Goal: Task Accomplishment & Management: Manage account settings

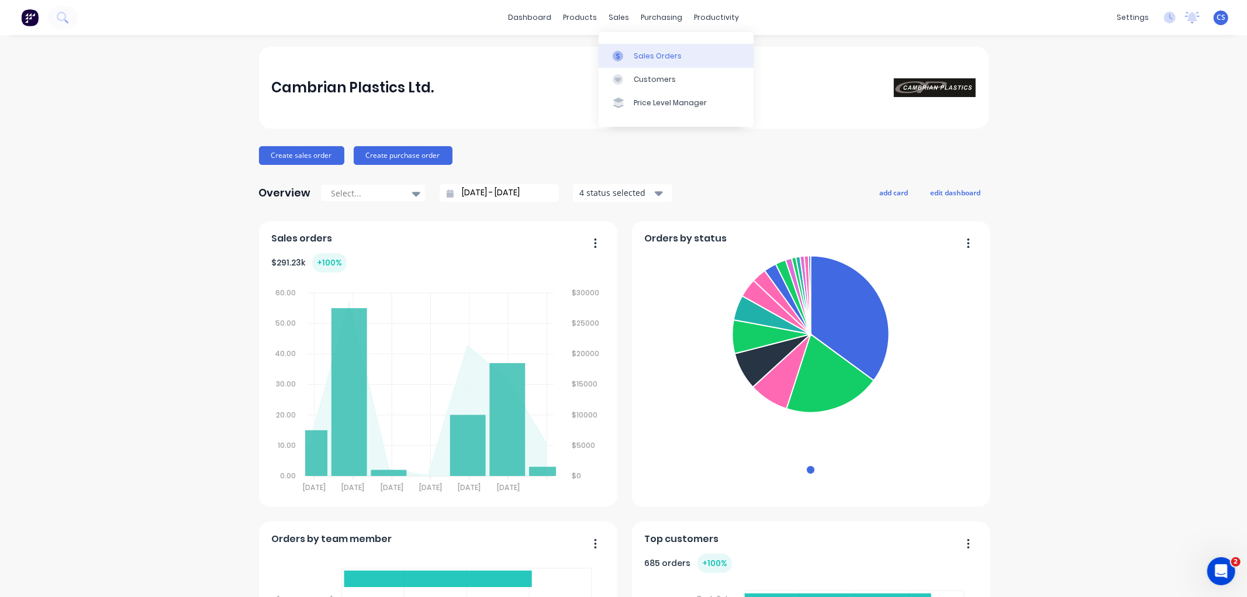
click at [621, 47] on link "Sales Orders" at bounding box center [676, 55] width 155 height 23
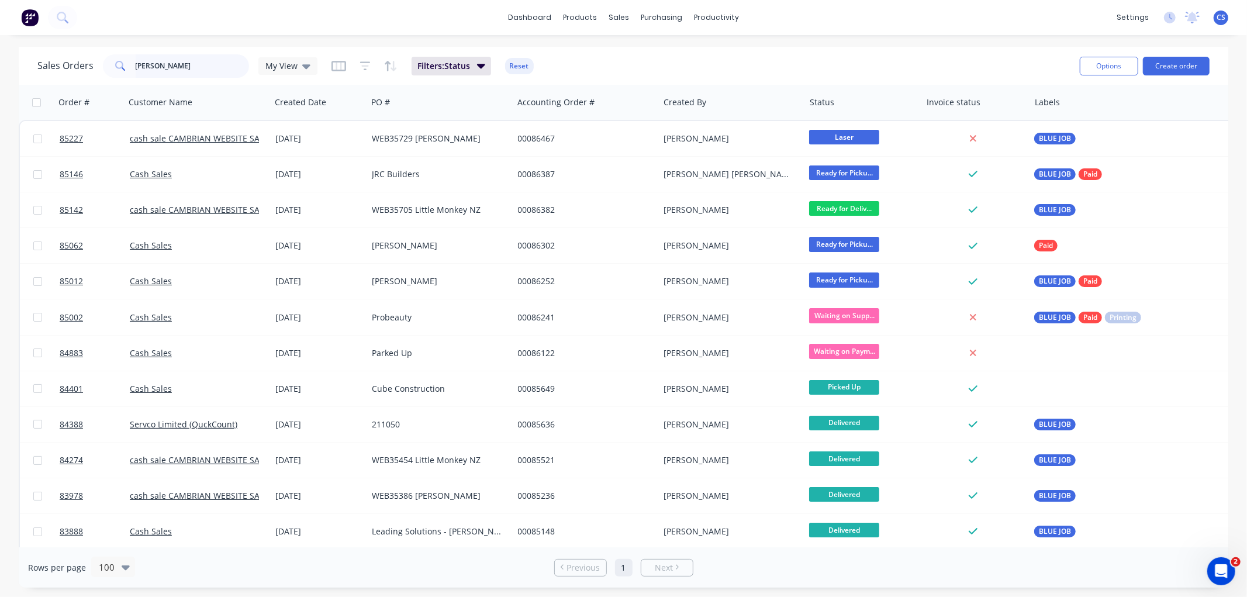
click at [137, 63] on input "nick" at bounding box center [193, 65] width 114 height 23
paste input "85063"
type input "85063"
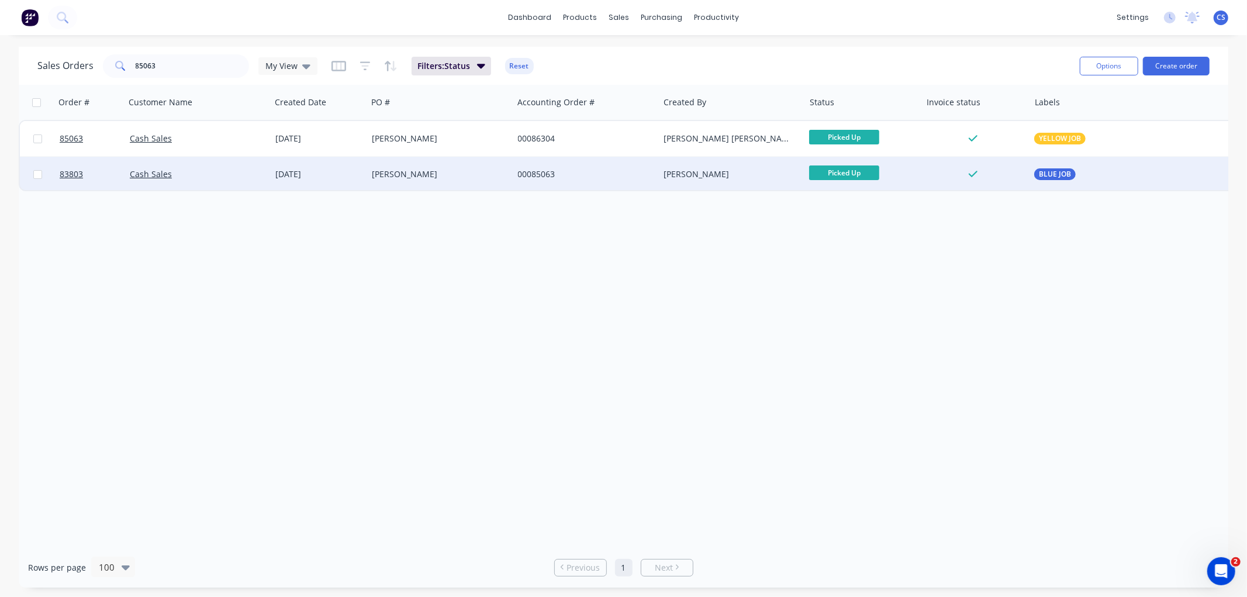
click at [404, 177] on div "Greg Cockerill" at bounding box center [437, 174] width 130 height 12
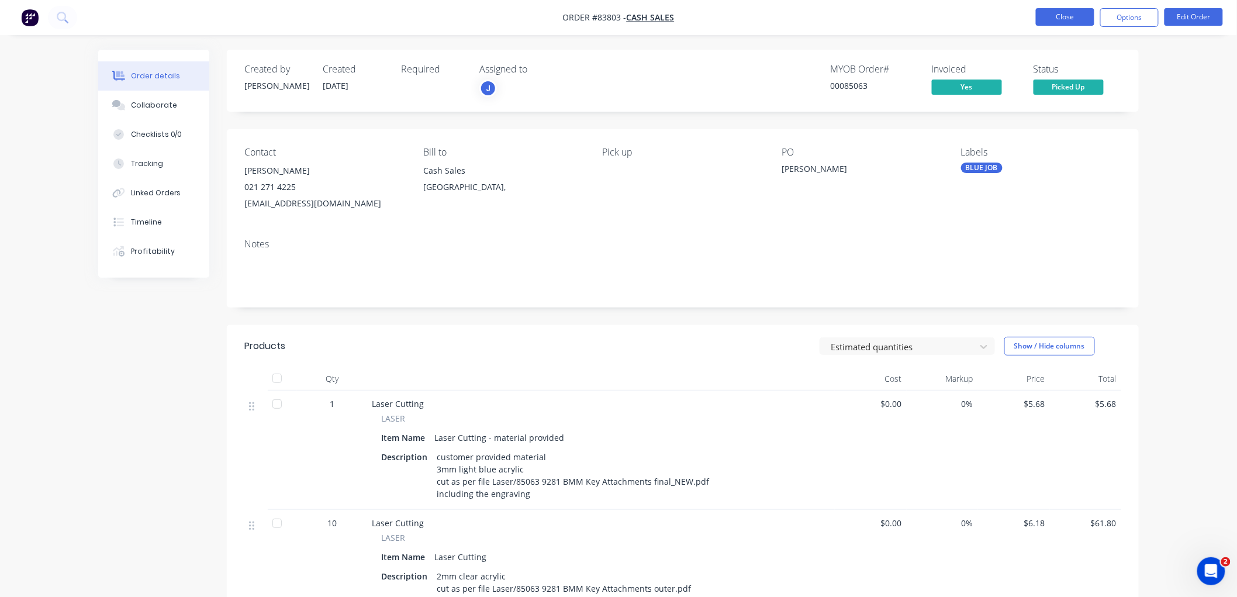
click at [1056, 20] on button "Close" at bounding box center [1065, 17] width 58 height 18
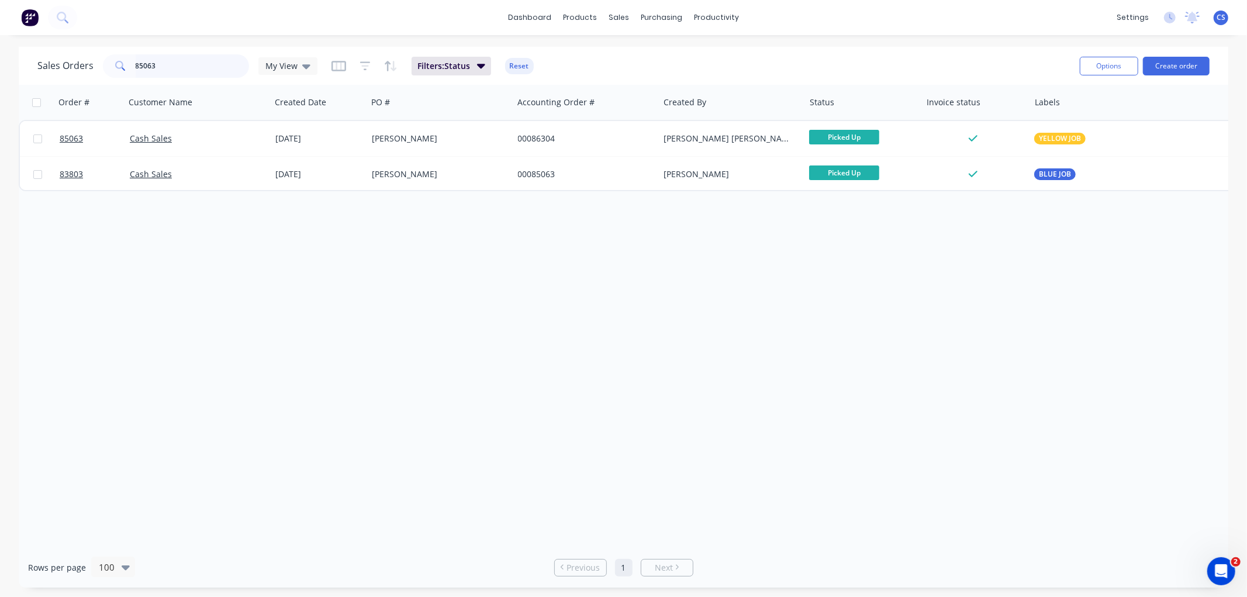
click at [172, 70] on input "85063" at bounding box center [193, 65] width 114 height 23
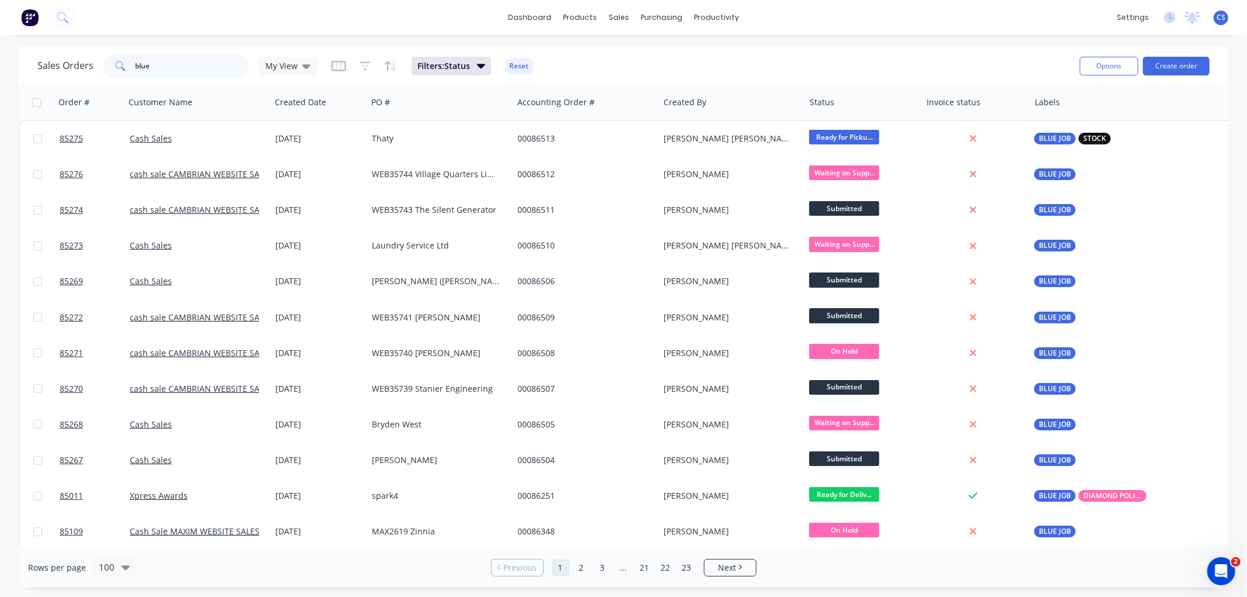
click at [170, 60] on input "blue" at bounding box center [193, 65] width 114 height 23
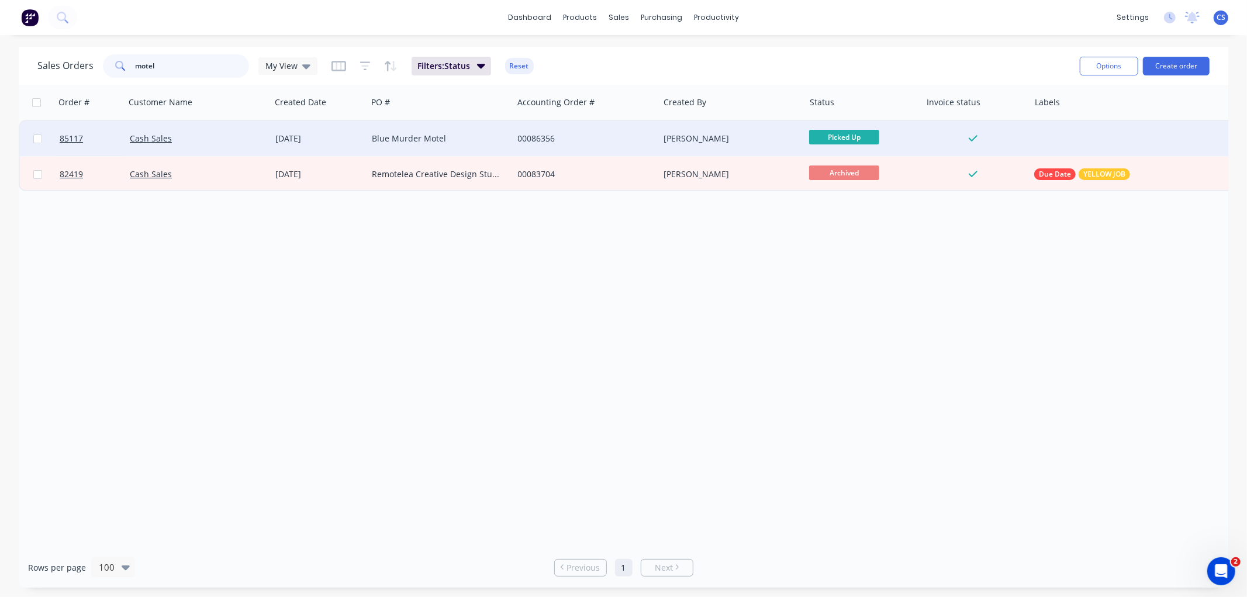
type input "motel"
click at [402, 138] on div "Blue Murder Motel" at bounding box center [437, 139] width 130 height 12
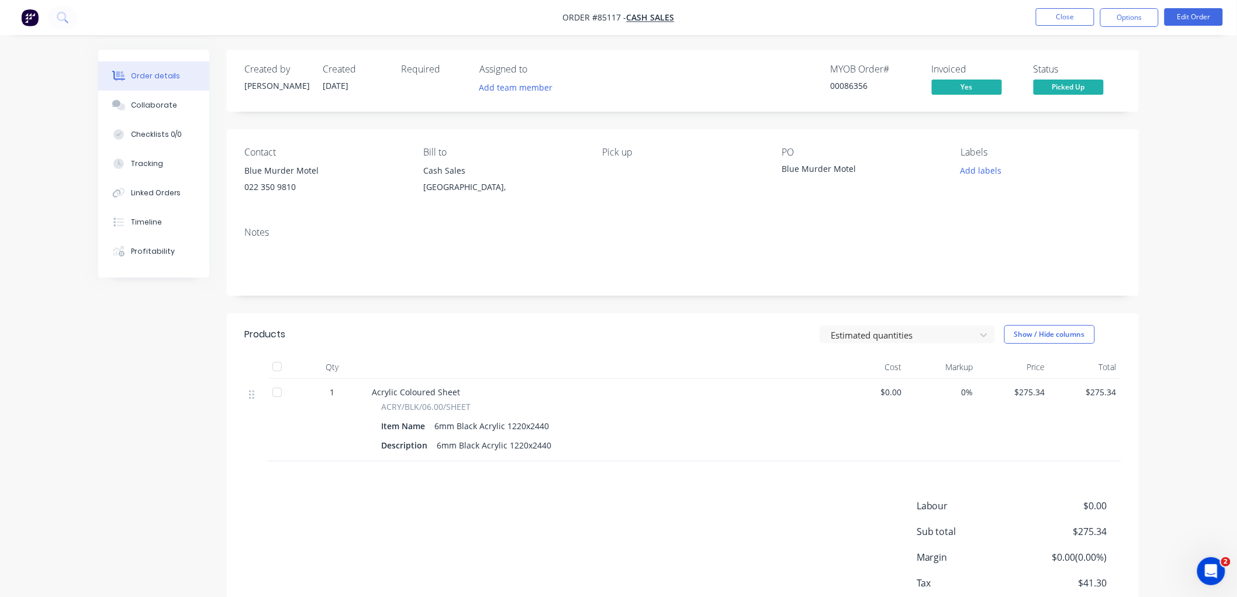
click at [1054, 6] on nav "Order #85117 - Cash Sales Close Options Edit Order" at bounding box center [618, 17] width 1237 height 35
click at [1053, 15] on button "Close" at bounding box center [1065, 17] width 58 height 18
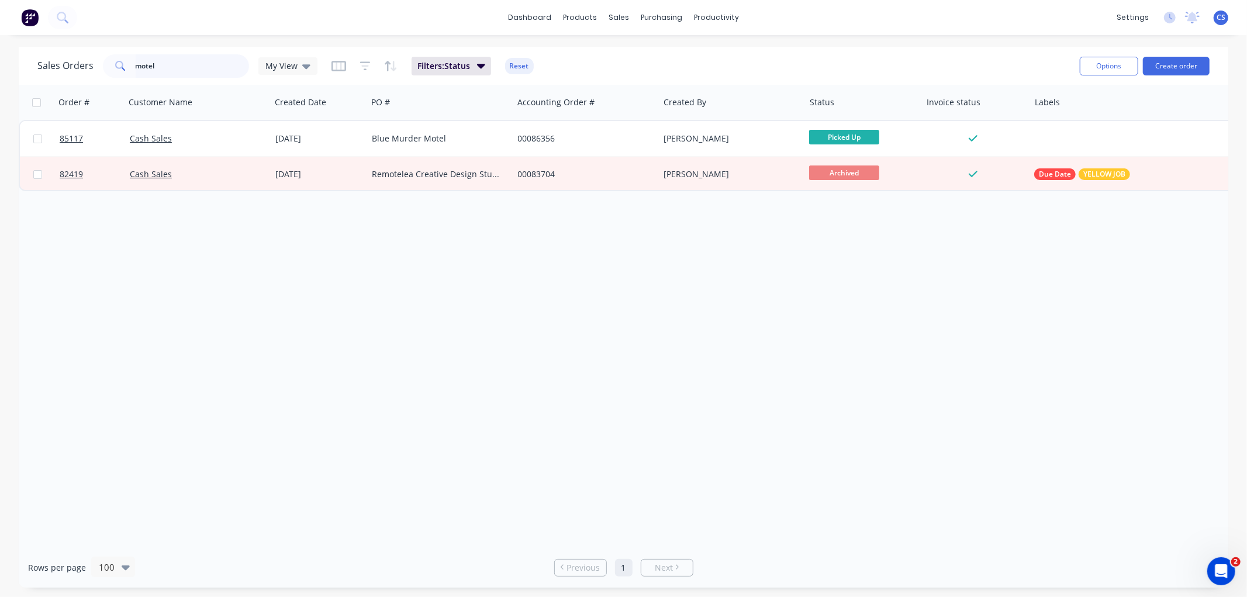
click at [144, 67] on input "motel" at bounding box center [193, 65] width 114 height 23
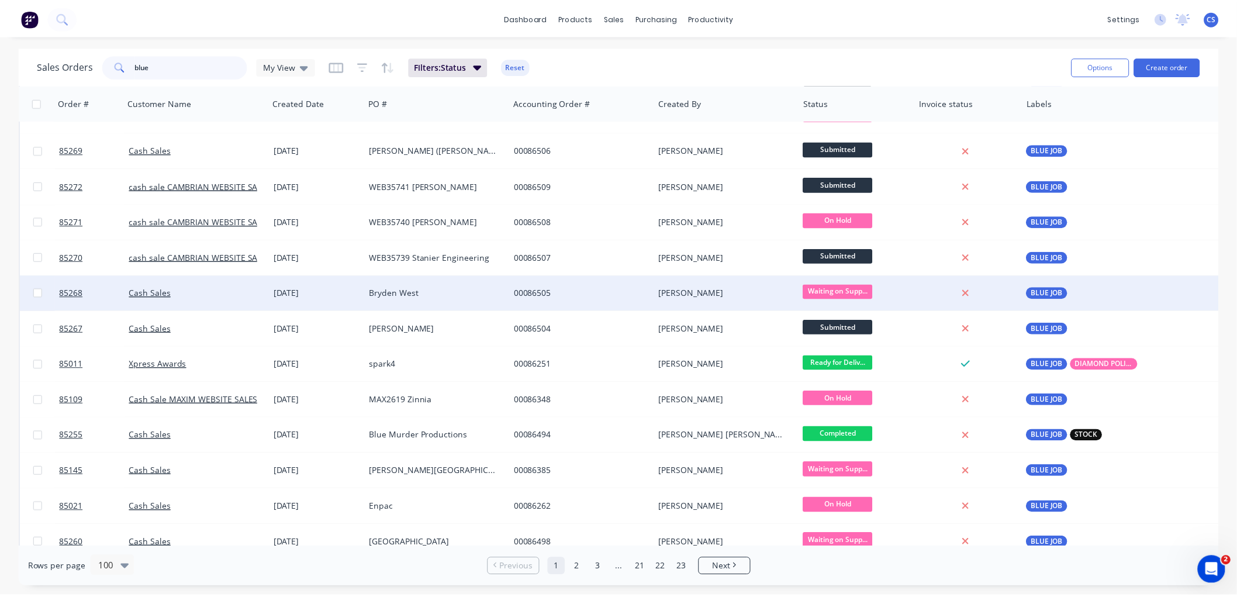
scroll to position [130, 0]
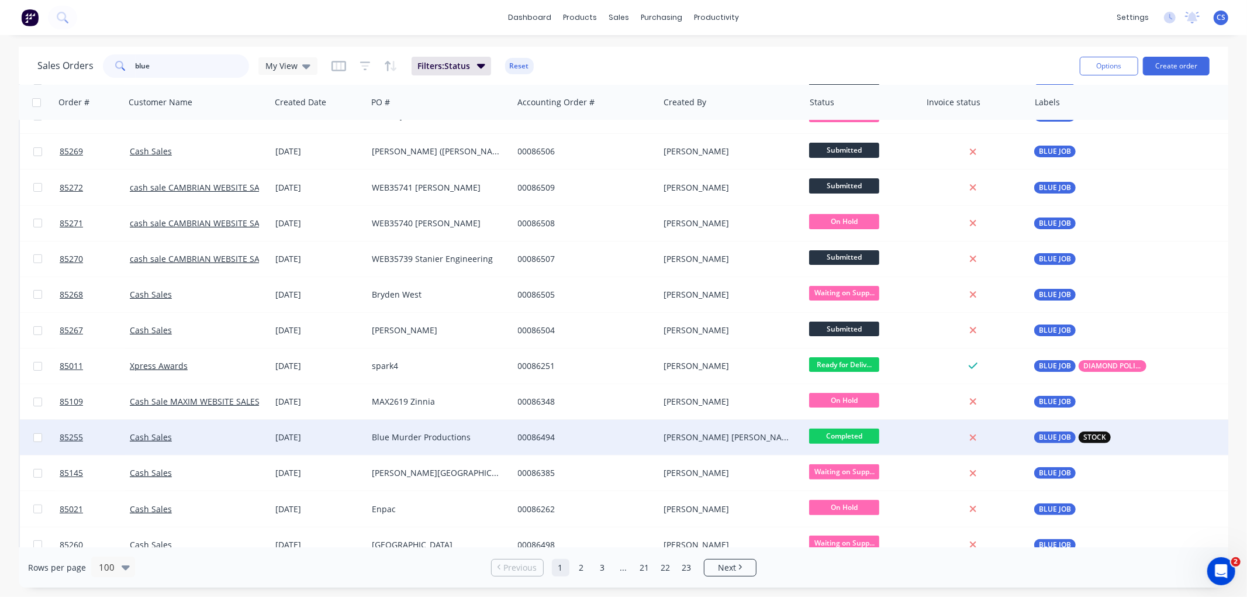
type input "blue"
click at [421, 438] on div "Blue Murder Productions" at bounding box center [437, 437] width 130 height 12
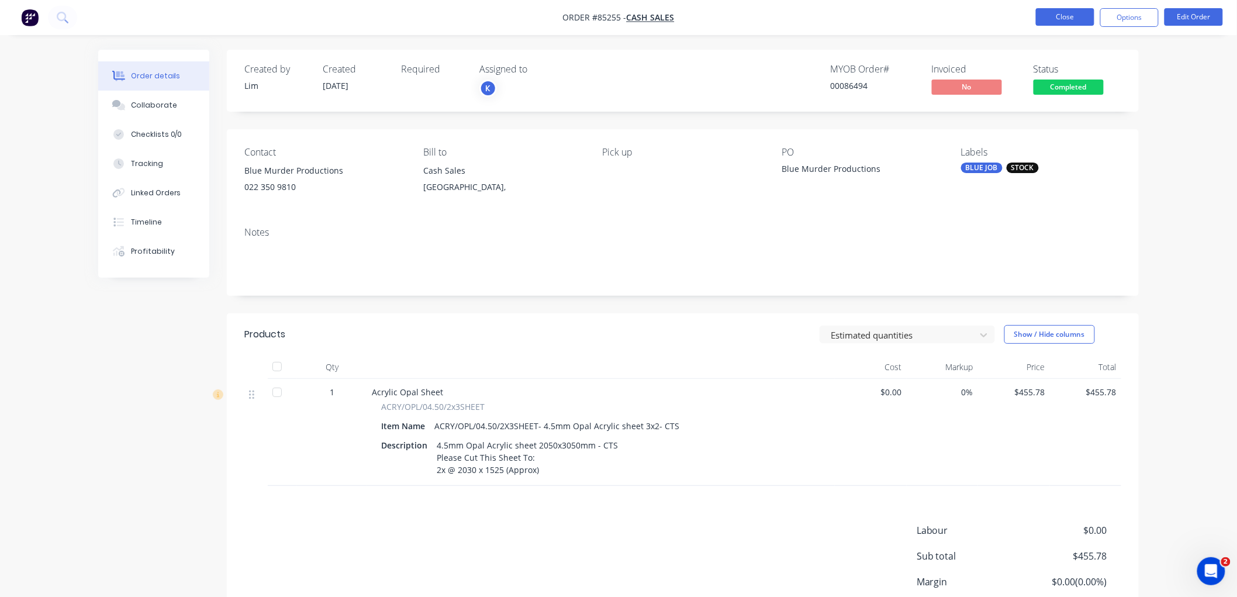
click at [1057, 18] on button "Close" at bounding box center [1065, 17] width 58 height 18
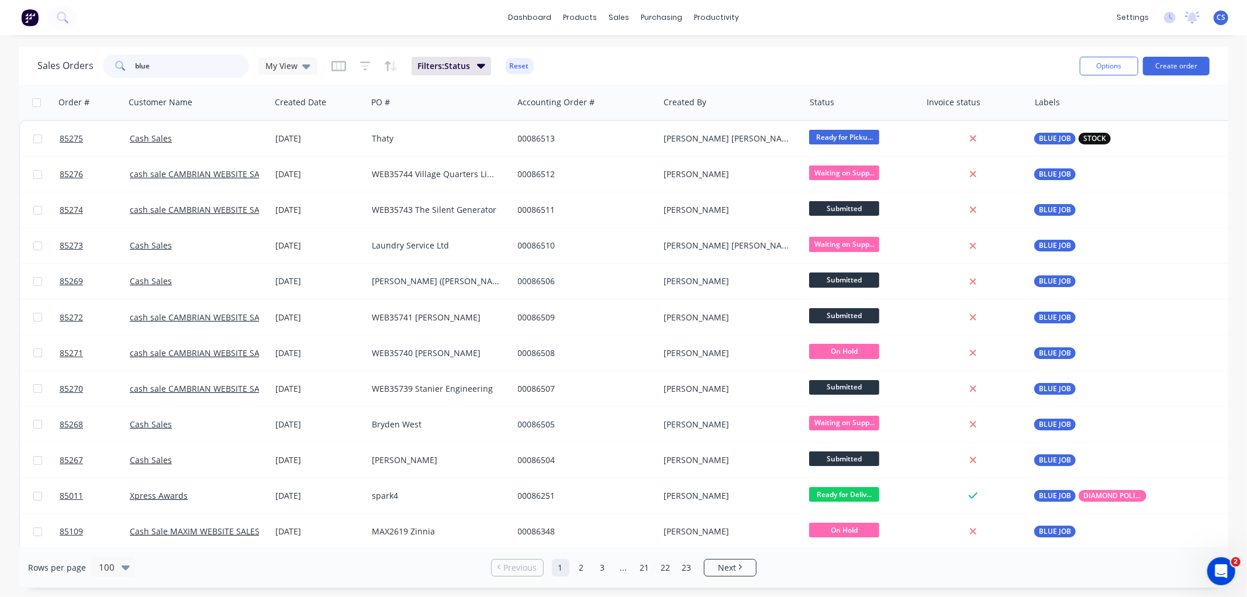
click at [150, 64] on input "blue" at bounding box center [193, 65] width 114 height 23
paste input "85063"
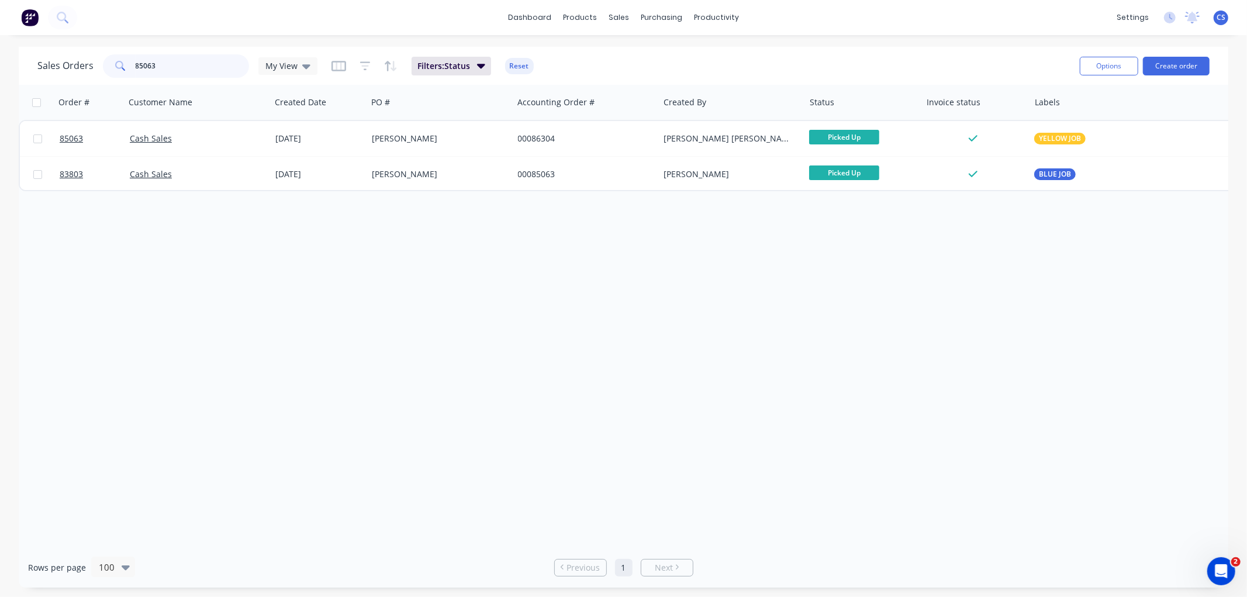
type input "85063"
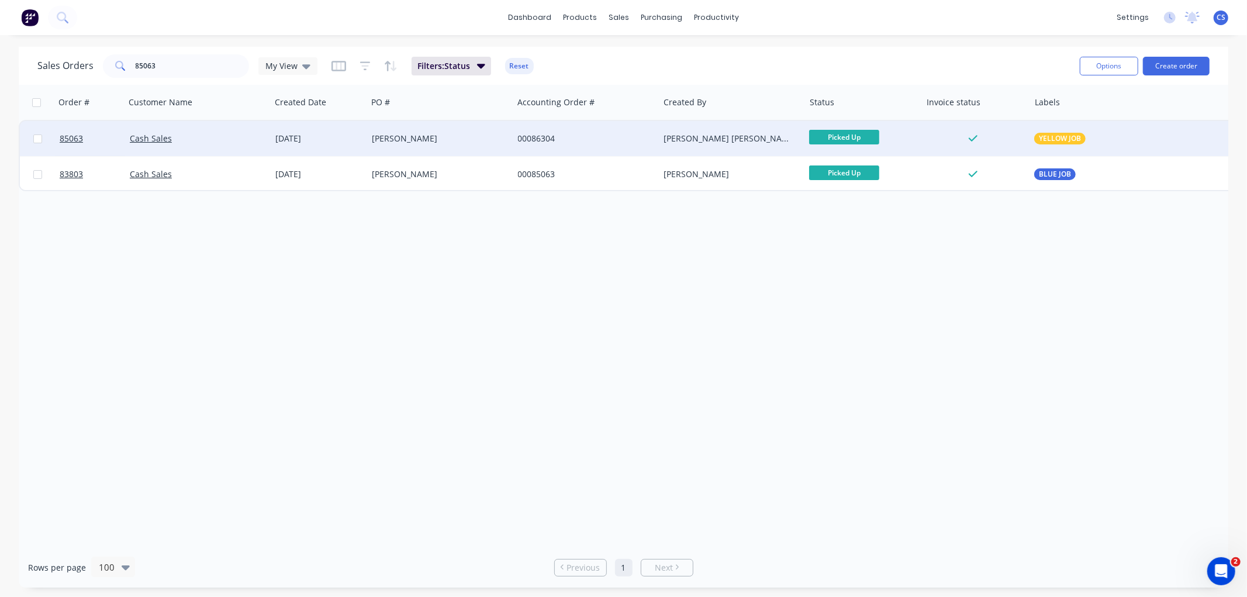
click at [405, 139] on div "Erin Dippie" at bounding box center [437, 139] width 130 height 12
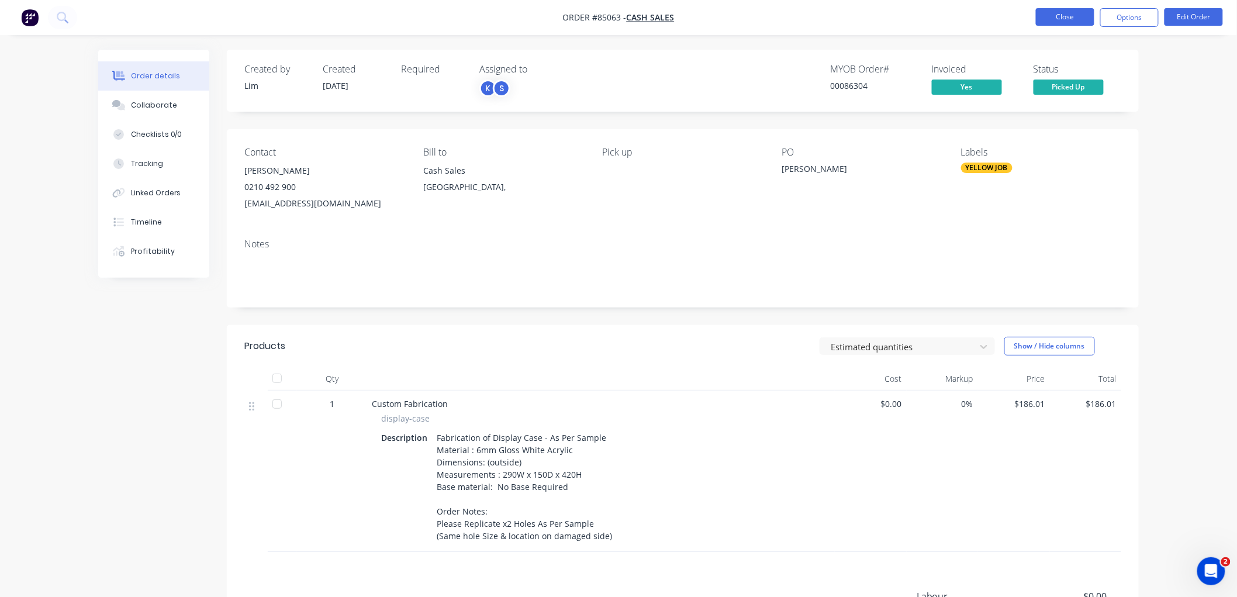
click at [1054, 18] on button "Close" at bounding box center [1065, 17] width 58 height 18
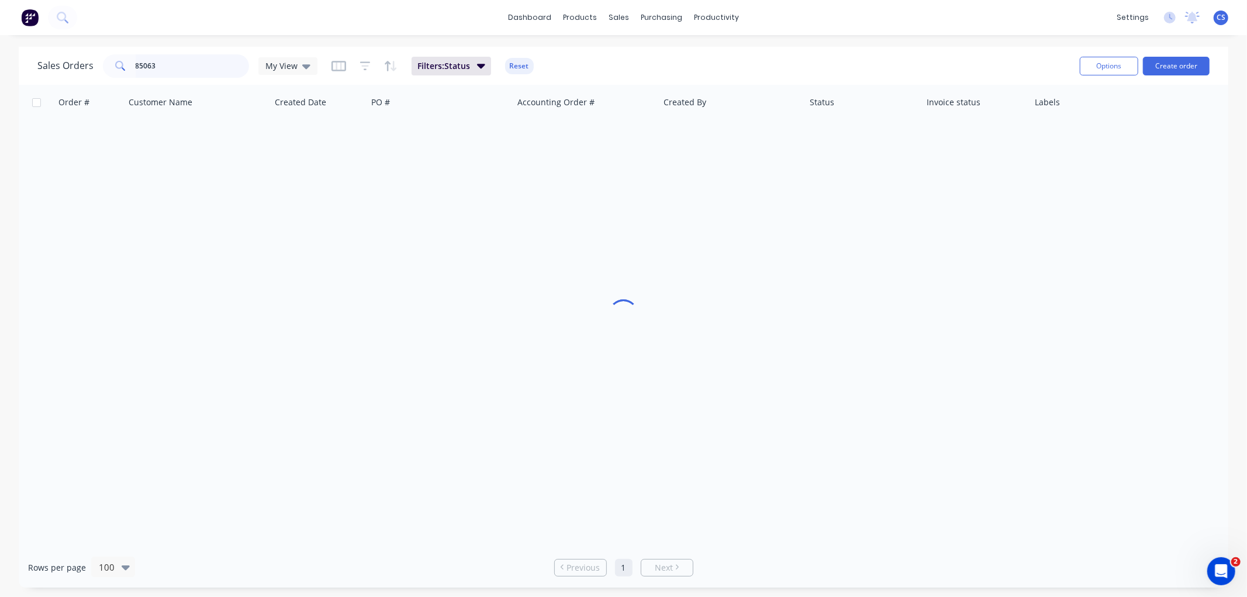
click at [168, 62] on input "85063" at bounding box center [193, 65] width 114 height 23
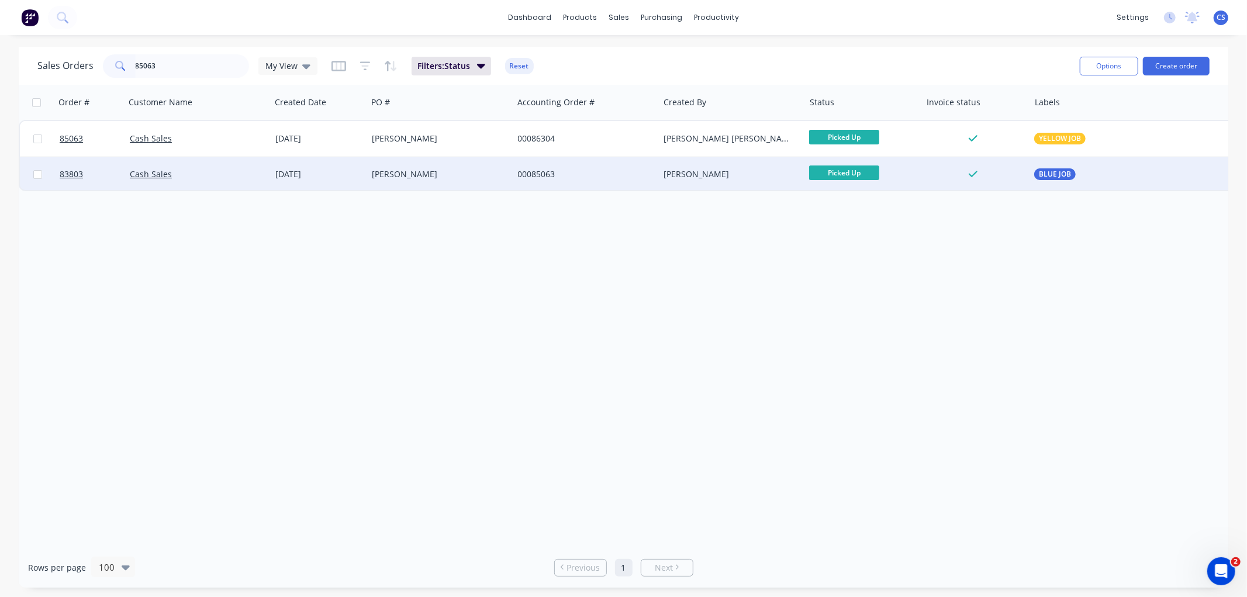
click at [558, 172] on div "00085063" at bounding box center [583, 174] width 130 height 12
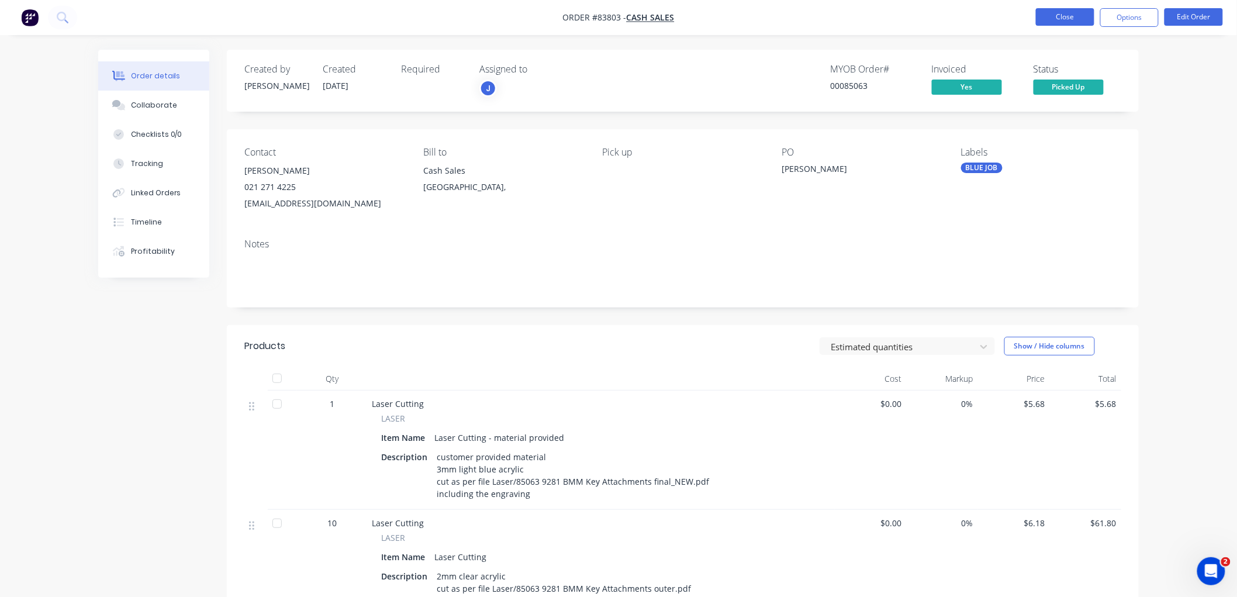
click at [1066, 21] on button "Close" at bounding box center [1065, 17] width 58 height 18
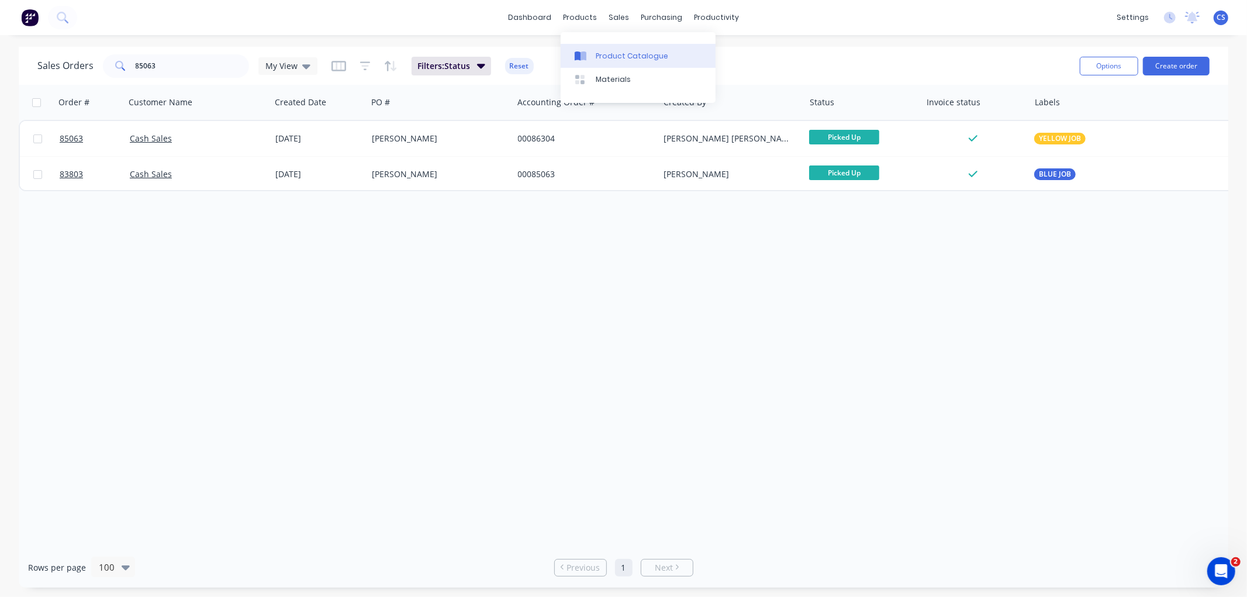
click at [616, 56] on div "Product Catalogue" at bounding box center [632, 56] width 72 height 11
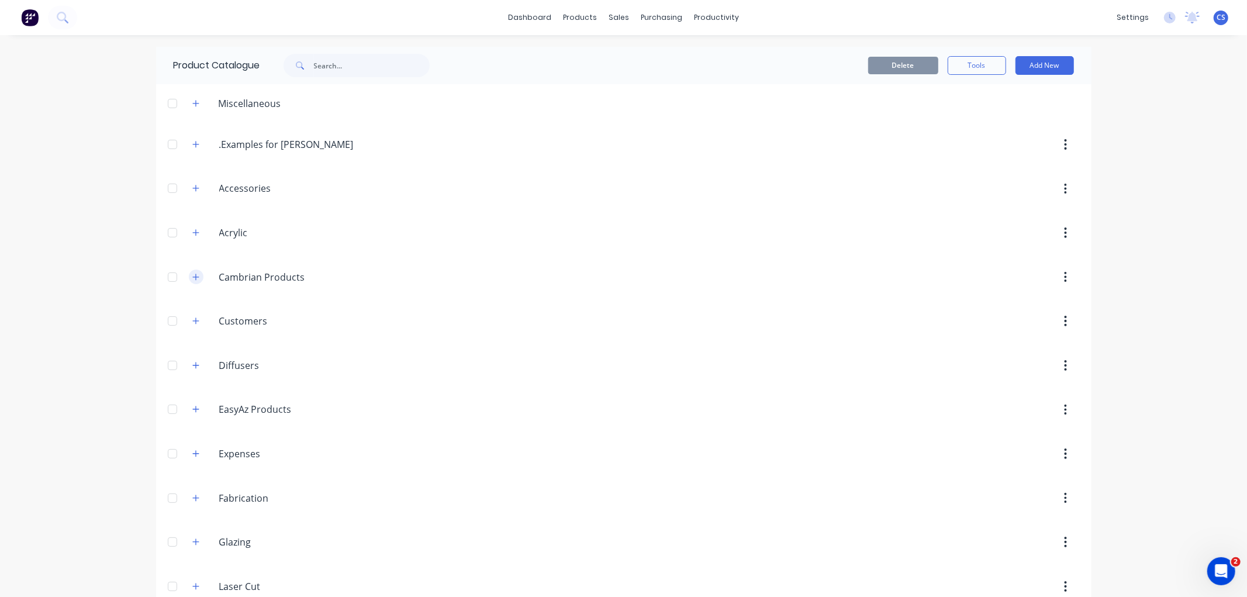
click at [192, 279] on icon "button" at bounding box center [195, 277] width 7 height 8
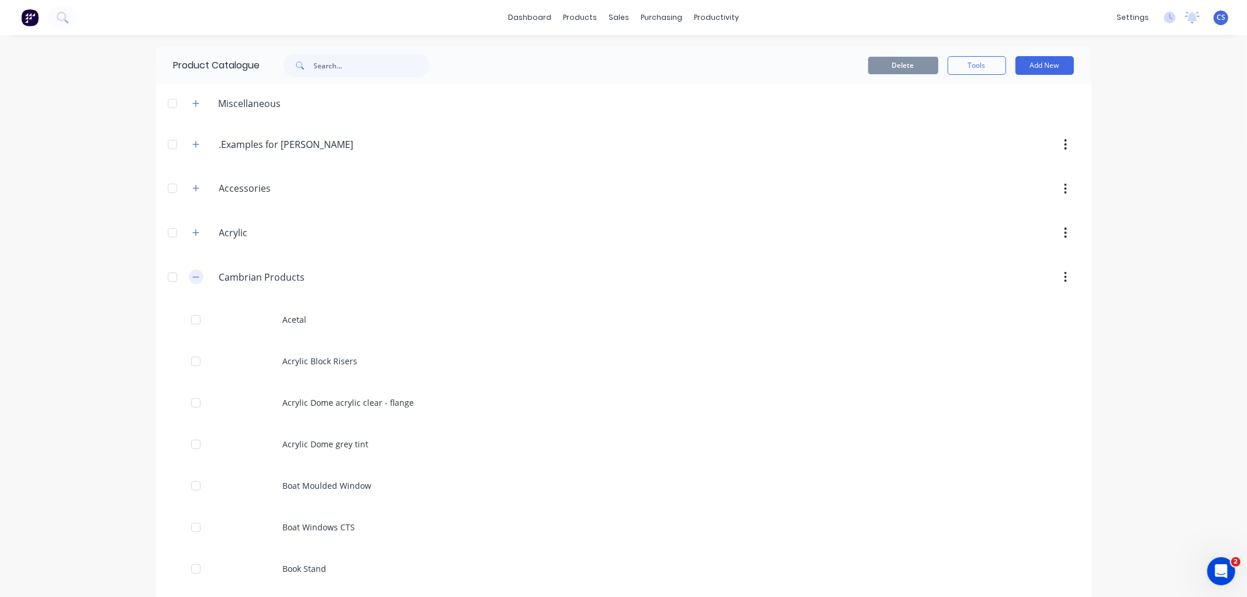
click at [192, 279] on icon "button" at bounding box center [195, 277] width 7 height 8
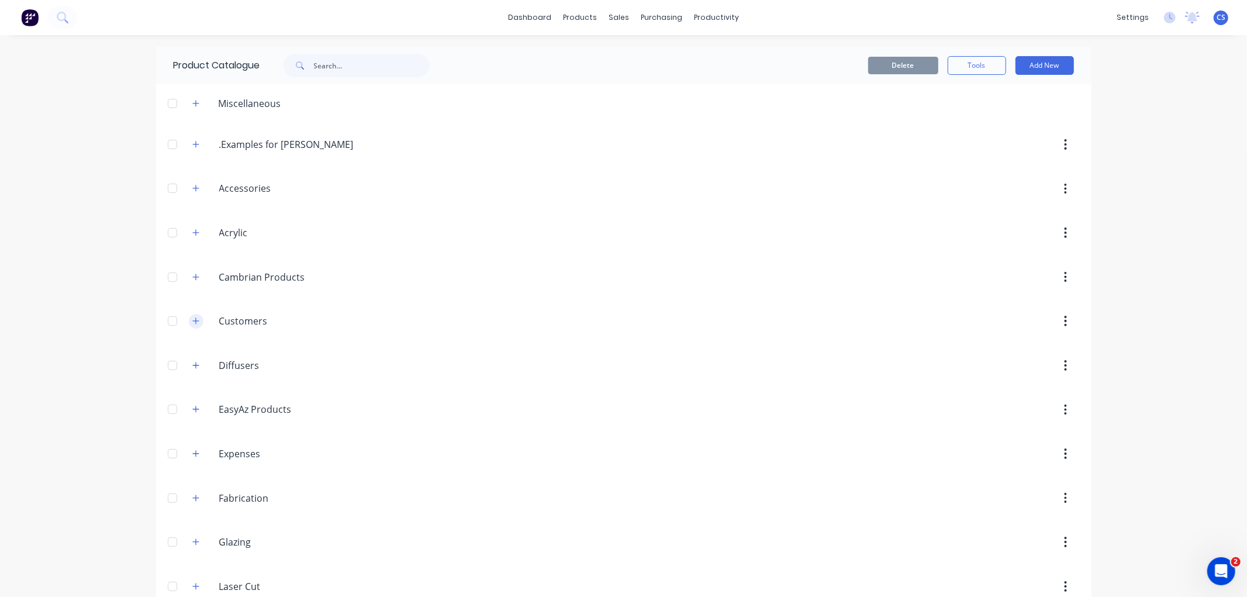
click at [189, 320] on button "button" at bounding box center [196, 321] width 15 height 15
click at [317, 69] on input "text" at bounding box center [372, 65] width 116 height 23
drag, startPoint x: 345, startPoint y: 65, endPoint x: 326, endPoint y: 65, distance: 19.3
click at [326, 65] on input "cavelier" at bounding box center [372, 65] width 116 height 23
click at [333, 65] on input "cavalier" at bounding box center [372, 65] width 116 height 23
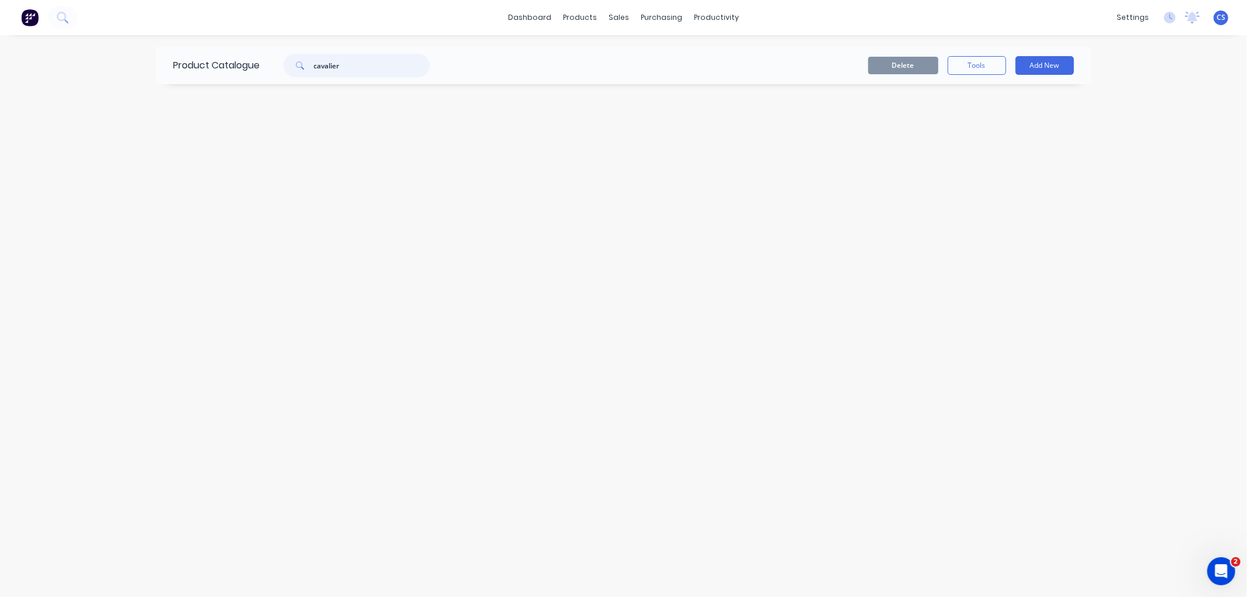
click at [333, 65] on input "cavalier" at bounding box center [372, 65] width 116 height 23
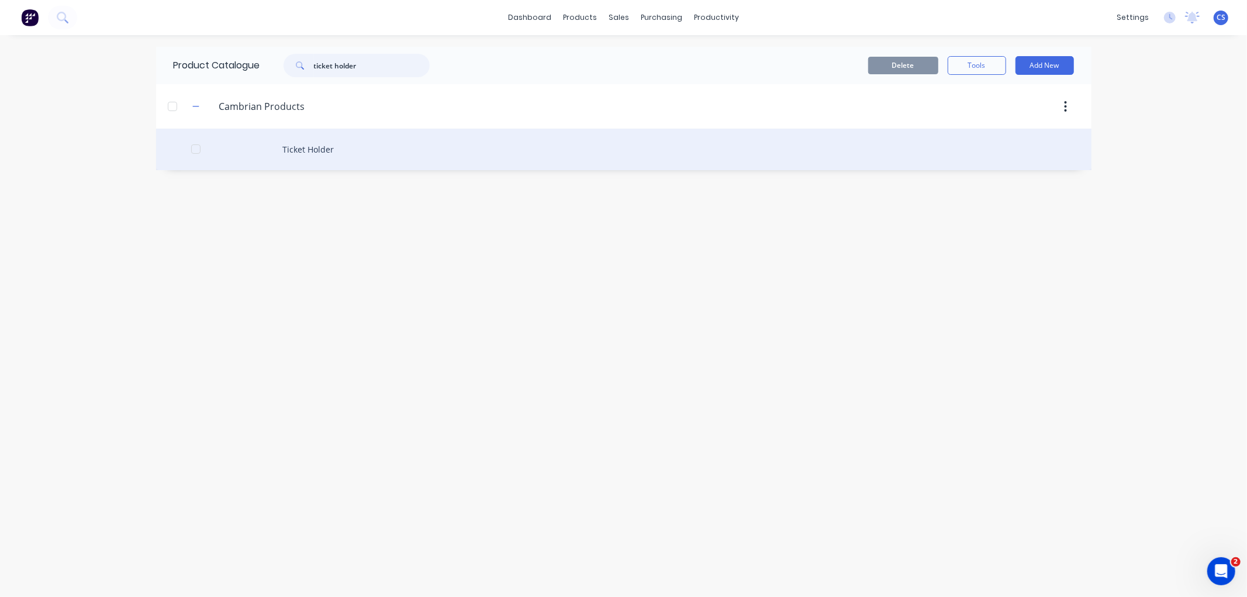
type input "ticket holder"
click at [320, 137] on div "Ticket Holder" at bounding box center [623, 149] width 935 height 41
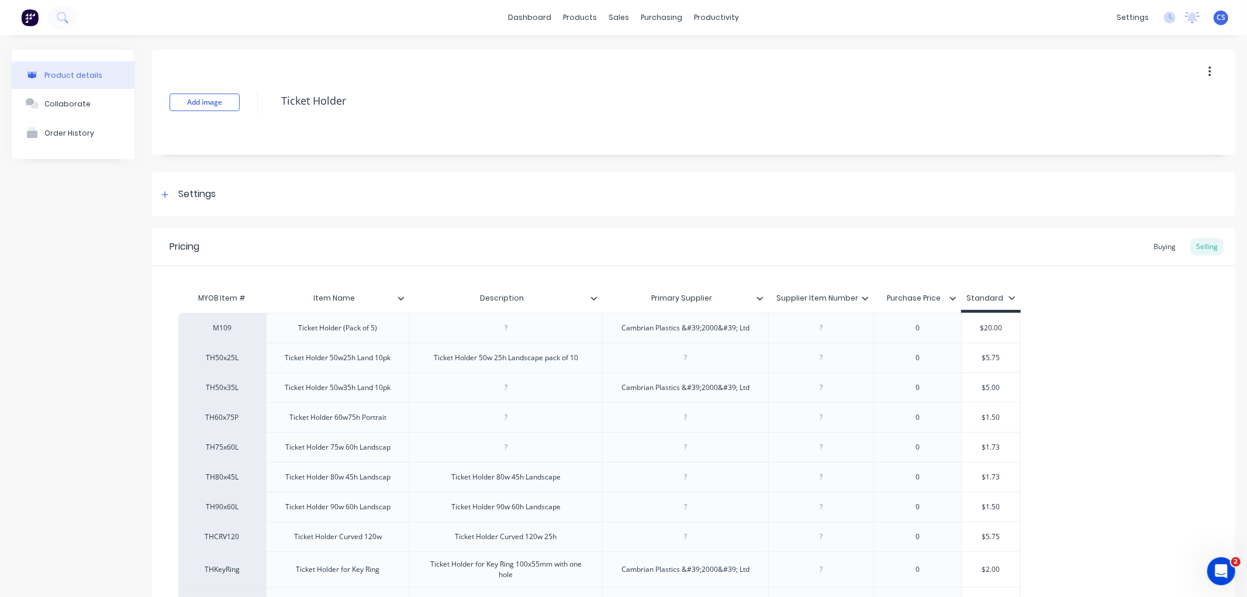
type textarea "x"
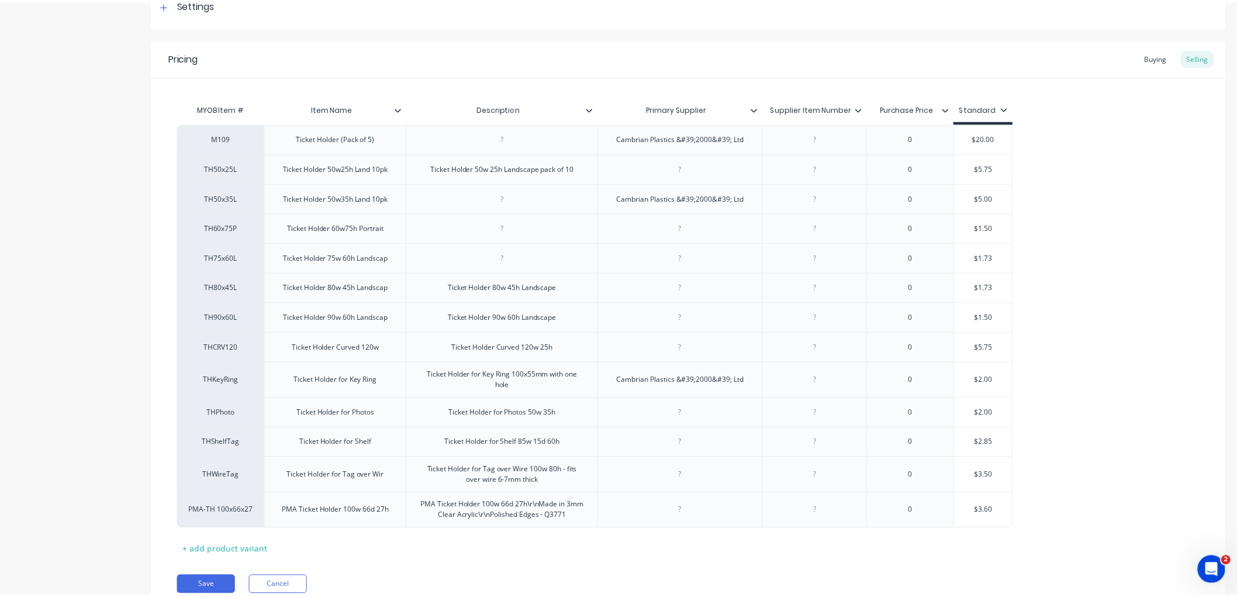
scroll to position [195, 0]
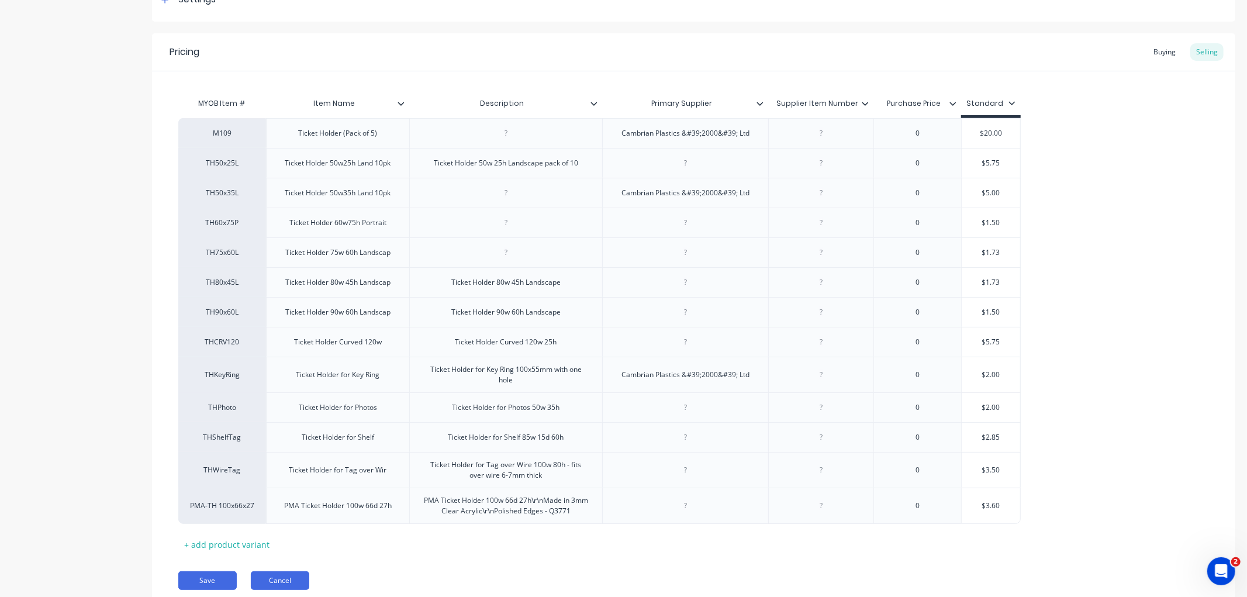
click at [298, 583] on button "Cancel" at bounding box center [280, 580] width 58 height 19
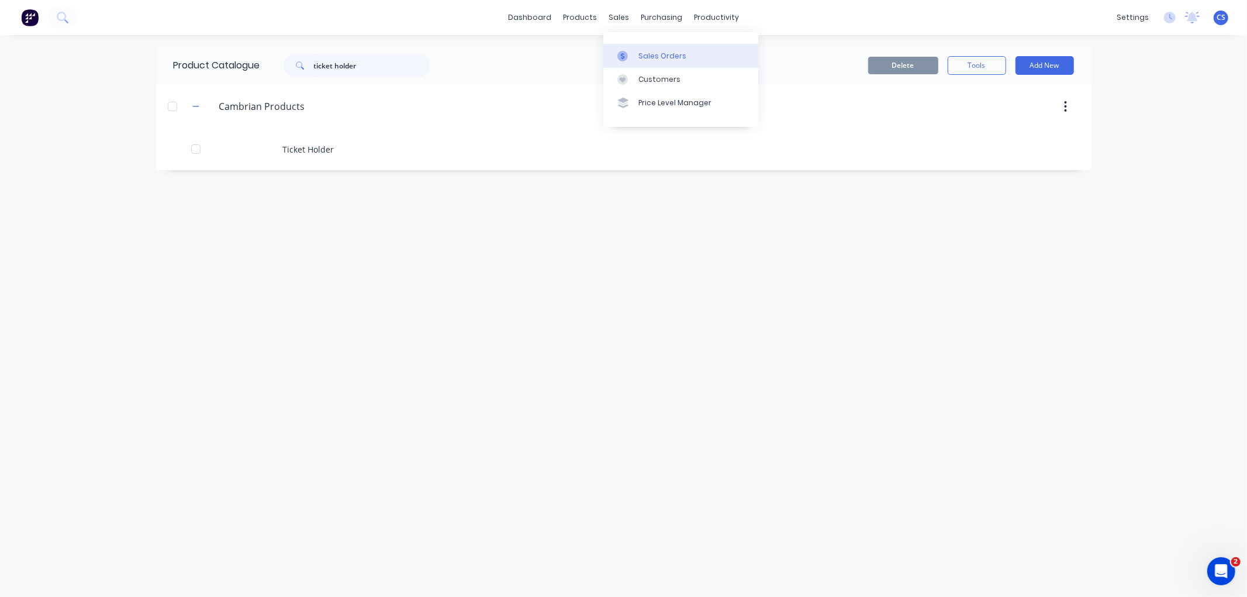
click at [631, 49] on link "Sales Orders" at bounding box center [680, 55] width 155 height 23
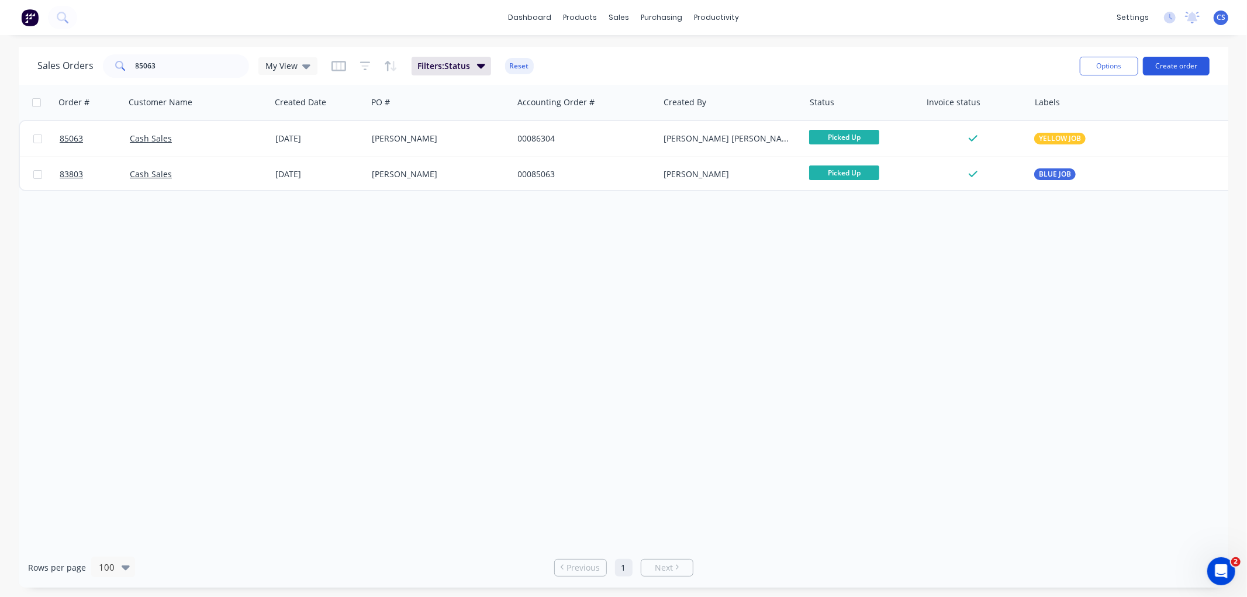
click at [1179, 64] on button "Create order" at bounding box center [1176, 66] width 67 height 19
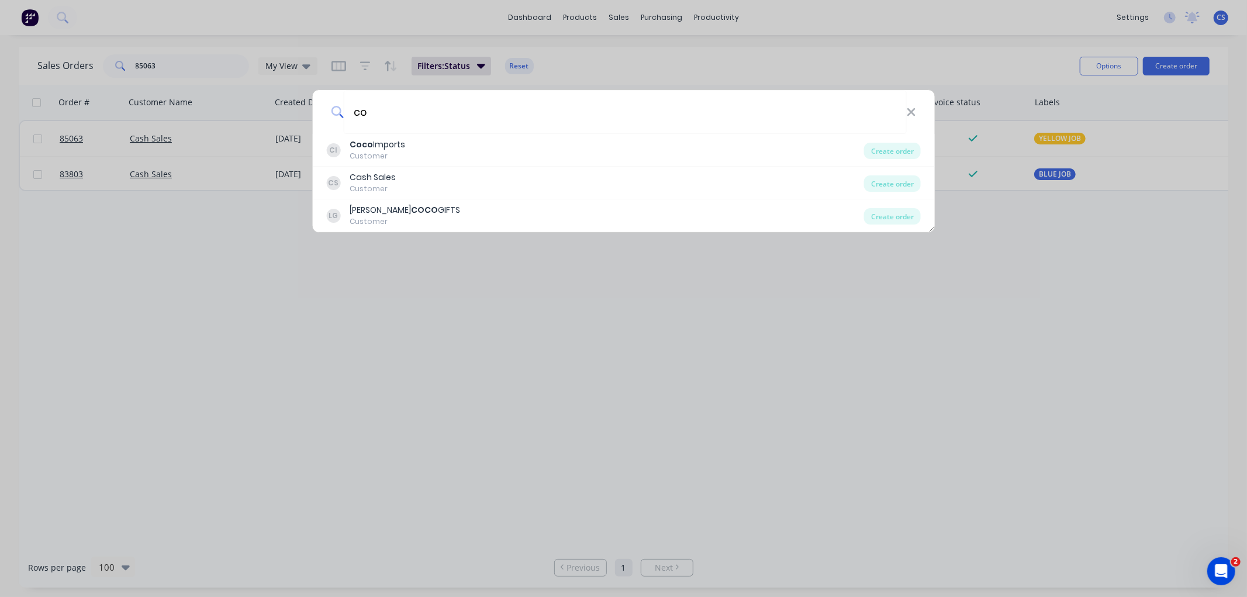
type input "c"
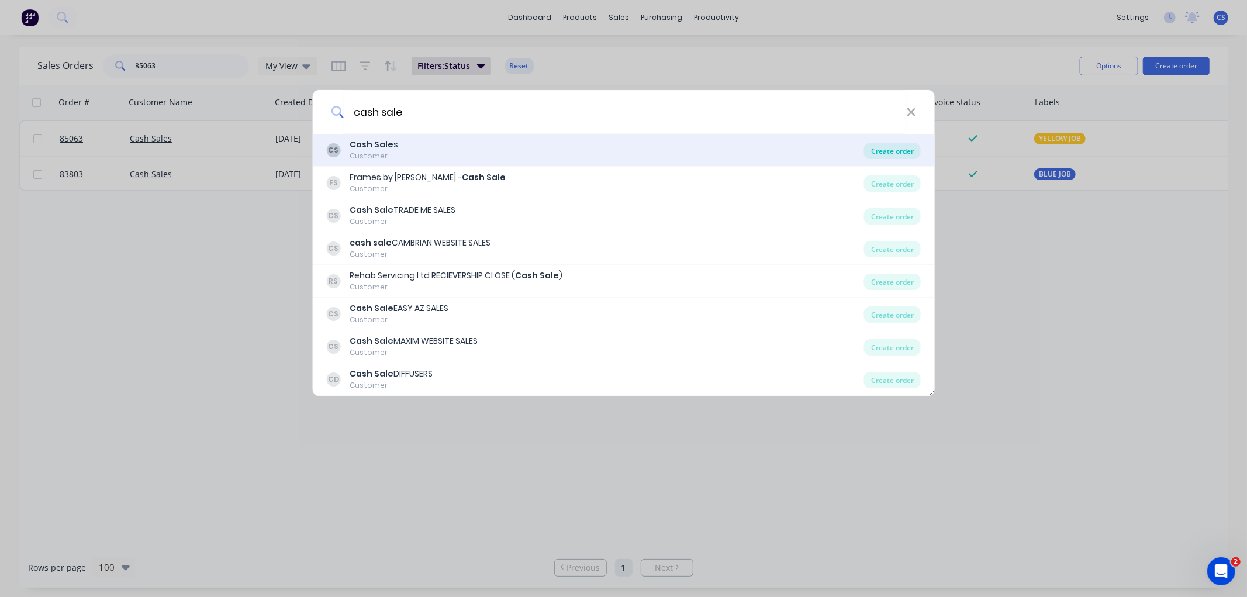
type input "cash sale"
click at [898, 152] on div "Create order" at bounding box center [892, 151] width 57 height 16
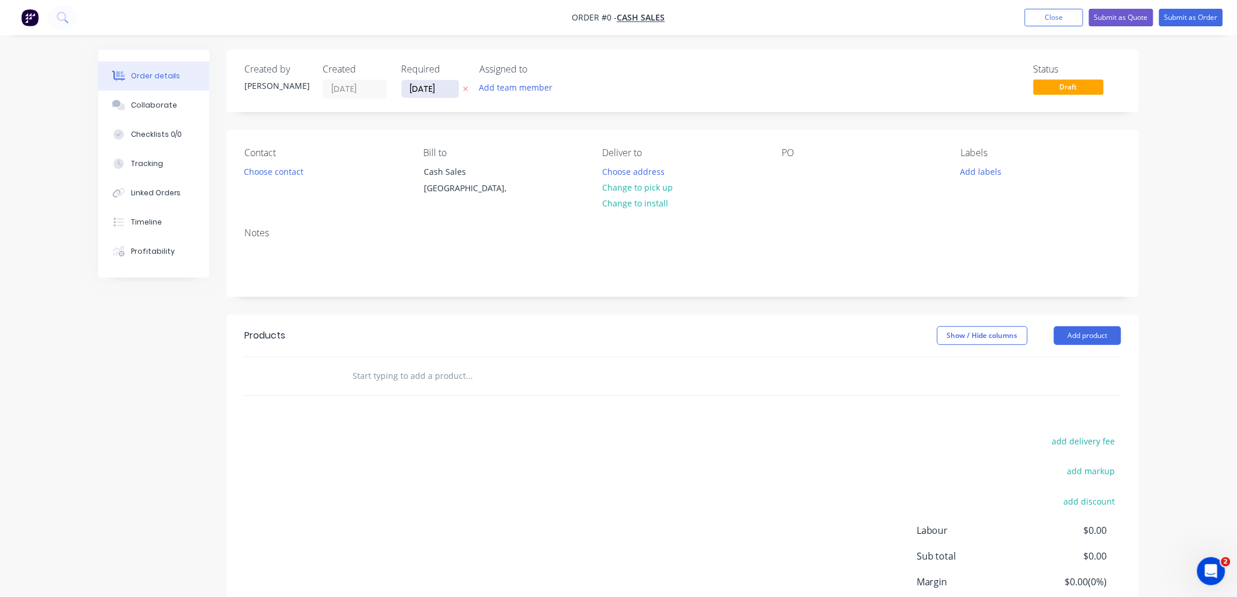
click at [442, 85] on input "[DATE]" at bounding box center [430, 89] width 57 height 18
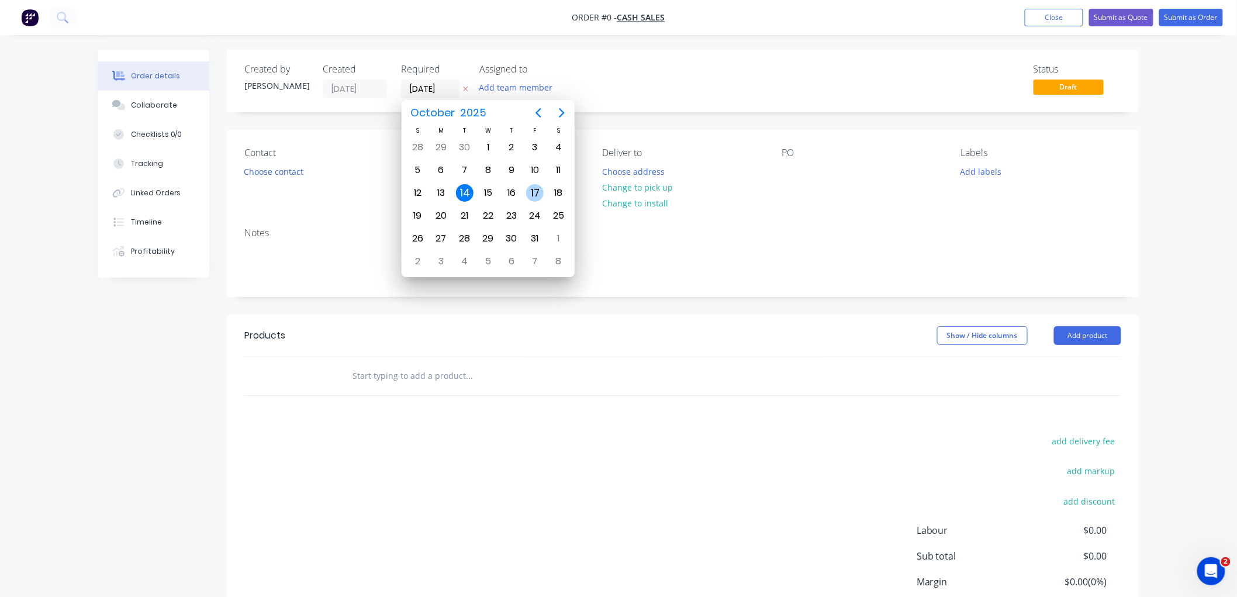
click at [530, 190] on div "17" at bounding box center [535, 193] width 18 height 18
type input "[DATE]"
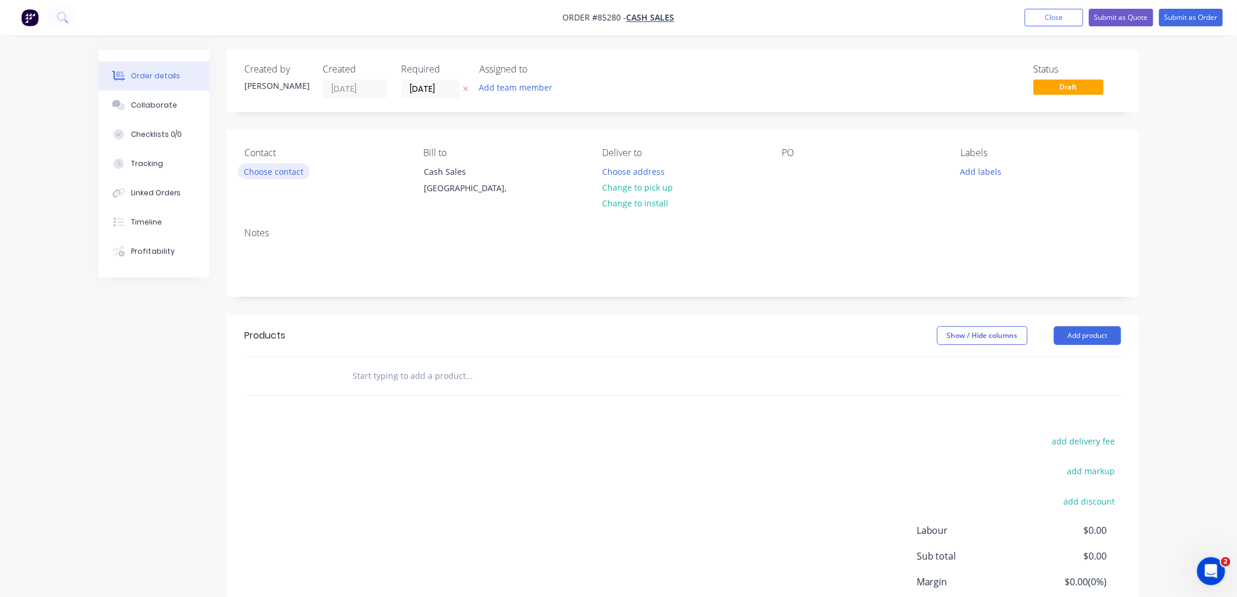
click at [289, 171] on button "Choose contact" at bounding box center [274, 171] width 72 height 16
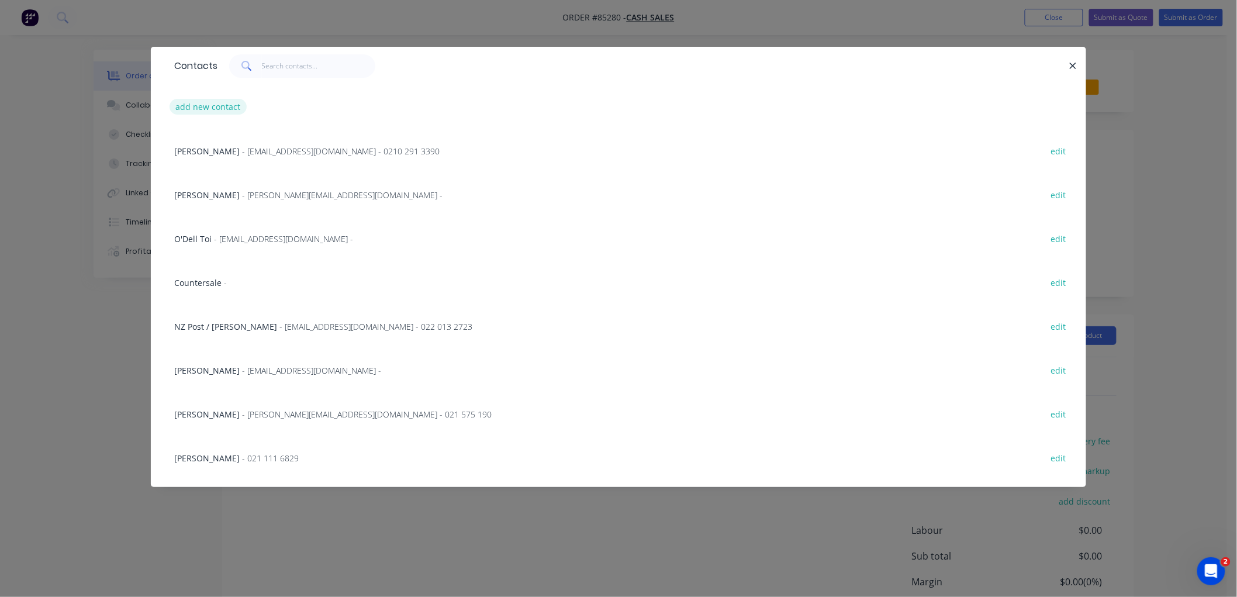
click at [205, 106] on button "add new contact" at bounding box center [207, 107] width 77 height 16
select select "NZ"
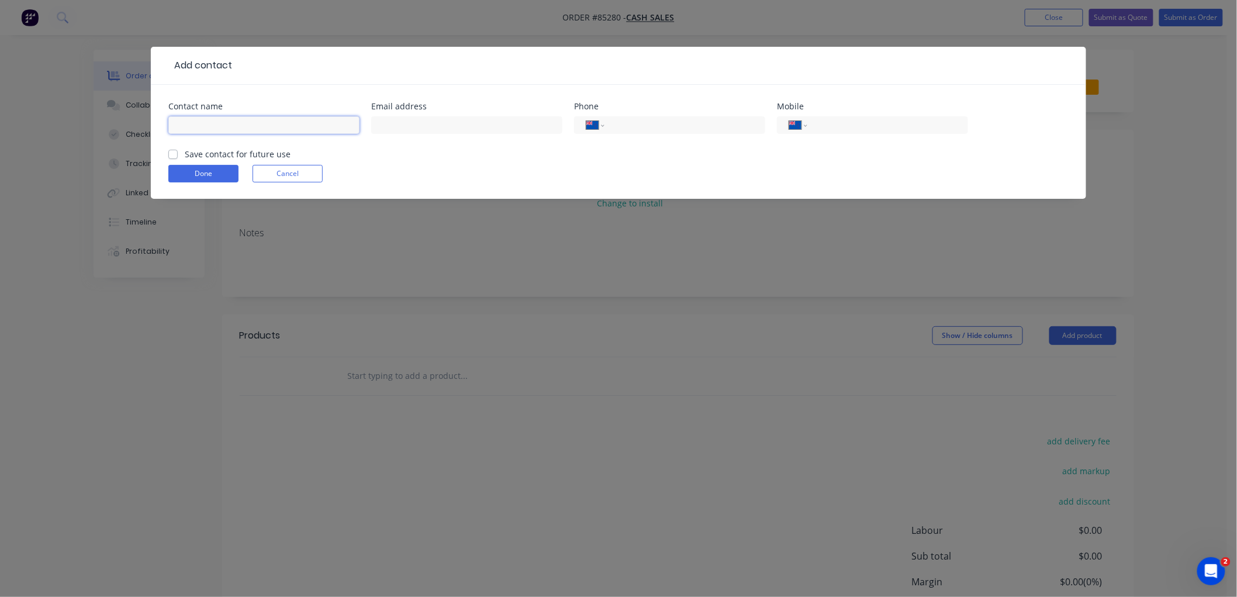
click at [234, 124] on input "text" at bounding box center [263, 125] width 191 height 18
type input "D"
type input "[PERSON_NAME]"
type input "[EMAIL_ADDRESS][DOMAIN_NAME]"
click at [852, 126] on input "tel" at bounding box center [885, 125] width 140 height 13
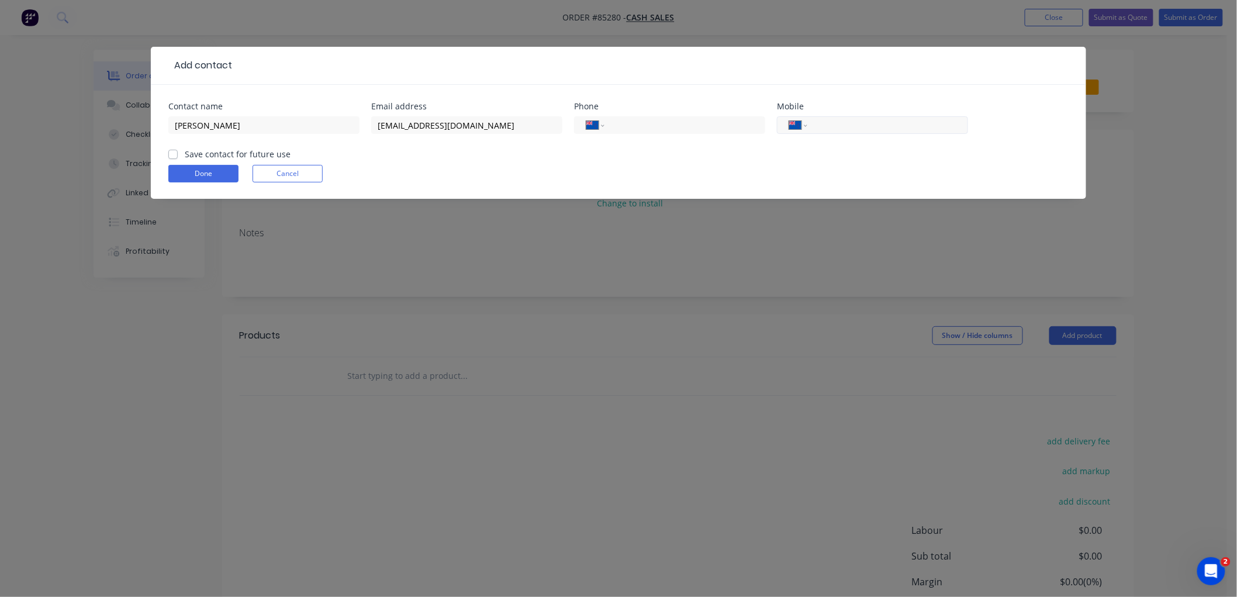
paste input "027 259 9430"
type input "027 259 9430"
drag, startPoint x: 169, startPoint y: 150, endPoint x: 182, endPoint y: 167, distance: 20.8
click at [185, 150] on label "Save contact for future use" at bounding box center [238, 154] width 106 height 12
click at [170, 150] on input "Save contact for future use" at bounding box center [172, 153] width 9 height 11
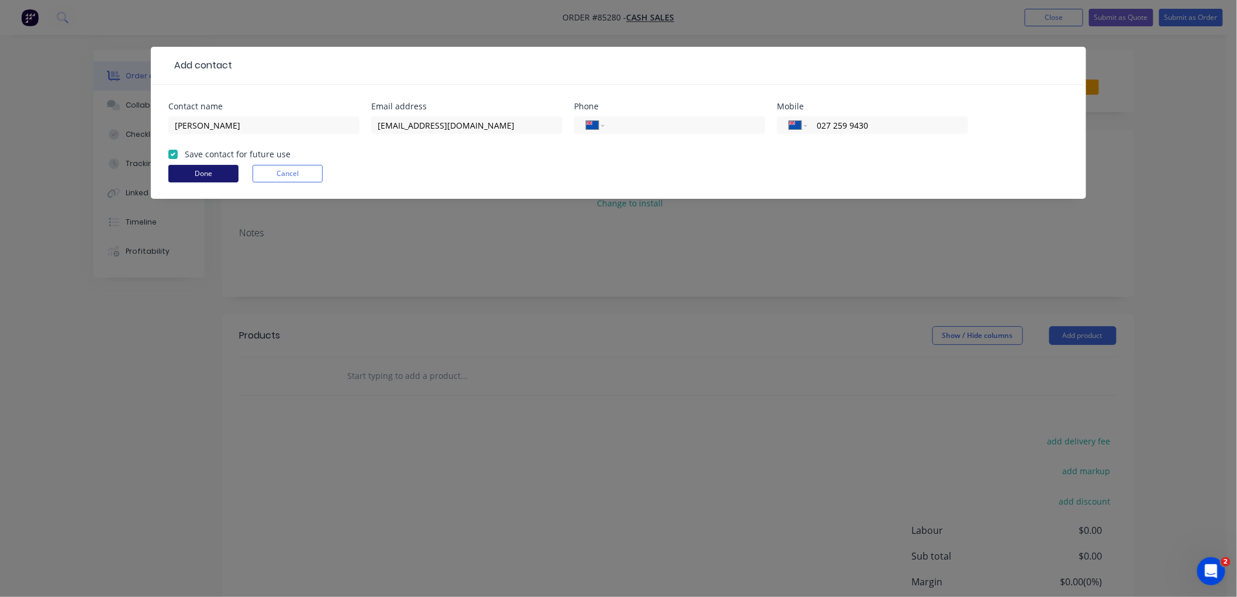
checkbox input "true"
click at [185, 168] on button "Done" at bounding box center [203, 174] width 70 height 18
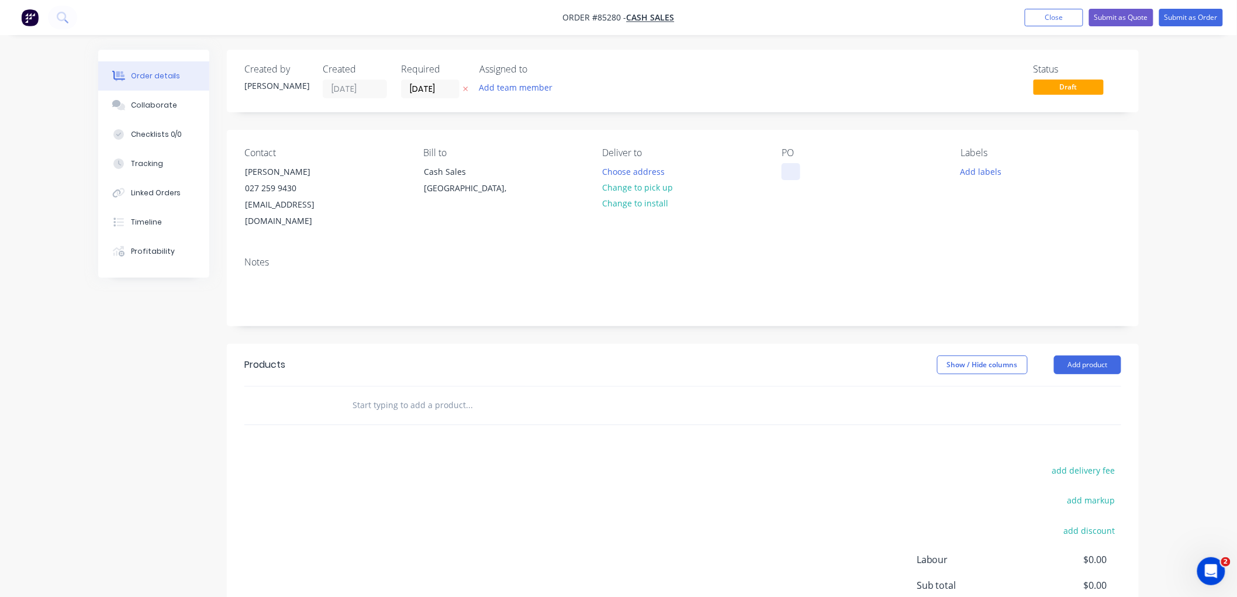
click at [789, 171] on div at bounding box center [790, 171] width 19 height 17
click at [401, 393] on input "text" at bounding box center [469, 404] width 234 height 23
type input "custom fabricat"
click at [1094, 355] on button "Add product" at bounding box center [1087, 364] width 67 height 19
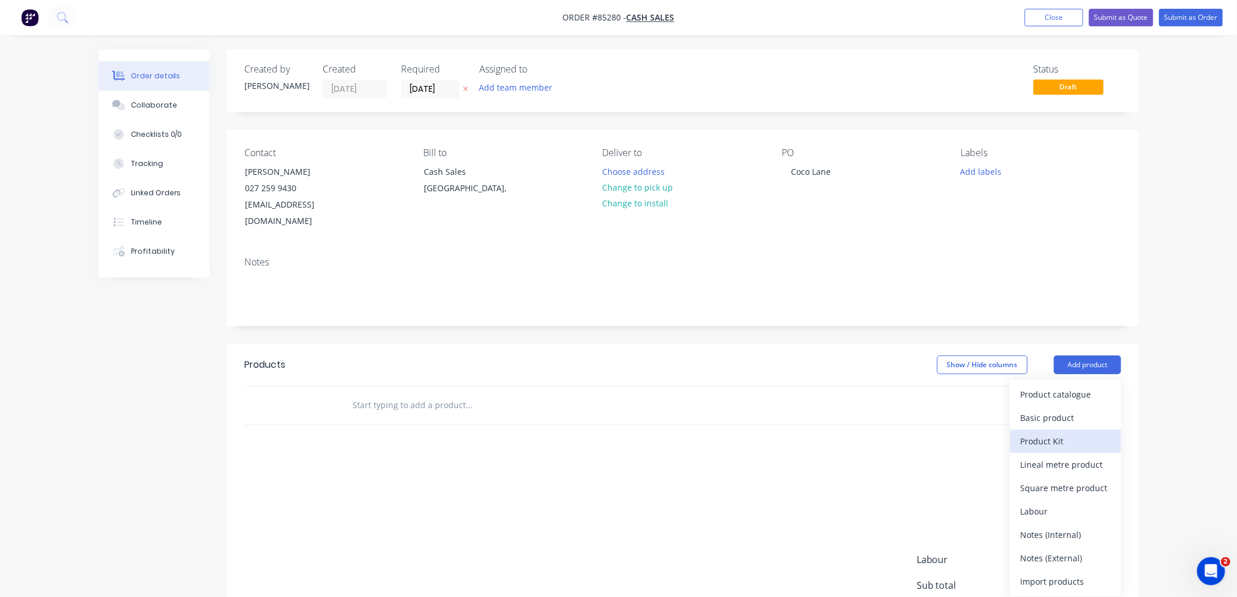
click at [1058, 433] on div "Product Kit" at bounding box center [1066, 441] width 90 height 17
click at [1070, 433] on div "Custom pricing" at bounding box center [1066, 441] width 90 height 17
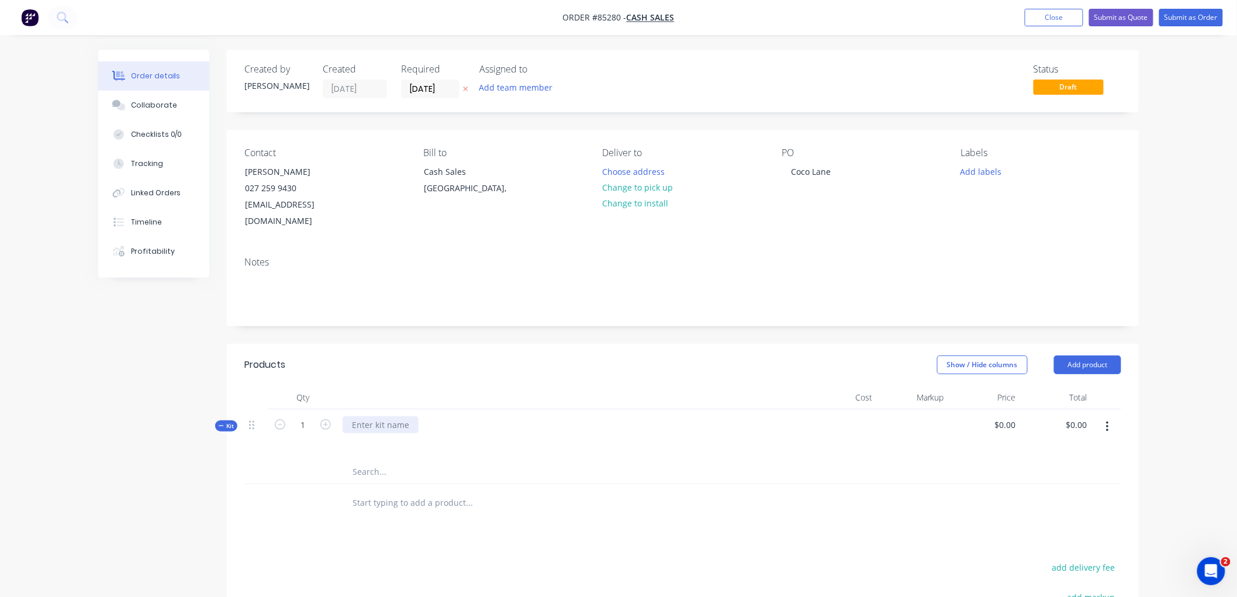
click at [372, 416] on div at bounding box center [381, 424] width 76 height 17
click at [370, 460] on input "text" at bounding box center [469, 471] width 234 height 23
click at [1106, 420] on icon "button" at bounding box center [1107, 426] width 3 height 13
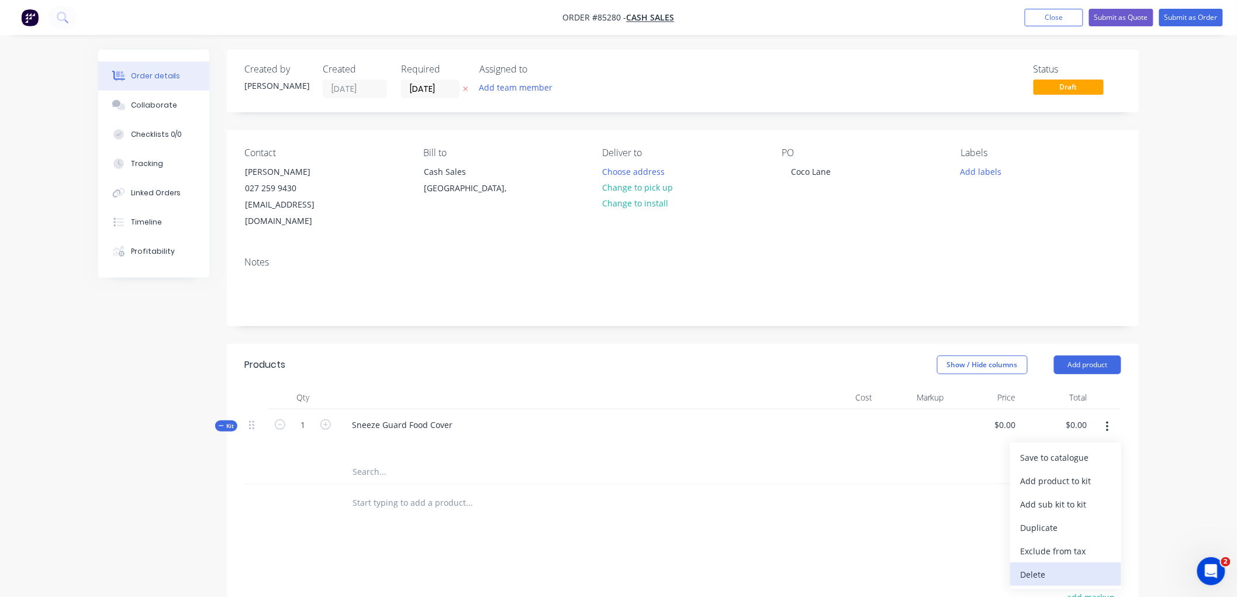
click at [1048, 566] on div "Delete" at bounding box center [1066, 574] width 90 height 17
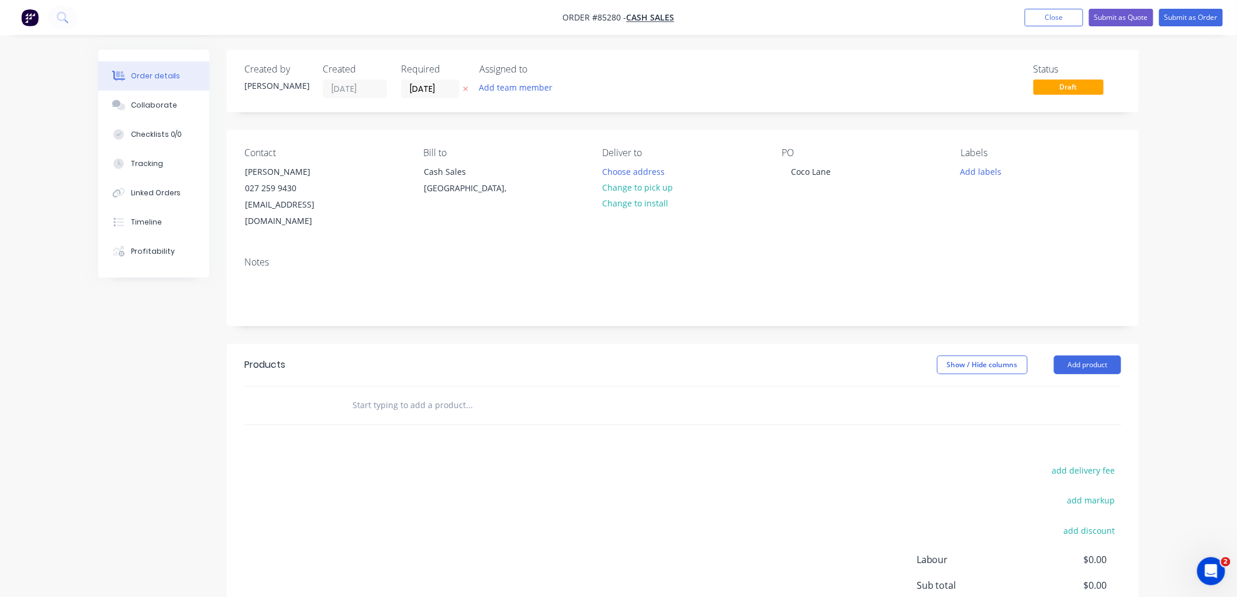
click at [364, 393] on input "text" at bounding box center [469, 404] width 234 height 23
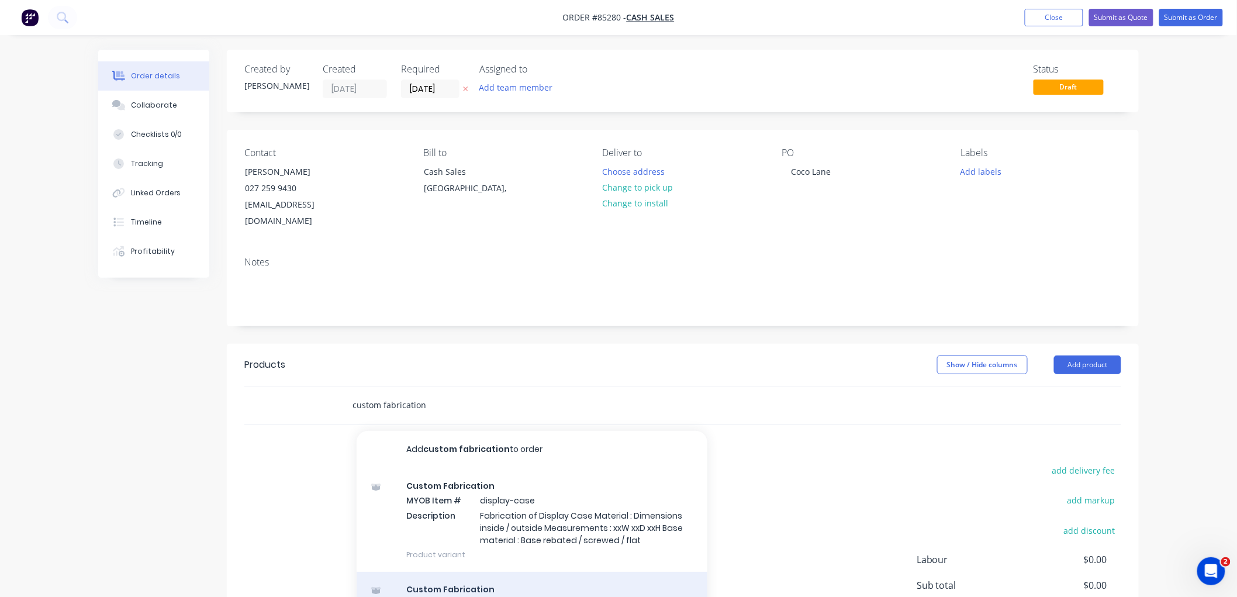
type input "custom fabrication"
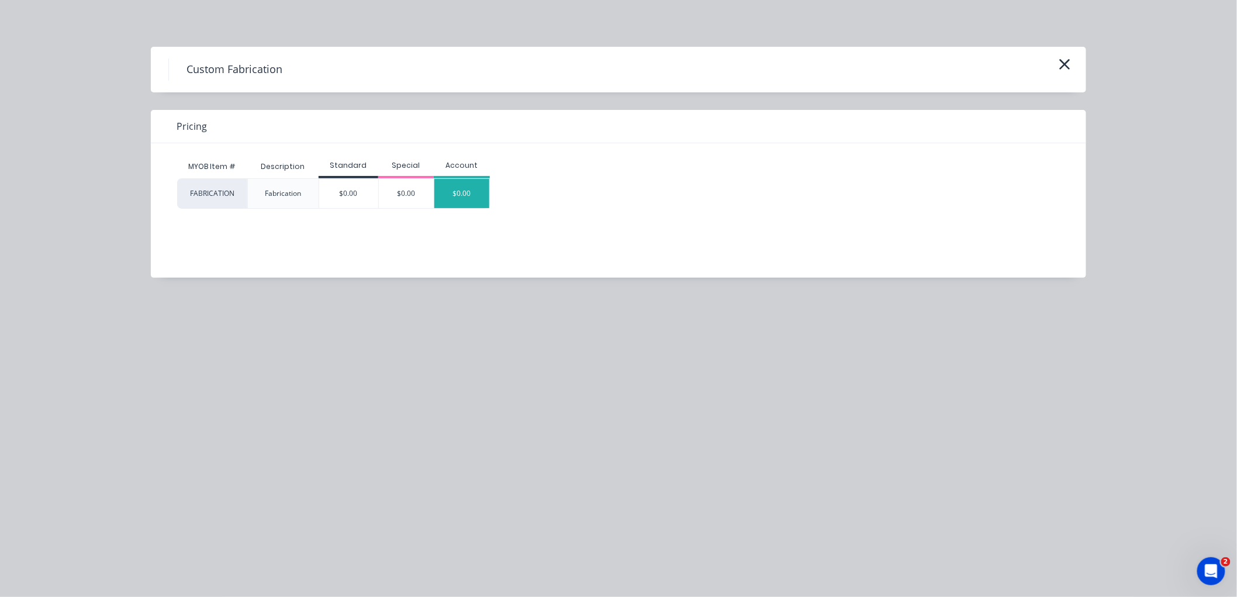
click at [453, 200] on div "$0.00" at bounding box center [461, 193] width 55 height 29
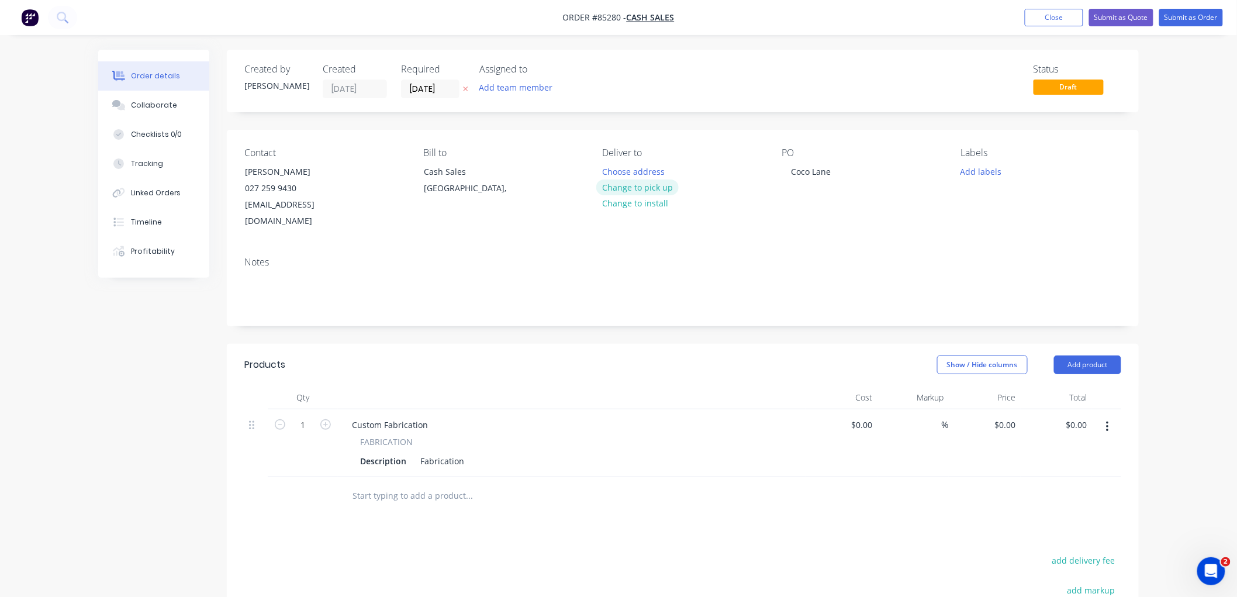
click at [622, 187] on button "Change to pick up" at bounding box center [637, 187] width 83 height 16
click at [456, 452] on div "Fabrication" at bounding box center [442, 460] width 53 height 17
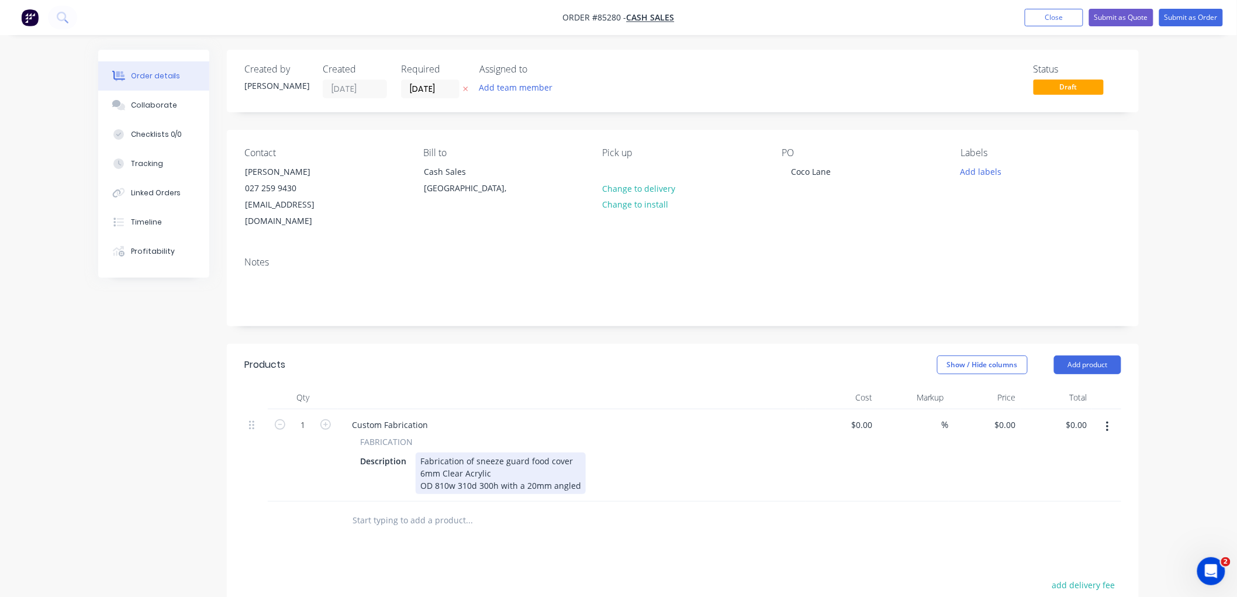
drag, startPoint x: 550, startPoint y: 468, endPoint x: 585, endPoint y: 471, distance: 35.1
click at [554, 469] on div "Fabrication of sneeze guard food cover 6mm Clear Acrylic OD 810w 310d 300h with…" at bounding box center [501, 472] width 170 height 41
drag, startPoint x: 575, startPoint y: 466, endPoint x: 582, endPoint y: 469, distance: 7.1
click at [576, 468] on div "Fabrication of sneeze guard food cover 6mm Clear Acrylic OD 810w 310d 300h with…" at bounding box center [501, 472] width 170 height 41
click at [307, 416] on input "1" at bounding box center [303, 425] width 30 height 18
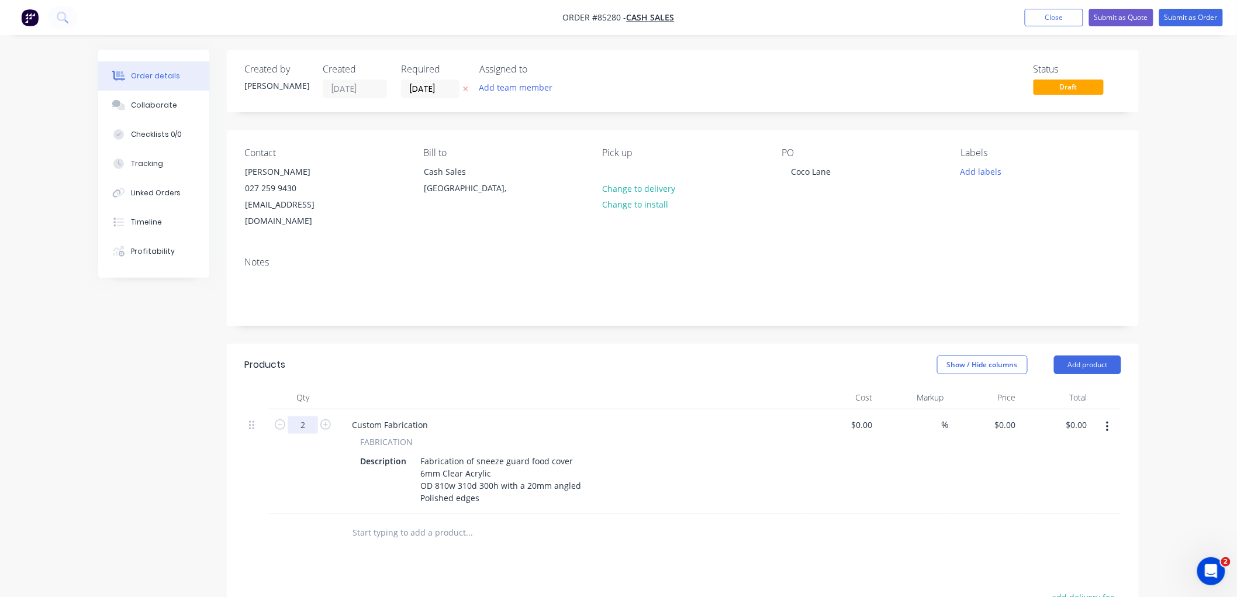
type input "2"
click at [361, 521] on input "text" at bounding box center [469, 532] width 234 height 23
click at [975, 165] on button "Add labels" at bounding box center [981, 171] width 54 height 16
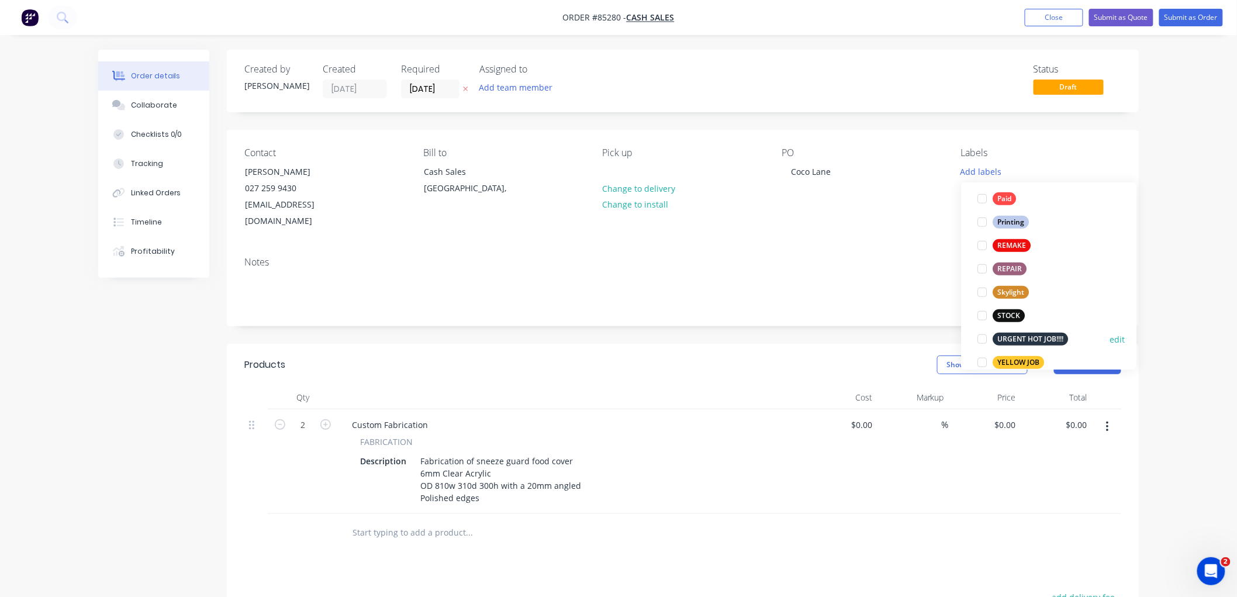
scroll to position [491, 0]
click at [1013, 320] on div "URGENT HOT JOB!!!!" at bounding box center [1029, 322] width 75 height 13
drag, startPoint x: 1006, startPoint y: 337, endPoint x: 1016, endPoint y: 335, distance: 9.6
click at [1007, 337] on div "YELLOW JOB" at bounding box center [1017, 340] width 51 height 13
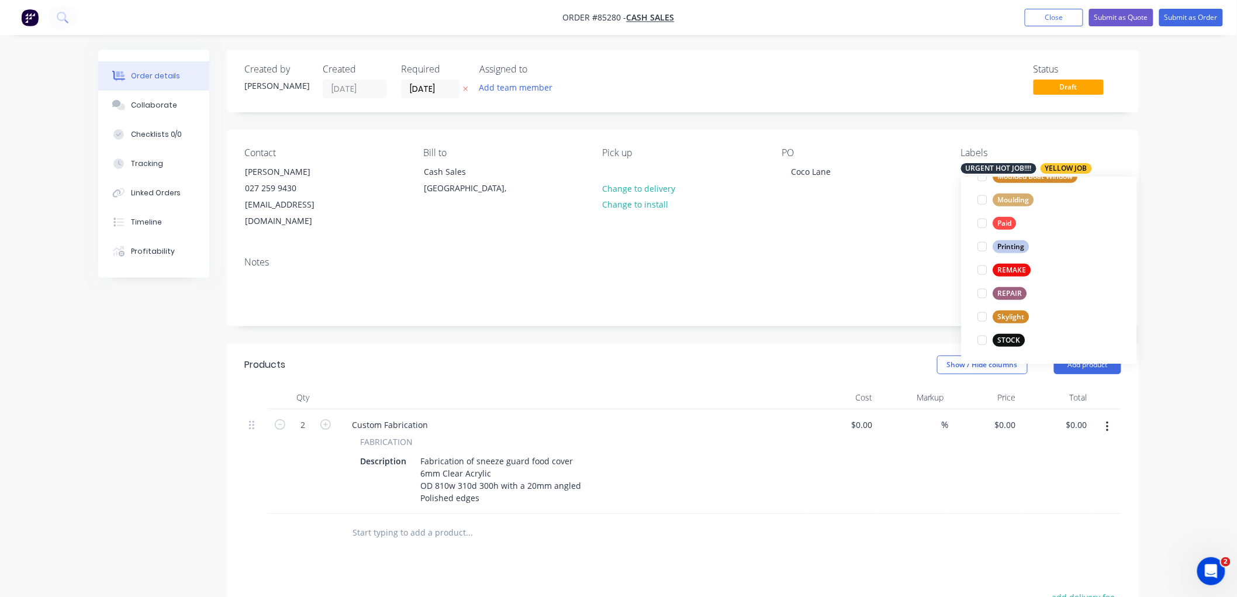
scroll to position [0, 0]
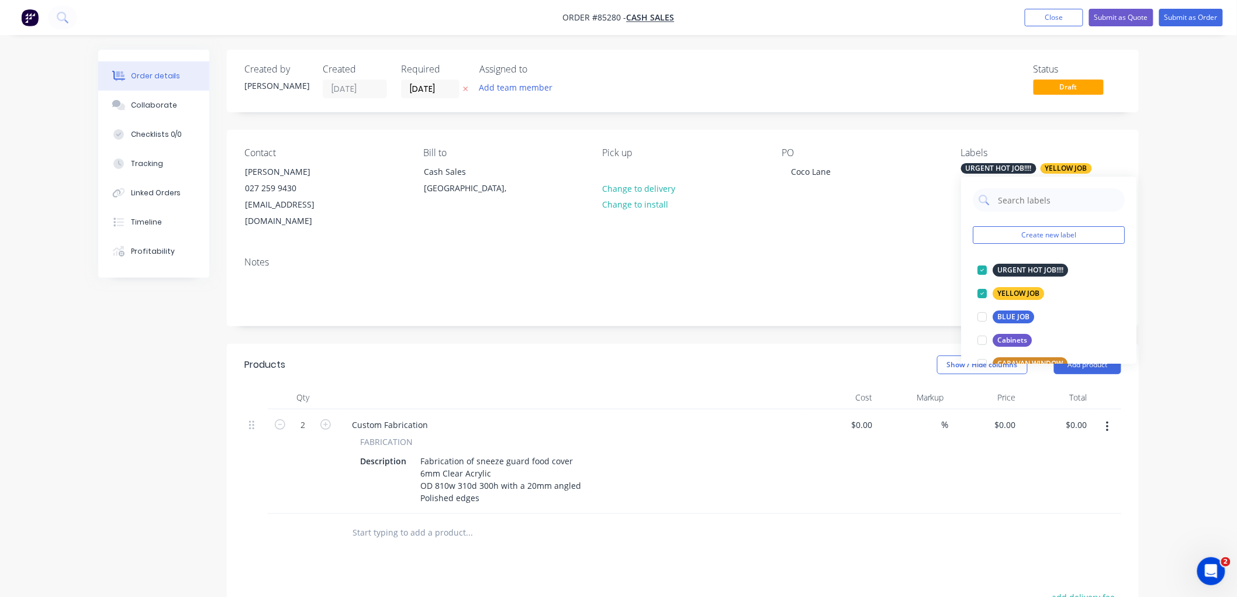
click at [1172, 44] on div "Order details Collaborate Checklists 0/0 Tracking Linked Orders Timeline Profit…" at bounding box center [618, 425] width 1237 height 850
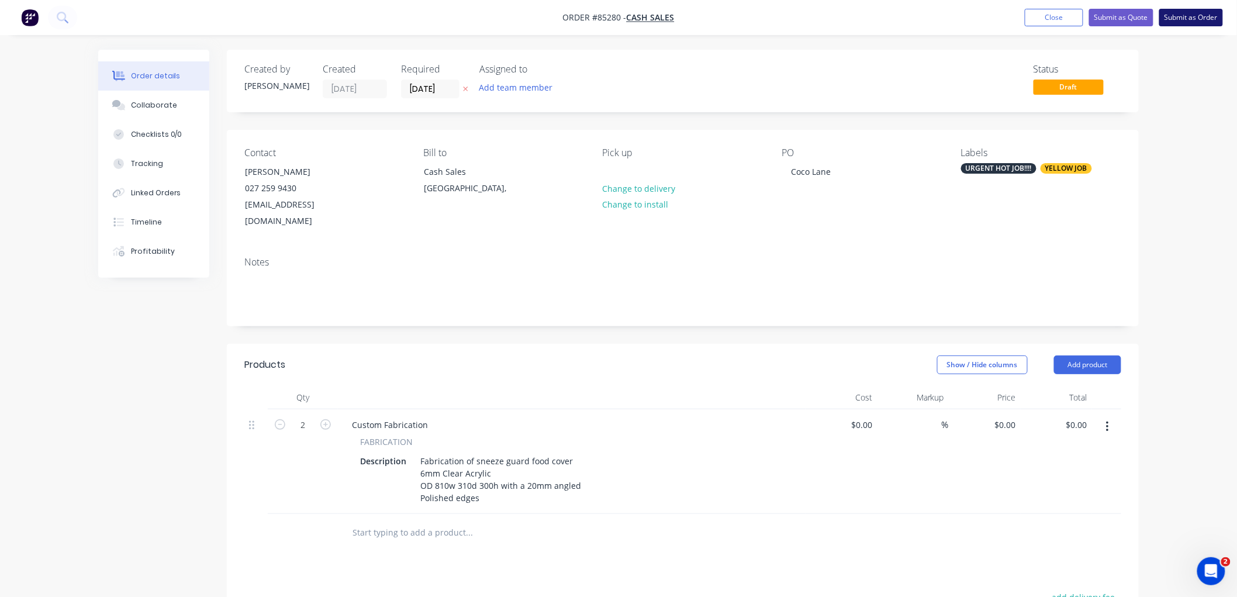
click at [1199, 11] on button "Submit as Order" at bounding box center [1191, 18] width 64 height 18
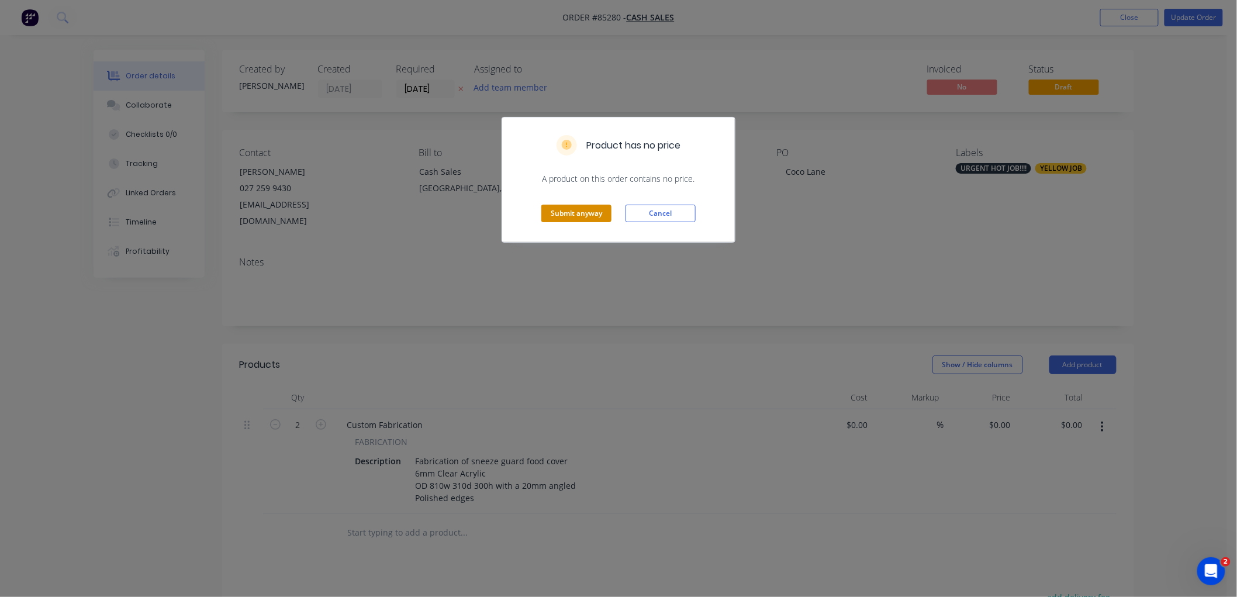
click at [593, 212] on button "Submit anyway" at bounding box center [576, 214] width 70 height 18
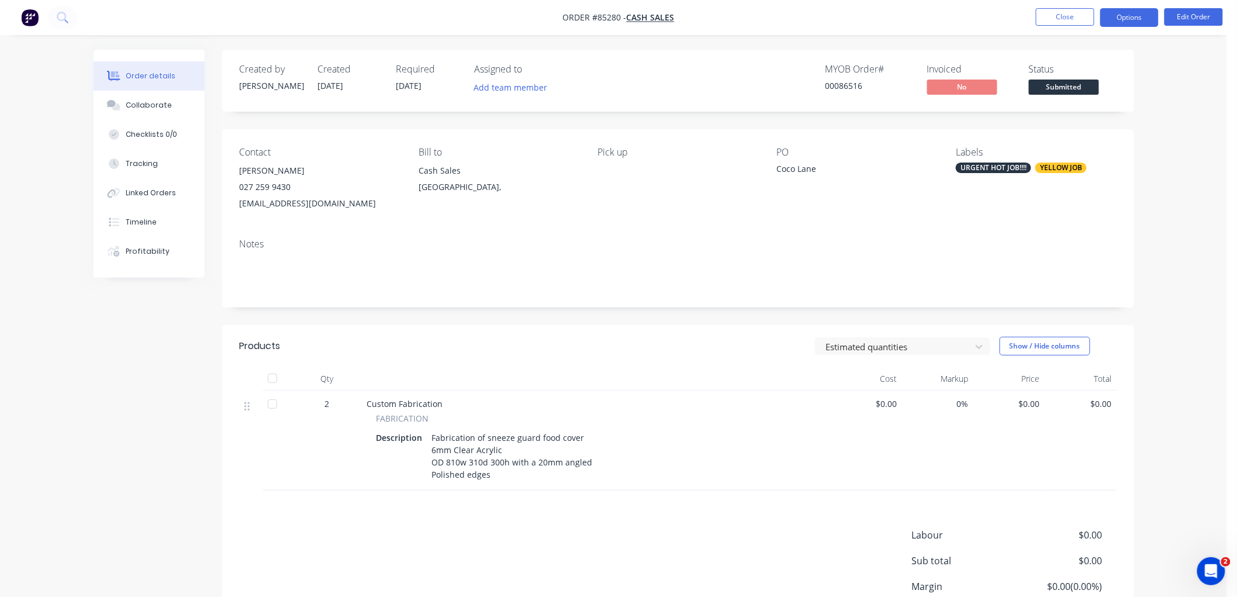
click at [1120, 20] on button "Options" at bounding box center [1129, 17] width 58 height 19
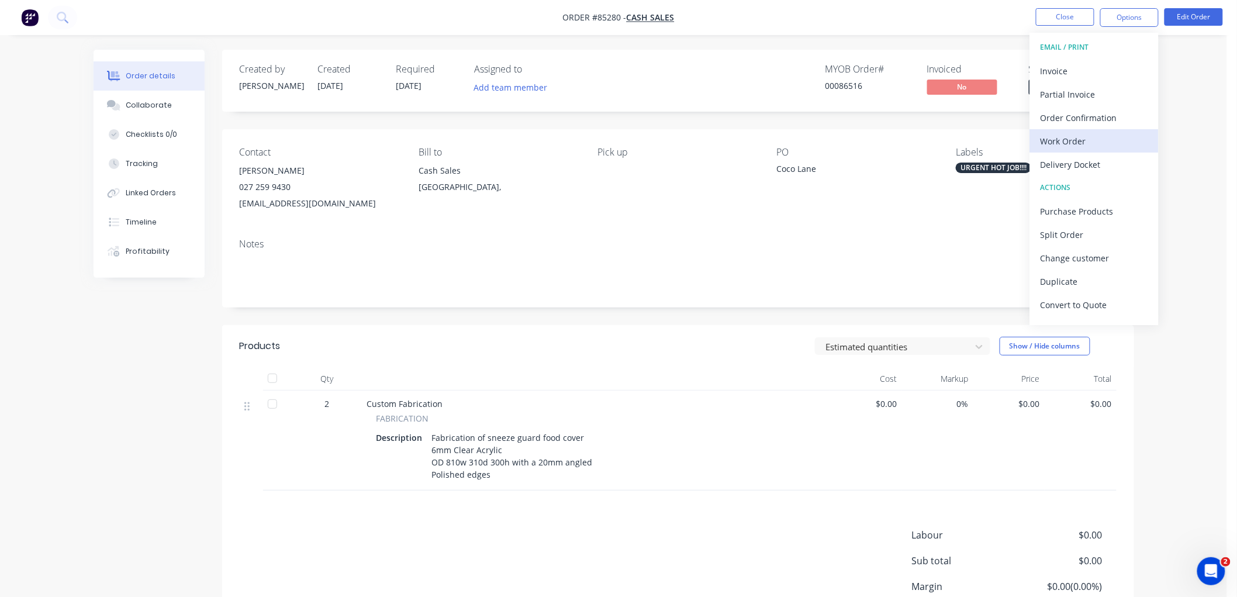
click at [1078, 141] on div "Work Order" at bounding box center [1094, 141] width 108 height 17
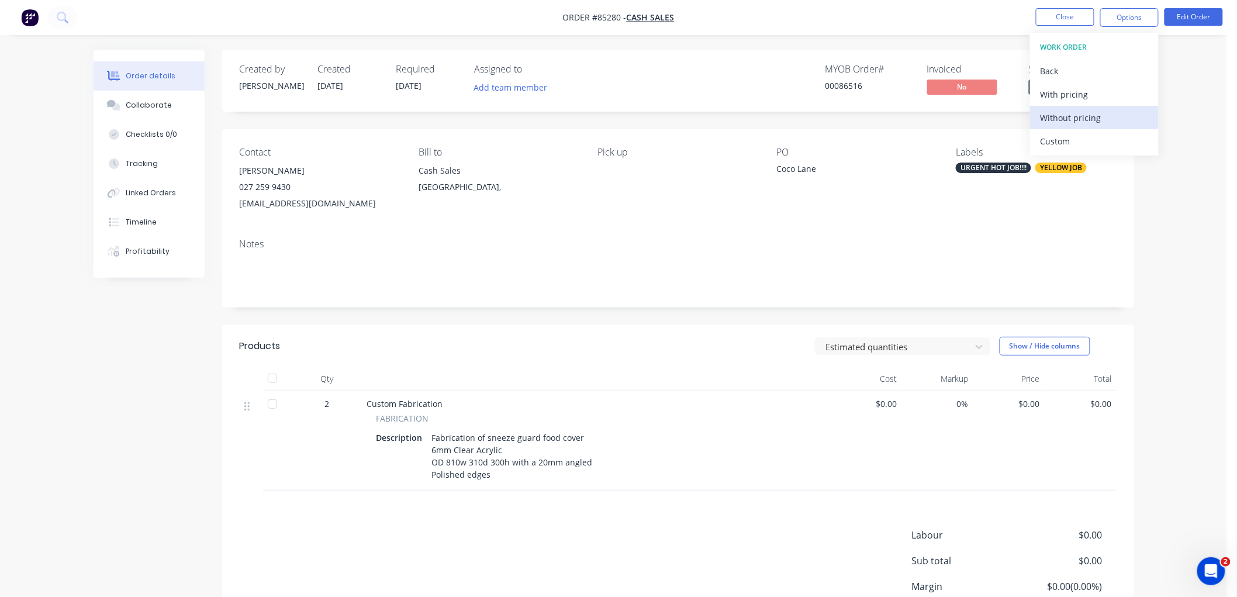
click at [1073, 113] on div "Without pricing" at bounding box center [1094, 117] width 108 height 17
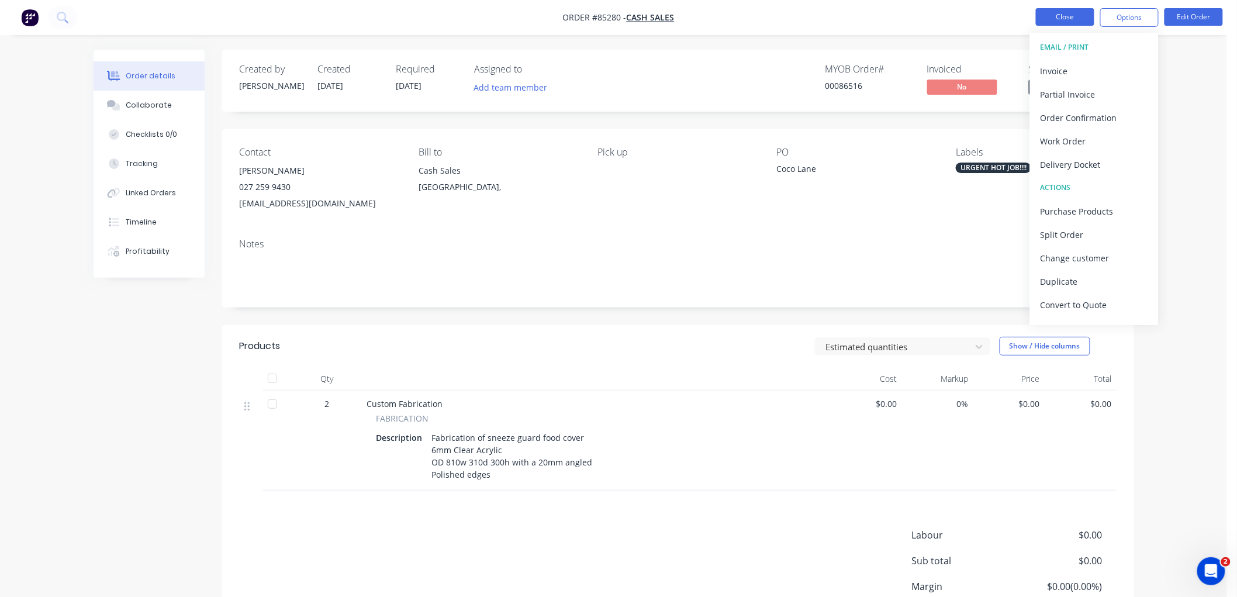
click at [1056, 18] on button "Close" at bounding box center [1065, 17] width 58 height 18
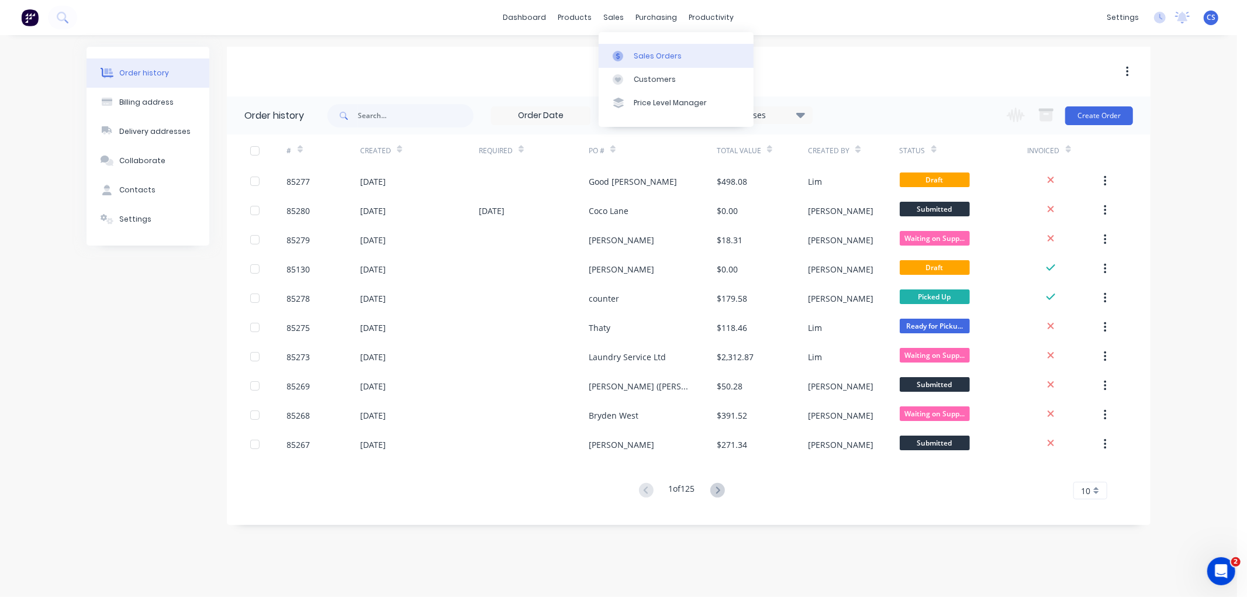
click at [629, 49] on link "Sales Orders" at bounding box center [676, 55] width 155 height 23
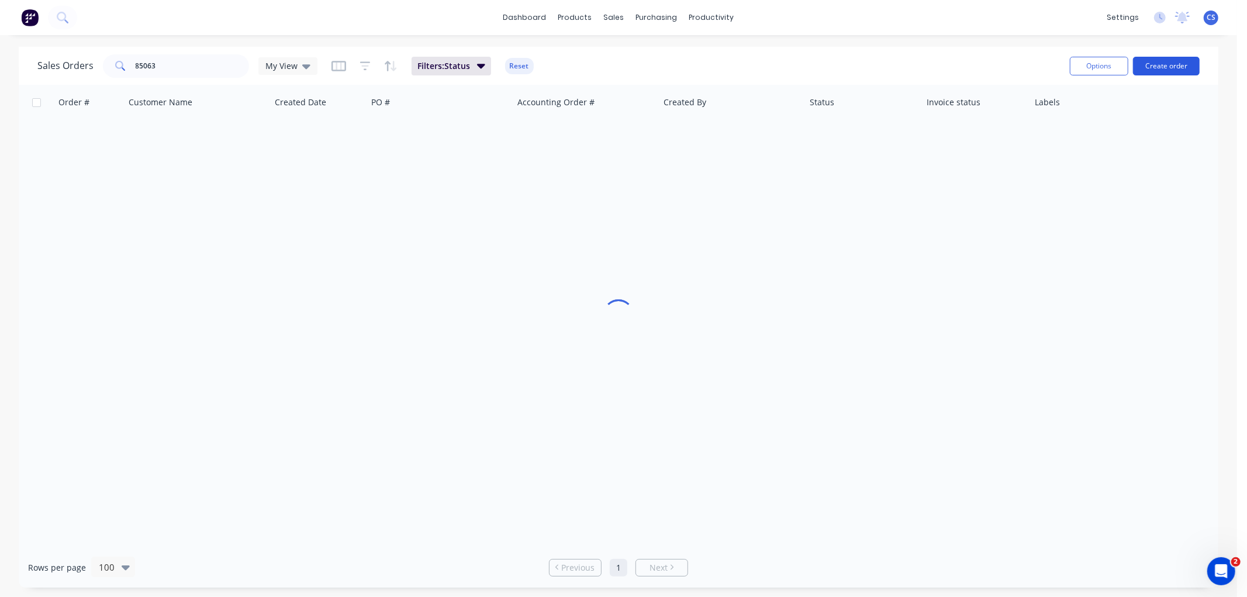
click at [1156, 65] on button "Create order" at bounding box center [1166, 66] width 67 height 19
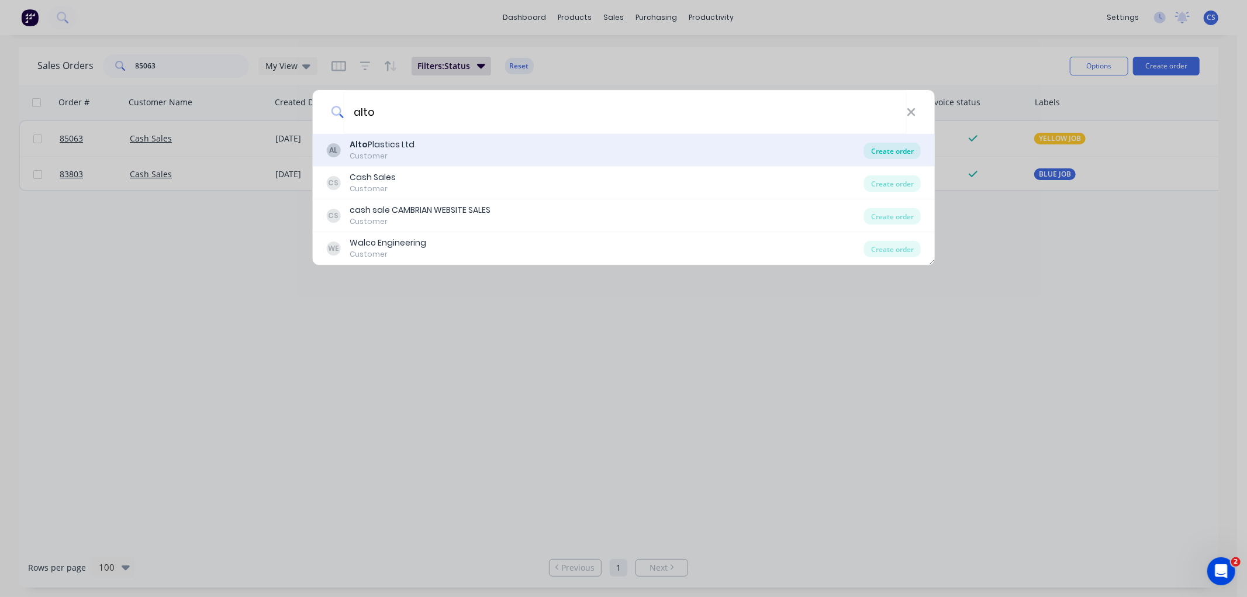
type input "alto"
click at [887, 148] on div "Create order" at bounding box center [892, 151] width 57 height 16
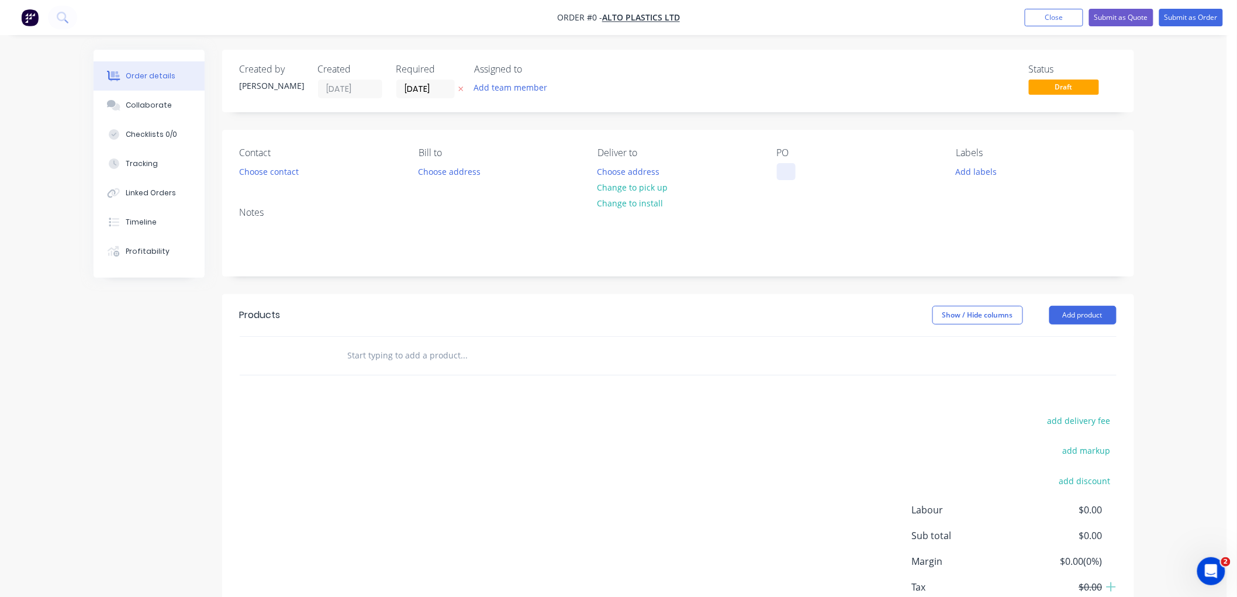
click at [787, 173] on div at bounding box center [786, 171] width 19 height 17
paste div
click at [459, 88] on div "Creating draft order... Loading... Order details Collaborate Checklists 0/0 Tra…" at bounding box center [614, 362] width 1064 height 624
click at [463, 89] on button "button" at bounding box center [461, 88] width 12 height 13
click at [645, 171] on button "Choose address" at bounding box center [628, 171] width 75 height 16
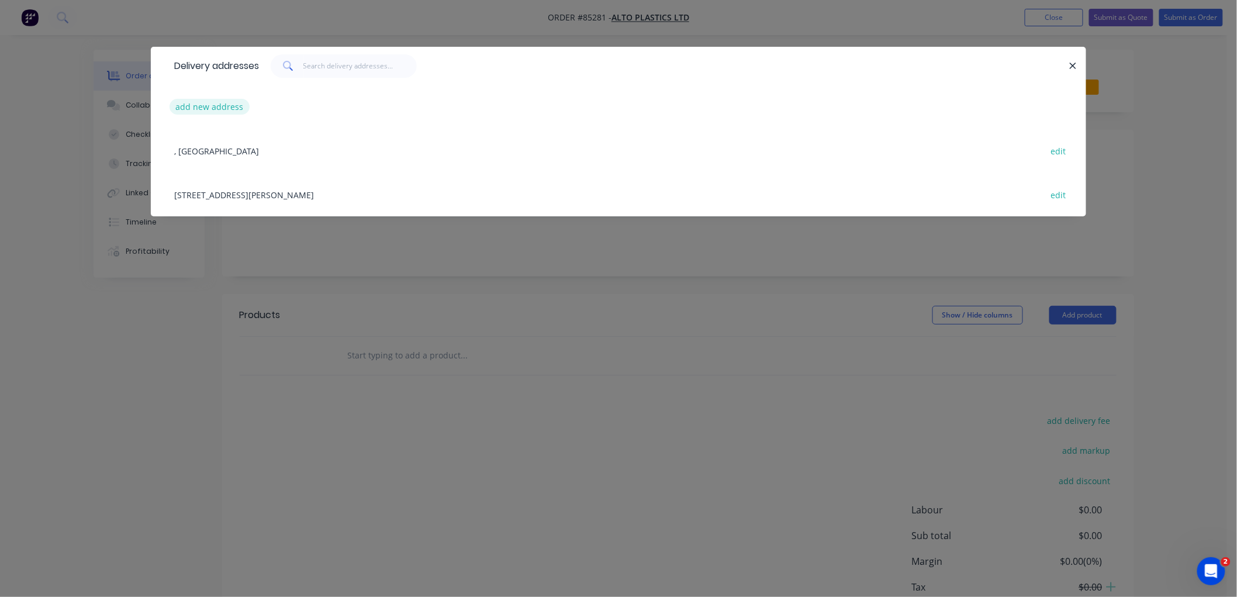
click at [206, 106] on button "add new address" at bounding box center [209, 107] width 80 height 16
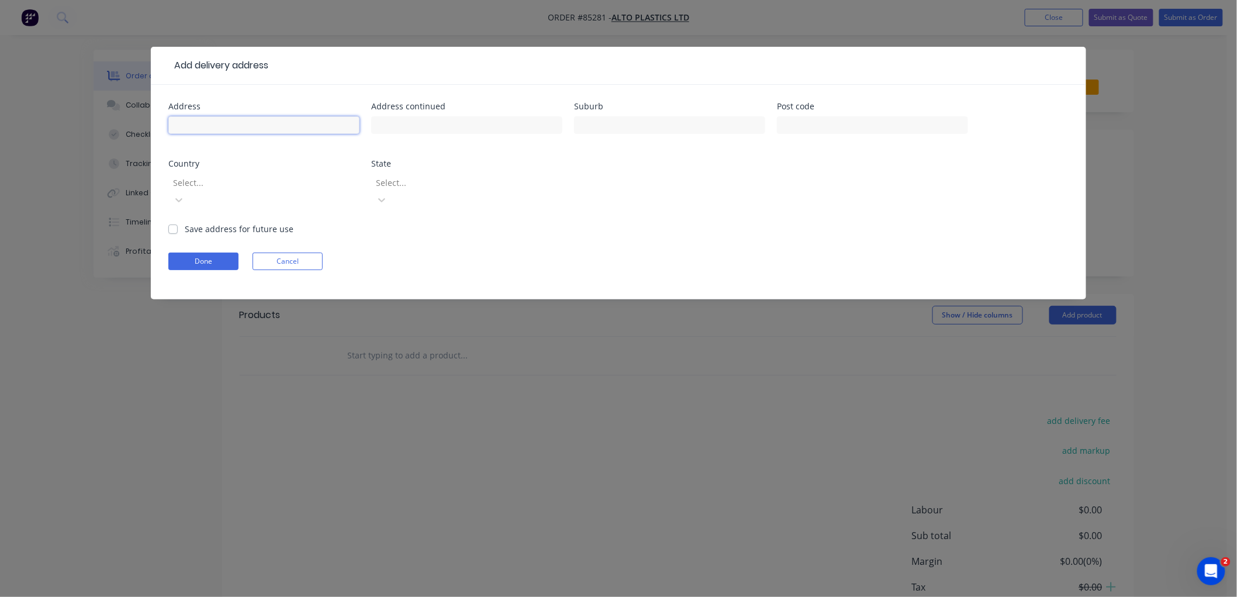
click at [198, 126] on input "text" at bounding box center [263, 125] width 191 height 18
type input "19 Keeling Road, Henderson 0612"
click at [185, 223] on label "Save address for future use" at bounding box center [239, 229] width 109 height 12
click at [172, 223] on input "Save address for future use" at bounding box center [172, 228] width 9 height 11
checkbox input "true"
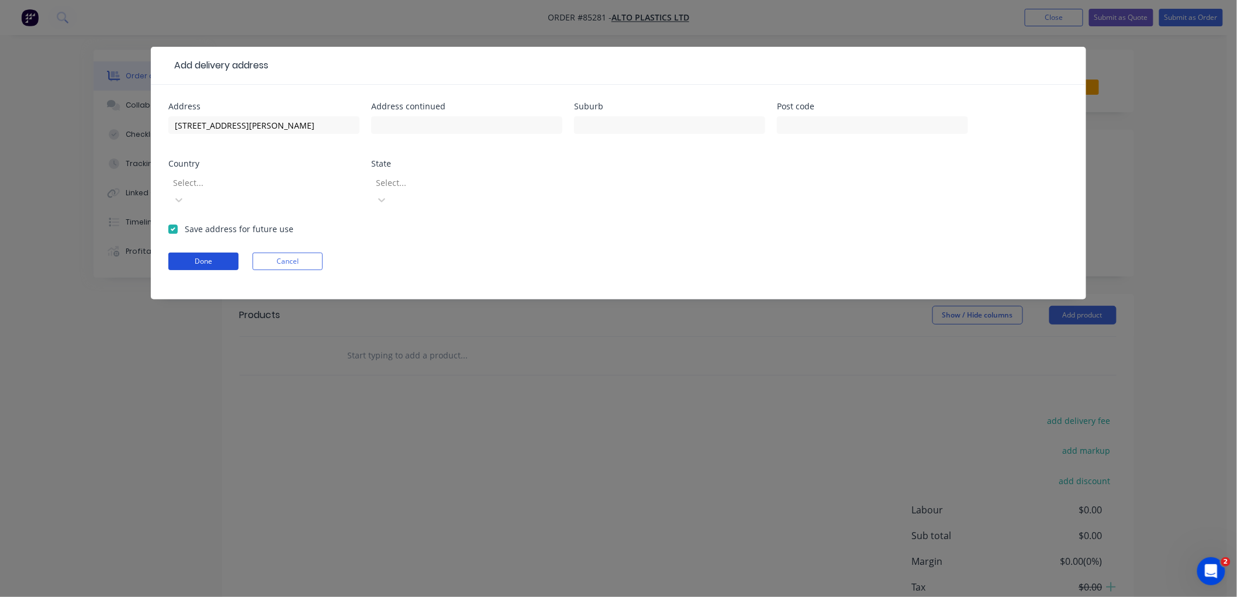
click at [199, 252] on button "Done" at bounding box center [203, 261] width 70 height 18
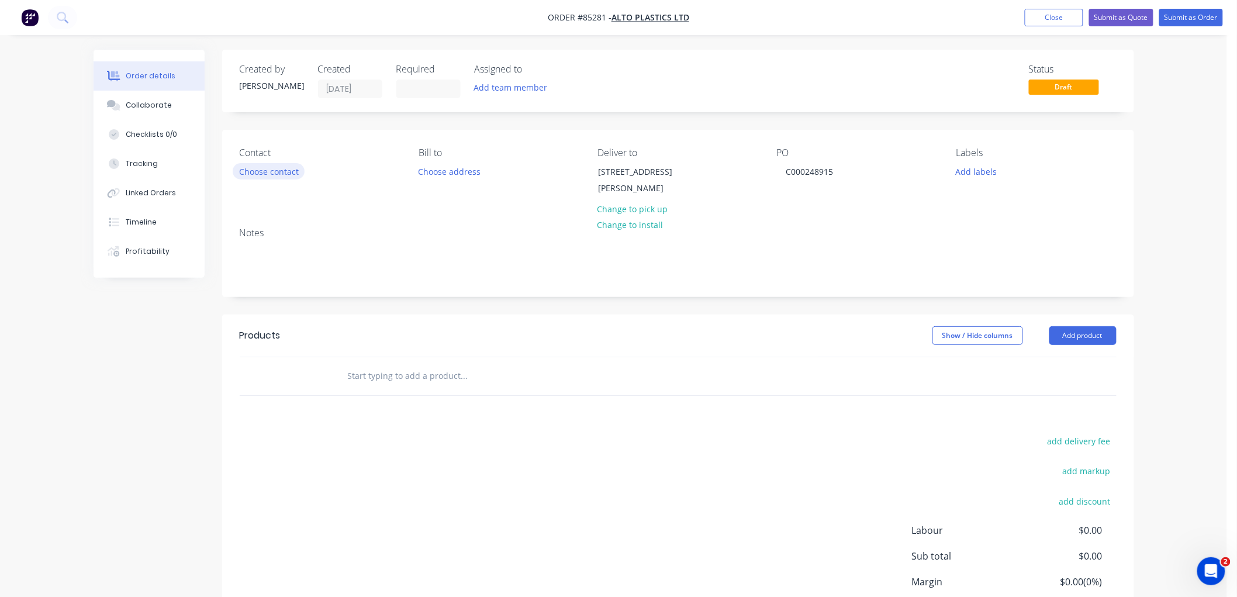
click at [269, 168] on button "Choose contact" at bounding box center [269, 171] width 72 height 16
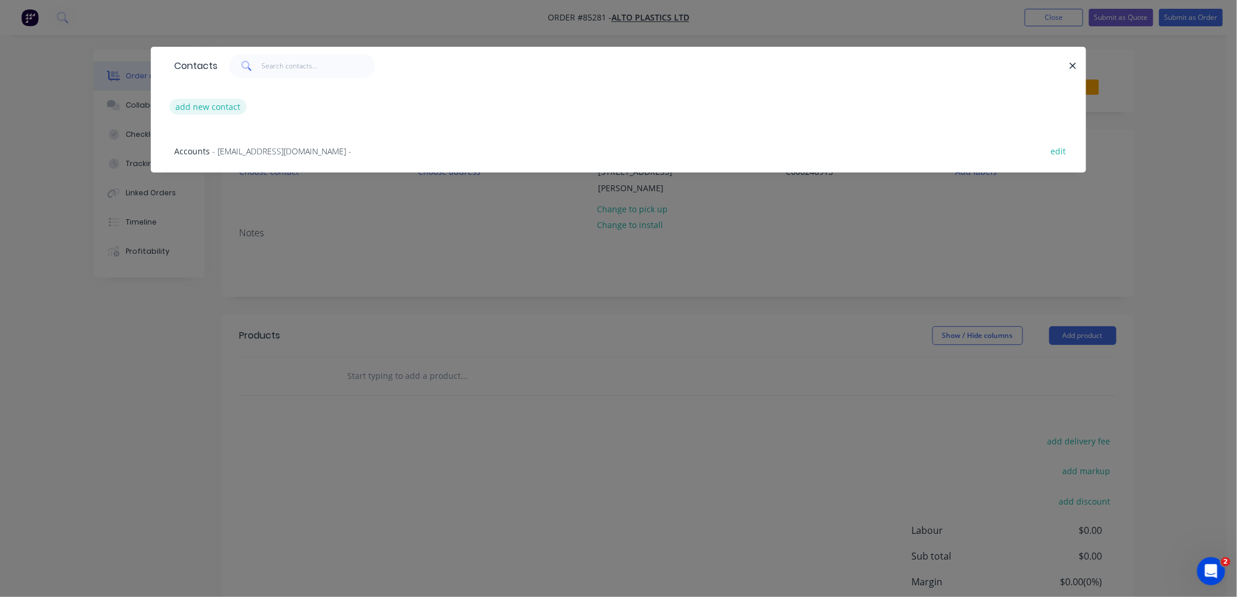
click at [219, 105] on button "add new contact" at bounding box center [207, 107] width 77 height 16
select select "NZ"
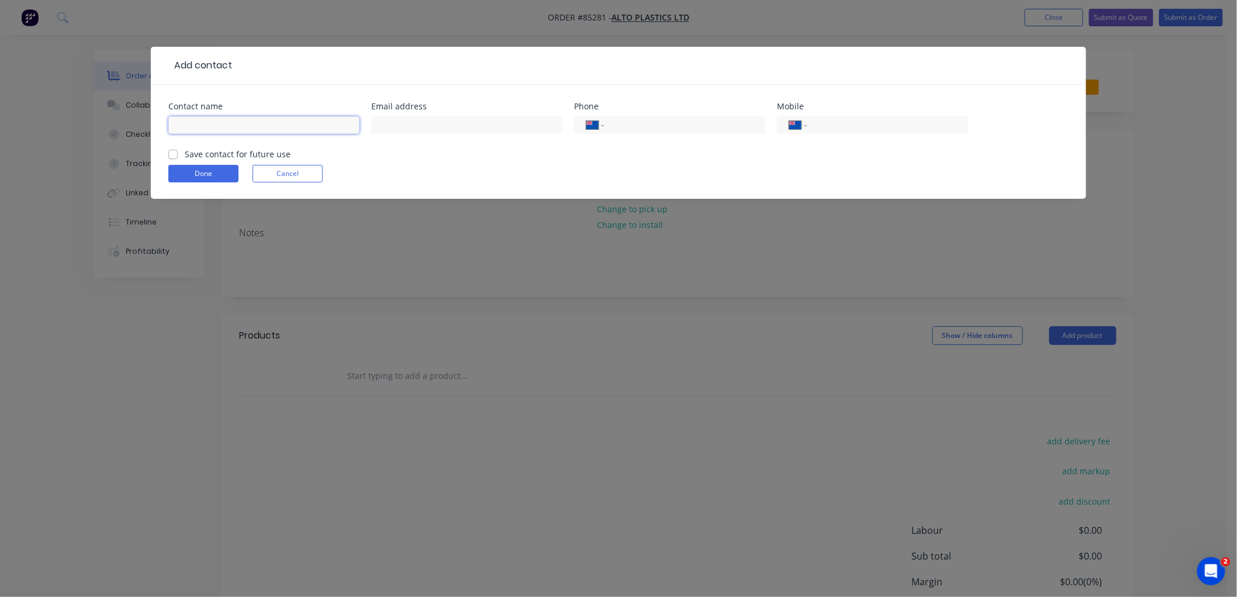
click at [242, 127] on input "text" at bounding box center [263, 125] width 191 height 18
type input "Juan Luiters"
type input "Juan.Luiters@pactgroup.com"
click at [185, 153] on label "Save contact for future use" at bounding box center [238, 154] width 106 height 12
click at [171, 153] on input "Save contact for future use" at bounding box center [172, 153] width 9 height 11
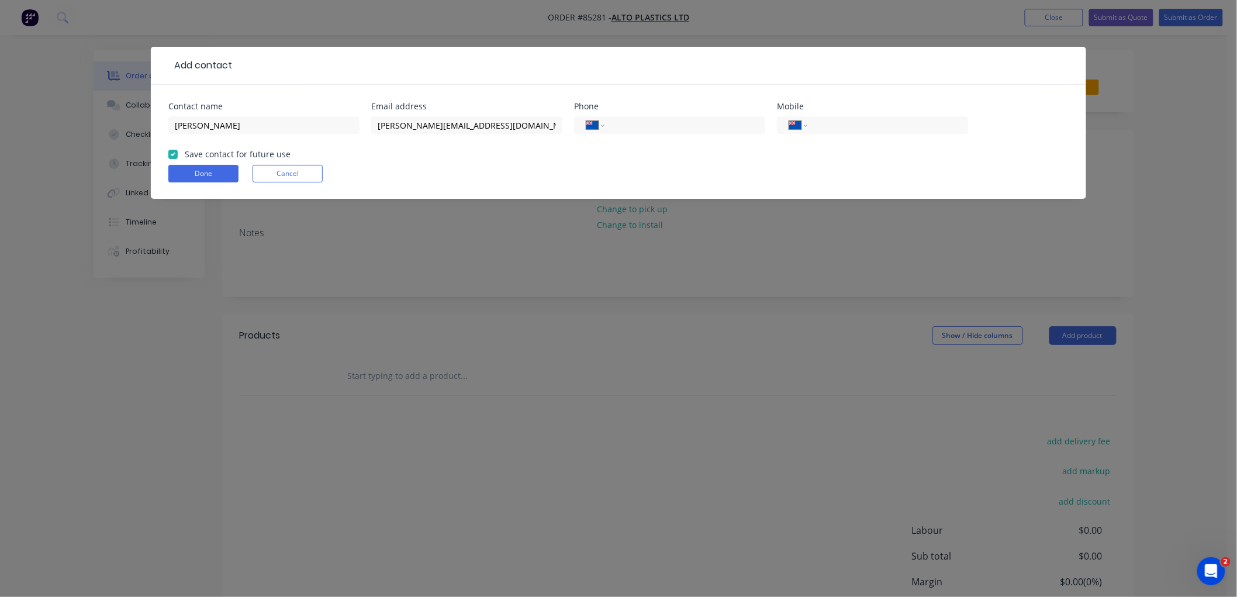
checkbox input "true"
click at [193, 175] on button "Done" at bounding box center [203, 174] width 70 height 18
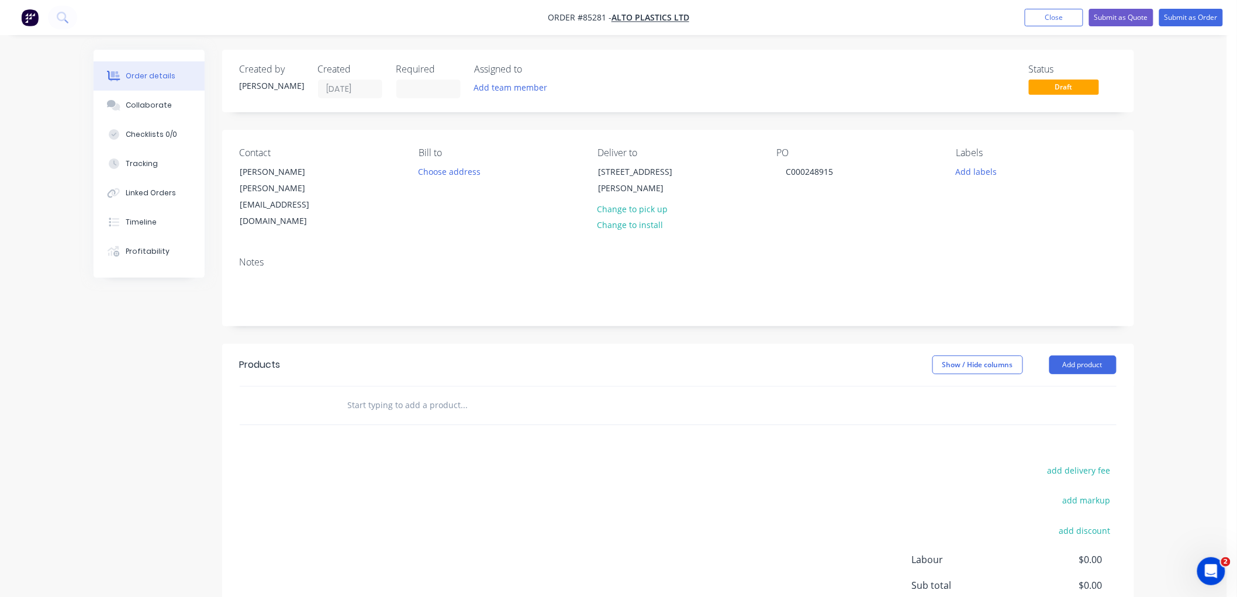
click at [386, 393] on input "text" at bounding box center [464, 404] width 234 height 23
drag, startPoint x: 359, startPoint y: 374, endPoint x: 343, endPoint y: 374, distance: 16.9
click at [343, 393] on div "pcrb/c/04 Add pcrb/c/04 to order No results found" at bounding box center [513, 404] width 351 height 23
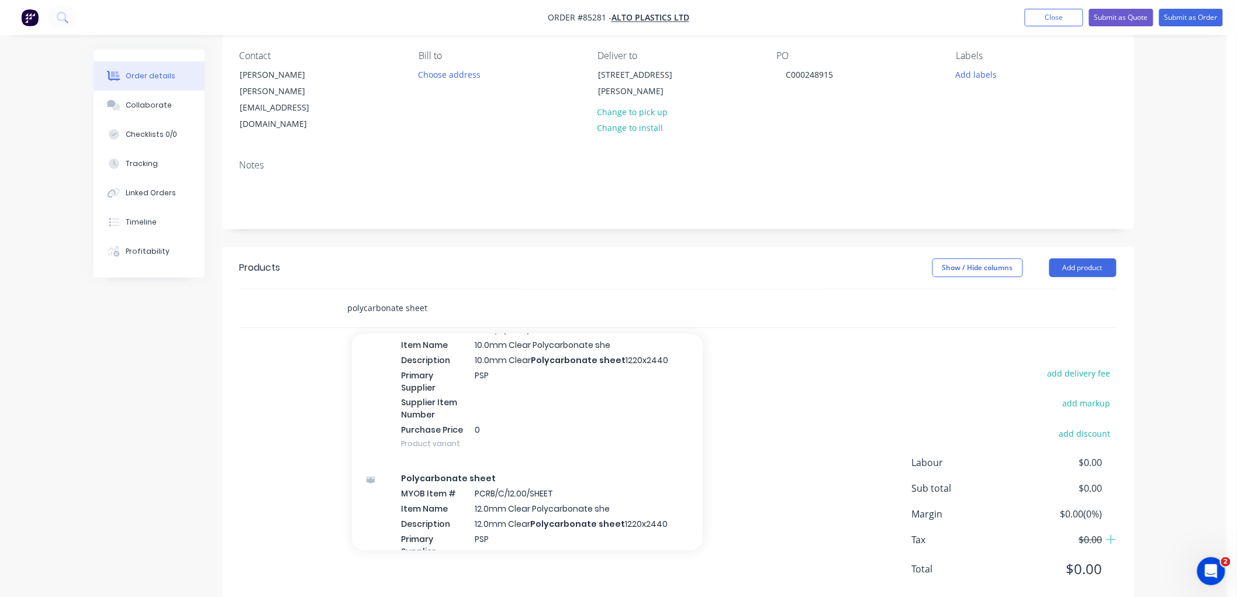
scroll to position [9259, 0]
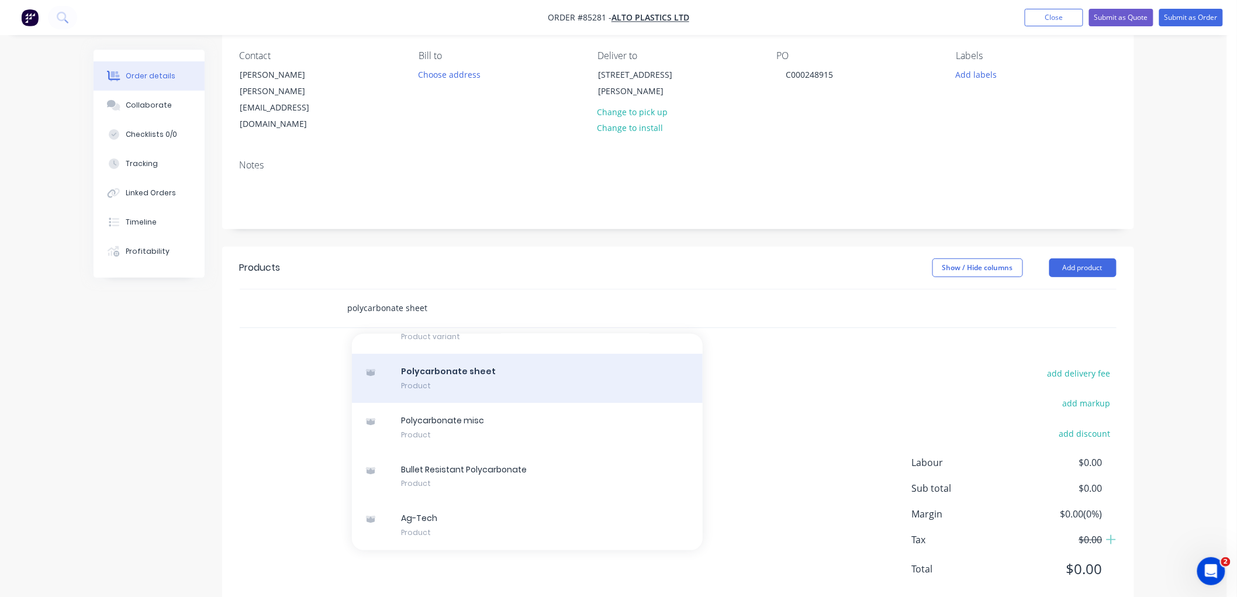
type input "polycarbonate sheet"
click at [458, 354] on div "Polycarbonate sheet Product" at bounding box center [527, 378] width 351 height 49
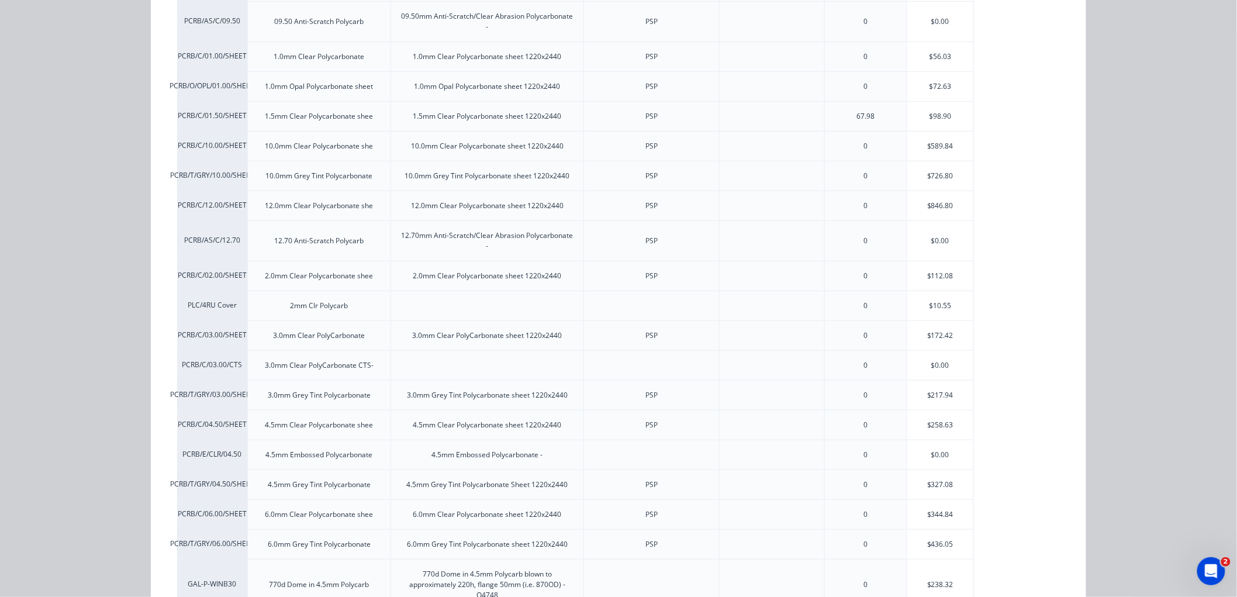
scroll to position [324, 0]
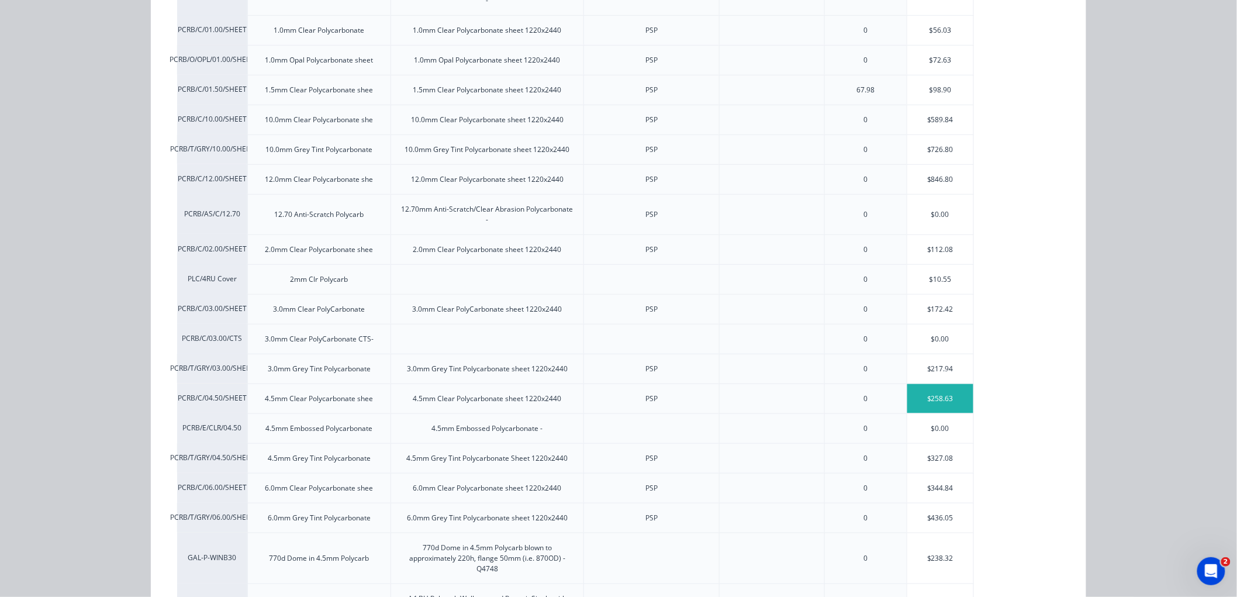
click at [933, 395] on div "$258.63" at bounding box center [940, 398] width 66 height 29
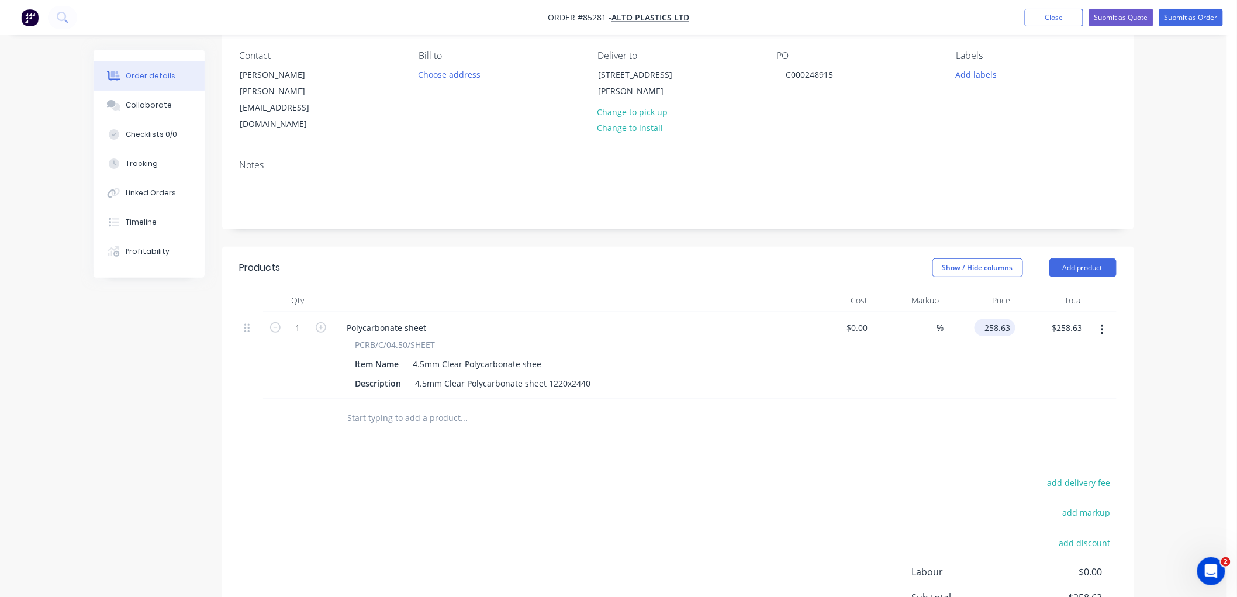
click at [994, 319] on input "258.63" at bounding box center [997, 327] width 36 height 17
type input "$276.40"
click at [1154, 298] on div "Order details Collaborate Checklists 0/0 Tracking Linked Orders Timeline Profit…" at bounding box center [613, 319] width 1227 height 832
click at [296, 319] on input "1" at bounding box center [298, 328] width 30 height 18
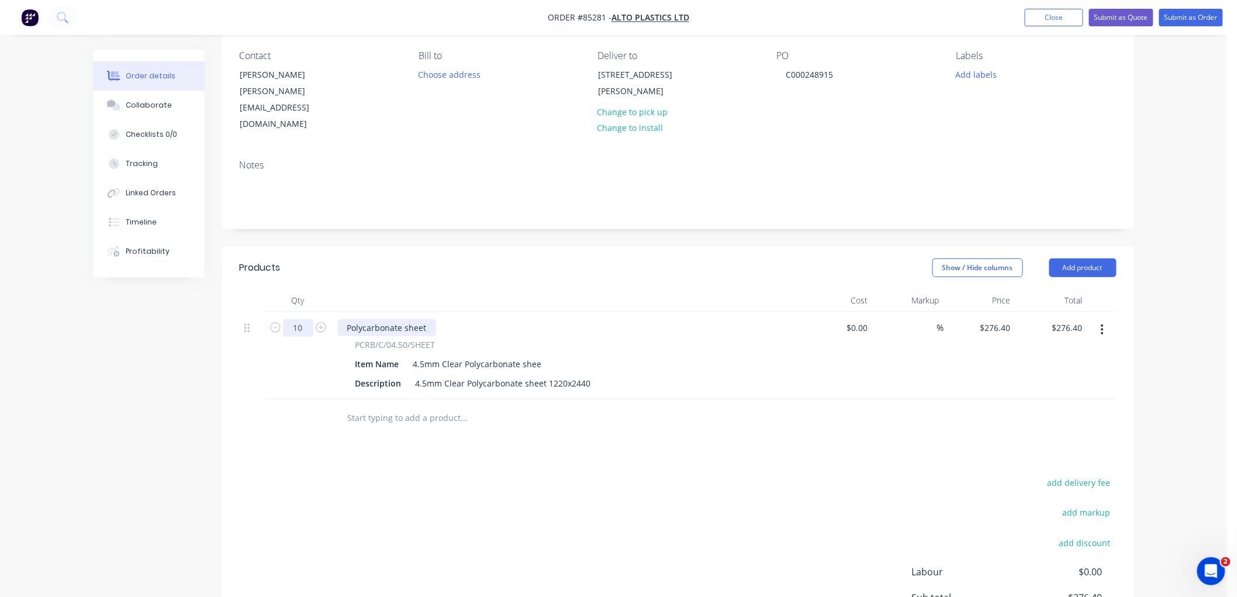
type input "10"
type input "$2,764.00"
click at [1095, 475] on button "add delivery fee" at bounding box center [1078, 483] width 75 height 16
type input "40"
click at [1164, 381] on div "Order details Collaborate Checklists 0/0 Tracking Linked Orders Timeline Profit…" at bounding box center [613, 316] width 1227 height 826
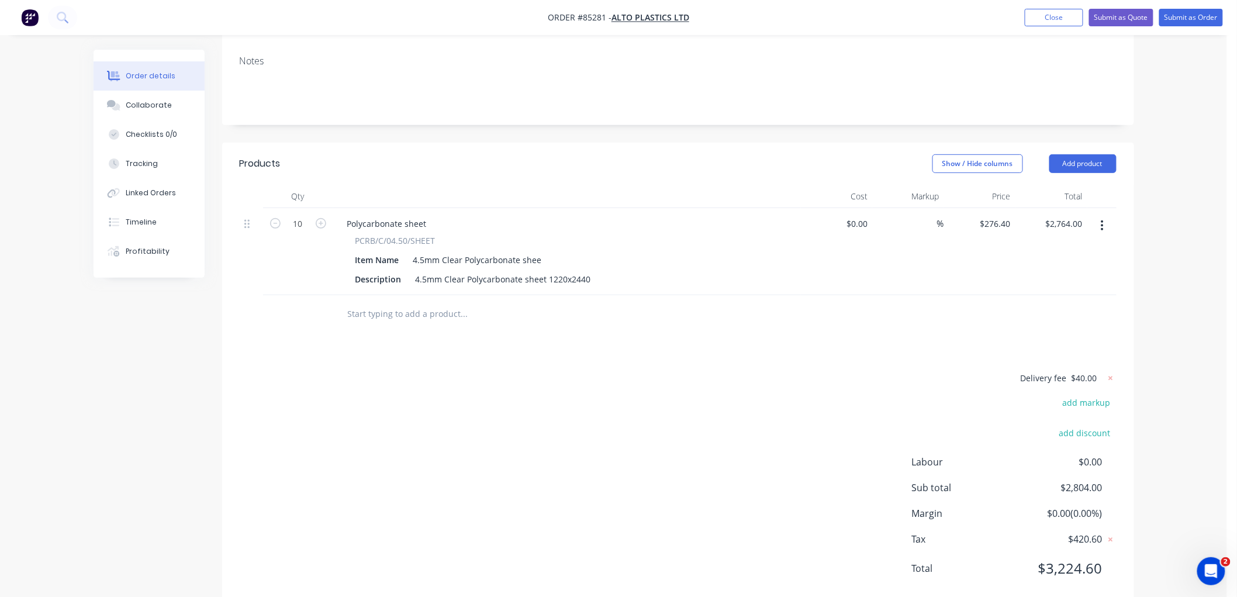
scroll to position [0, 0]
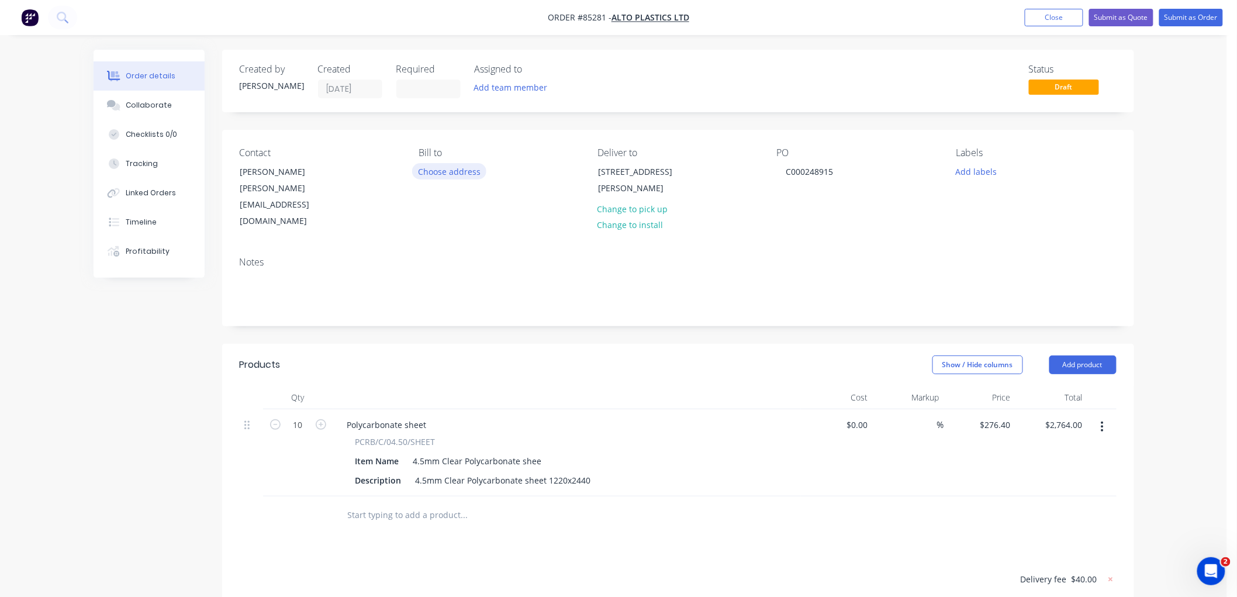
click at [442, 171] on button "Choose address" at bounding box center [449, 171] width 75 height 16
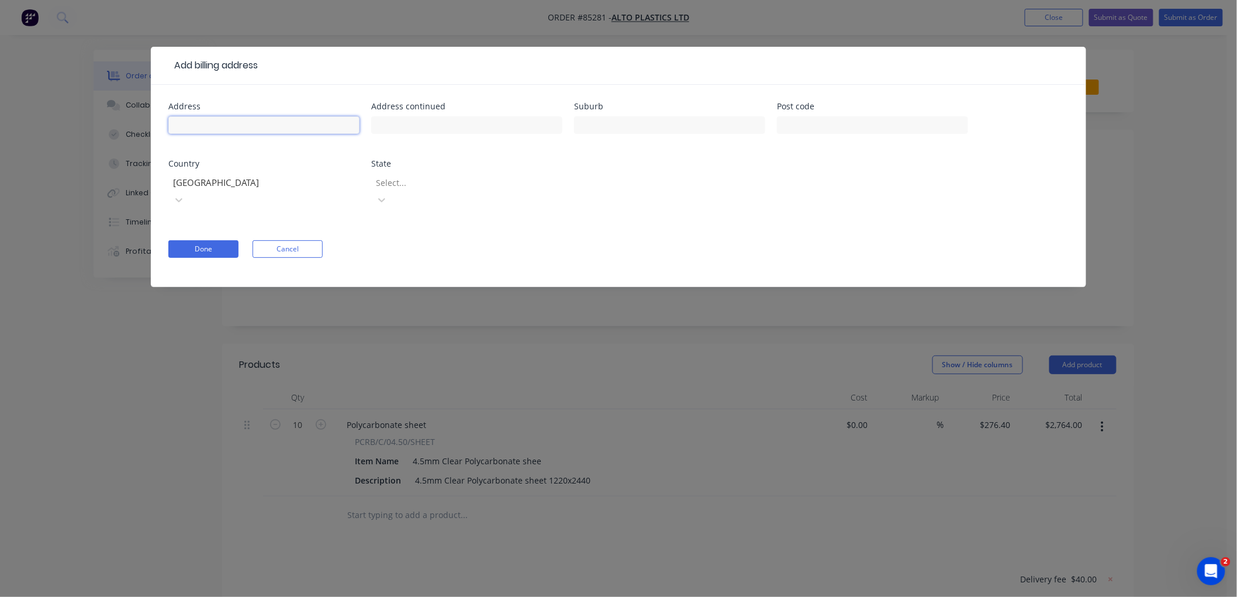
click at [201, 123] on input "text" at bounding box center [263, 125] width 191 height 18
type input "Alto Packaging Limited"
click at [425, 120] on input "text" at bounding box center [466, 125] width 191 height 18
type input "8 Maui Street, Pukete, Hamilton 3240"
click at [208, 240] on button "Done" at bounding box center [203, 249] width 70 height 18
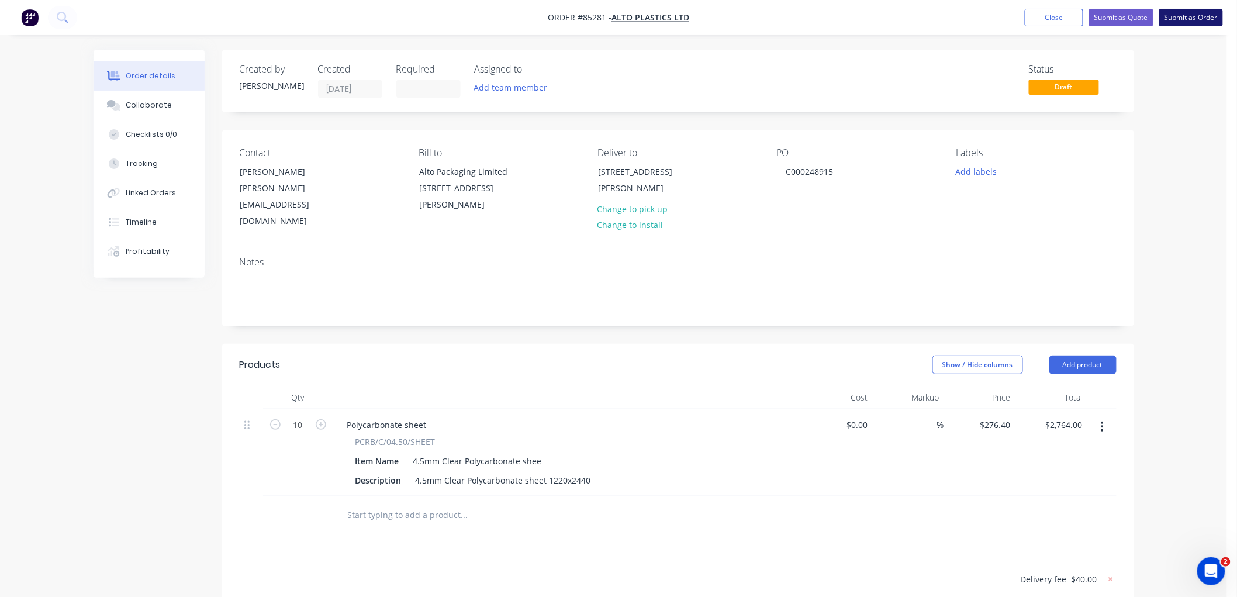
click at [1185, 16] on button "Submit as Order" at bounding box center [1191, 18] width 64 height 18
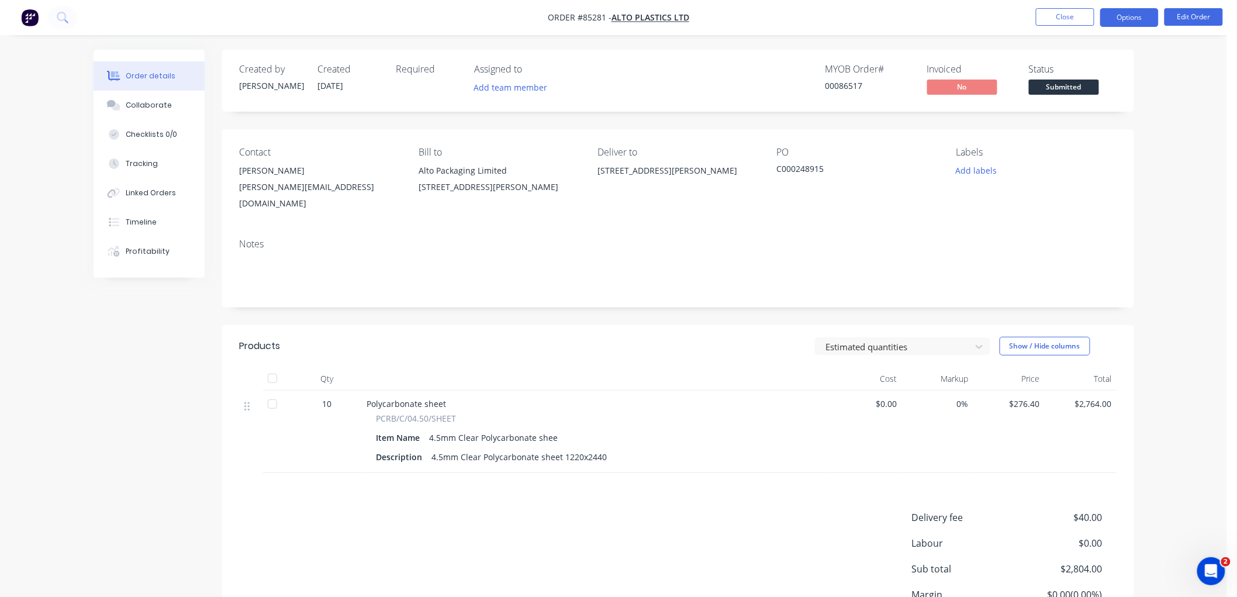
click at [1136, 21] on button "Options" at bounding box center [1129, 17] width 58 height 19
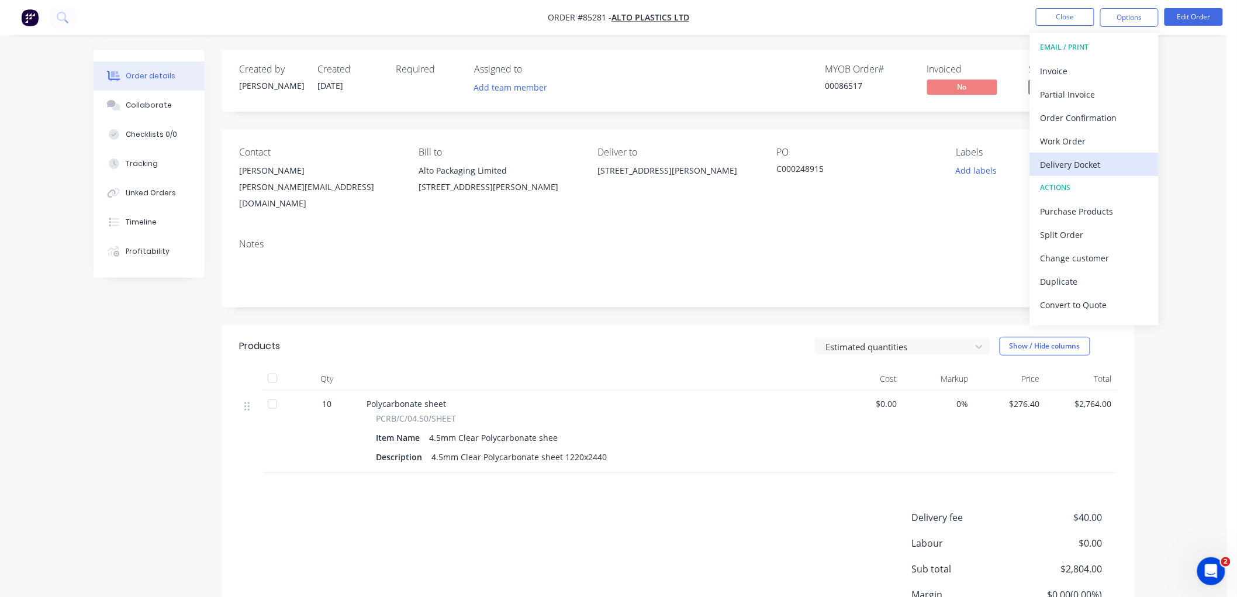
click at [1084, 161] on div "Delivery Docket" at bounding box center [1094, 164] width 108 height 17
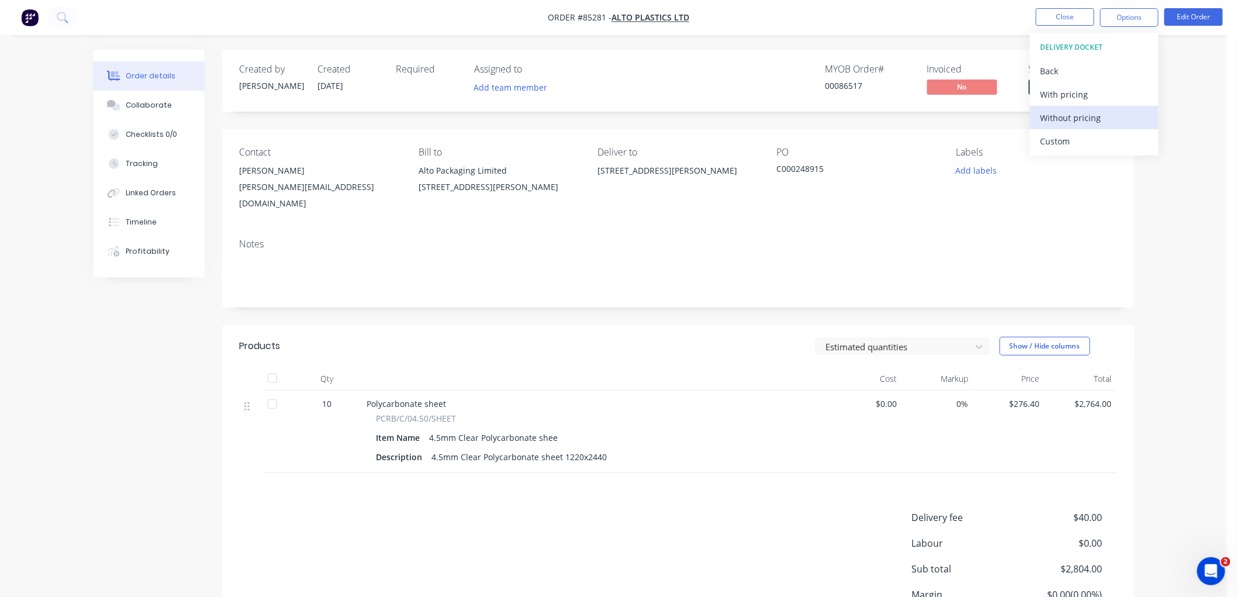
click at [1078, 120] on div "Without pricing" at bounding box center [1094, 117] width 108 height 17
click at [947, 44] on div "Order details Collaborate Checklists 0/0 Tracking Linked Orders Timeline Profit…" at bounding box center [613, 353] width 1227 height 707
click at [1054, 82] on span "Submitted" at bounding box center [1064, 86] width 70 height 15
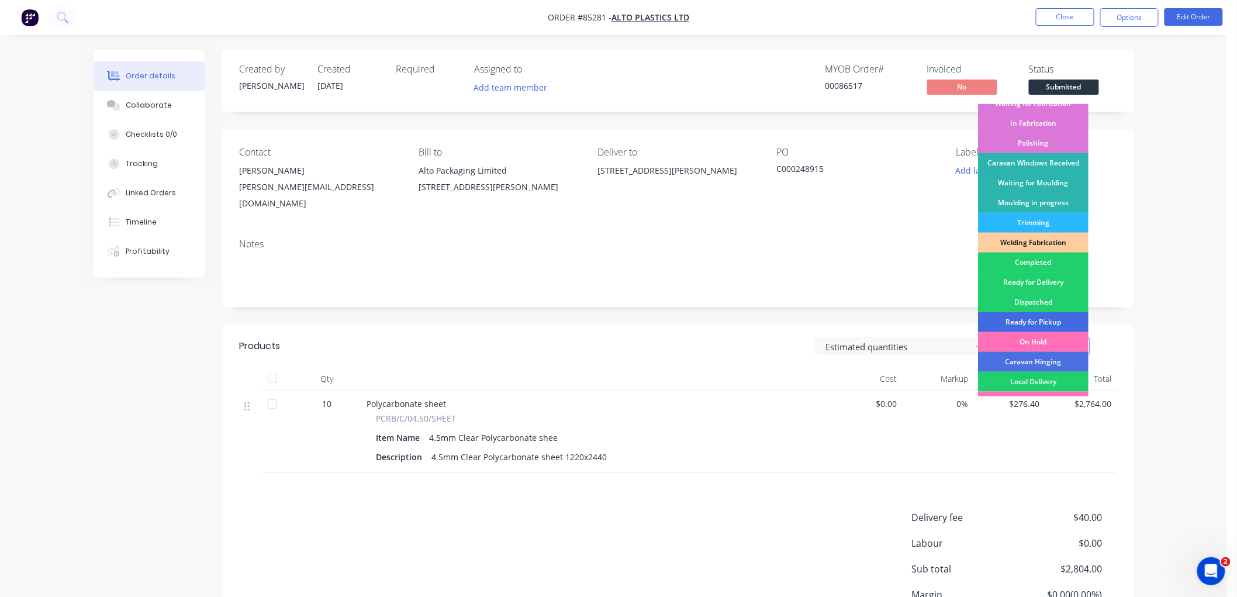
scroll to position [195, 0]
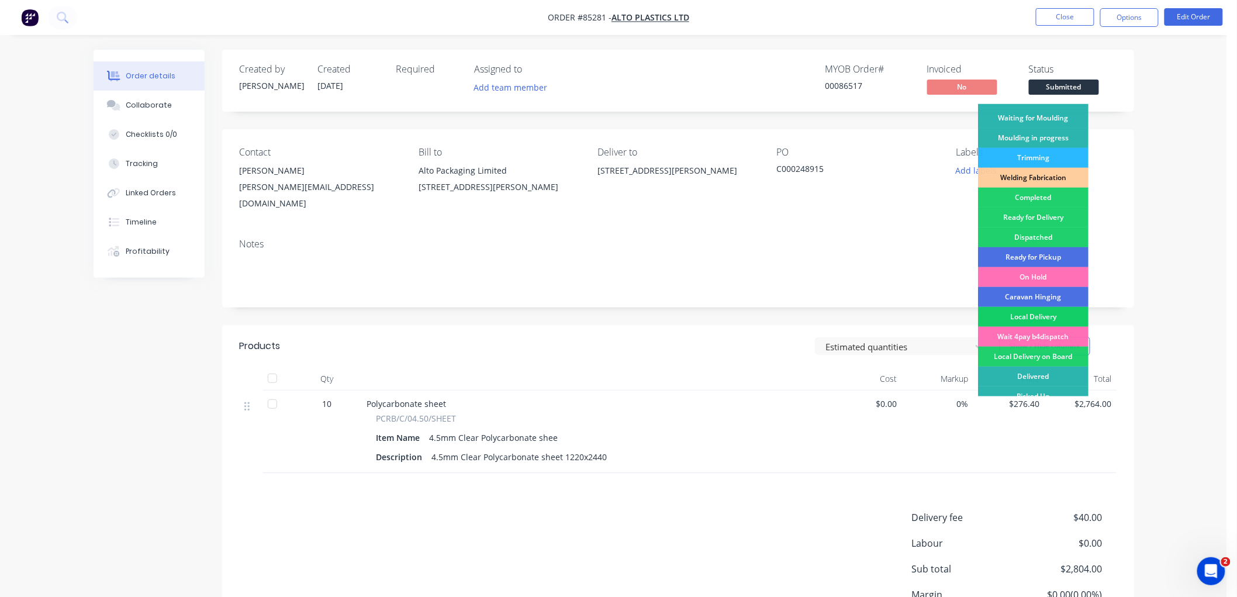
click at [1050, 317] on div "Local Delivery" at bounding box center [1033, 317] width 110 height 20
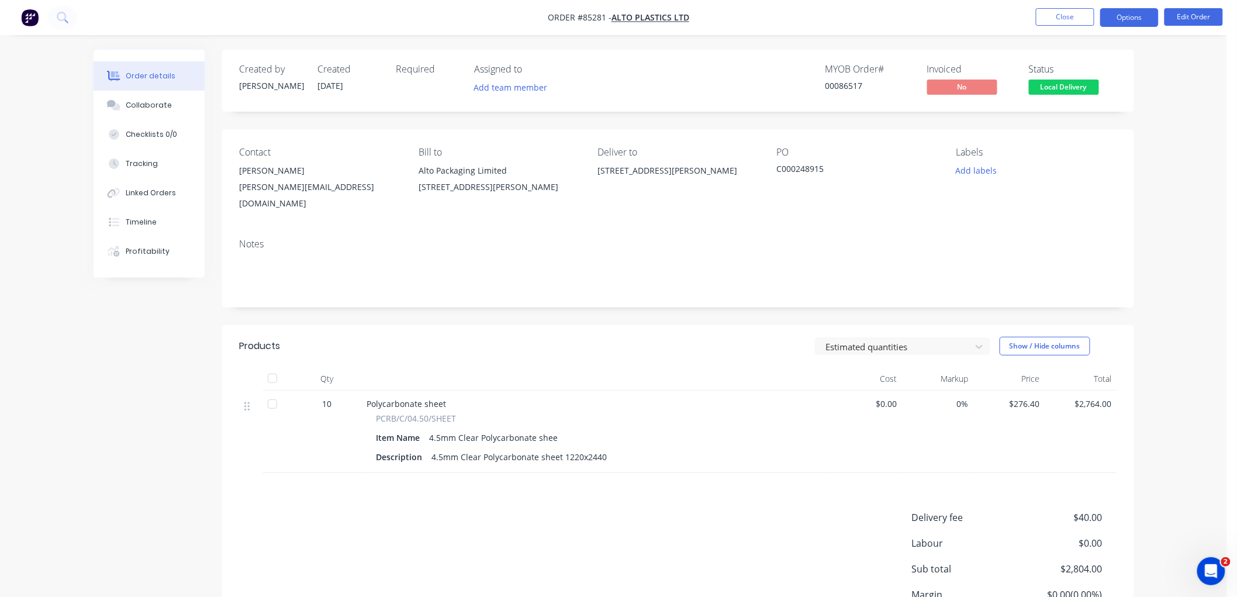
click at [1114, 18] on button "Options" at bounding box center [1129, 17] width 58 height 19
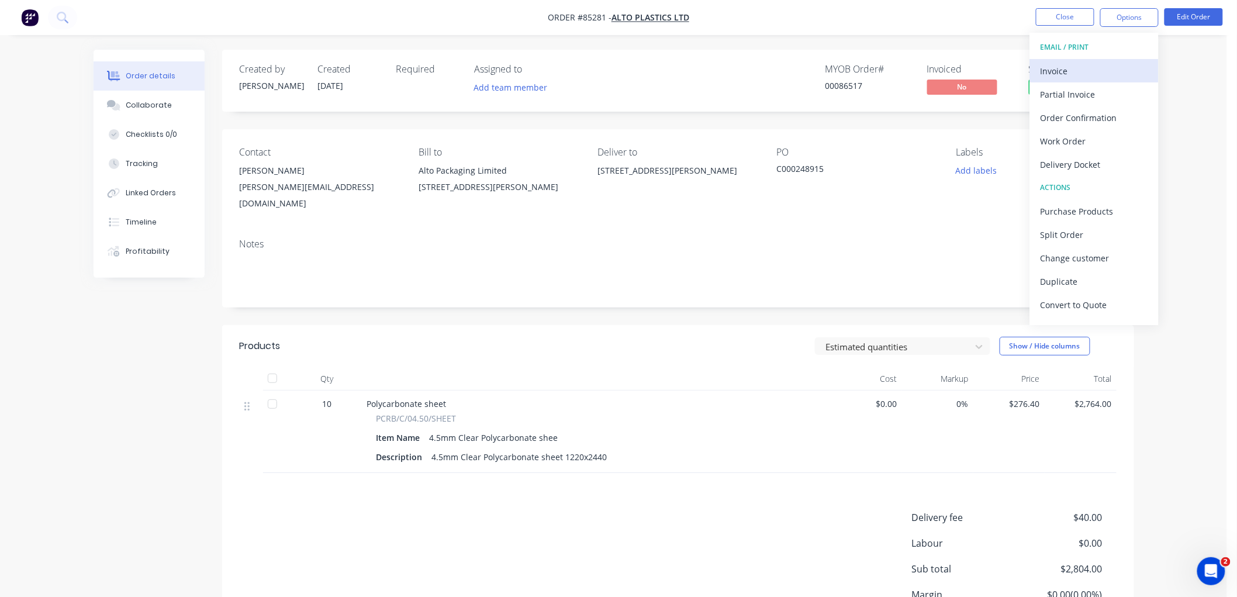
click at [1068, 68] on div "Invoice" at bounding box center [1094, 71] width 108 height 17
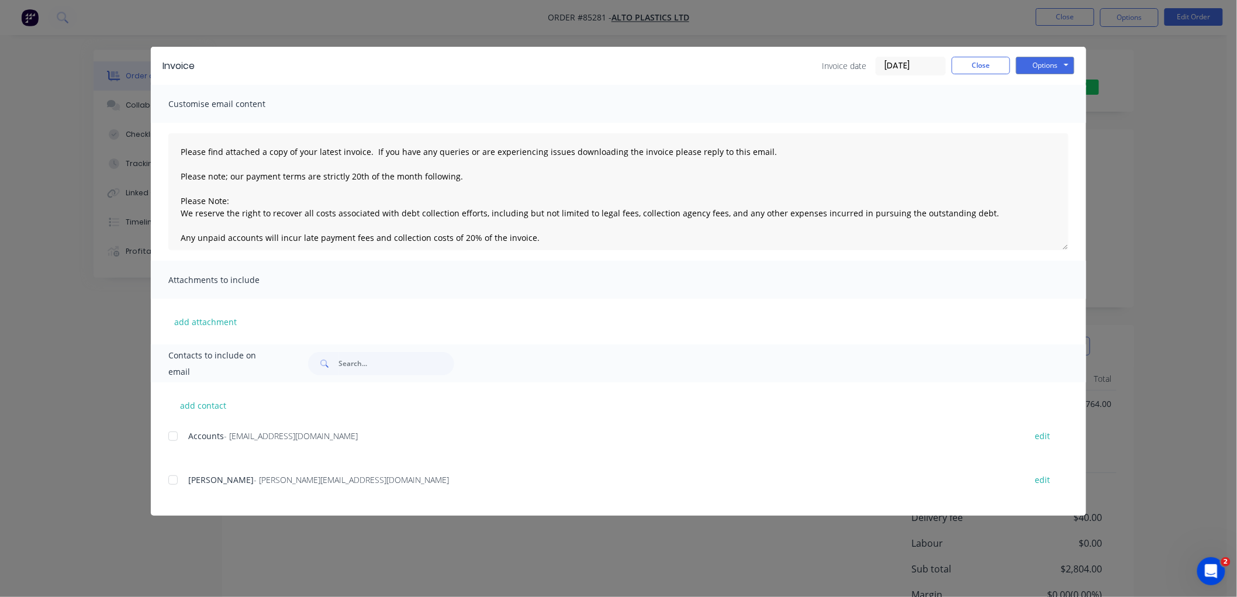
click at [176, 435] on div at bounding box center [172, 435] width 23 height 23
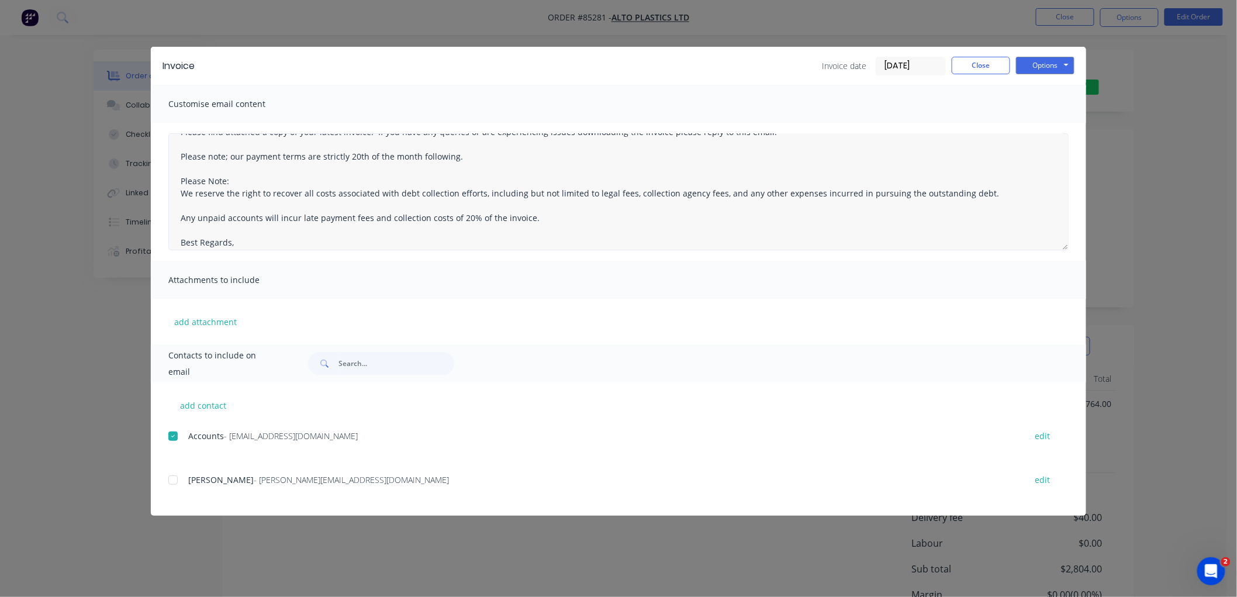
scroll to position [30, 0]
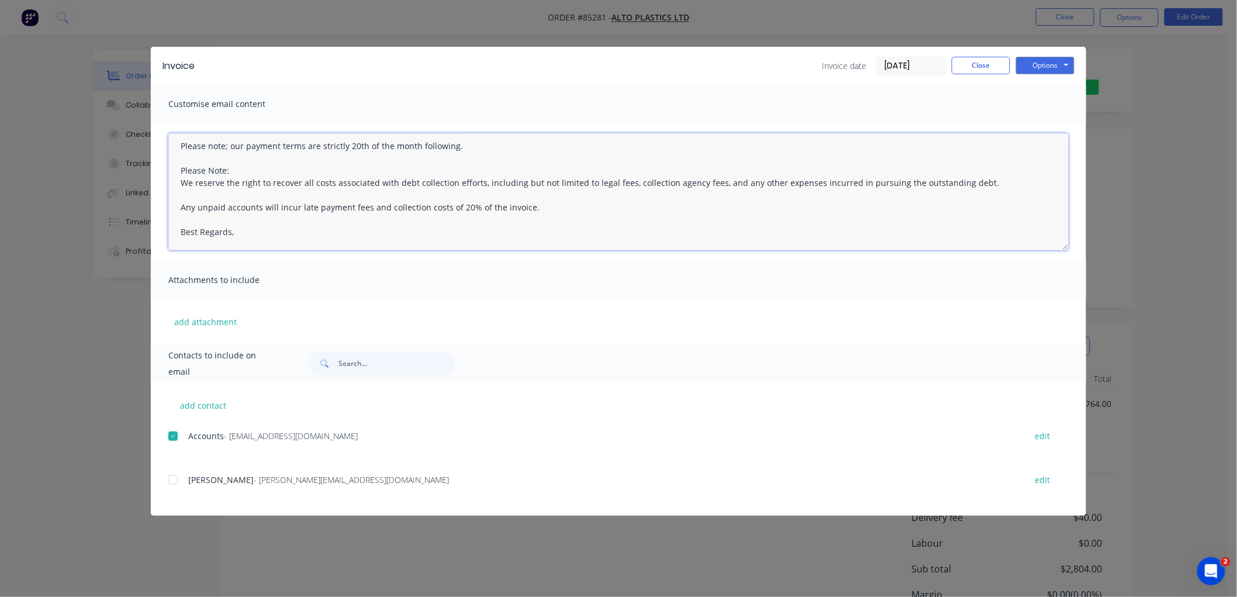
click at [276, 237] on textarea "Please find attached a copy of your latest invoice. If you have any queries or …" at bounding box center [618, 191] width 900 height 117
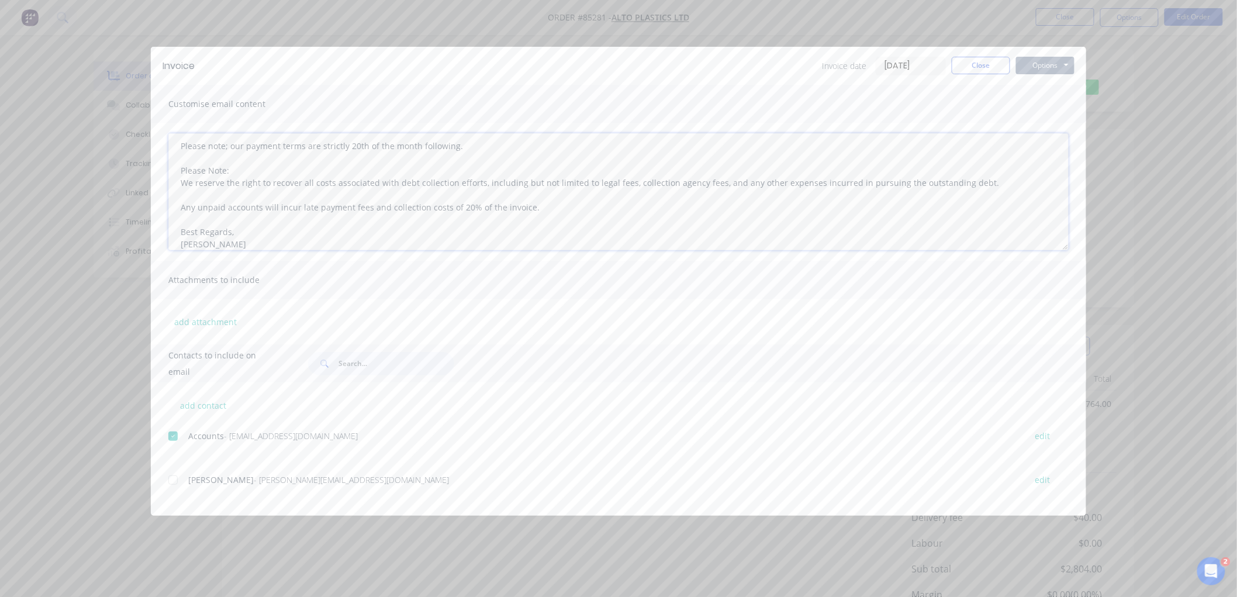
type textarea "Please find attached a copy of your latest invoice. If you have any queries or …"
click at [1038, 64] on button "Options" at bounding box center [1045, 66] width 58 height 18
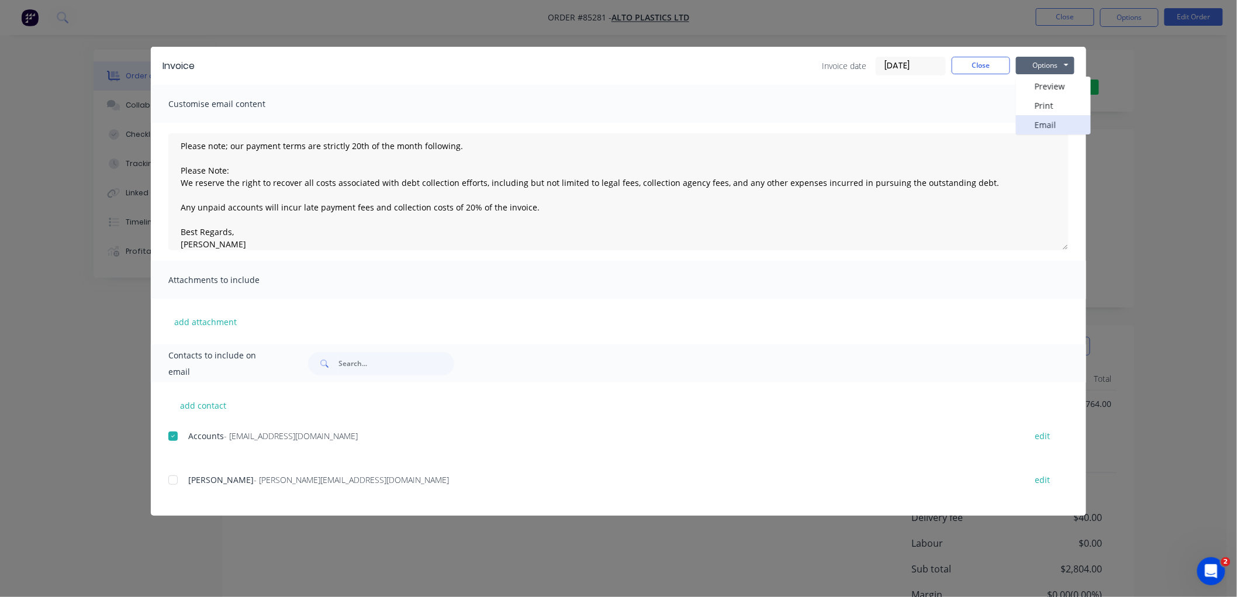
click at [1042, 124] on button "Email" at bounding box center [1053, 124] width 75 height 19
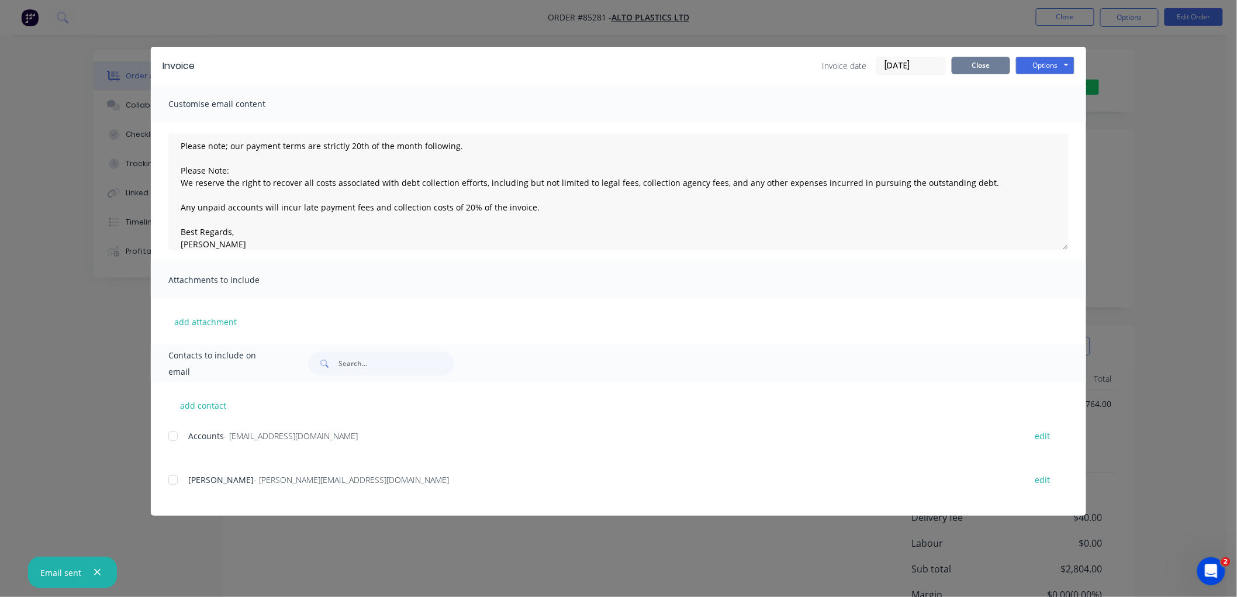
drag, startPoint x: 990, startPoint y: 66, endPoint x: 994, endPoint y: 71, distance: 7.0
click at [990, 67] on button "Close" at bounding box center [981, 66] width 58 height 18
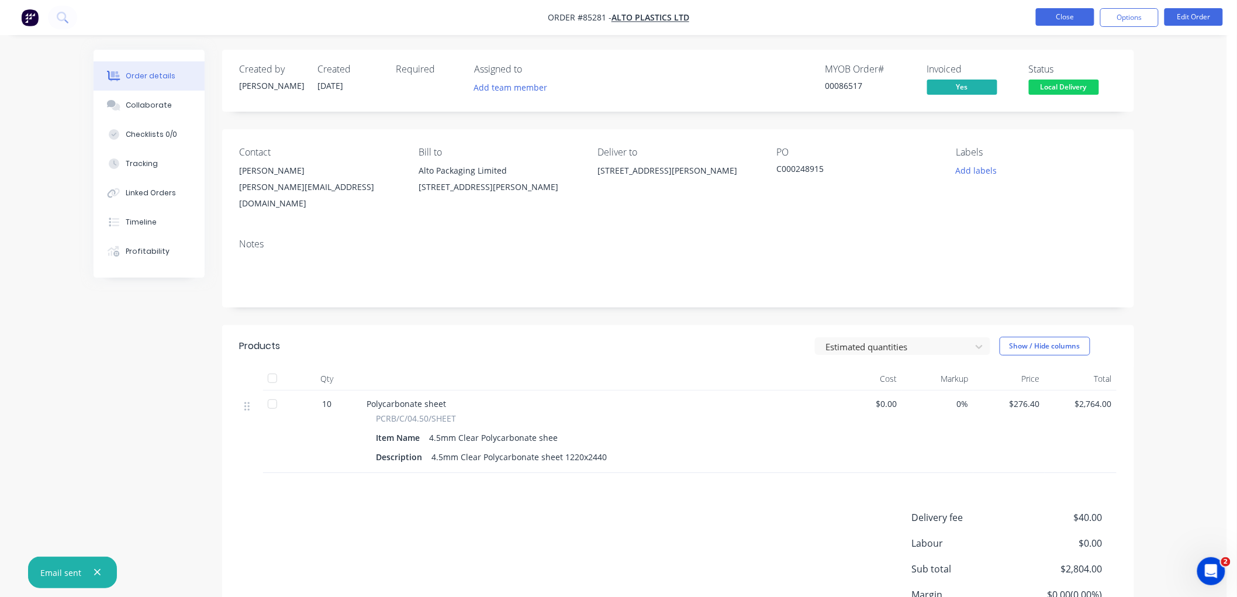
click at [1057, 19] on button "Close" at bounding box center [1065, 17] width 58 height 18
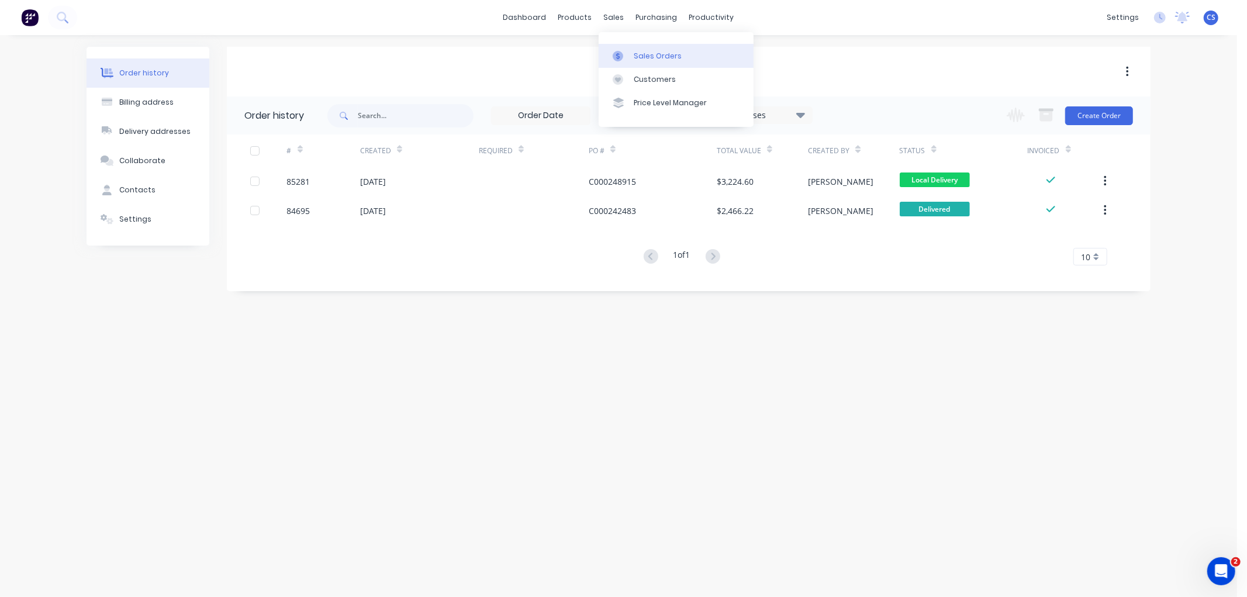
click at [629, 56] on div at bounding box center [622, 56] width 18 height 11
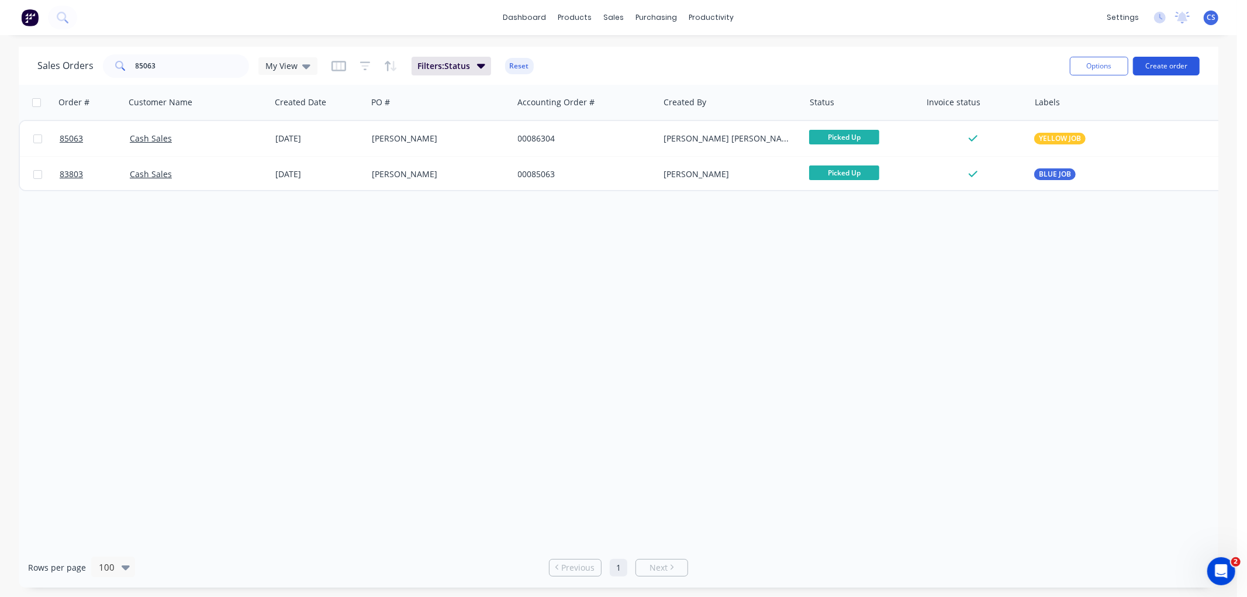
click at [1156, 69] on button "Create order" at bounding box center [1166, 66] width 67 height 19
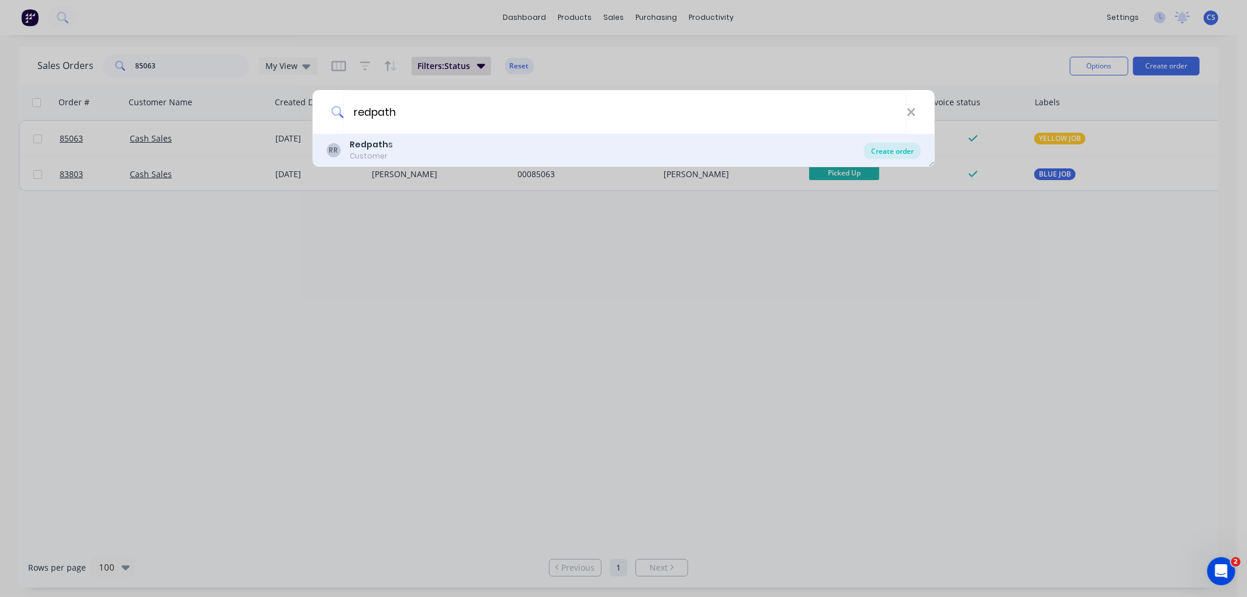
type input "redpath"
click at [875, 146] on div "Create order" at bounding box center [892, 151] width 57 height 16
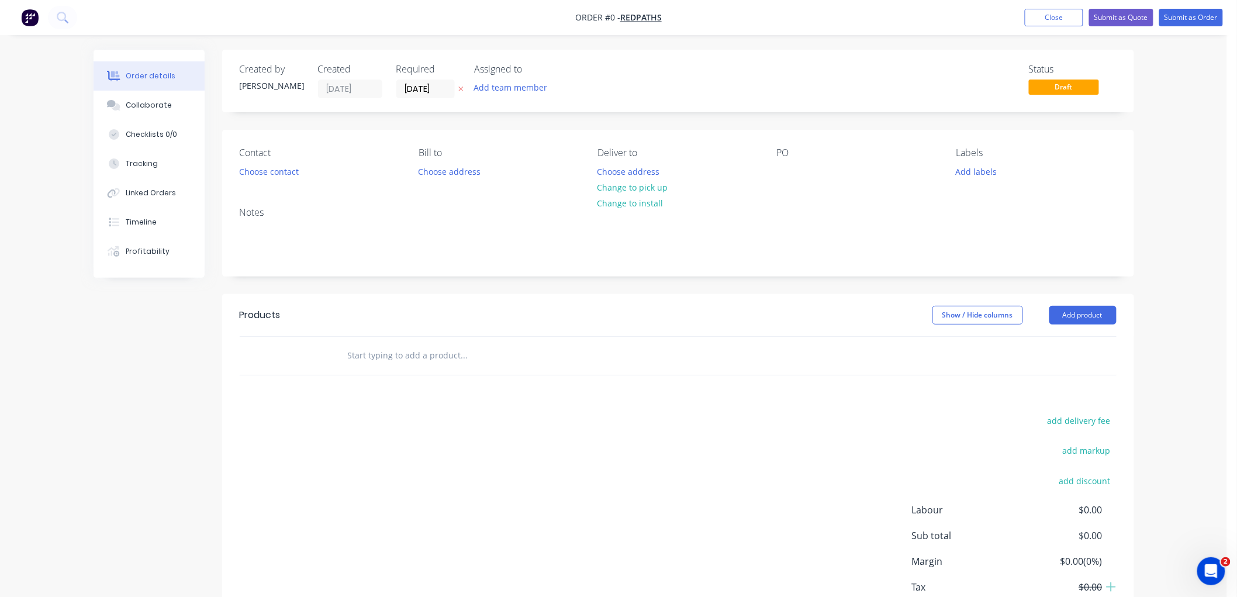
click at [460, 88] on icon "button" at bounding box center [460, 89] width 5 height 5
click at [781, 171] on div at bounding box center [786, 171] width 19 height 17
paste div
click at [625, 171] on button "Choose address" at bounding box center [628, 171] width 75 height 16
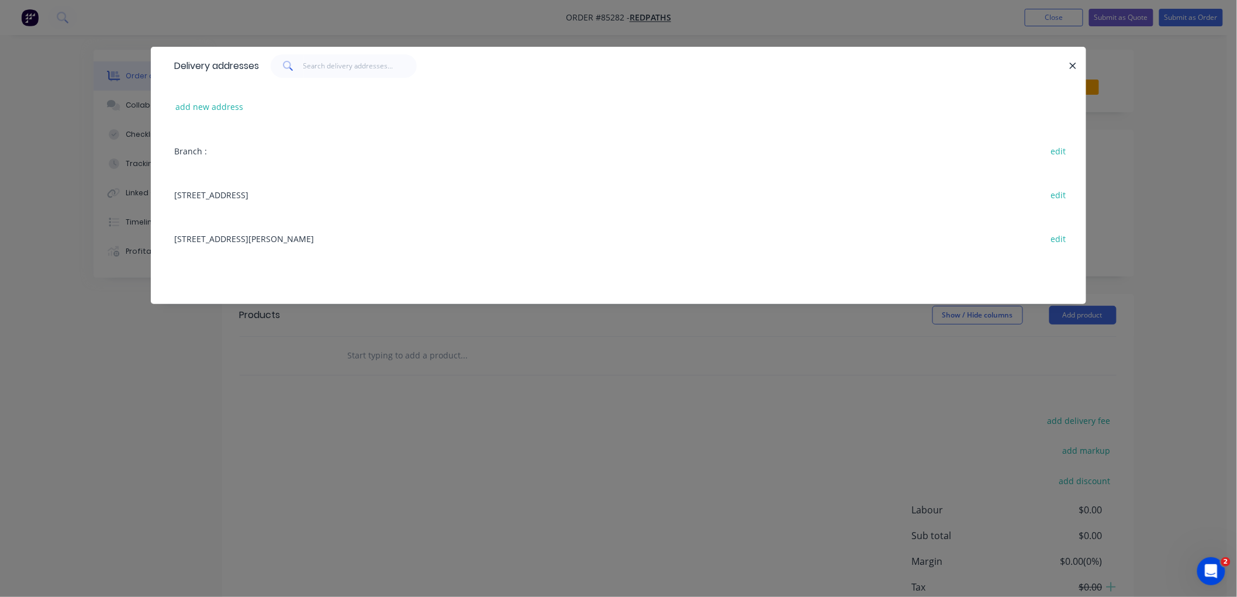
click at [235, 240] on div "16 Elizabeth Street, Balcutha, Otago, 9230 edit" at bounding box center [618, 238] width 900 height 44
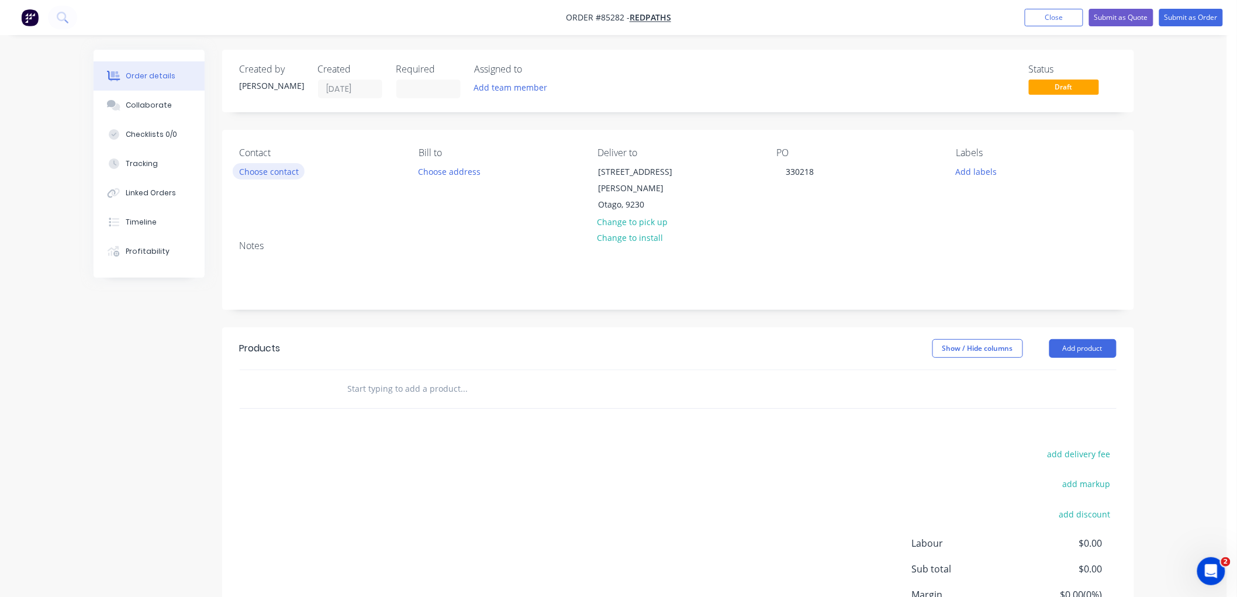
click at [264, 174] on button "Choose contact" at bounding box center [269, 171] width 72 height 16
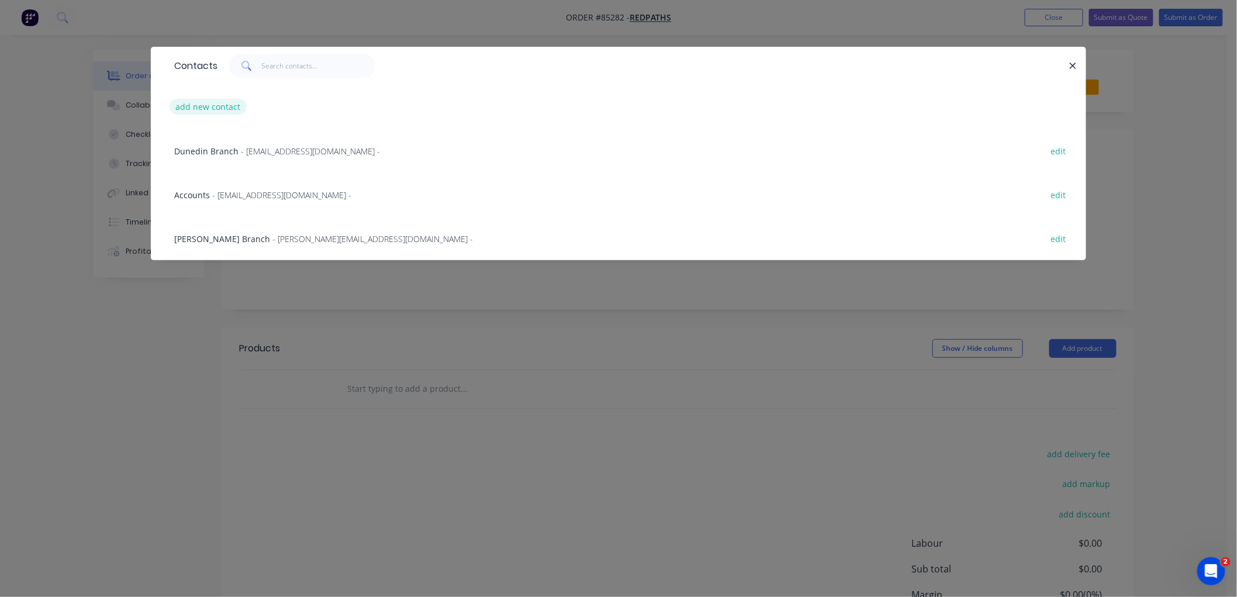
click at [207, 107] on button "add new contact" at bounding box center [207, 107] width 77 height 16
select select "NZ"
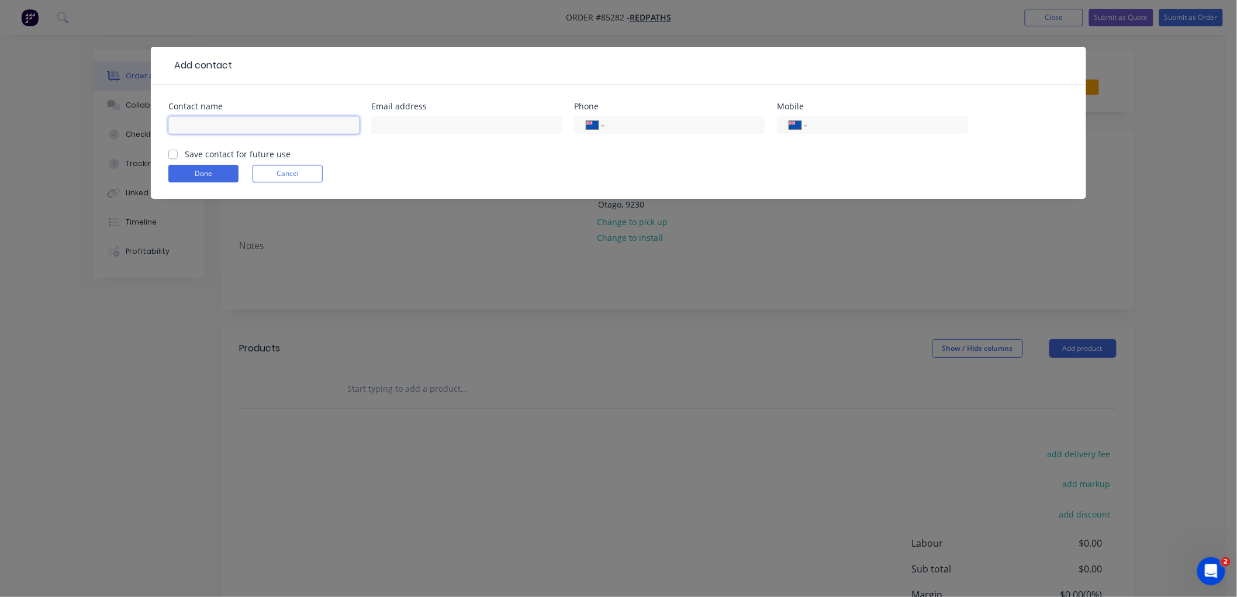
click at [218, 124] on input "text" at bounding box center [263, 125] width 191 height 18
paste input "Taine Haitana <taine.haitana@redpaths.co.nz>"
click at [234, 124] on input "Taine Haitana <taine.haitana@redpaths.co.nz>" at bounding box center [263, 125] width 191 height 18
type input "Taine Haitana"
paste input "taine.haitana@redpaths.co.nz>"
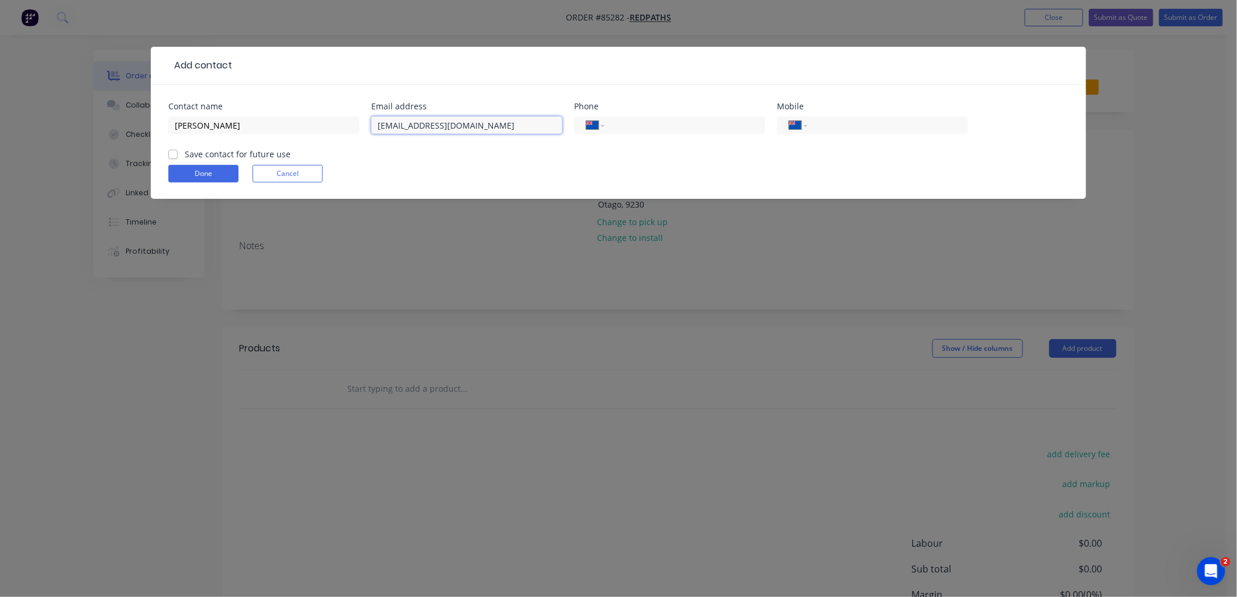
type input "taine.haitana@redpaths.co.nz"
click at [185, 153] on label "Save contact for future use" at bounding box center [238, 154] width 106 height 12
click at [177, 153] on input "Save contact for future use" at bounding box center [172, 153] width 9 height 11
checkbox input "true"
click at [205, 176] on button "Done" at bounding box center [203, 174] width 70 height 18
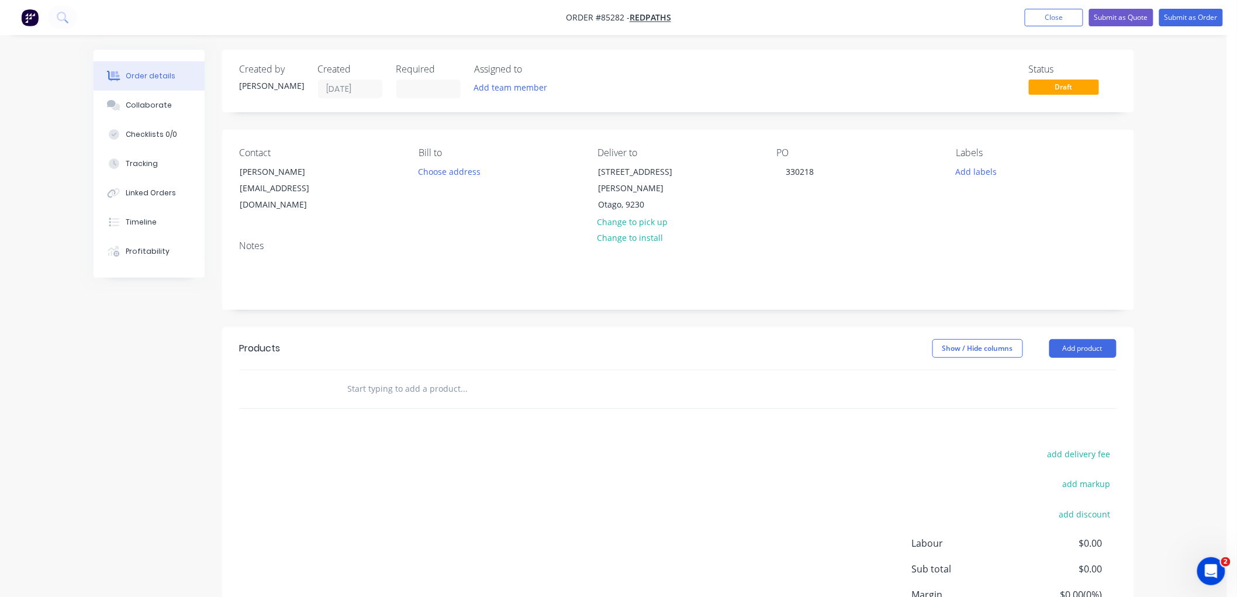
click at [392, 389] on input "text" at bounding box center [464, 388] width 234 height 23
type input "d"
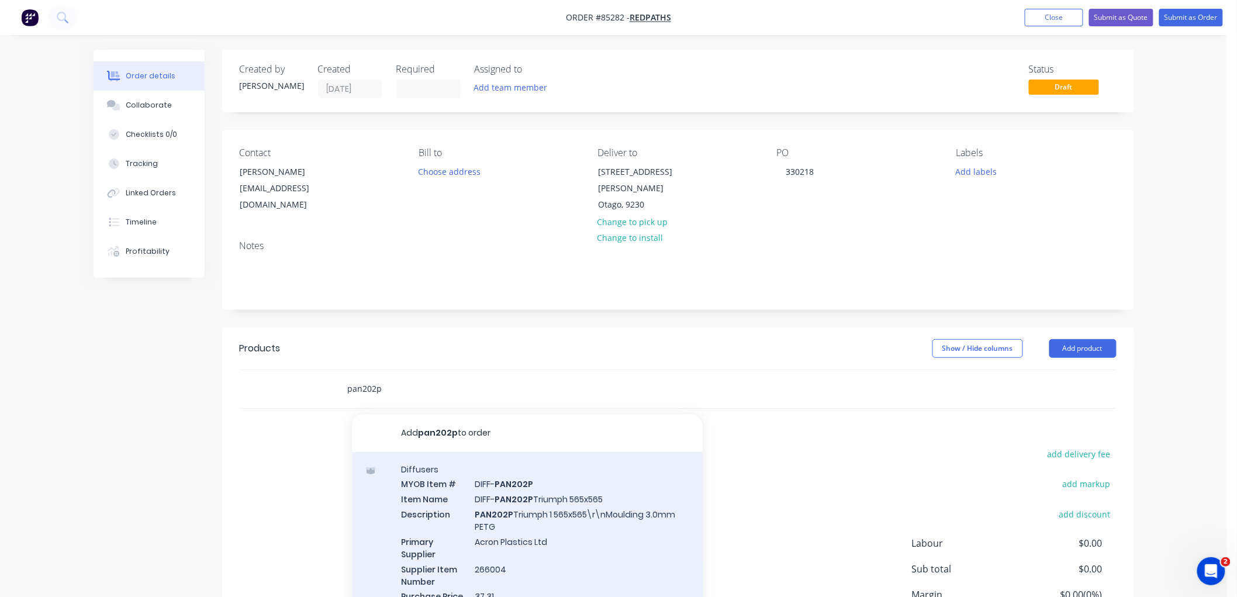
type input "pan202p"
click at [532, 493] on div "Diffusers MYOB Item # DIFF- PAN202P Item Name DIFF- PAN202P Triumph 565x565 Des…" at bounding box center [527, 540] width 351 height 177
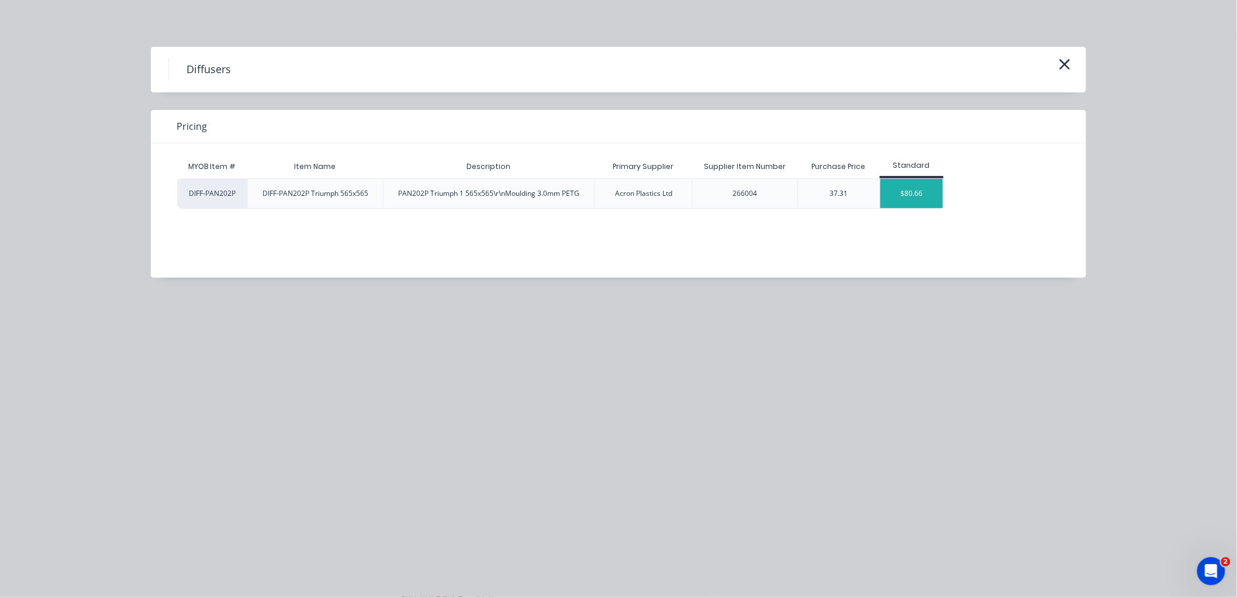
drag, startPoint x: 903, startPoint y: 192, endPoint x: 897, endPoint y: 205, distance: 14.9
click at [903, 193] on div "$80.66" at bounding box center [911, 193] width 63 height 29
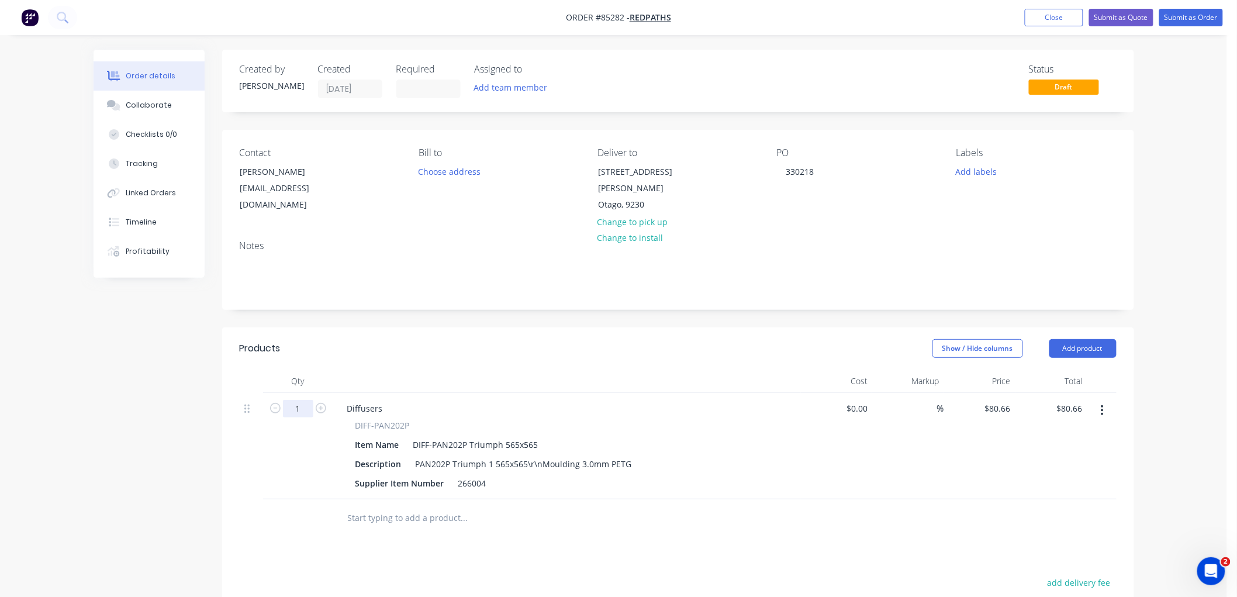
click at [300, 404] on input "1" at bounding box center [298, 409] width 30 height 18
type input "10"
type input "$806.60"
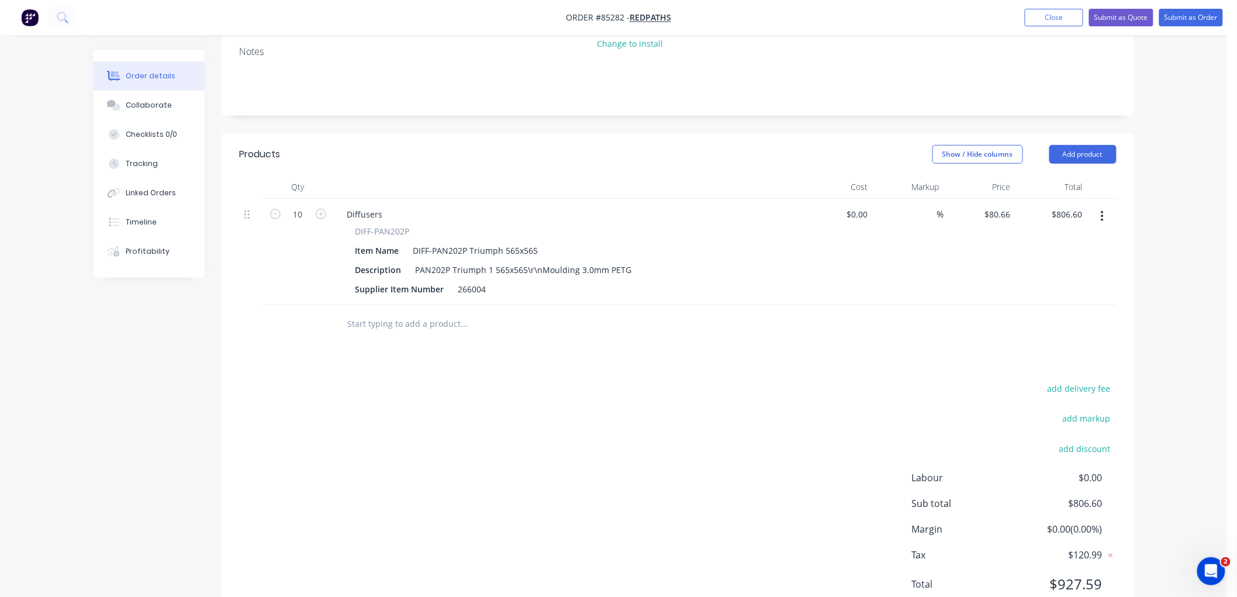
scroll to position [195, 0]
click at [1096, 386] on button "add delivery fee" at bounding box center [1078, 388] width 75 height 16
type input "15"
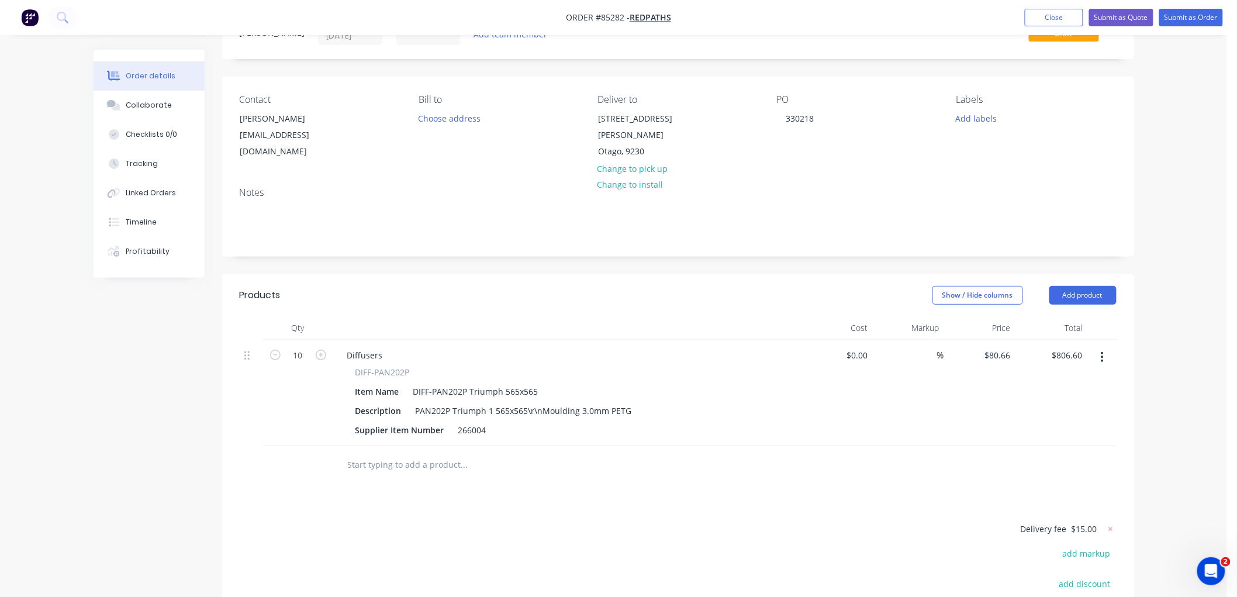
scroll to position [0, 0]
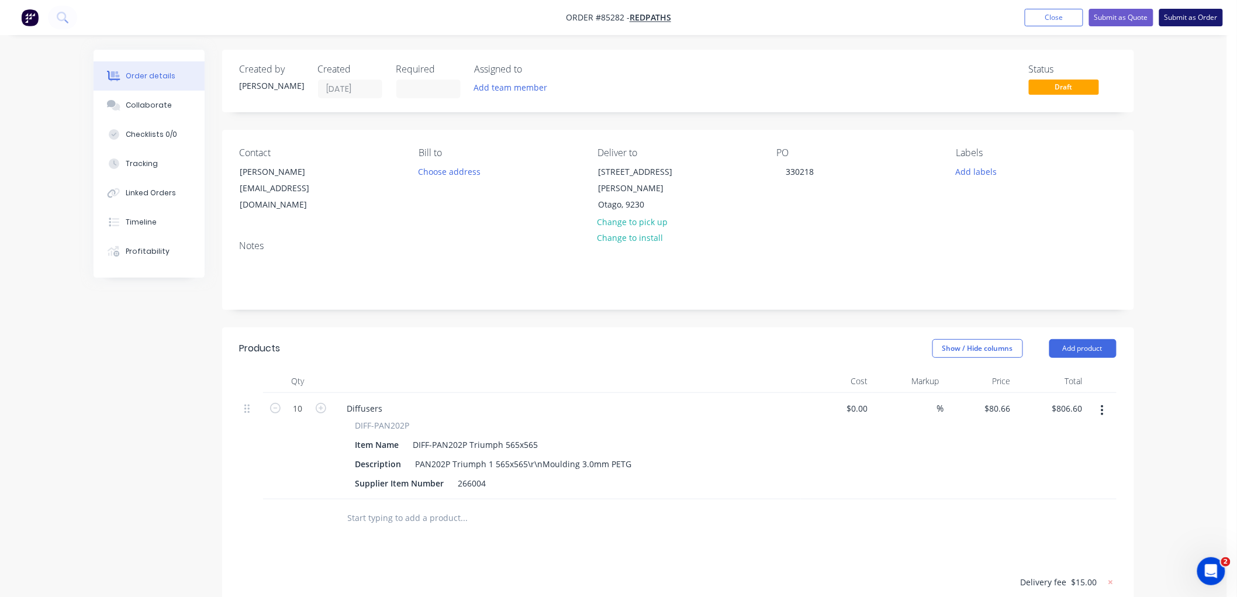
click at [1178, 16] on button "Submit as Order" at bounding box center [1191, 18] width 64 height 18
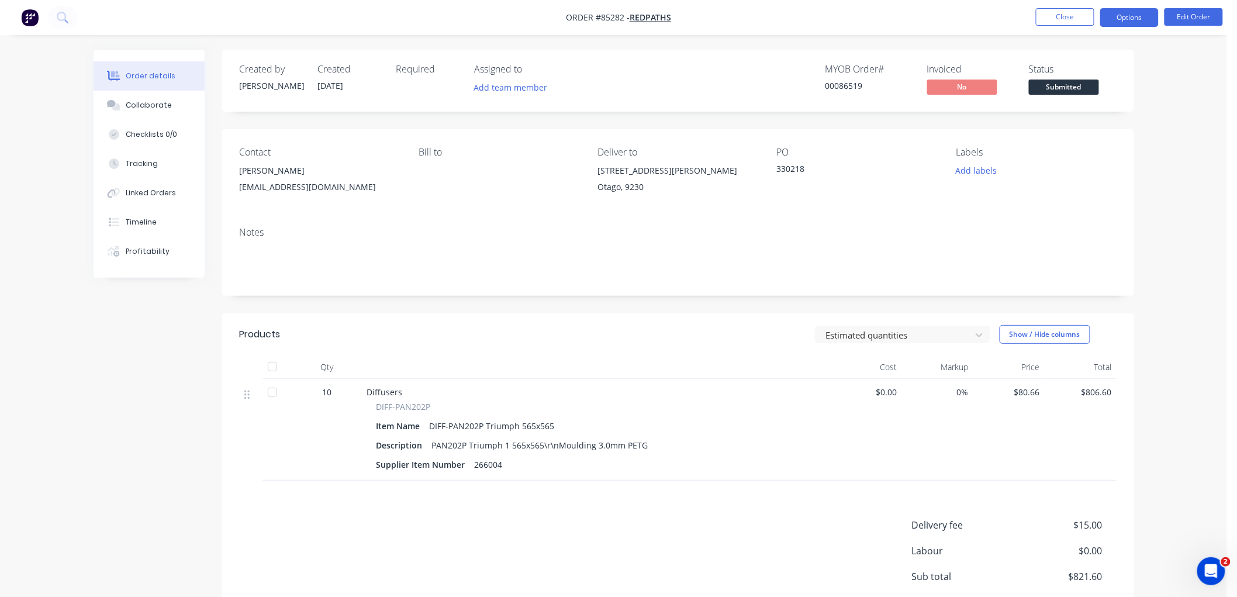
click at [1139, 19] on button "Options" at bounding box center [1129, 17] width 58 height 19
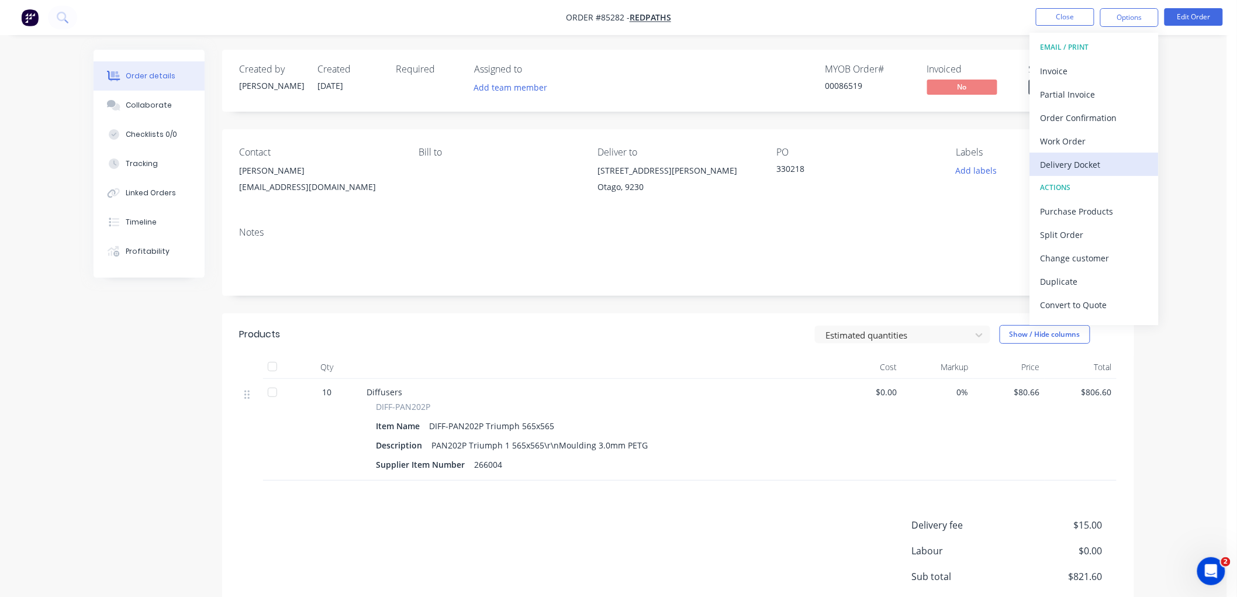
click at [1085, 162] on div "Delivery Docket" at bounding box center [1094, 164] width 108 height 17
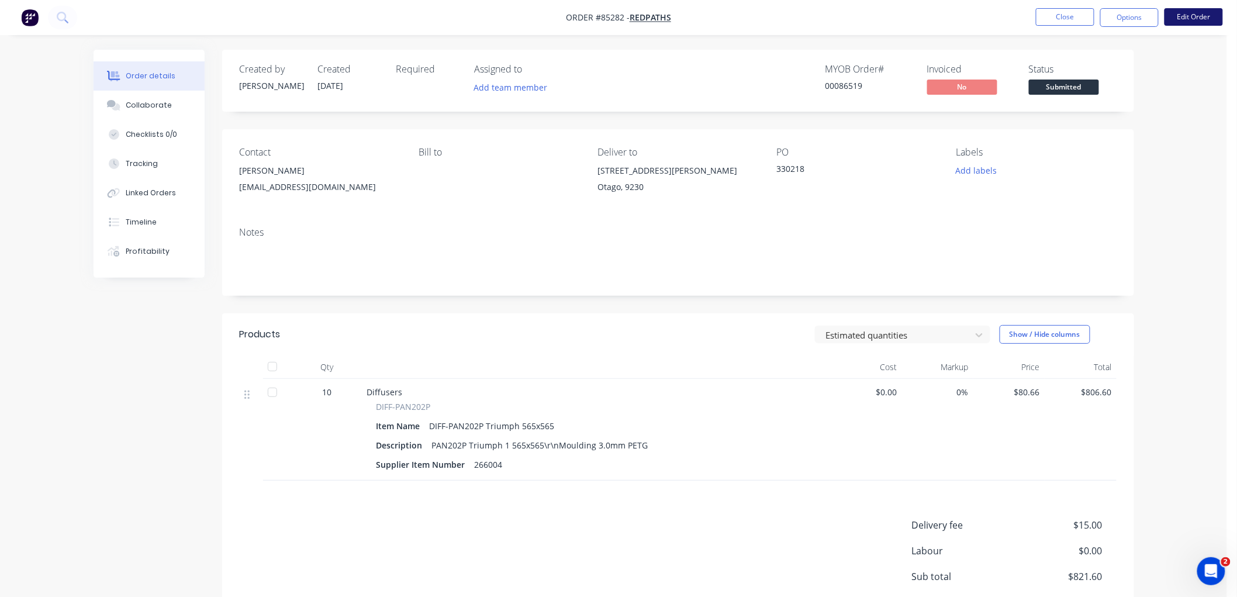
click at [1179, 19] on button "Edit Order" at bounding box center [1193, 17] width 58 height 18
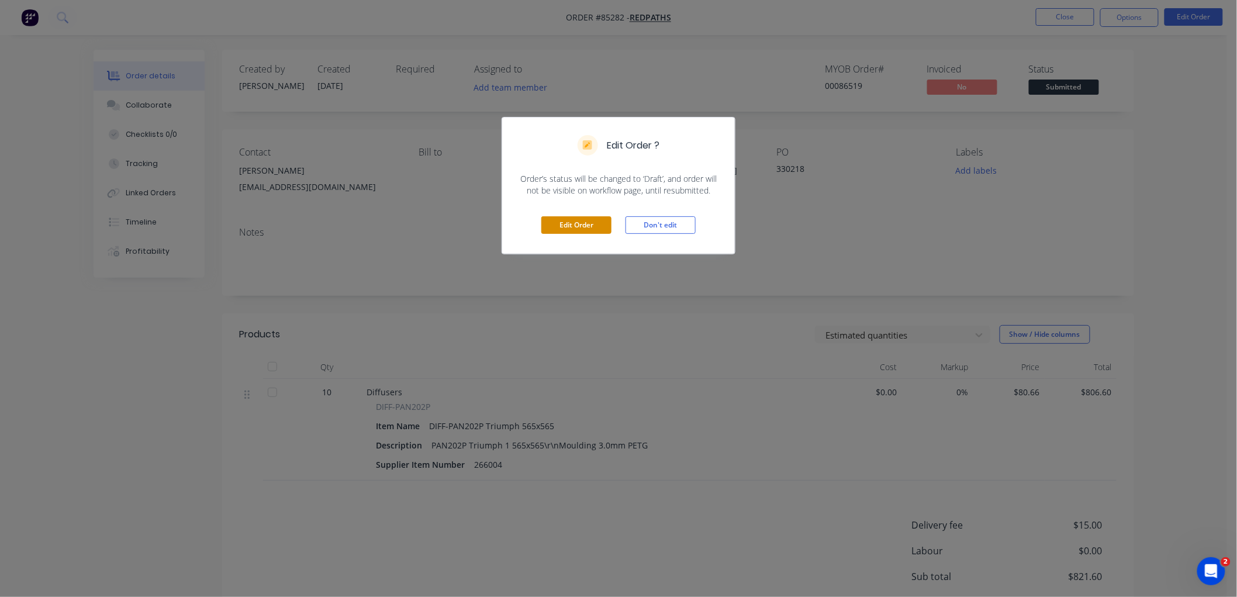
click at [599, 226] on button "Edit Order" at bounding box center [576, 225] width 70 height 18
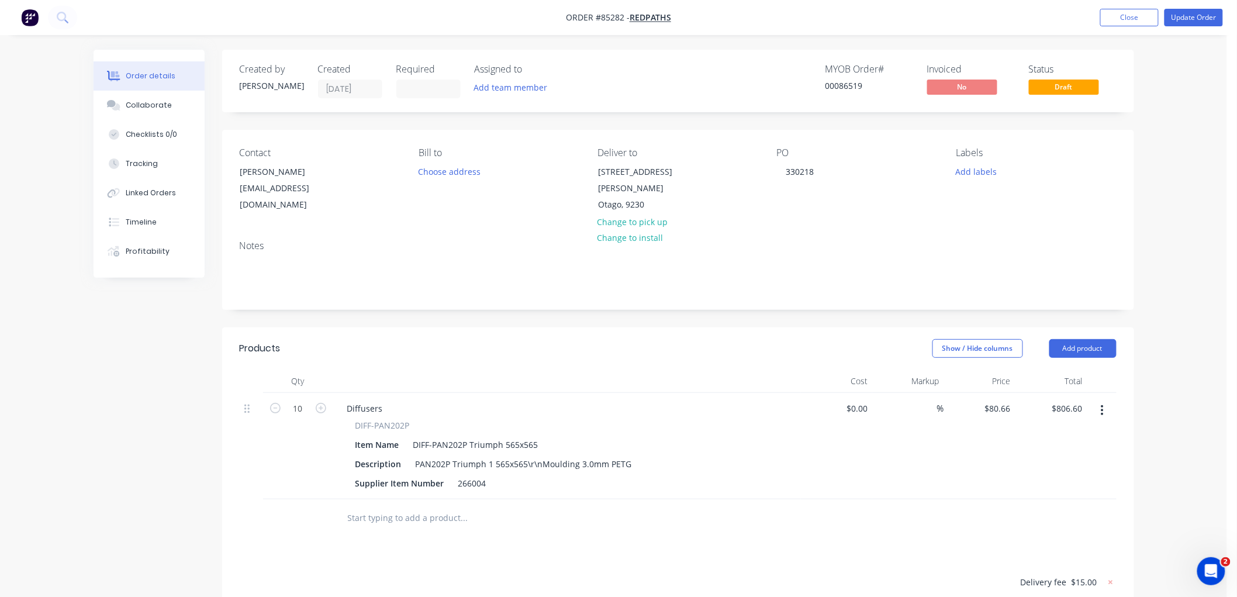
scroll to position [65, 0]
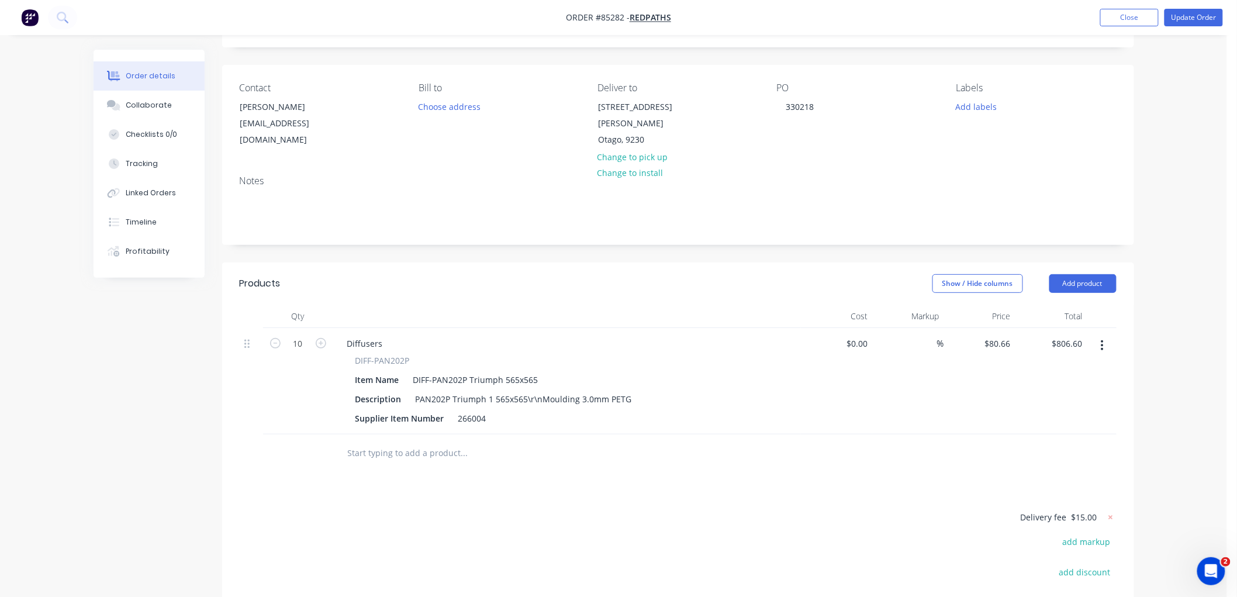
click at [403, 358] on span "DIFF-PAN202P" at bounding box center [382, 360] width 54 height 12
copy div "DIFF-PAN202P"
click at [364, 342] on div "Diffusers" at bounding box center [365, 343] width 54 height 17
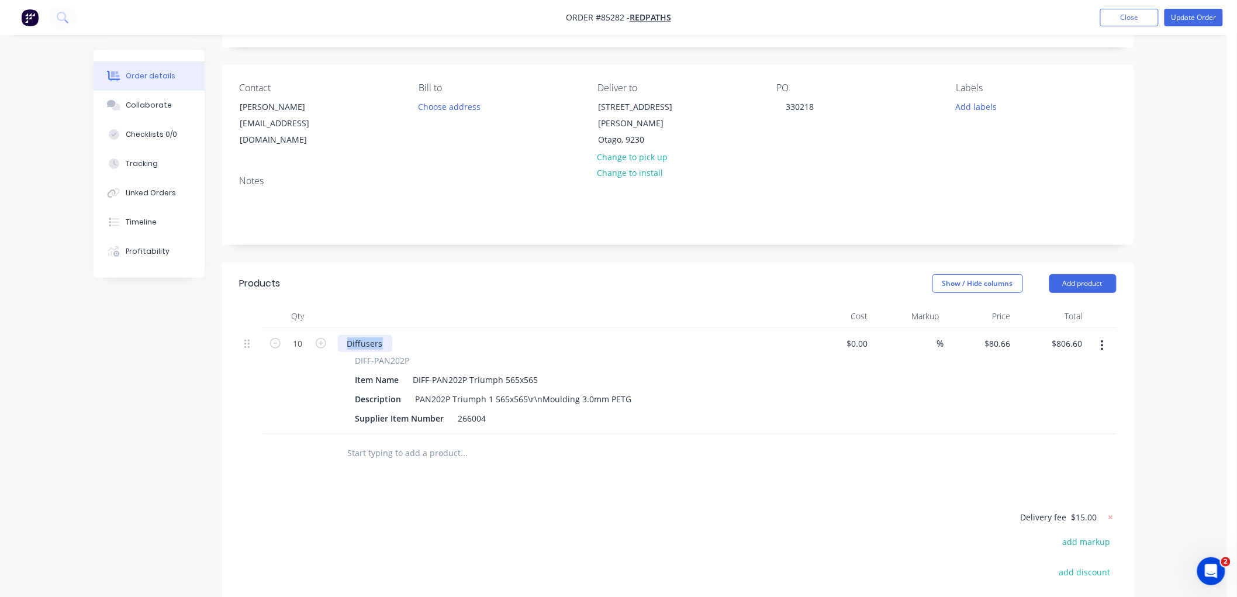
click at [364, 342] on div "Diffusers" at bounding box center [365, 343] width 54 height 17
paste div
click at [355, 417] on div "Supplier Item Number" at bounding box center [400, 418] width 98 height 17
drag, startPoint x: 395, startPoint y: 417, endPoint x: 416, endPoint y: 416, distance: 20.5
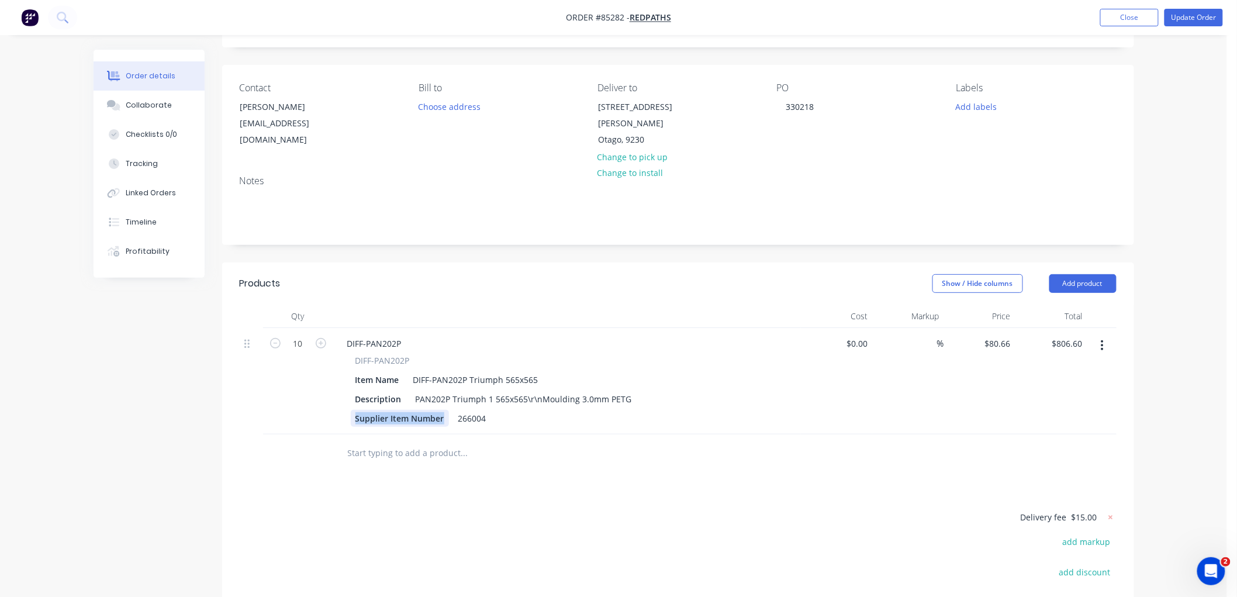
click at [416, 416] on div "Supplier Item Number" at bounding box center [400, 418] width 98 height 17
click at [466, 417] on div "266004" at bounding box center [472, 418] width 37 height 17
click at [395, 417] on div "Supplier Item Number" at bounding box center [400, 418] width 98 height 17
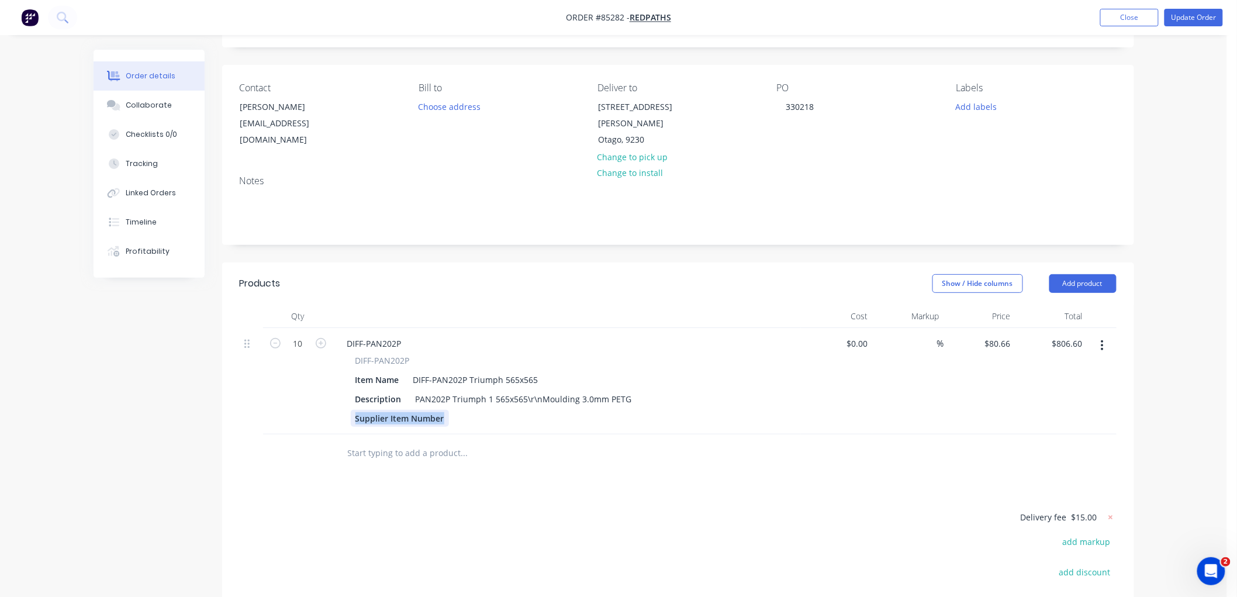
click at [396, 417] on div "Supplier Item Number" at bounding box center [400, 418] width 98 height 17
click at [465, 404] on div "PAN202P Triumph 1 565x565\r\nMoulding 3.0mm PETG" at bounding box center [524, 398] width 226 height 17
click at [539, 395] on div "PAN202P Triumph 1 565x565\r\nMoulding 3.0mm PETG" at bounding box center [524, 398] width 226 height 17
click at [518, 438] on div at bounding box center [565, 430] width 428 height 17
click at [1195, 20] on button "Update Order" at bounding box center [1193, 18] width 58 height 18
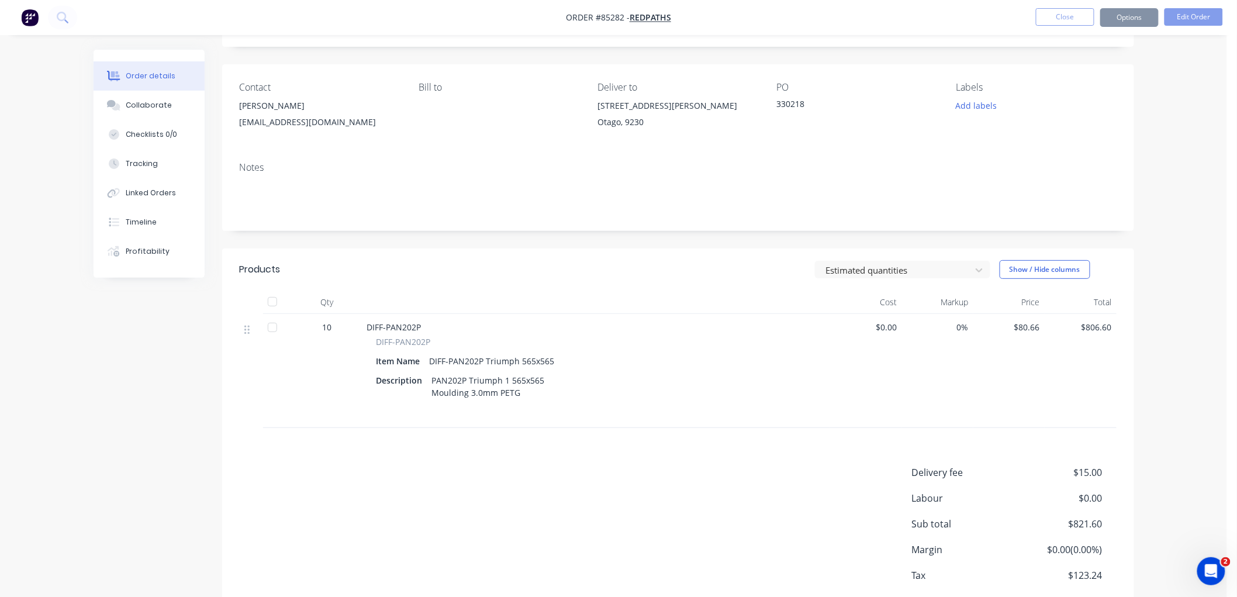
scroll to position [0, 0]
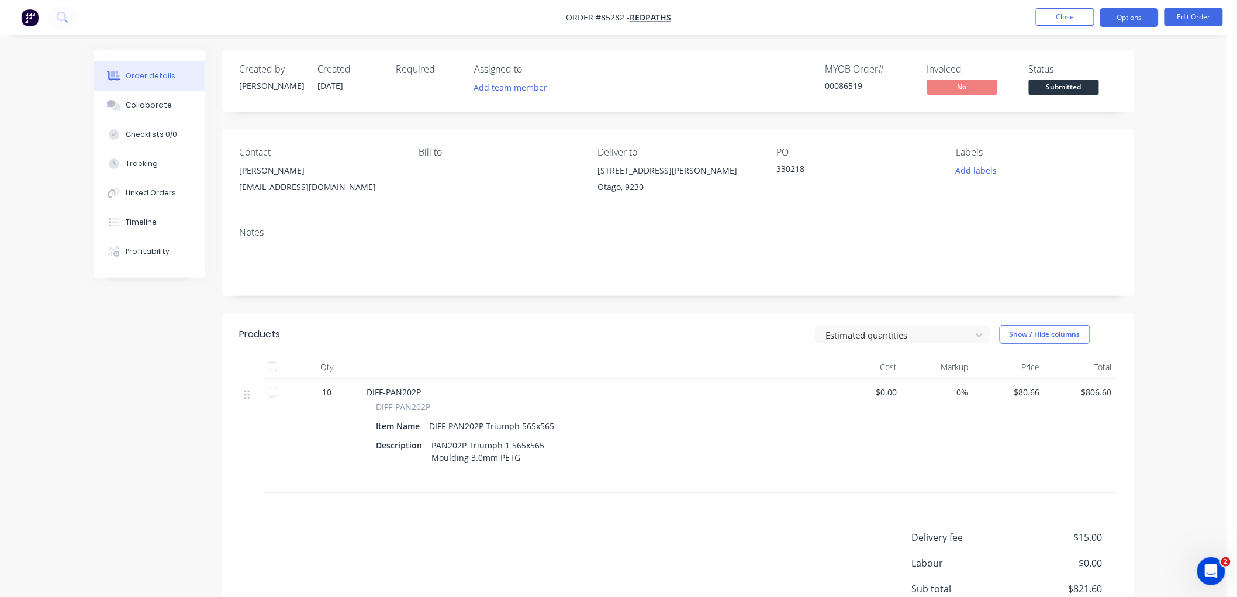
click at [1130, 13] on button "Options" at bounding box center [1129, 17] width 58 height 19
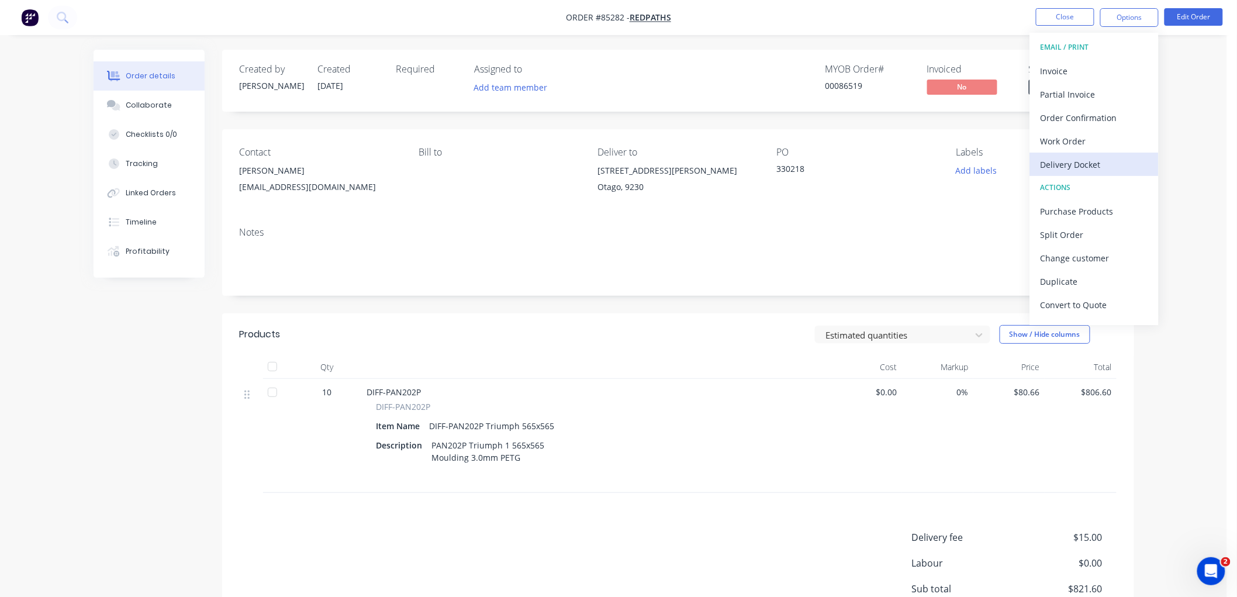
click at [1080, 162] on div "Delivery Docket" at bounding box center [1094, 164] width 108 height 17
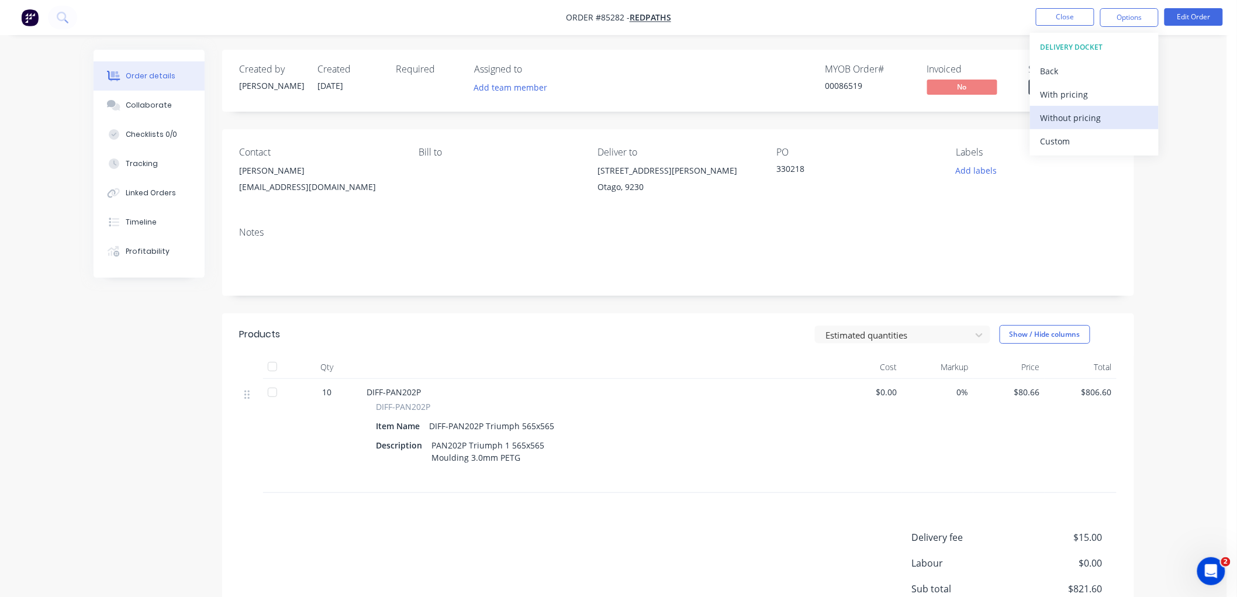
click at [1084, 117] on div "Without pricing" at bounding box center [1094, 117] width 108 height 17
click at [961, 43] on div "Order details Collaborate Checklists 0/0 Tracking Linked Orders Timeline Profit…" at bounding box center [613, 363] width 1227 height 727
click at [1137, 7] on nav "Order #85282 - Redpaths Close Options Edit Order" at bounding box center [618, 17] width 1237 height 35
click at [1130, 19] on button "Options" at bounding box center [1129, 17] width 58 height 19
drag, startPoint x: 912, startPoint y: 57, endPoint x: 1025, endPoint y: 81, distance: 115.2
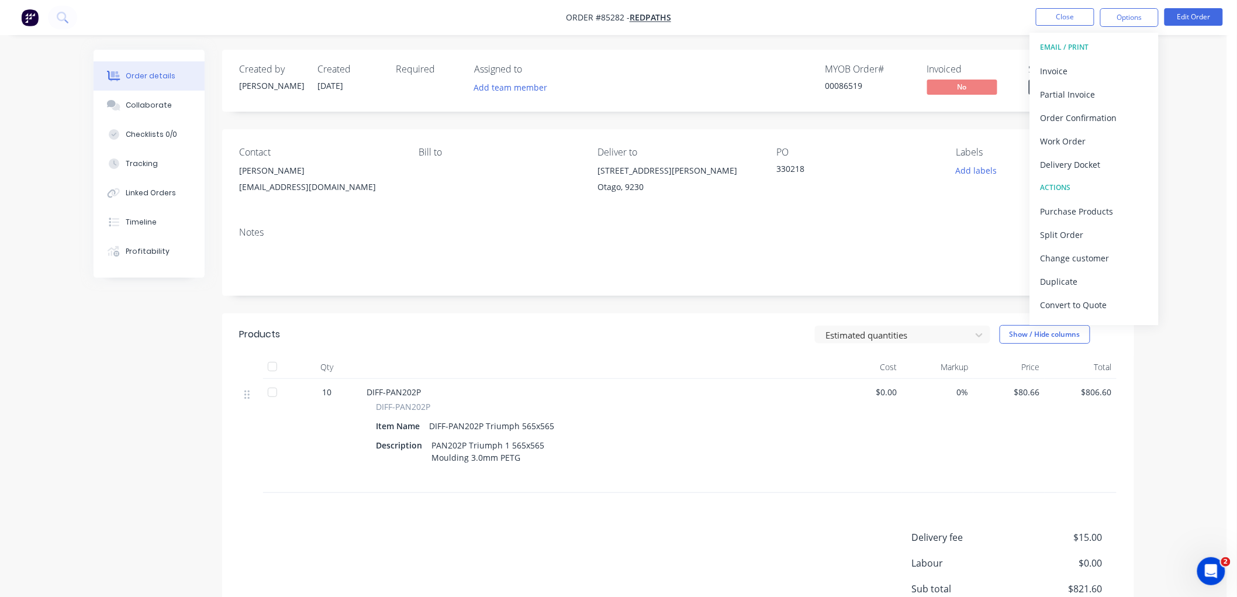
click at [912, 57] on div "Created by Chantal Created 14/10/25 Required Assigned to Add team member MYOB O…" at bounding box center [678, 81] width 912 height 62
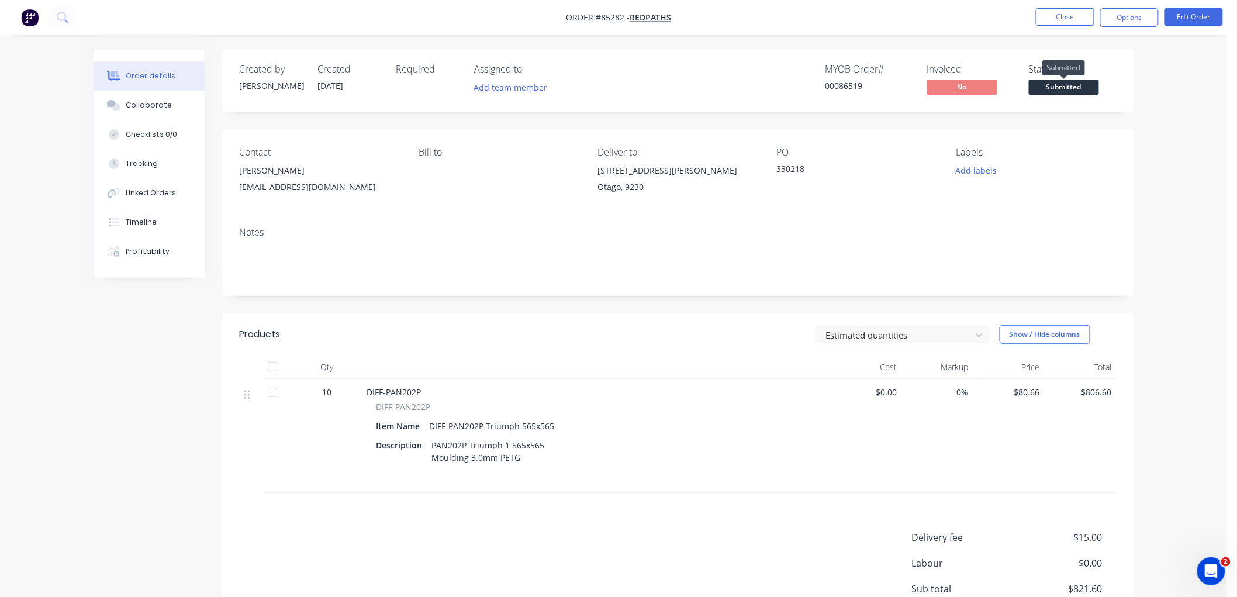
click at [1058, 82] on span "Submitted" at bounding box center [1064, 86] width 70 height 15
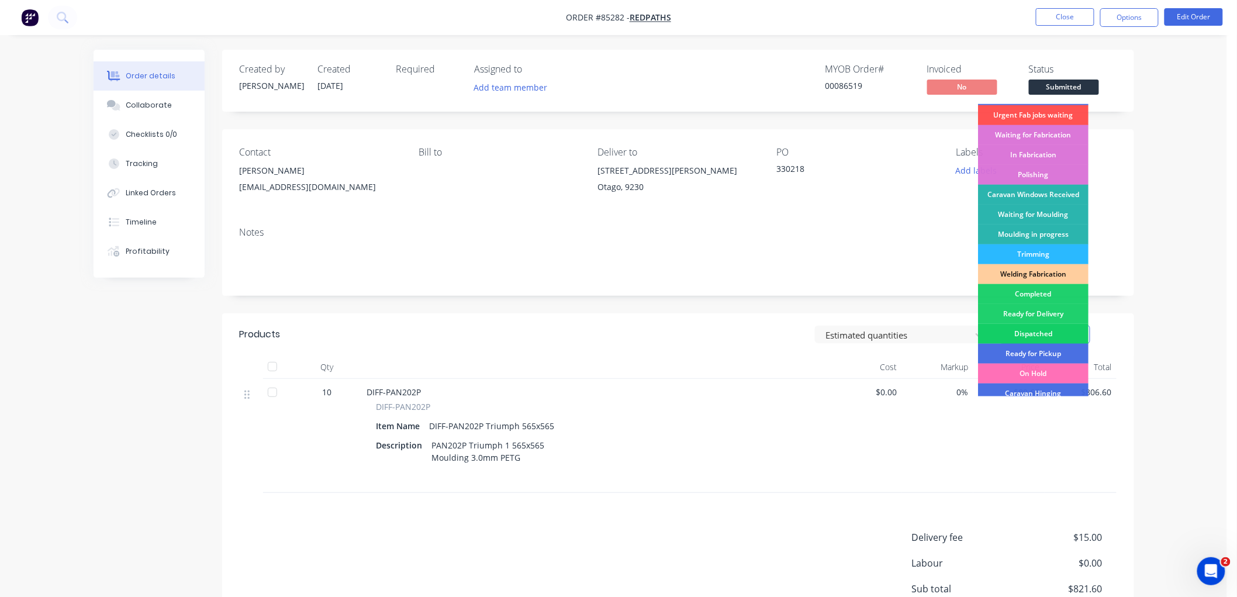
scroll to position [130, 0]
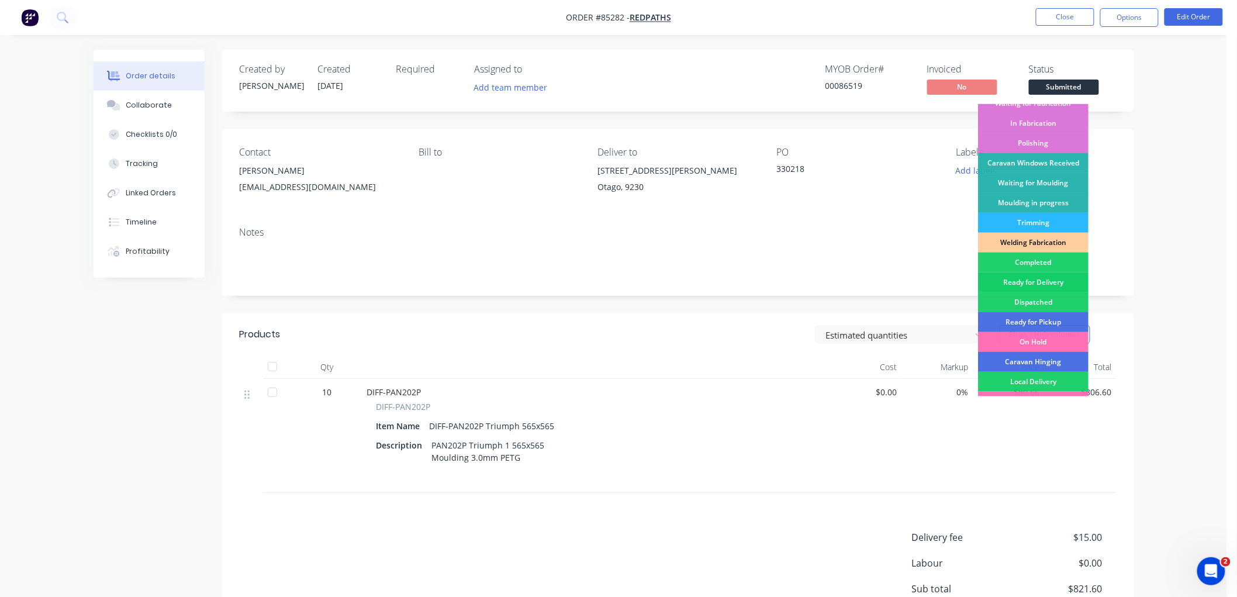
click at [1043, 283] on div "Ready for Delivery" at bounding box center [1033, 282] width 110 height 20
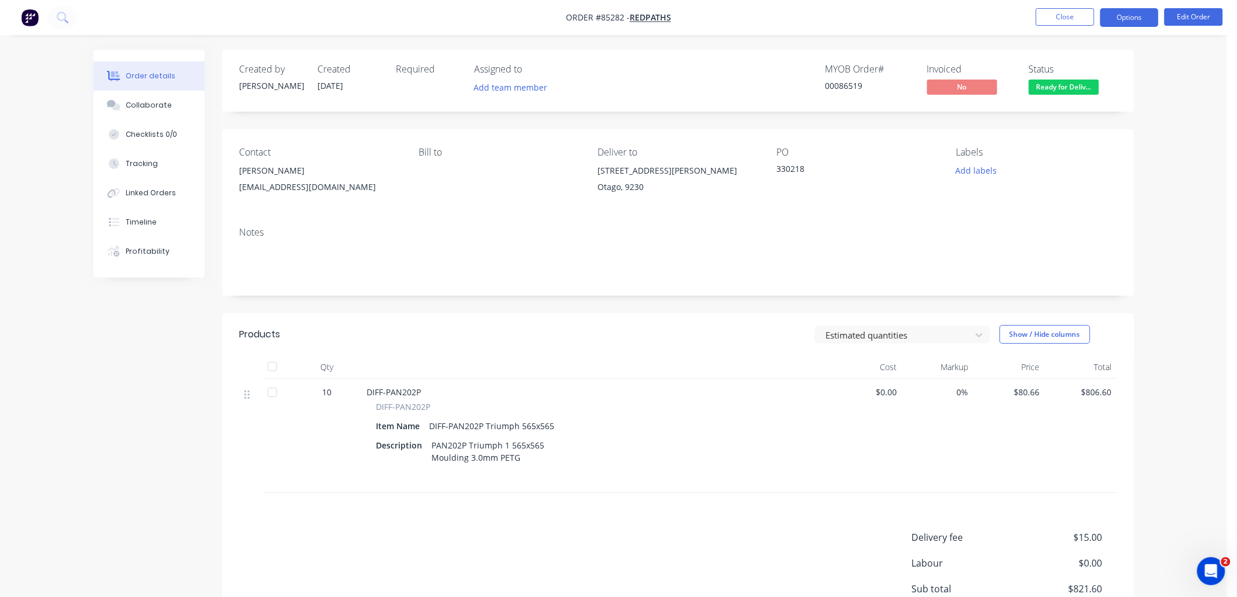
click at [1134, 18] on button "Options" at bounding box center [1129, 17] width 58 height 19
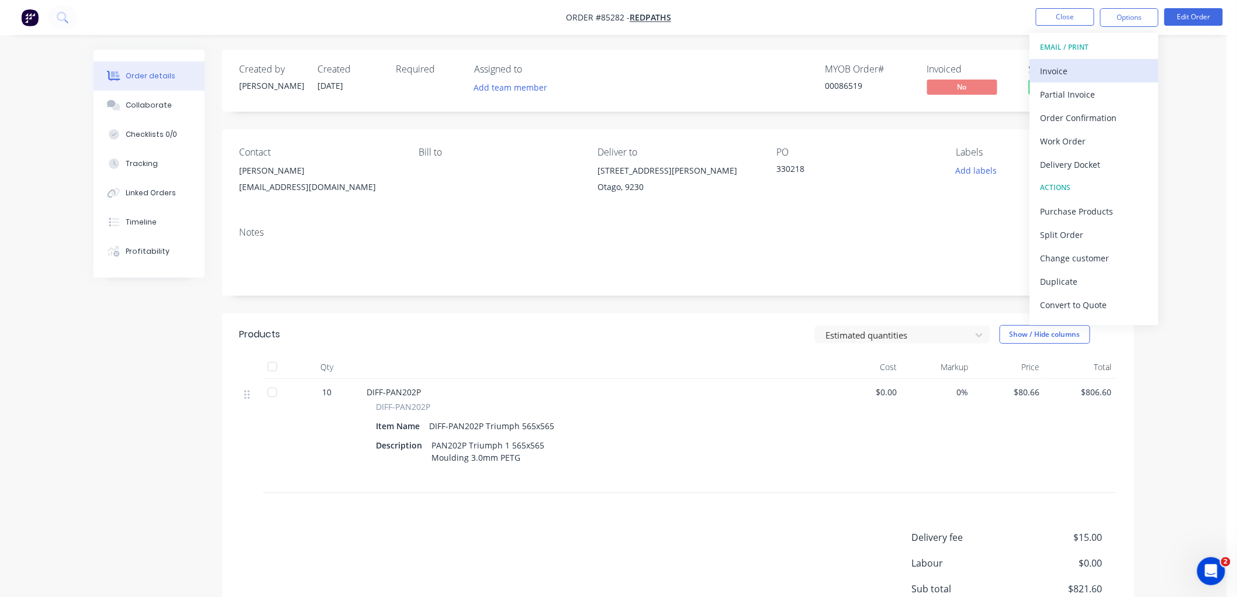
click at [1075, 65] on div "Invoice" at bounding box center [1094, 71] width 108 height 17
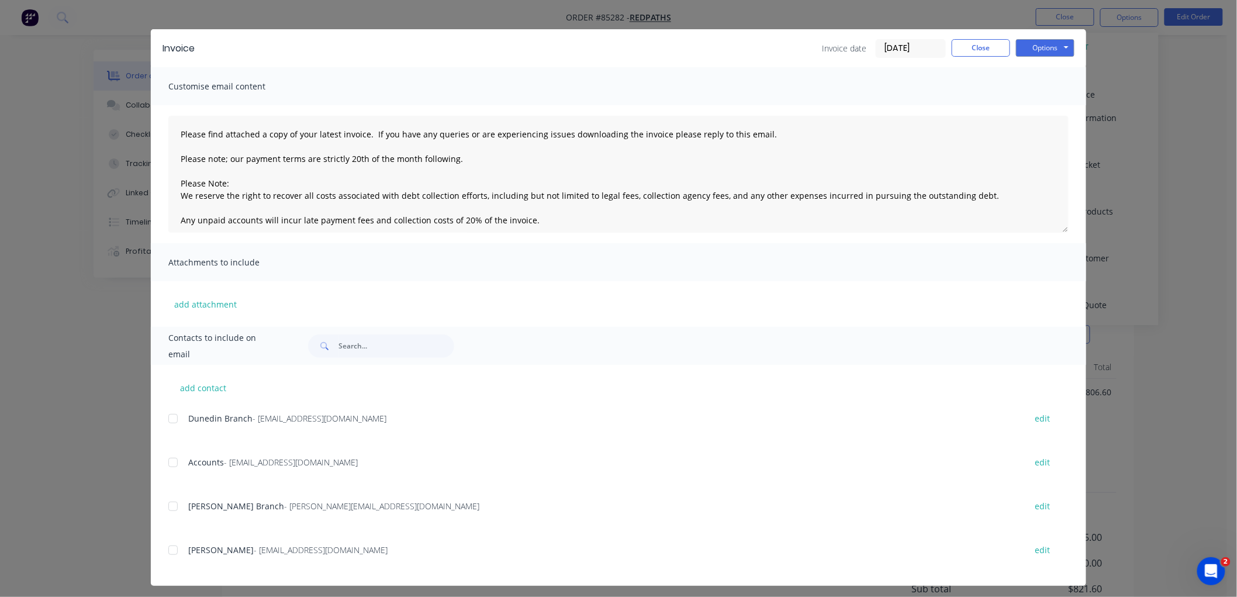
scroll to position [22, 0]
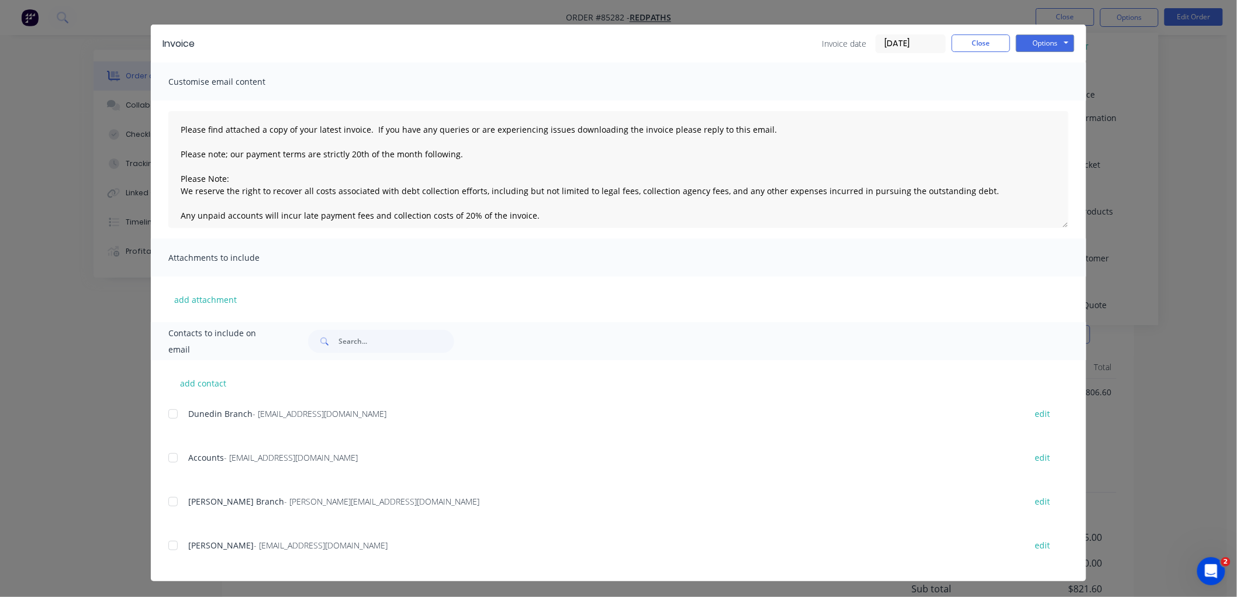
click at [168, 460] on div at bounding box center [172, 457] width 23 height 23
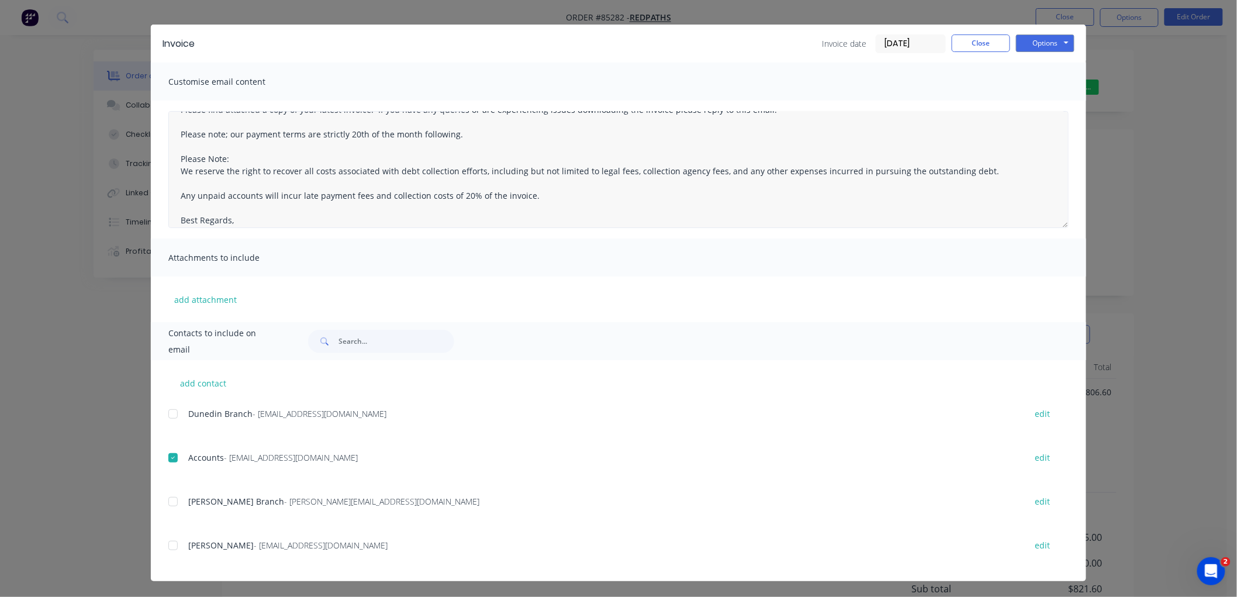
scroll to position [30, 0]
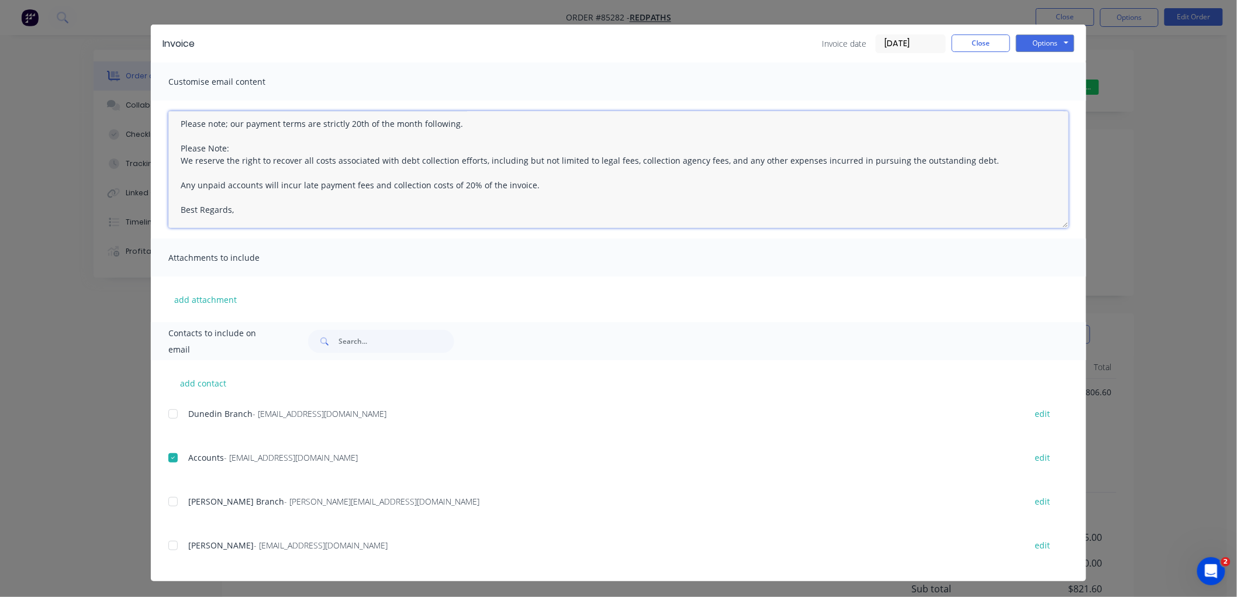
drag, startPoint x: 261, startPoint y: 212, endPoint x: 313, endPoint y: 214, distance: 52.0
click at [262, 212] on textarea "Please find attached a copy of your latest invoice. If you have any queries or …" at bounding box center [618, 169] width 900 height 117
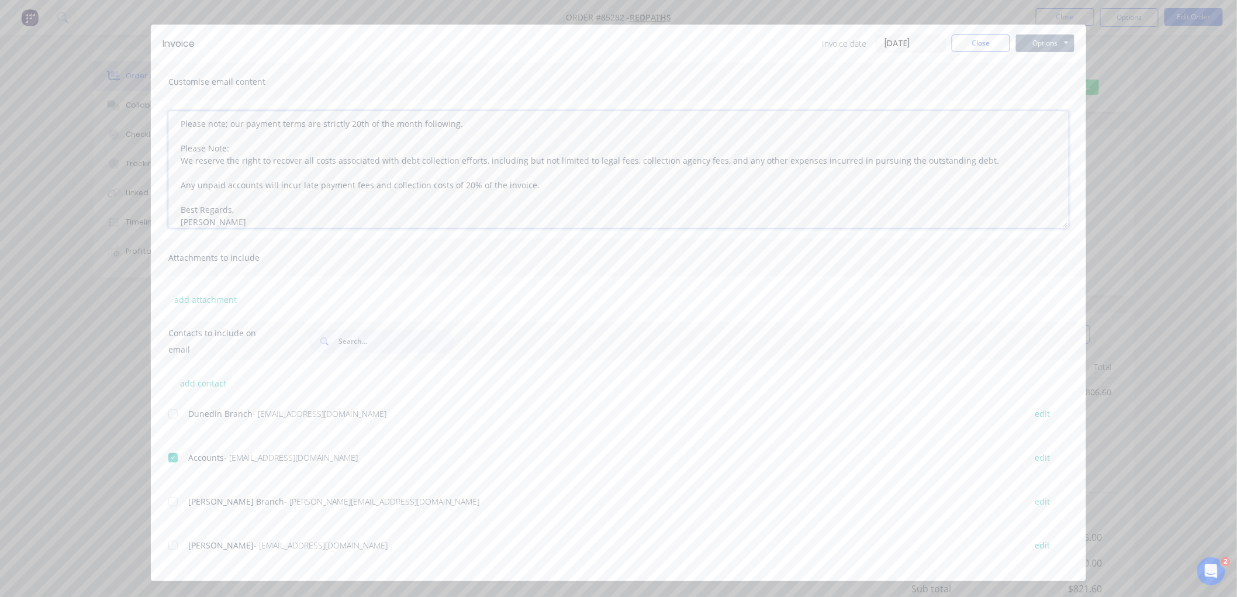
type textarea "Please find attached a copy of your latest invoice. If you have any queries or …"
click at [1064, 41] on button "Options" at bounding box center [1045, 43] width 58 height 18
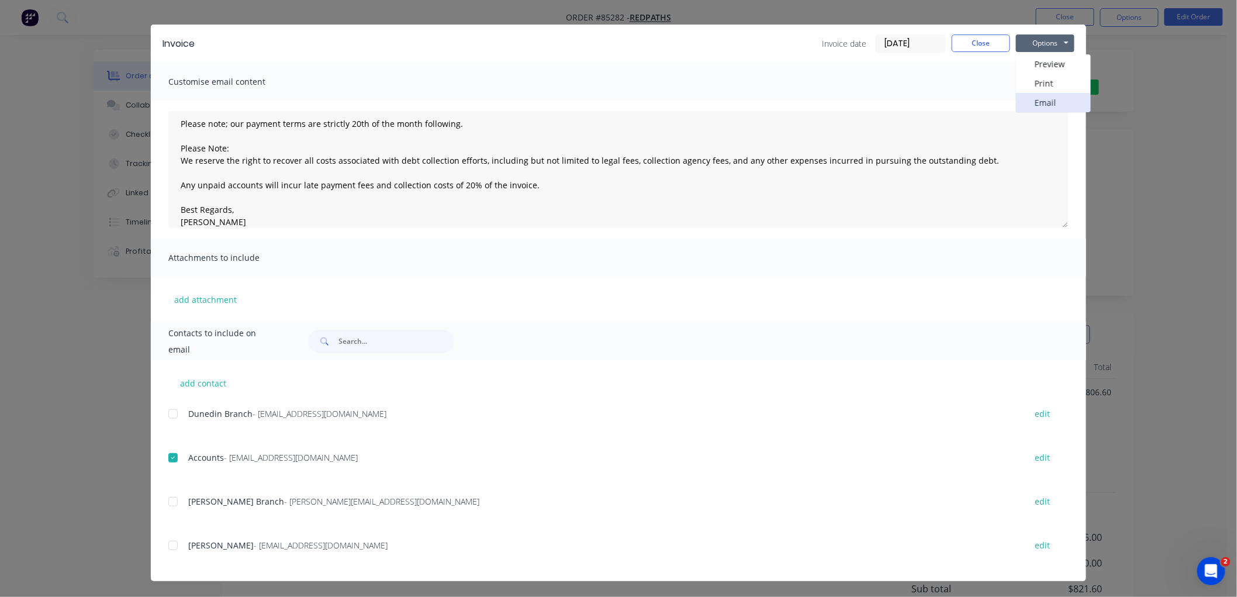
click at [1037, 103] on button "Email" at bounding box center [1053, 102] width 75 height 19
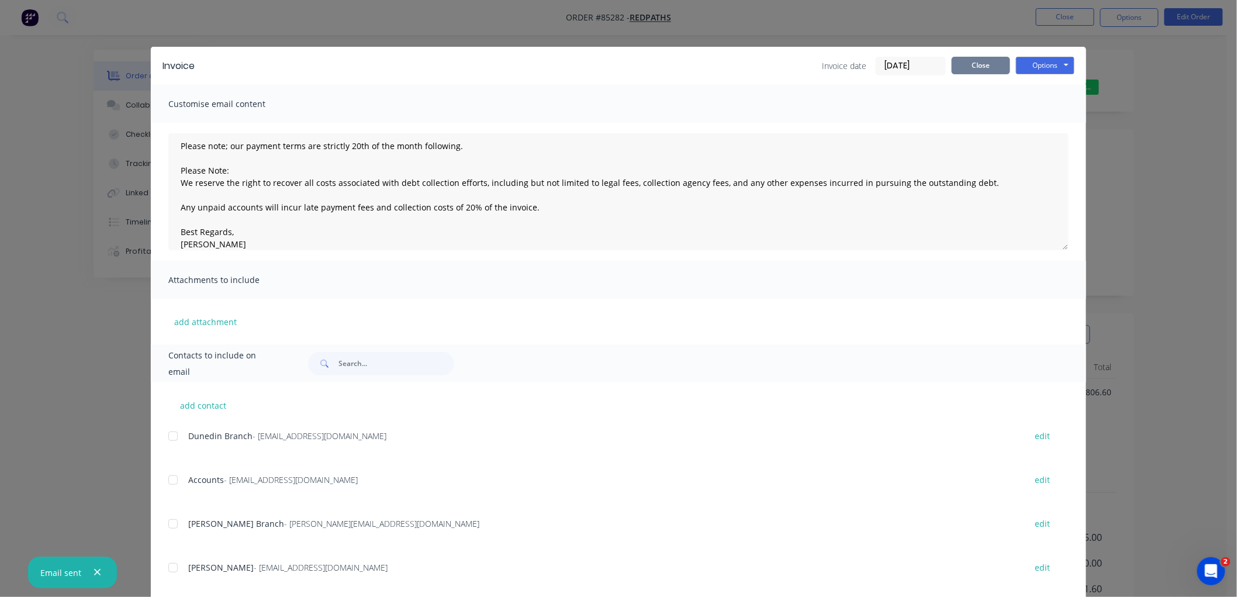
click at [984, 67] on button "Close" at bounding box center [981, 66] width 58 height 18
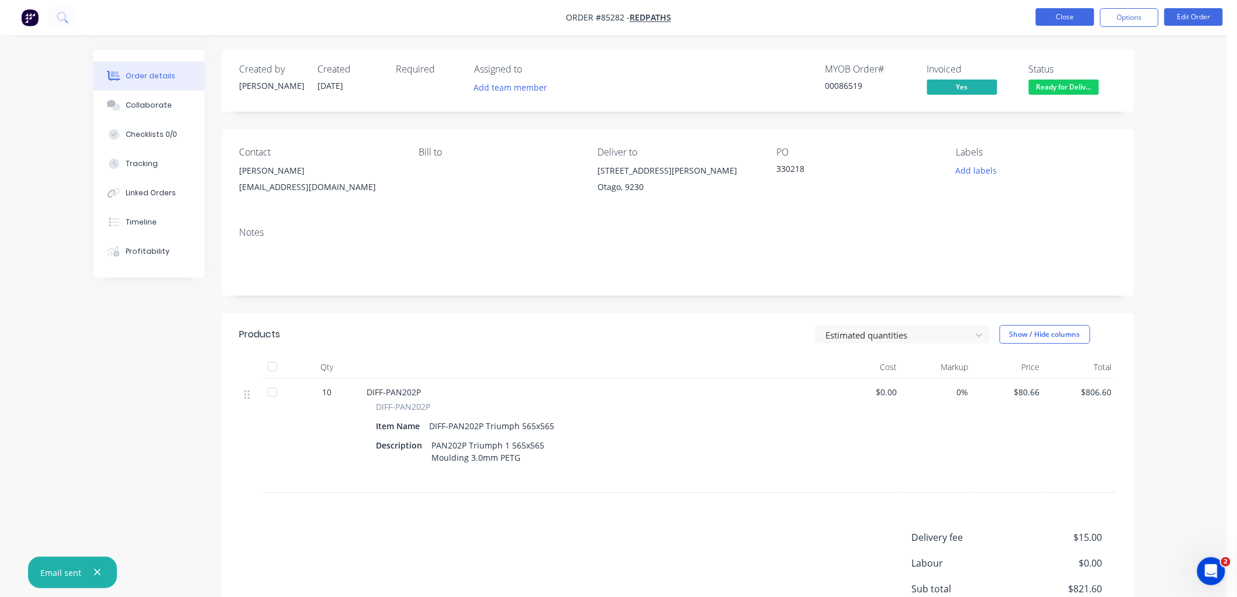
click at [1067, 20] on button "Close" at bounding box center [1065, 17] width 58 height 18
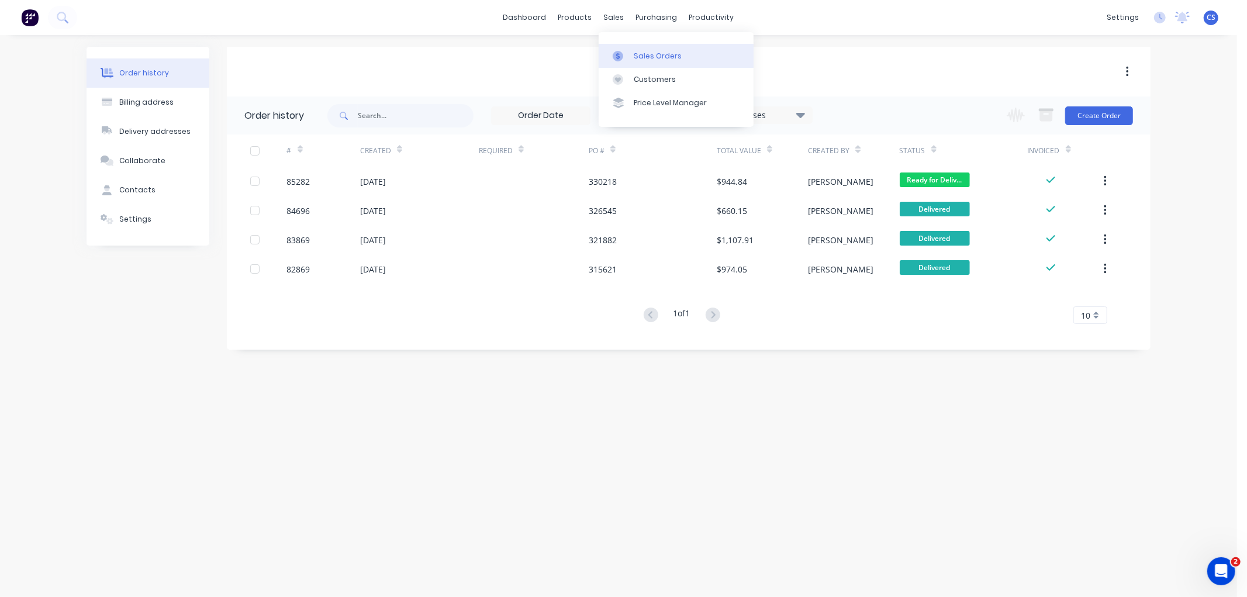
click at [631, 46] on link "Sales Orders" at bounding box center [676, 55] width 155 height 23
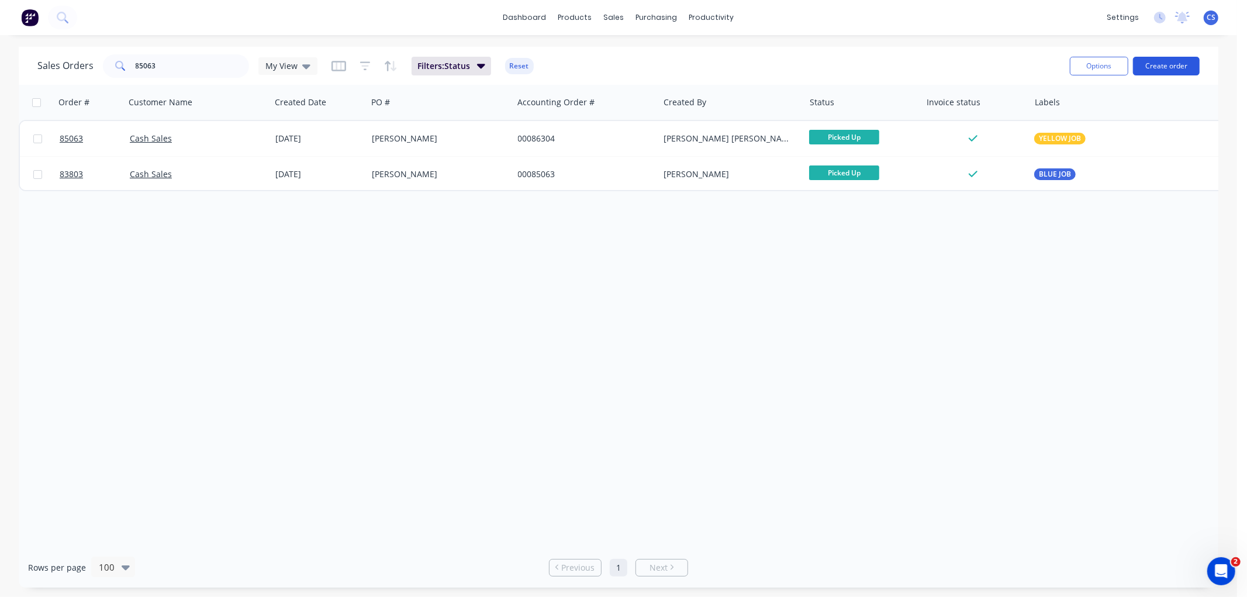
click at [1157, 68] on button "Create order" at bounding box center [1166, 66] width 67 height 19
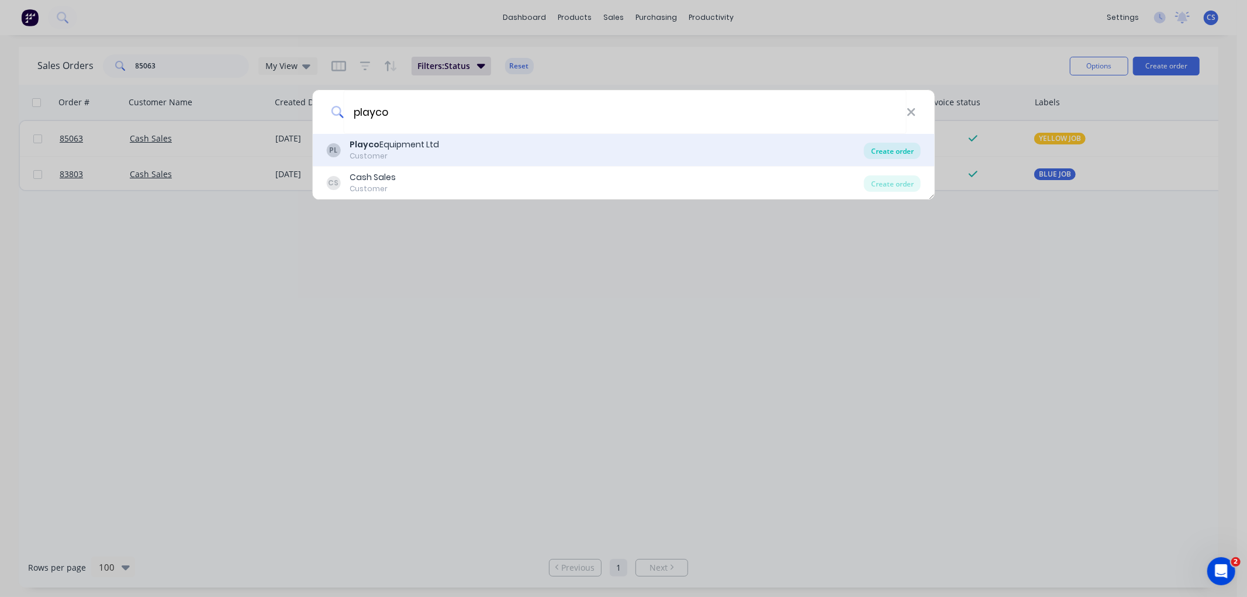
type input "playco"
click at [884, 148] on div "Create order" at bounding box center [892, 151] width 57 height 16
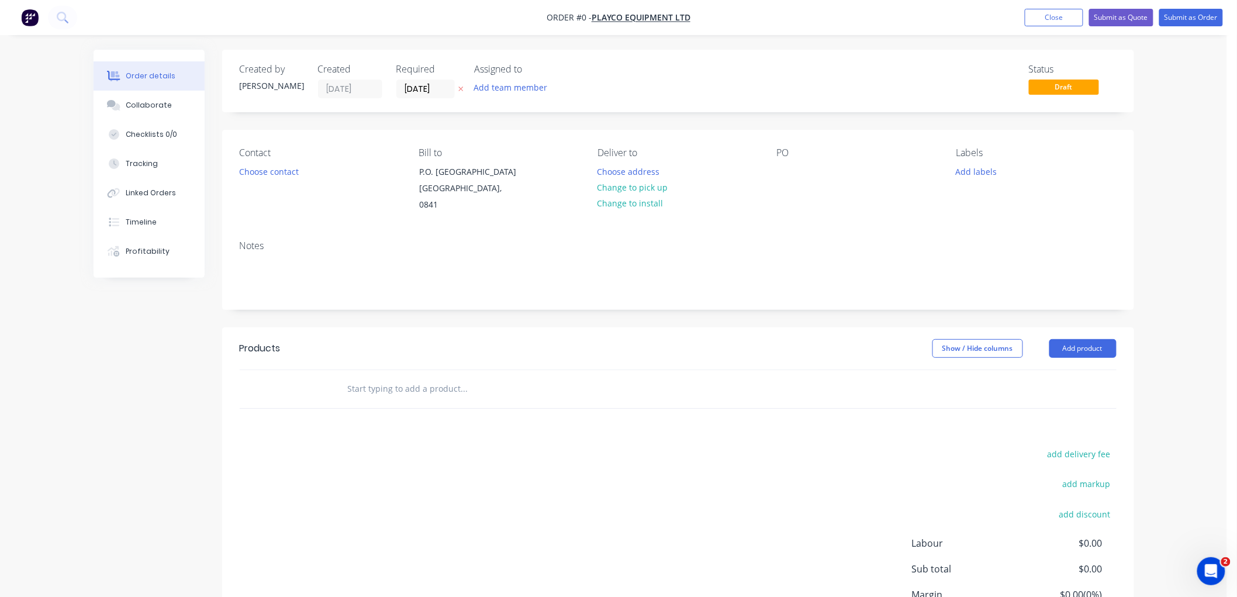
click at [460, 85] on icon "button" at bounding box center [460, 88] width 5 height 7
drag, startPoint x: 791, startPoint y: 171, endPoint x: 823, endPoint y: 172, distance: 31.6
click at [791, 171] on div at bounding box center [786, 171] width 19 height 17
click at [362, 377] on input "text" at bounding box center [464, 388] width 234 height 23
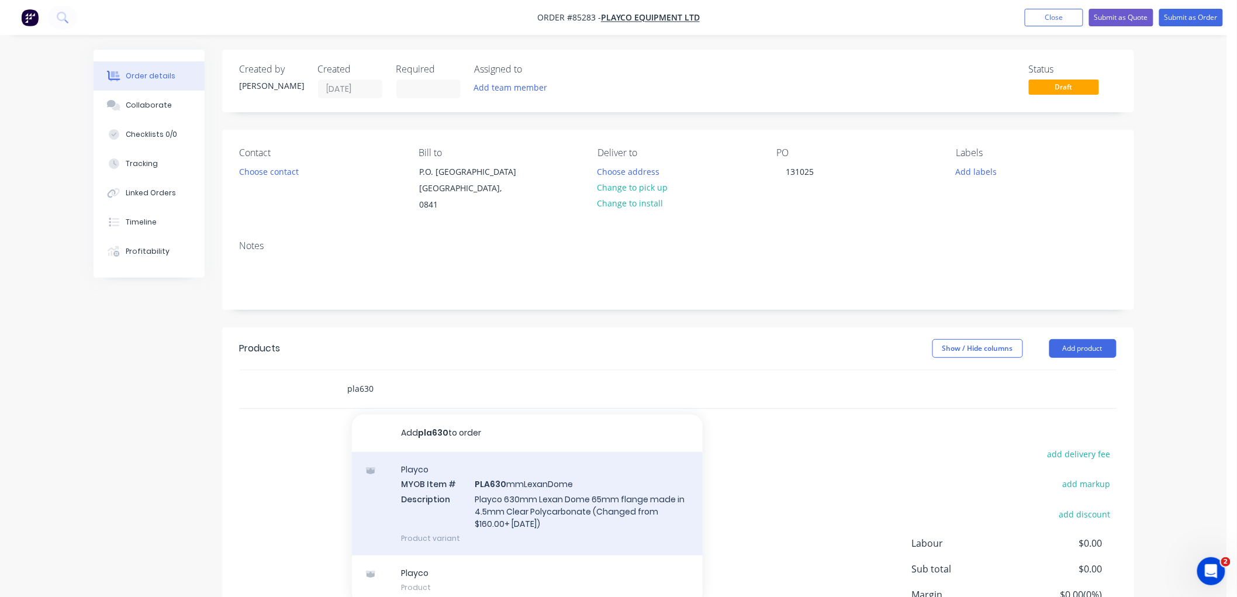
type input "pla630"
click at [536, 487] on div "Playco MYOB Item # PLA630 mmLexanDome Description Playco 630mm Lexan Dome 65mm …" at bounding box center [527, 503] width 351 height 103
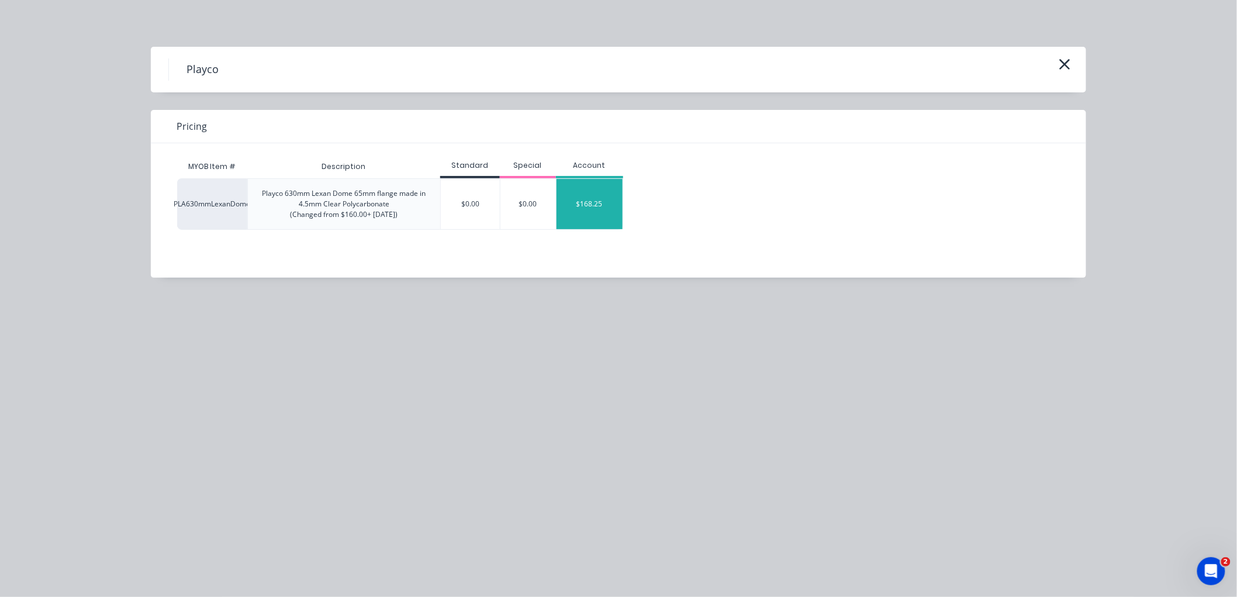
click at [600, 213] on div "$168.25" at bounding box center [589, 204] width 66 height 50
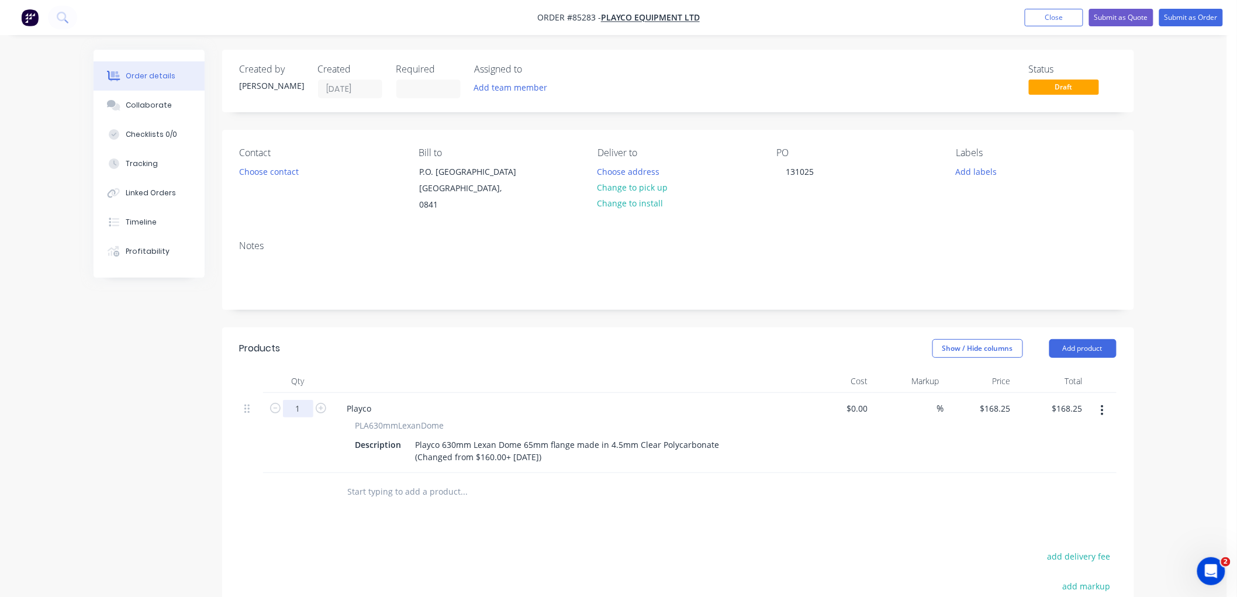
click at [298, 400] on input "1" at bounding box center [298, 409] width 30 height 18
type input "4"
type input "$673.00"
click at [641, 168] on button "Choose address" at bounding box center [628, 171] width 75 height 16
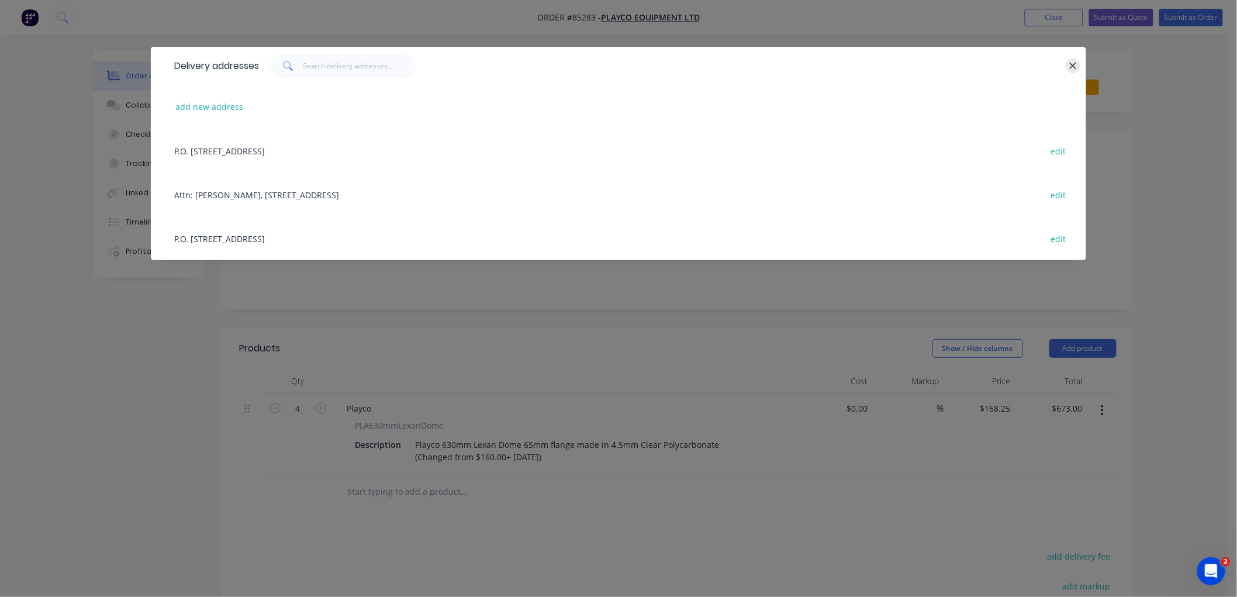
click at [1073, 64] on icon "button" at bounding box center [1073, 66] width 8 height 11
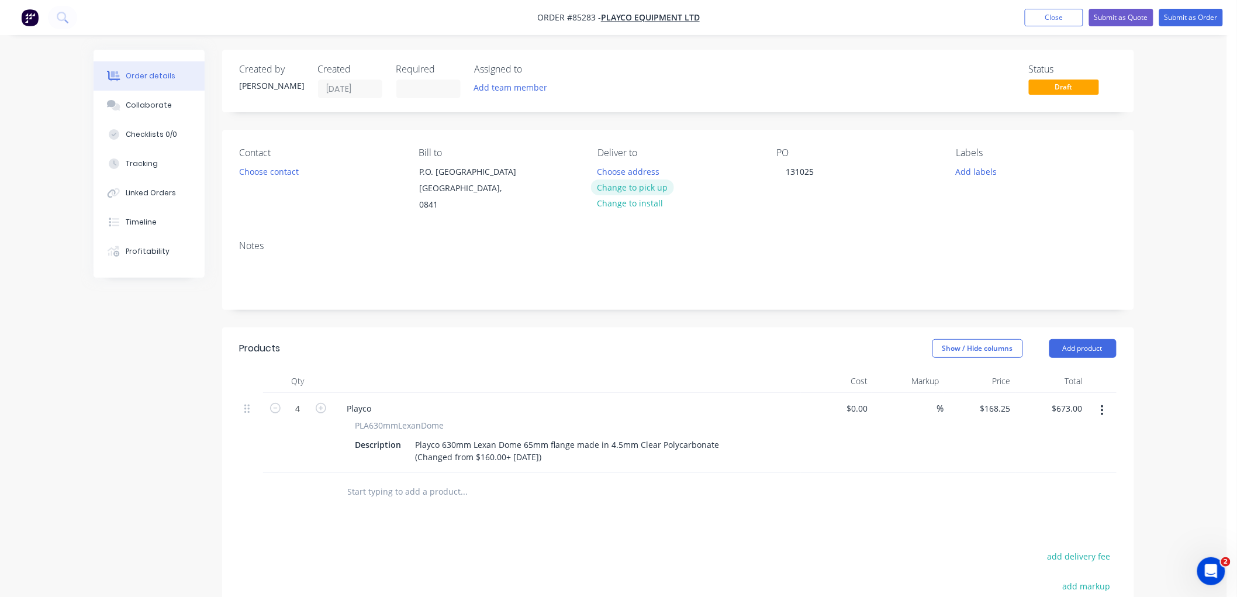
click at [638, 188] on button "Change to pick up" at bounding box center [632, 187] width 83 height 16
click at [272, 165] on button "Choose contact" at bounding box center [269, 171] width 72 height 16
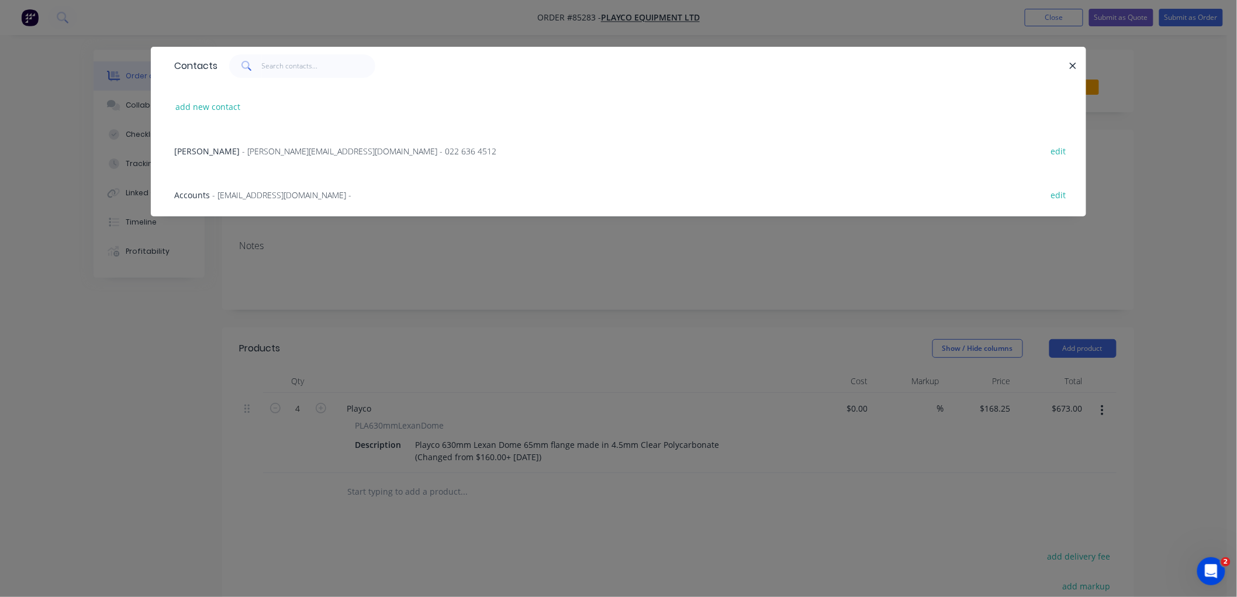
click at [265, 147] on span "- john@playco.co.nz - 022 636 4512" at bounding box center [369, 151] width 254 height 11
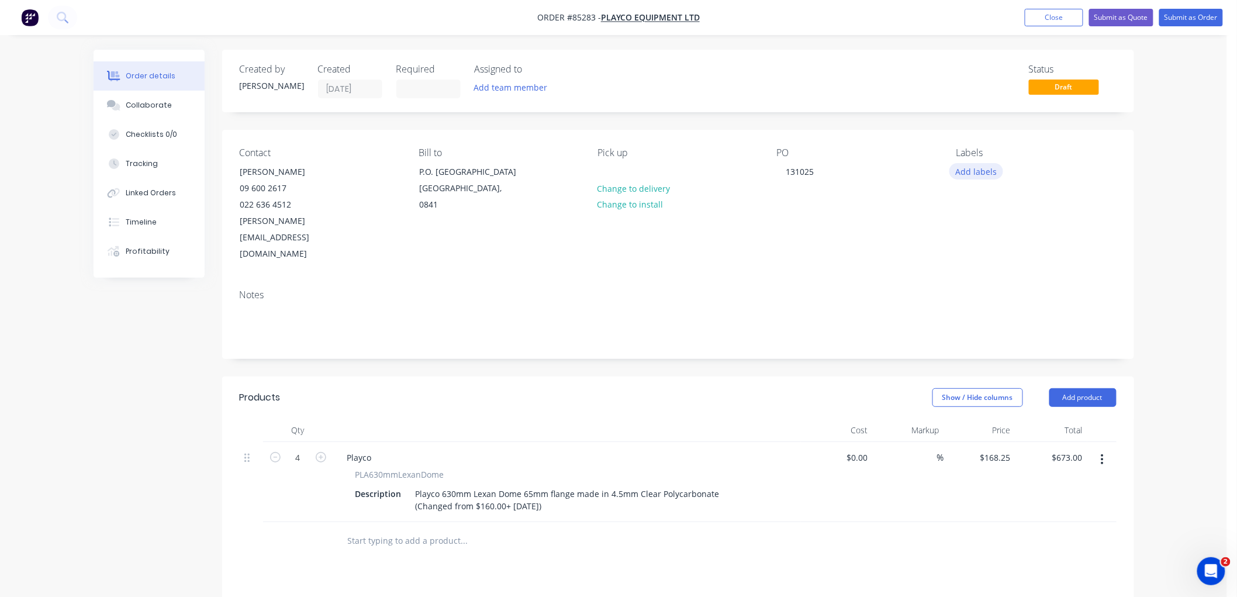
click at [988, 172] on button "Add labels" at bounding box center [976, 171] width 54 height 16
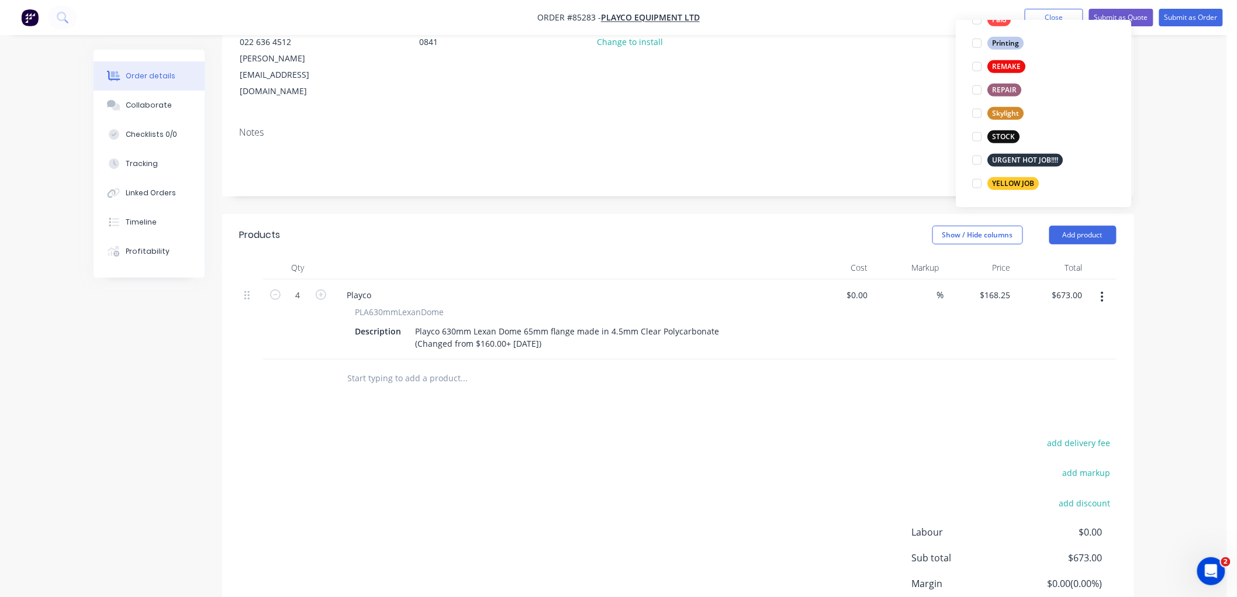
scroll to position [229, 0]
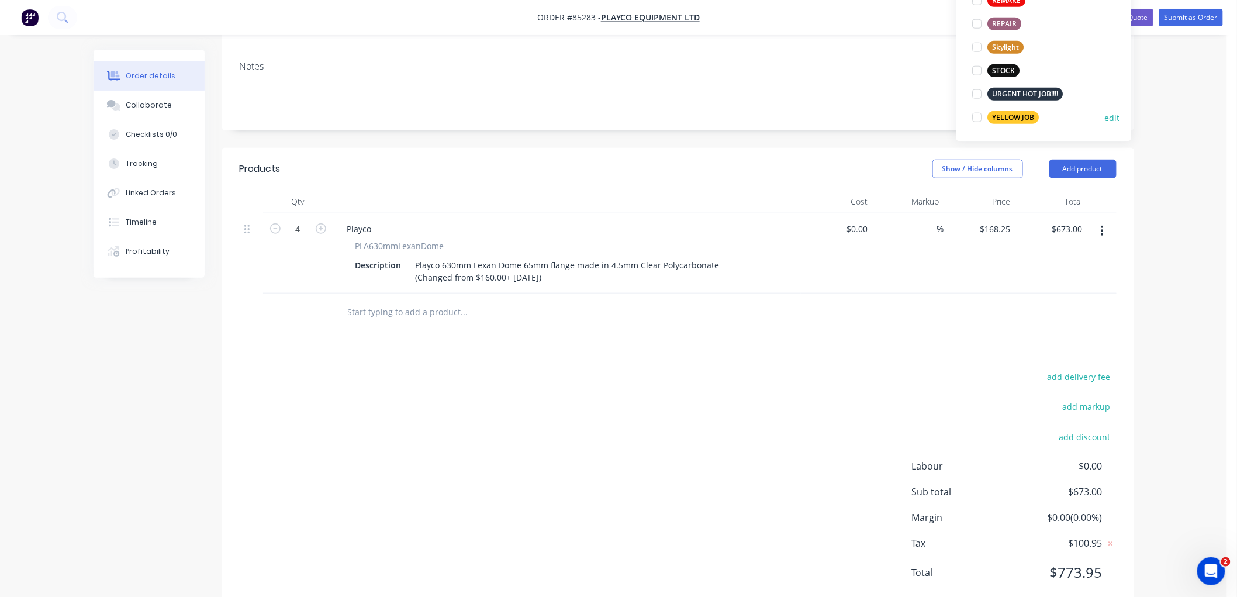
click at [1018, 117] on div "YELLOW JOB" at bounding box center [1013, 117] width 51 height 13
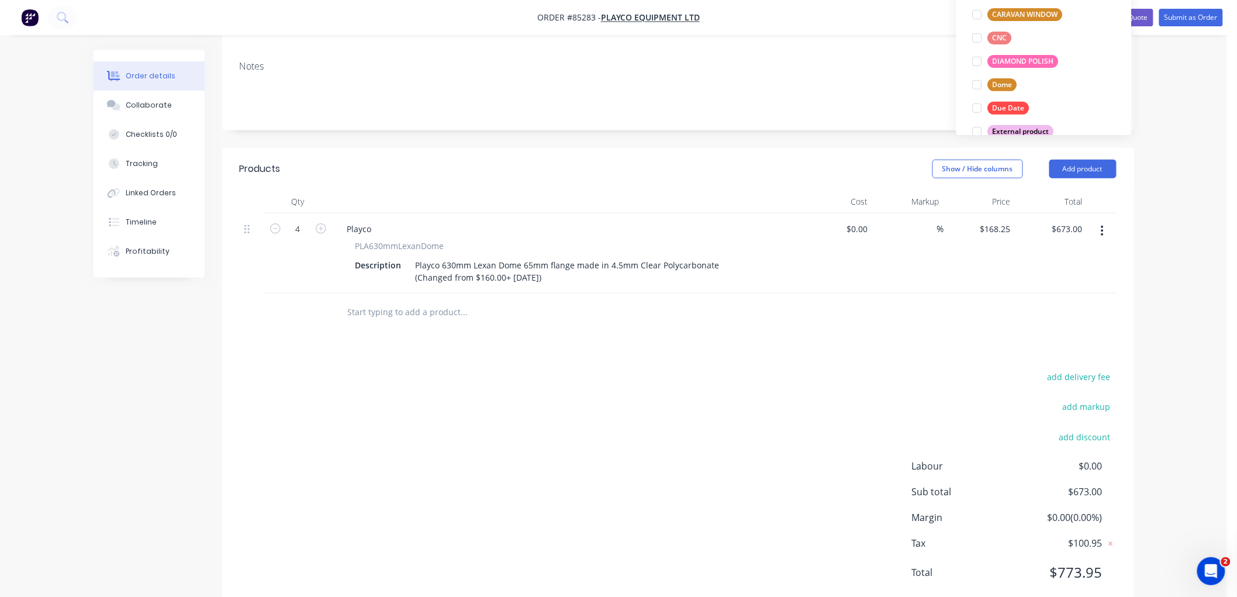
scroll to position [130, 0]
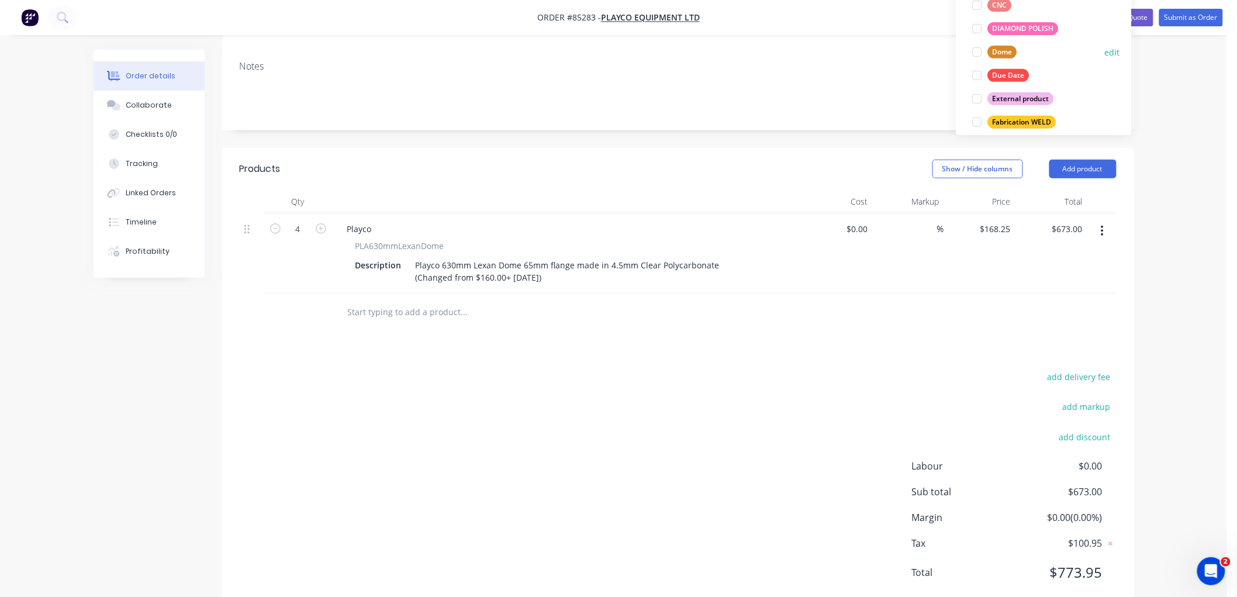
click at [1004, 50] on div "Dome" at bounding box center [1002, 52] width 29 height 13
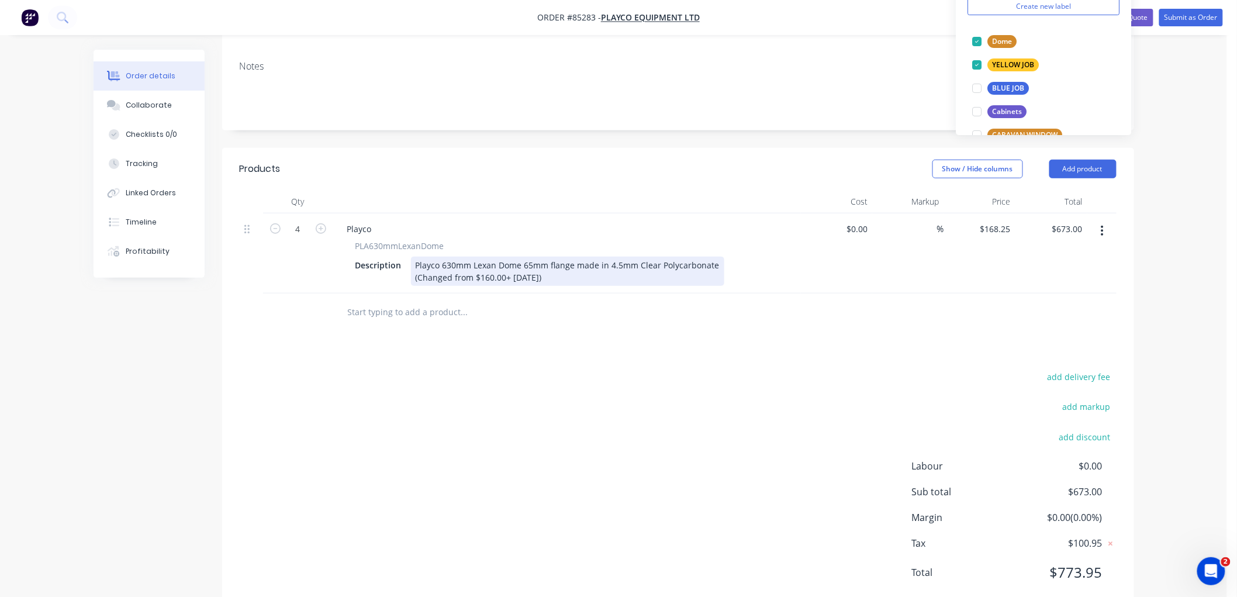
click at [551, 257] on div "Playco 630mm Lexan Dome 65mm flange made in 4.5mm Clear Polycarbonate (Changed …" at bounding box center [567, 271] width 313 height 29
drag, startPoint x: 503, startPoint y: 248, endPoint x: 395, endPoint y: 246, distance: 108.7
click at [395, 257] on div "Description Playco 630mm Lexan Dome 65mm flange made in 4.5mm Clear Polycarbona…" at bounding box center [565, 271] width 428 height 29
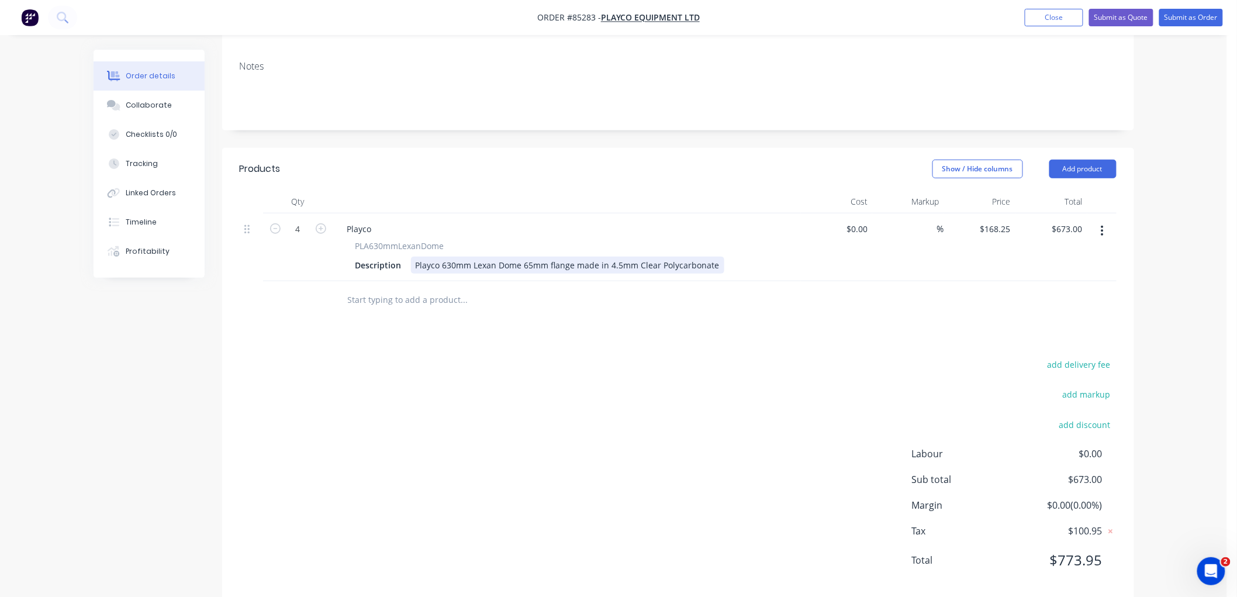
scroll to position [216, 0]
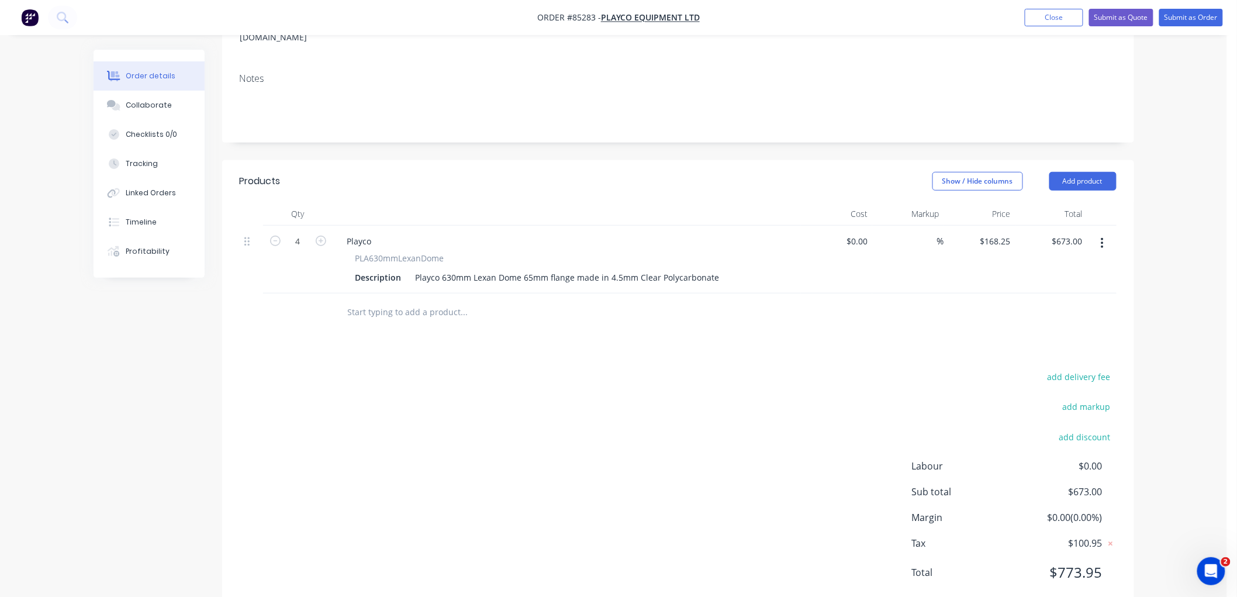
click at [562, 300] on input "text" at bounding box center [464, 311] width 234 height 23
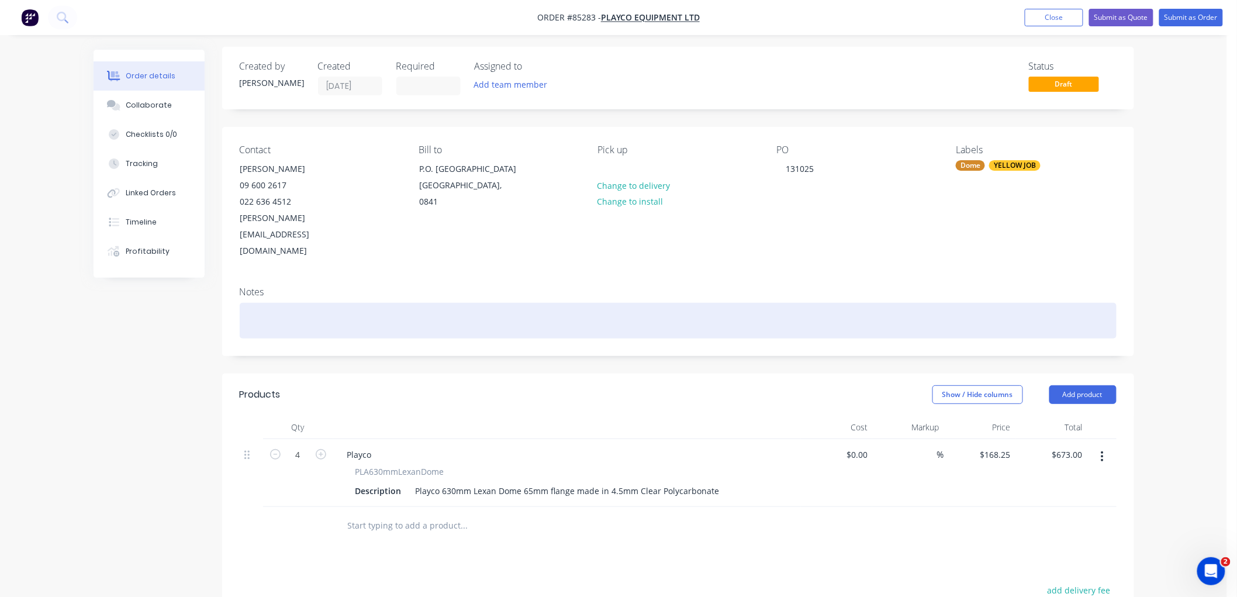
scroll to position [0, 0]
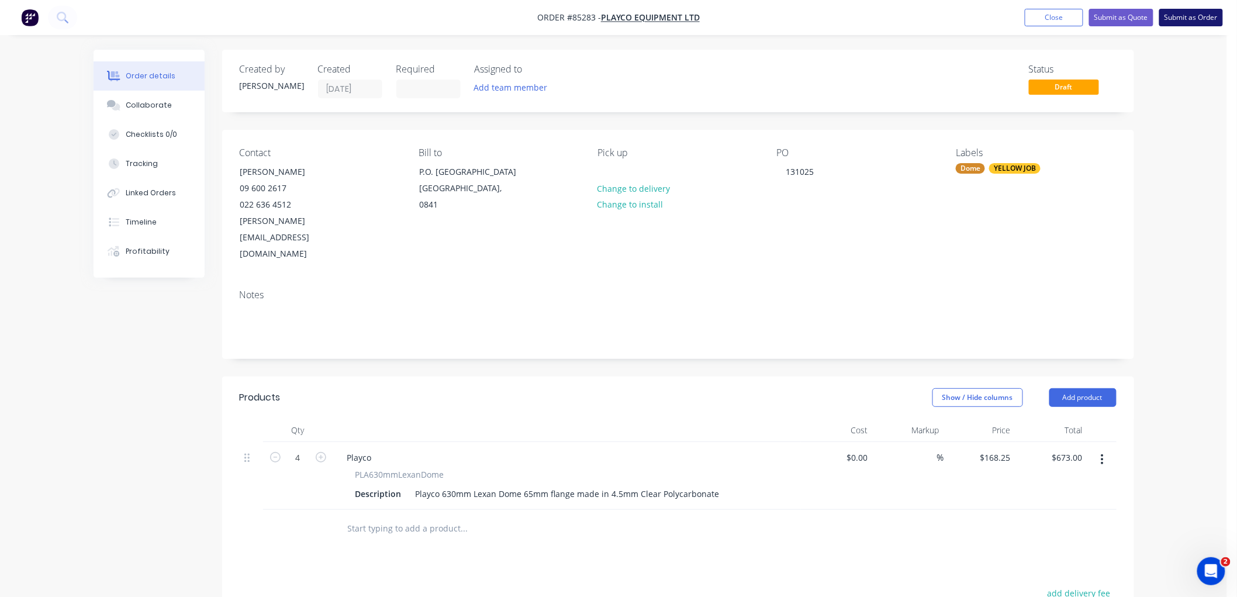
click at [1181, 16] on button "Submit as Order" at bounding box center [1191, 18] width 64 height 18
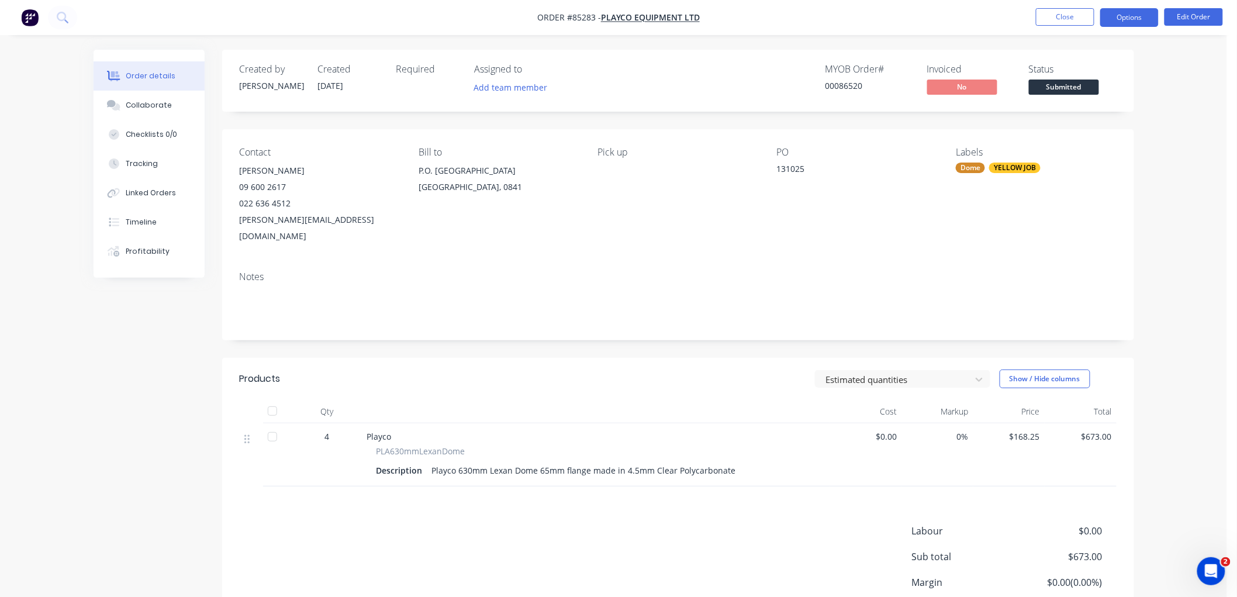
click at [1109, 16] on button "Options" at bounding box center [1129, 17] width 58 height 19
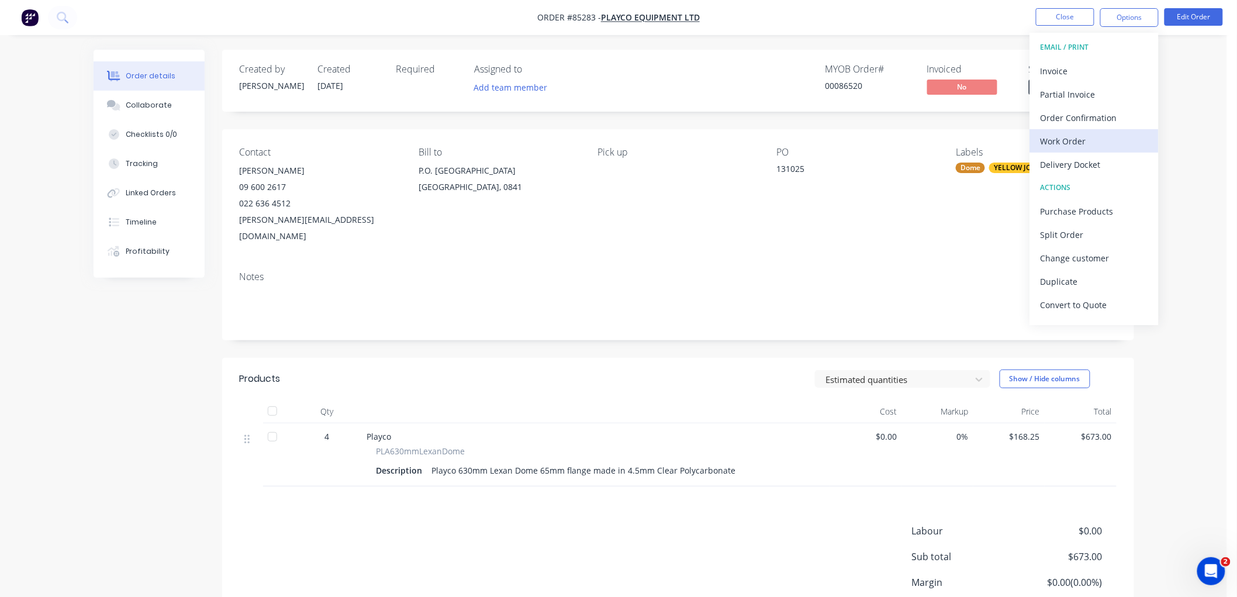
click at [1067, 141] on div "Work Order" at bounding box center [1094, 141] width 108 height 17
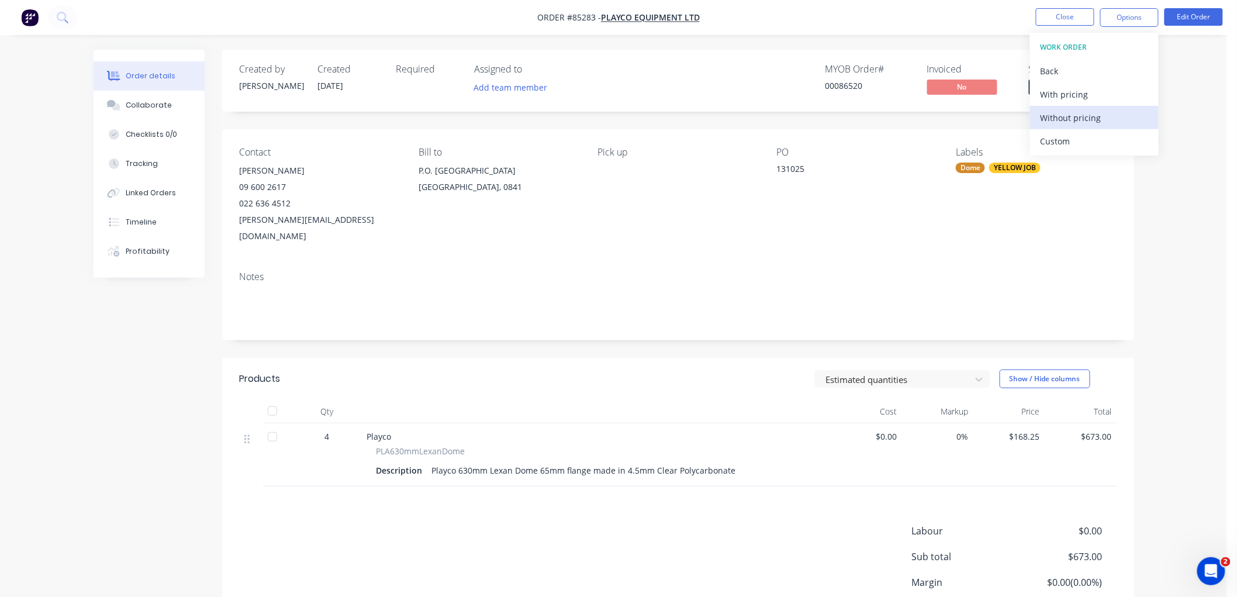
click at [1068, 117] on div "Without pricing" at bounding box center [1094, 117] width 108 height 17
click at [1050, 18] on button "Close" at bounding box center [1065, 17] width 58 height 18
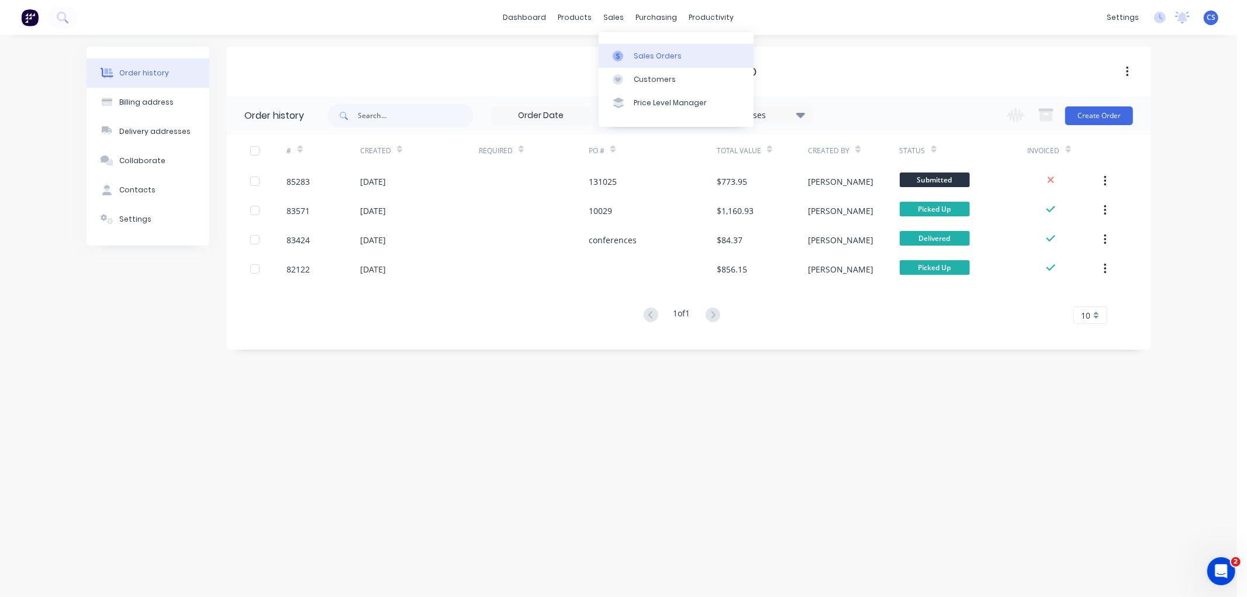
click at [623, 47] on link "Sales Orders" at bounding box center [676, 55] width 155 height 23
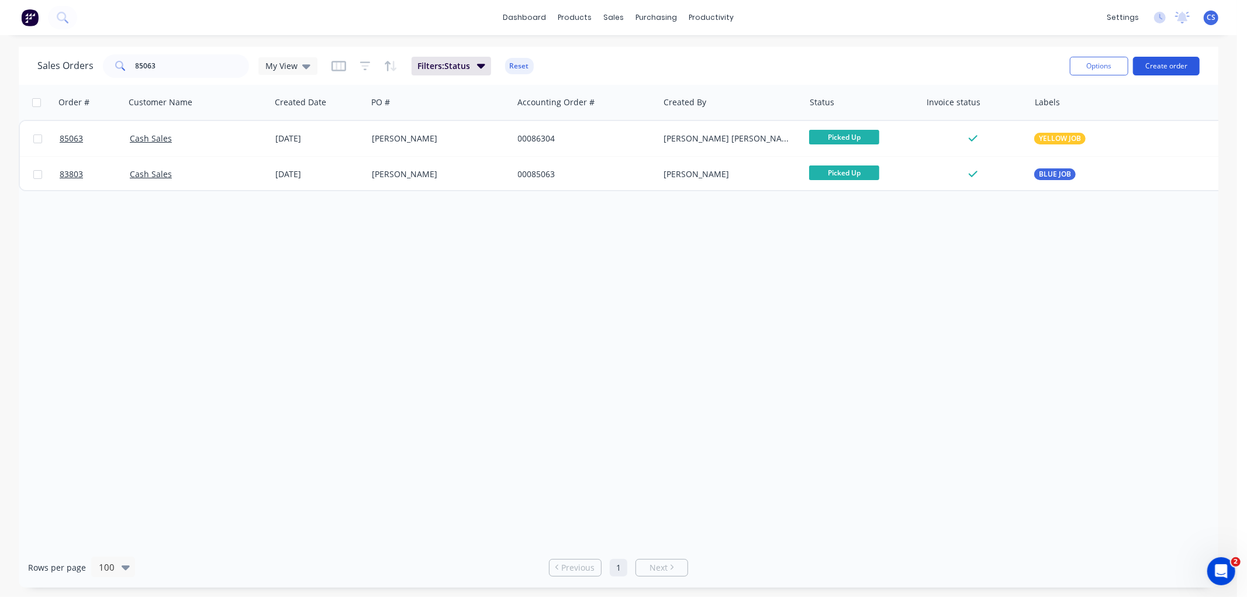
click at [1162, 61] on button "Create order" at bounding box center [1166, 66] width 67 height 19
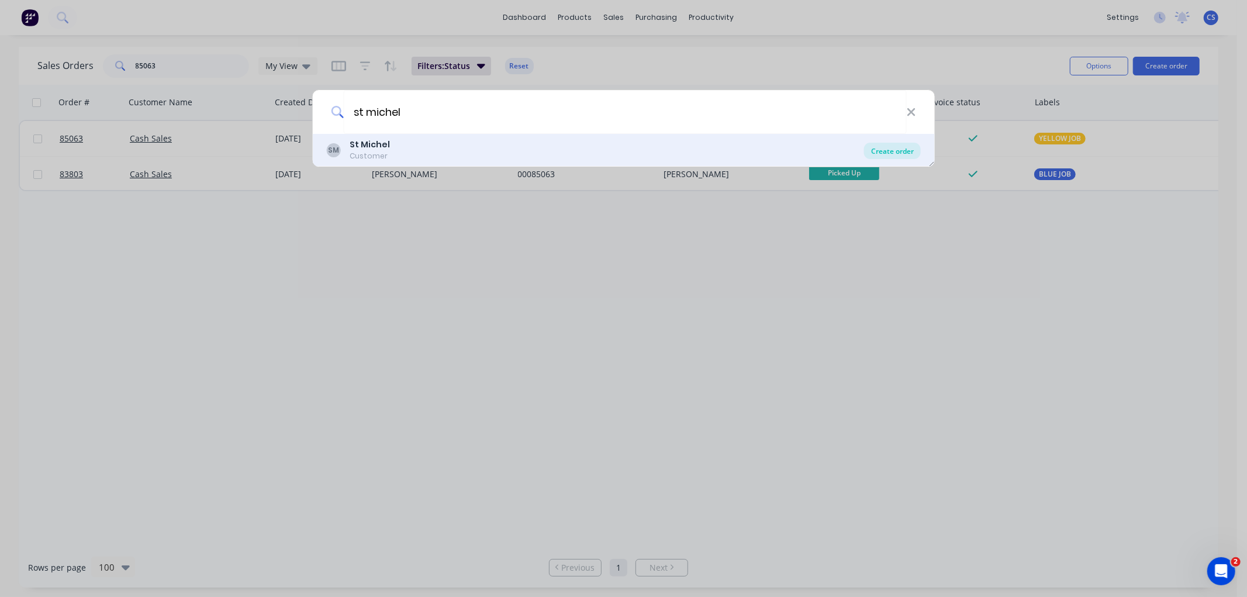
type input "st michel"
click at [898, 152] on div "Create order" at bounding box center [892, 151] width 57 height 16
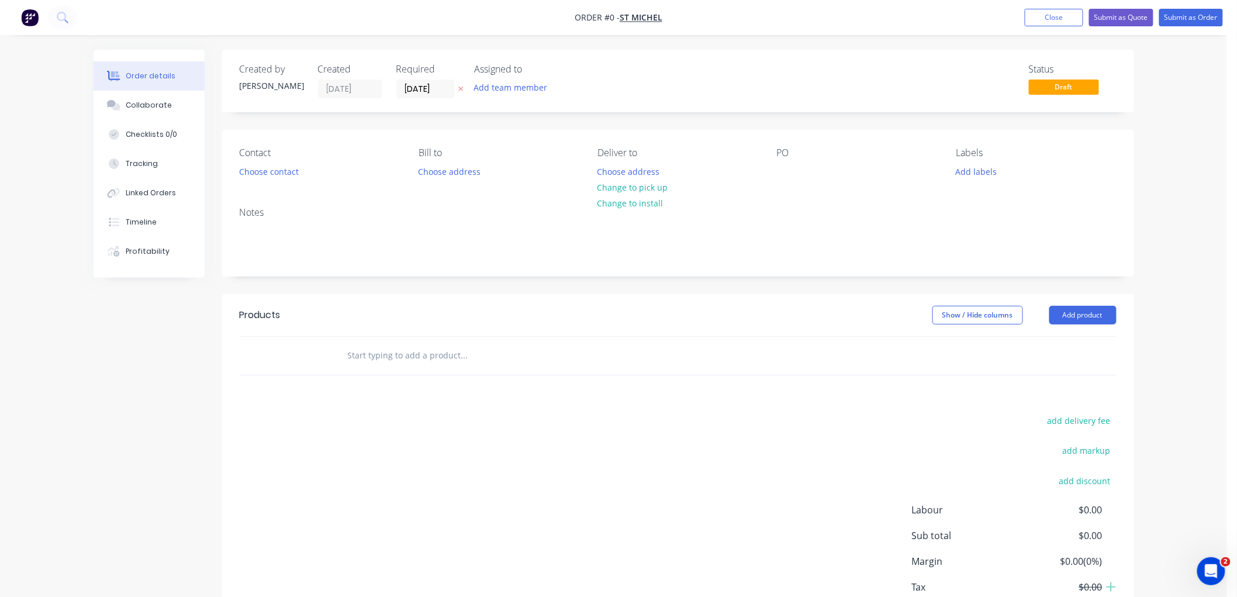
click at [407, 352] on input "text" at bounding box center [464, 355] width 234 height 23
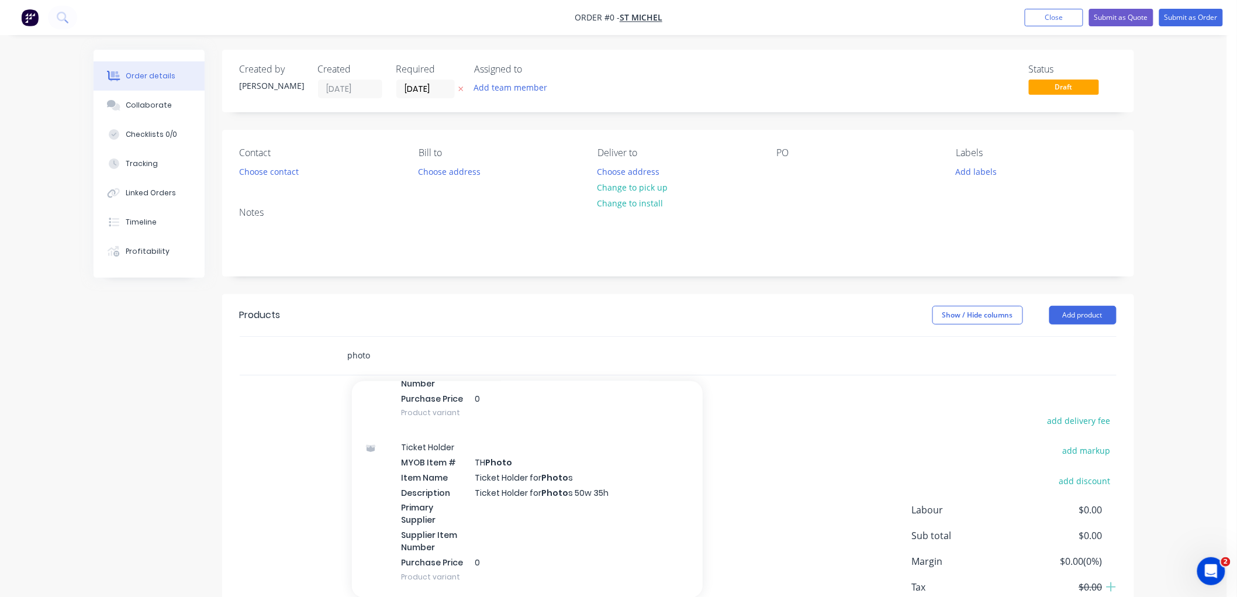
scroll to position [519, 0]
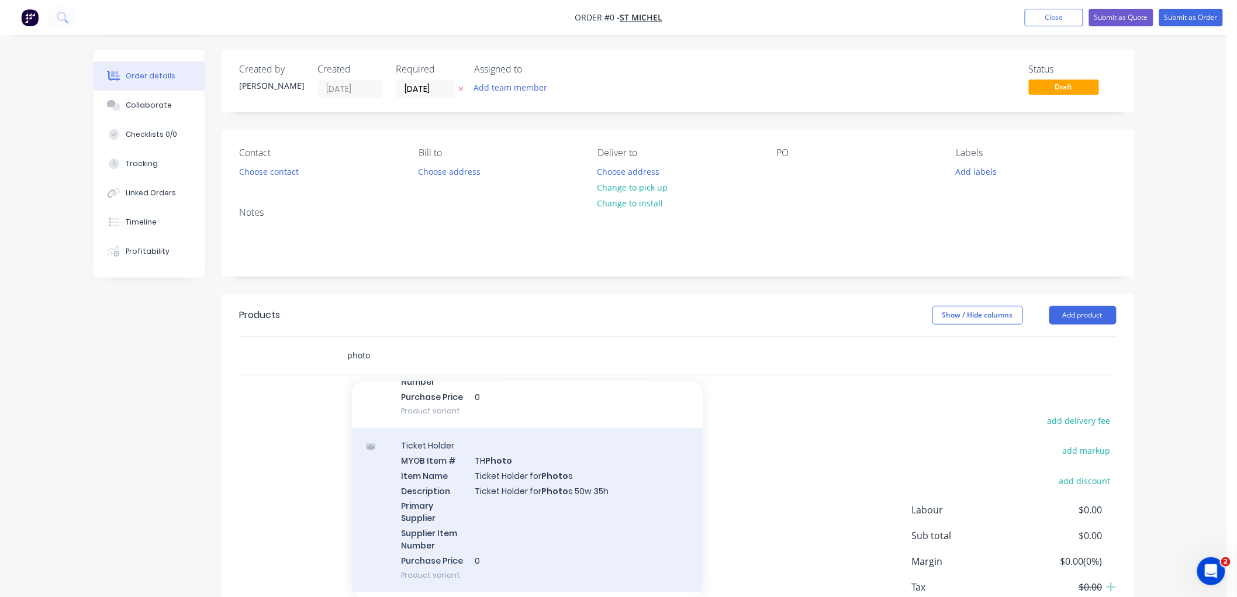
type input "photo"
click at [516, 486] on div "Ticket Holder MYOB Item # TH Photo Item Name Ticket Holder for Photo s Descript…" at bounding box center [527, 510] width 351 height 164
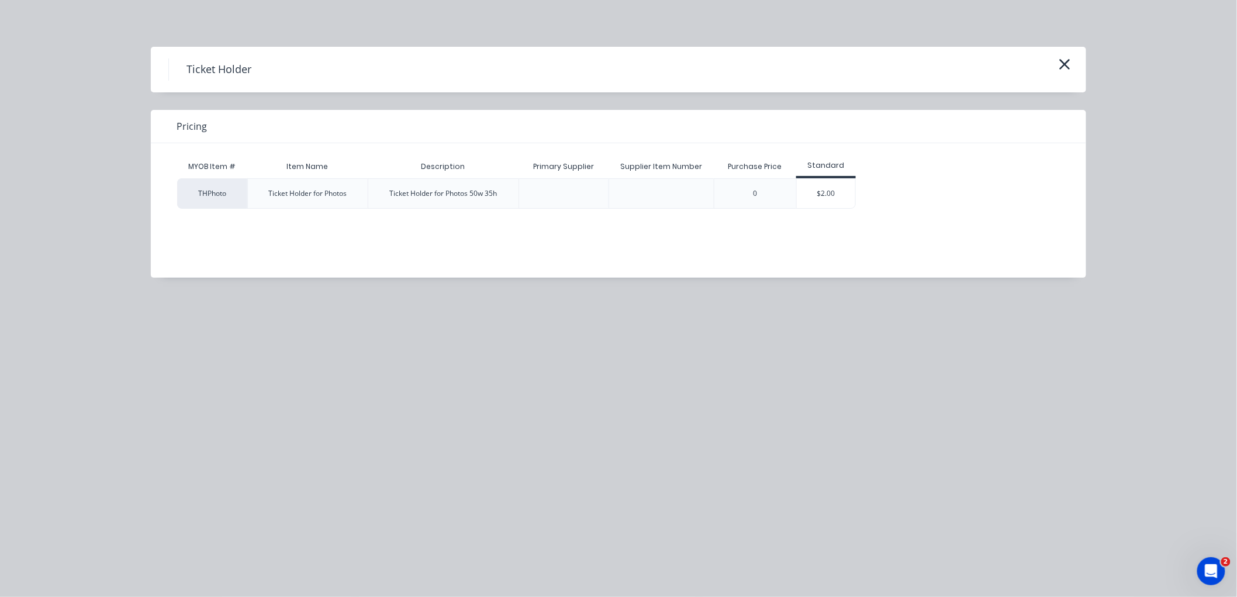
click at [829, 196] on div "$2.00" at bounding box center [826, 193] width 58 height 29
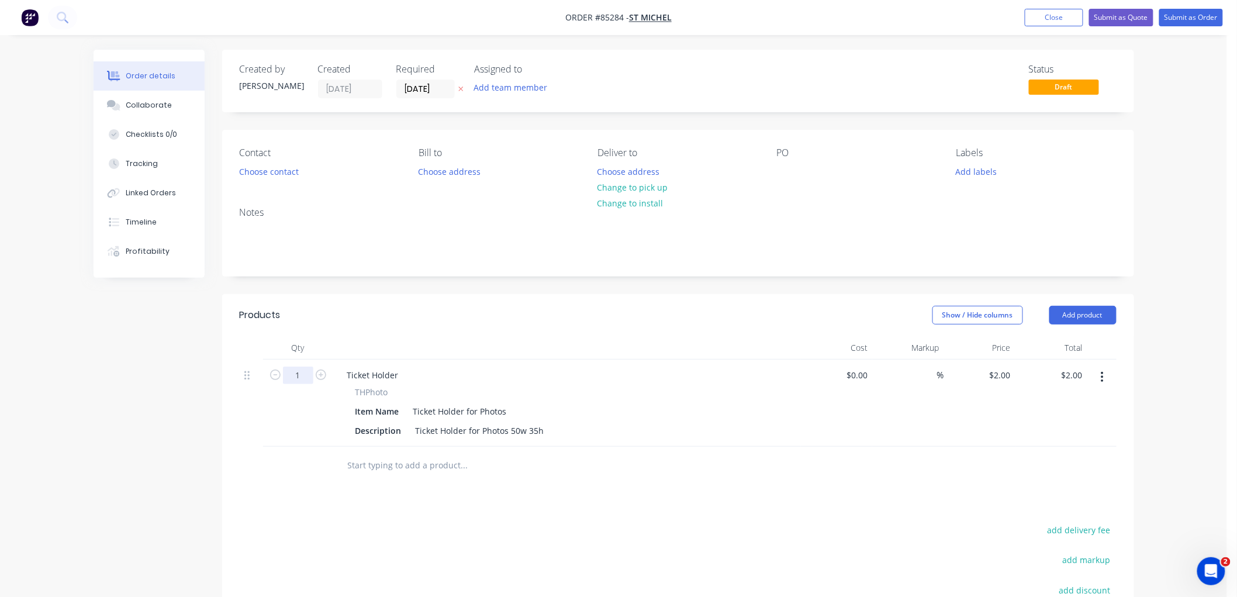
click at [293, 371] on input "1" at bounding box center [298, 375] width 30 height 18
type input "120"
type input "$240.00"
click at [999, 370] on div "2 2" at bounding box center [1006, 374] width 18 height 17
type input "$1.85"
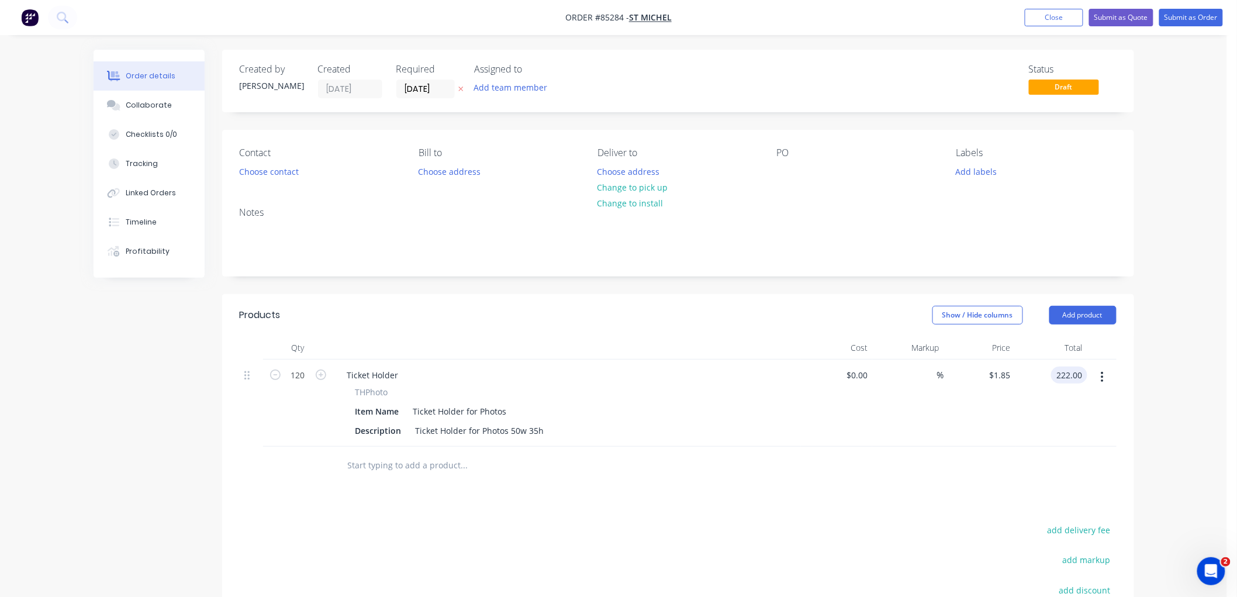
type input "$222.00"
click at [1147, 357] on div "Order details Collaborate Checklists 0/0 Tracking Linked Orders Timeline Profit…" at bounding box center [613, 391] width 1227 height 783
click at [664, 188] on button "Change to pick up" at bounding box center [632, 187] width 83 height 16
click at [459, 86] on icon "button" at bounding box center [460, 88] width 5 height 7
click at [290, 167] on button "Choose contact" at bounding box center [269, 171] width 72 height 16
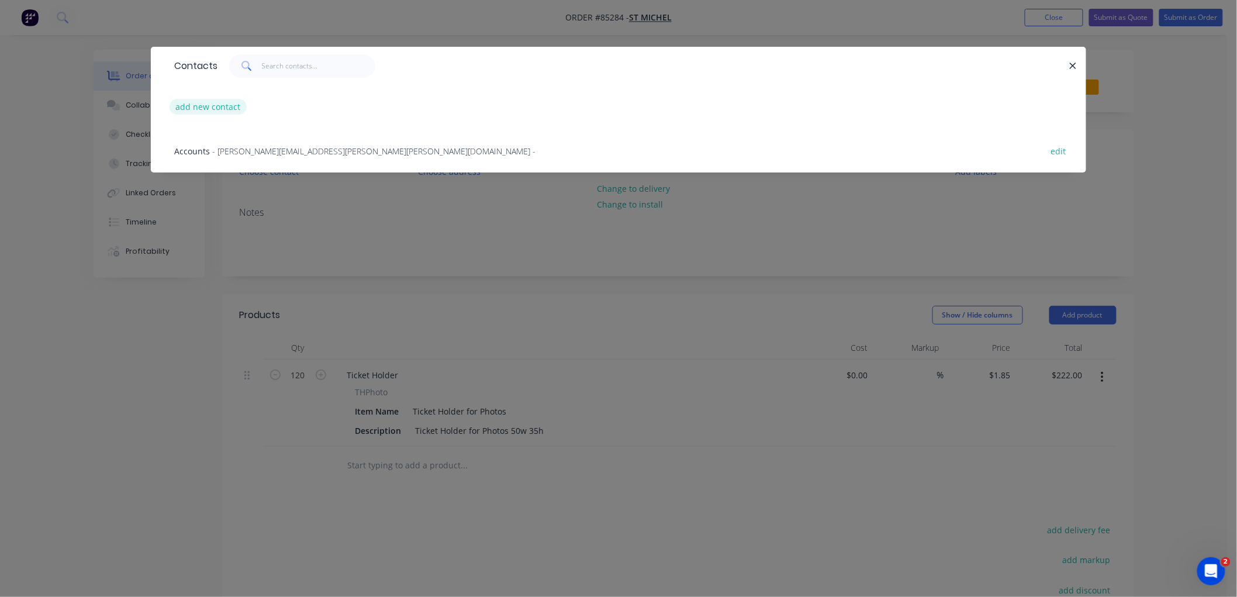
click at [217, 101] on button "add new contact" at bounding box center [207, 107] width 77 height 16
select select "NZ"
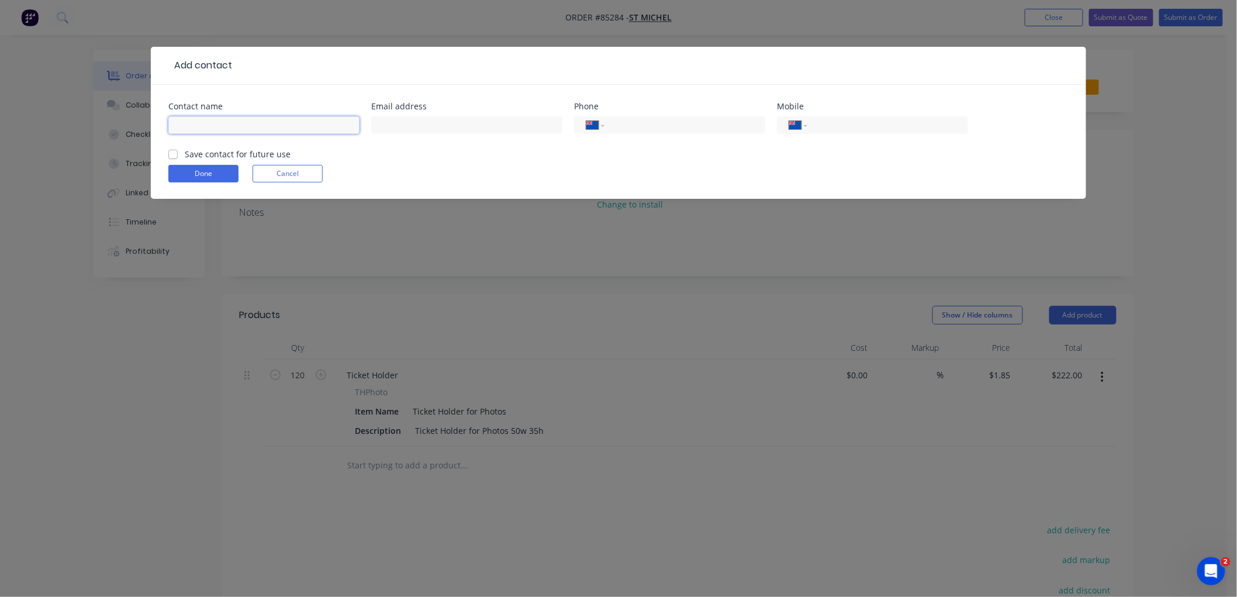
click at [219, 125] on input "text" at bounding box center [263, 125] width 191 height 18
type input "Andrew Burns"
type input "Andrew.burns@stmichel.co.nz"
click at [185, 153] on label "Save contact for future use" at bounding box center [238, 154] width 106 height 12
click at [171, 153] on input "Save contact for future use" at bounding box center [172, 153] width 9 height 11
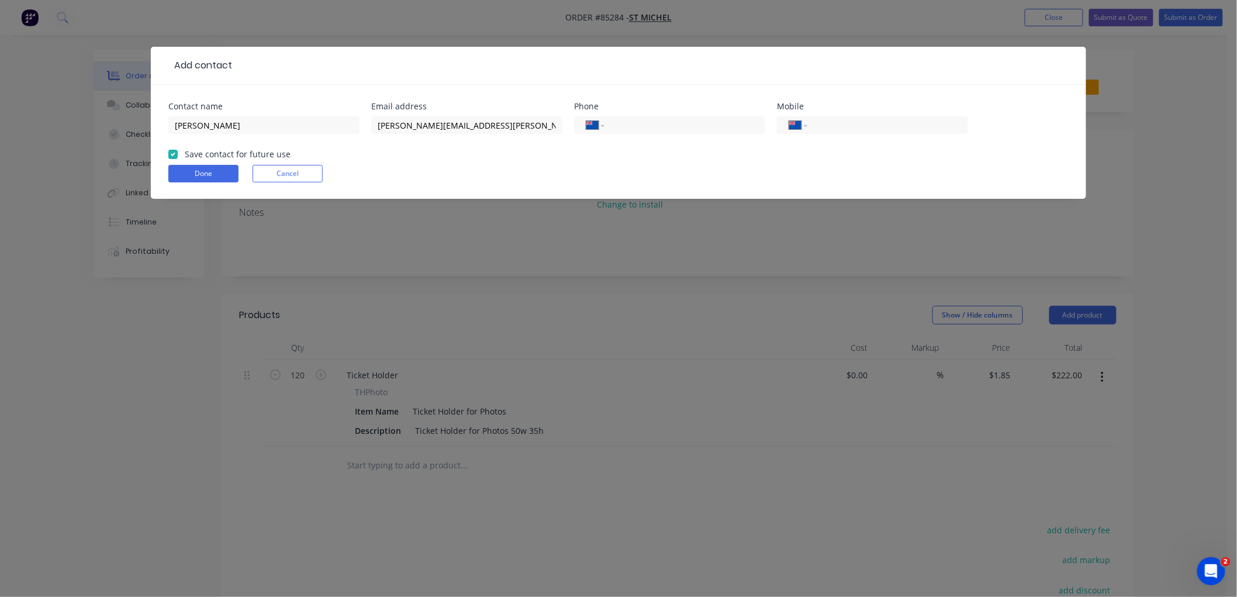
checkbox input "true"
click at [189, 172] on button "Done" at bounding box center [203, 174] width 70 height 18
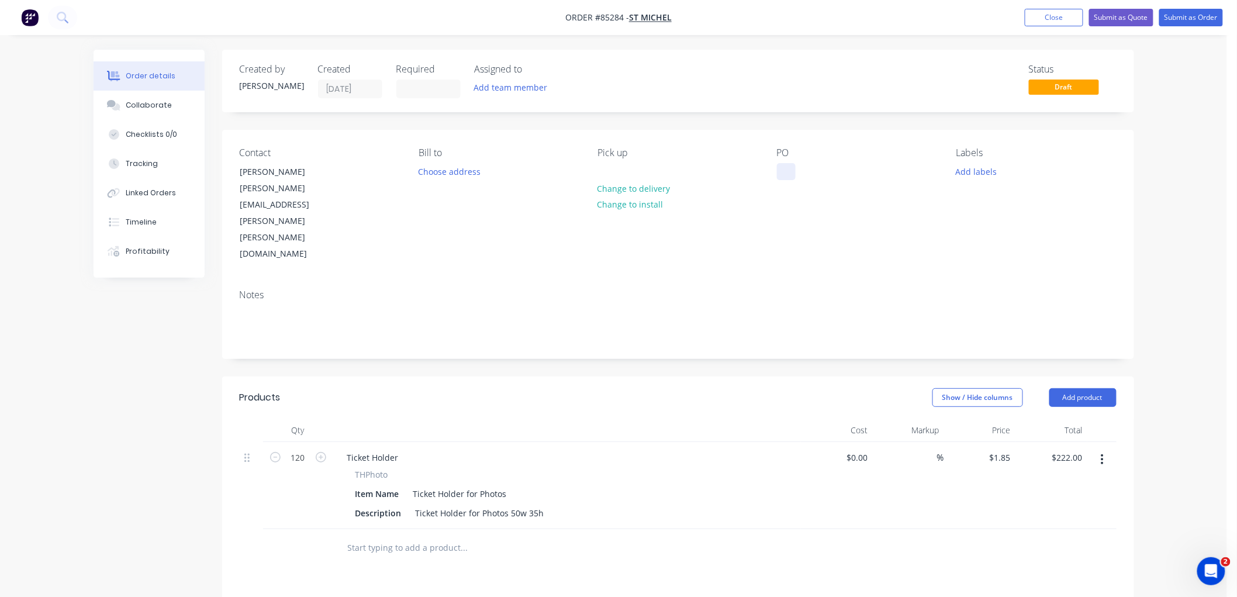
click at [784, 174] on div at bounding box center [786, 171] width 19 height 17
click at [968, 174] on button "Add labels" at bounding box center [976, 171] width 54 height 16
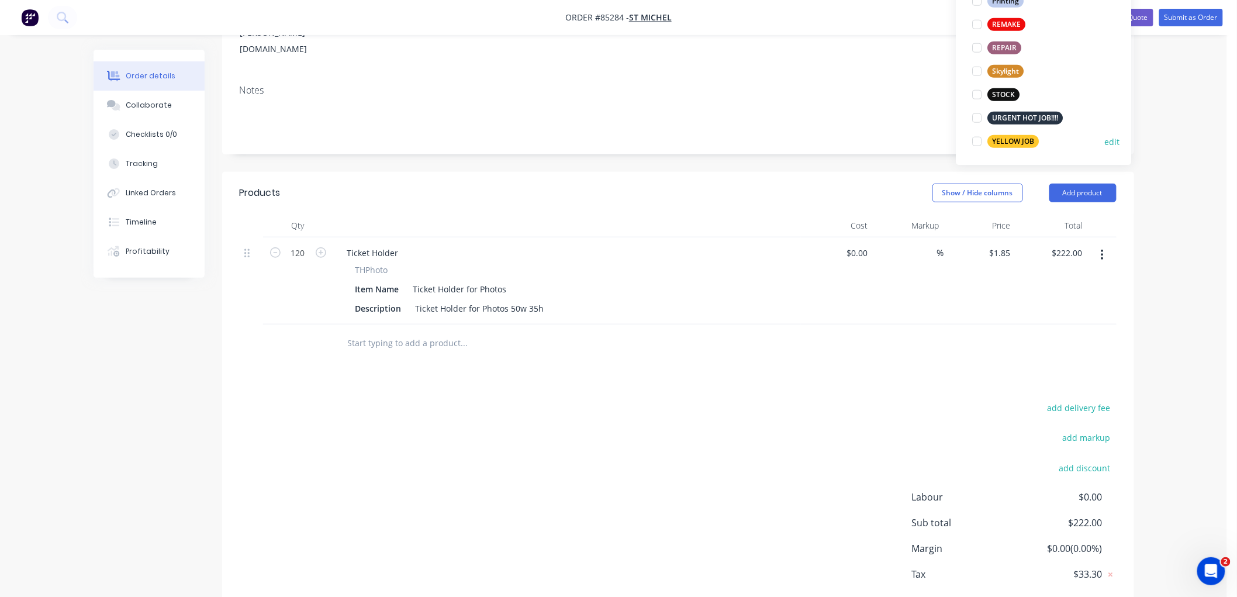
scroll to position [206, 0]
click at [1022, 139] on div "YELLOW JOB" at bounding box center [1013, 139] width 51 height 13
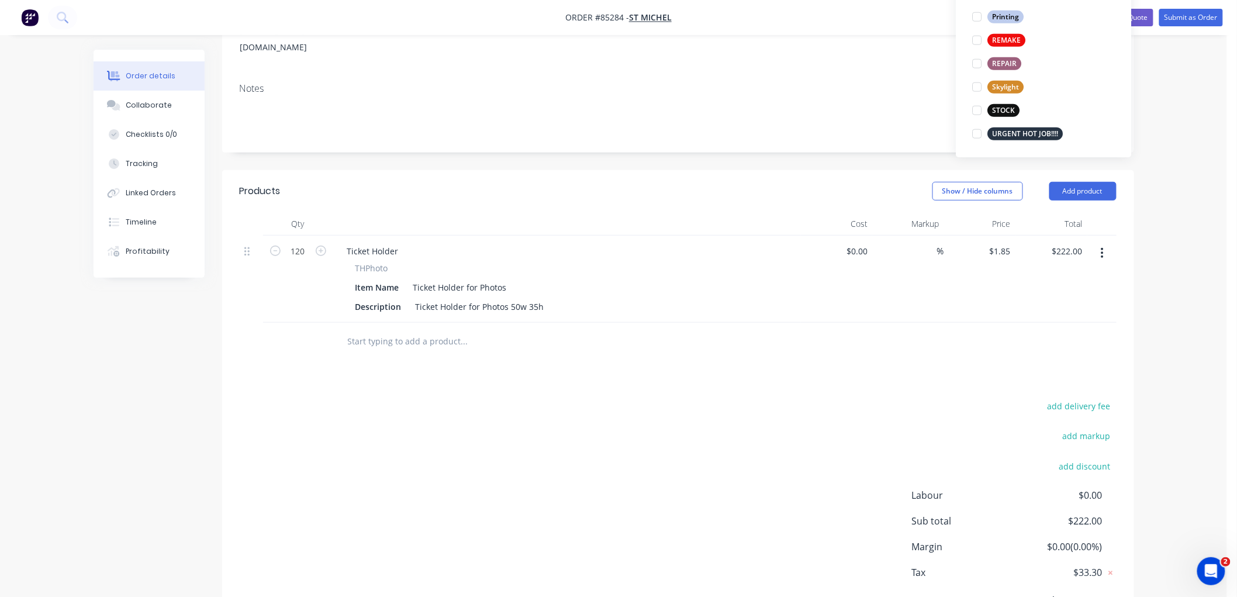
scroll to position [0, 0]
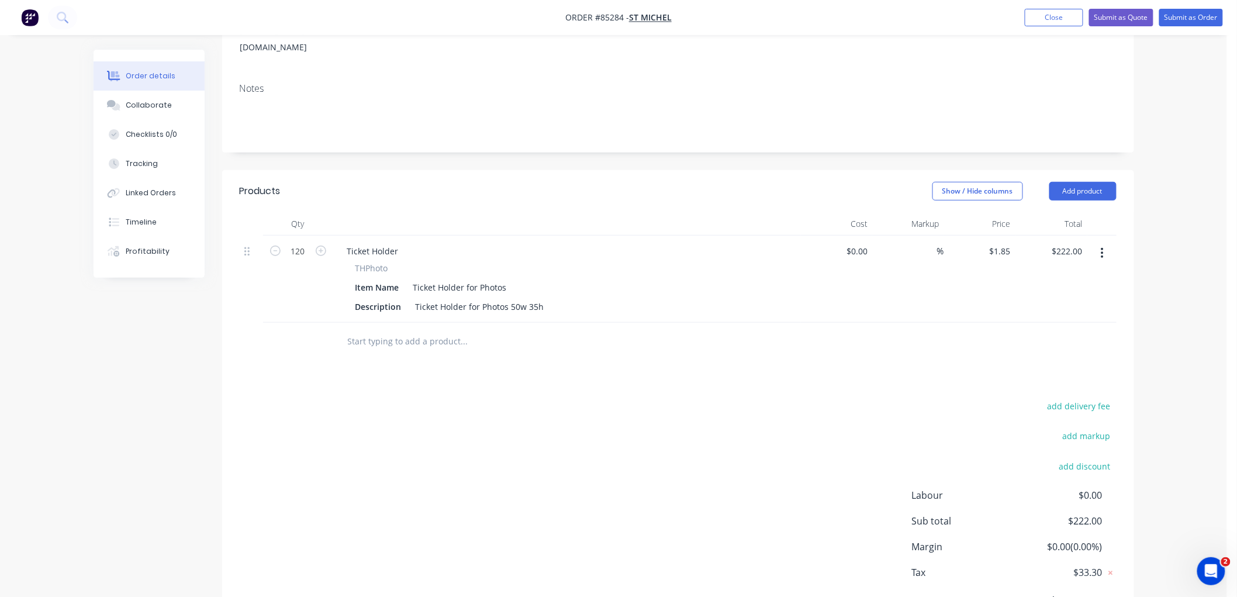
click at [1185, 207] on div "Order details Collaborate Checklists 0/0 Tracking Linked Orders Timeline Profit…" at bounding box center [613, 226] width 1227 height 865
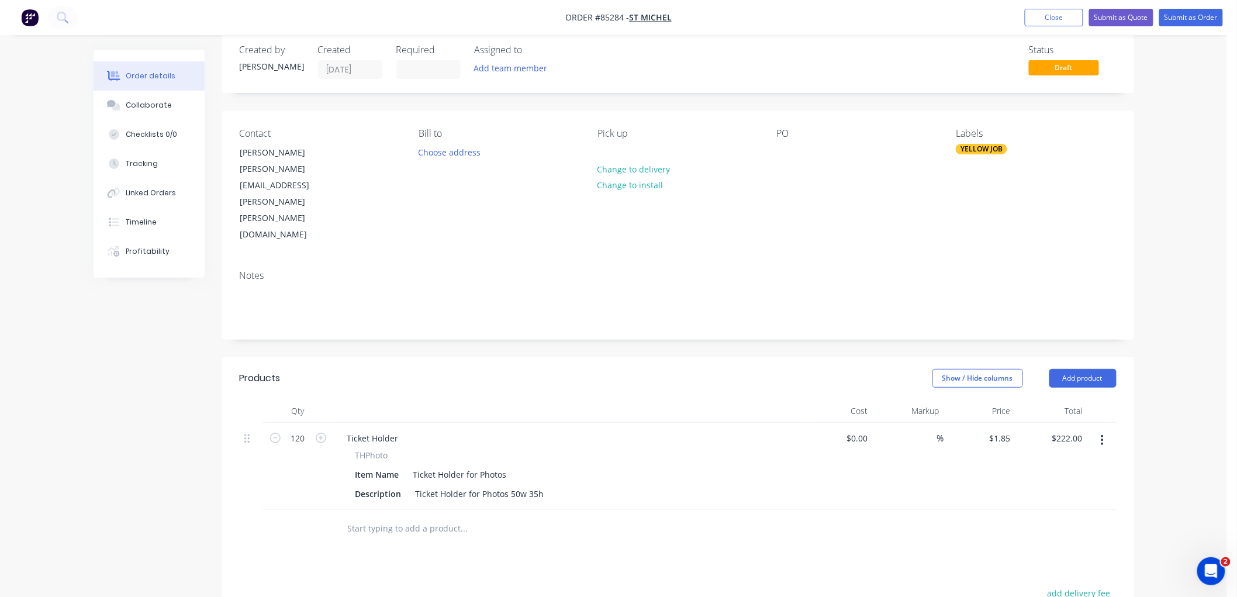
scroll to position [12, 0]
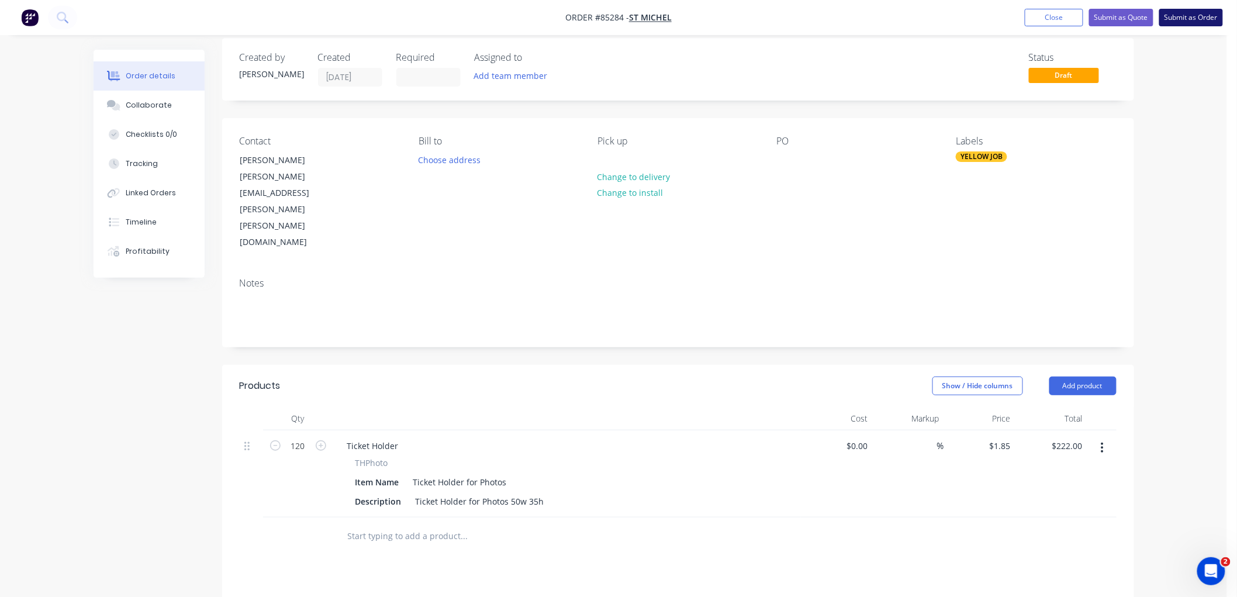
drag, startPoint x: 1216, startPoint y: 14, endPoint x: 1212, endPoint y: 38, distance: 24.4
click at [1216, 15] on button "Submit as Order" at bounding box center [1191, 18] width 64 height 18
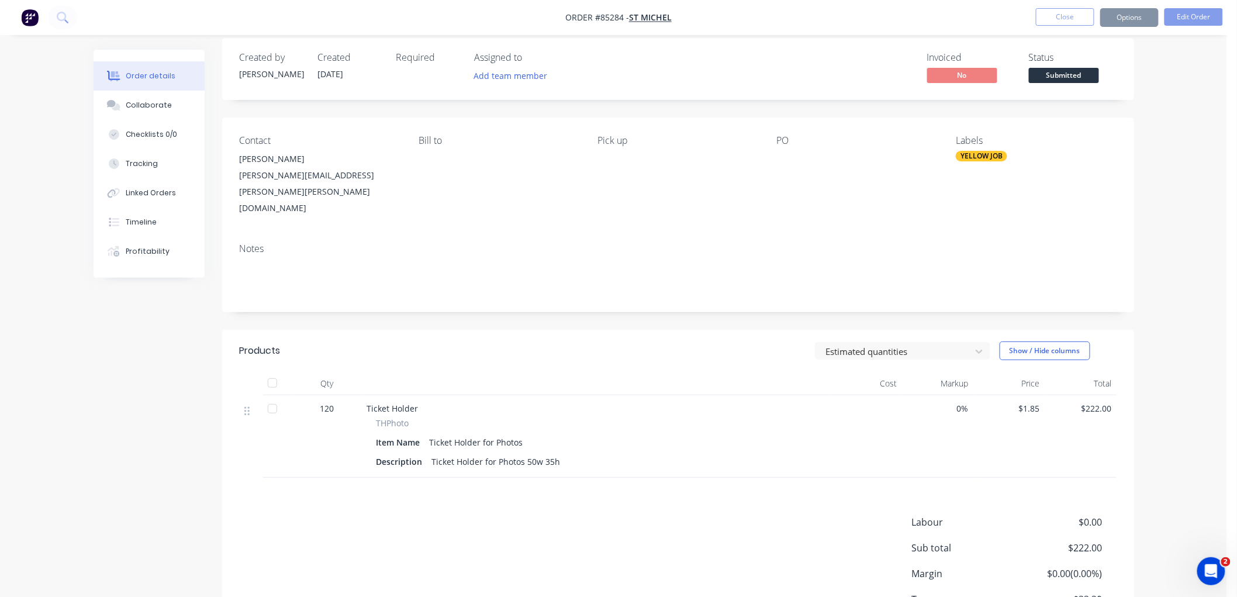
scroll to position [0, 0]
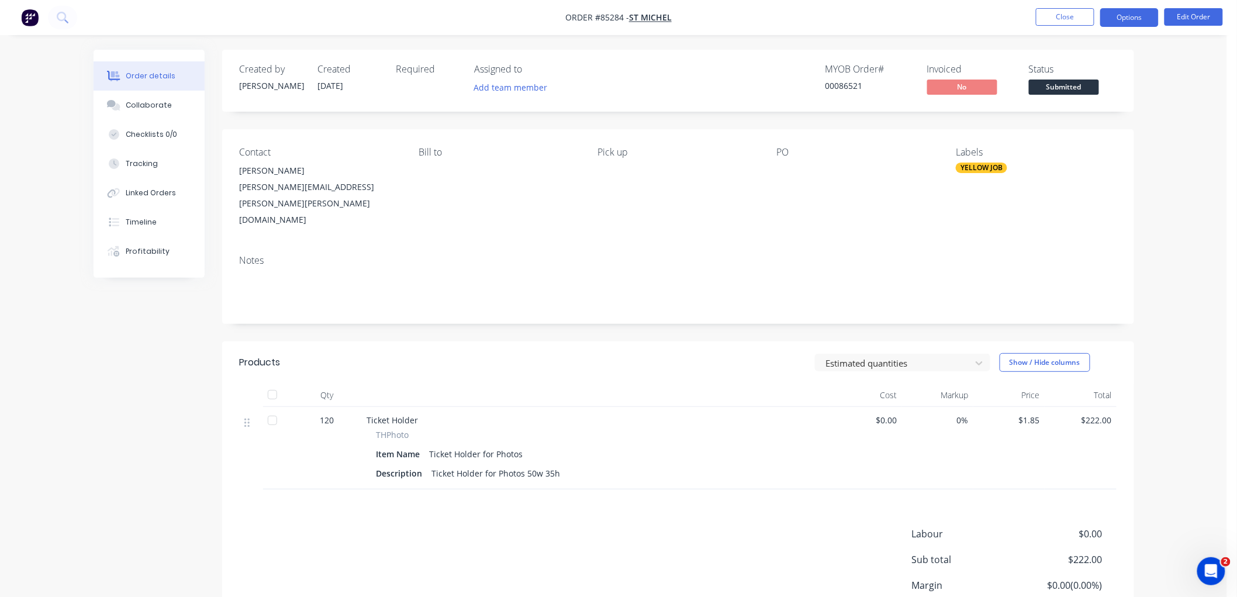
click at [1137, 18] on button "Options" at bounding box center [1129, 17] width 58 height 19
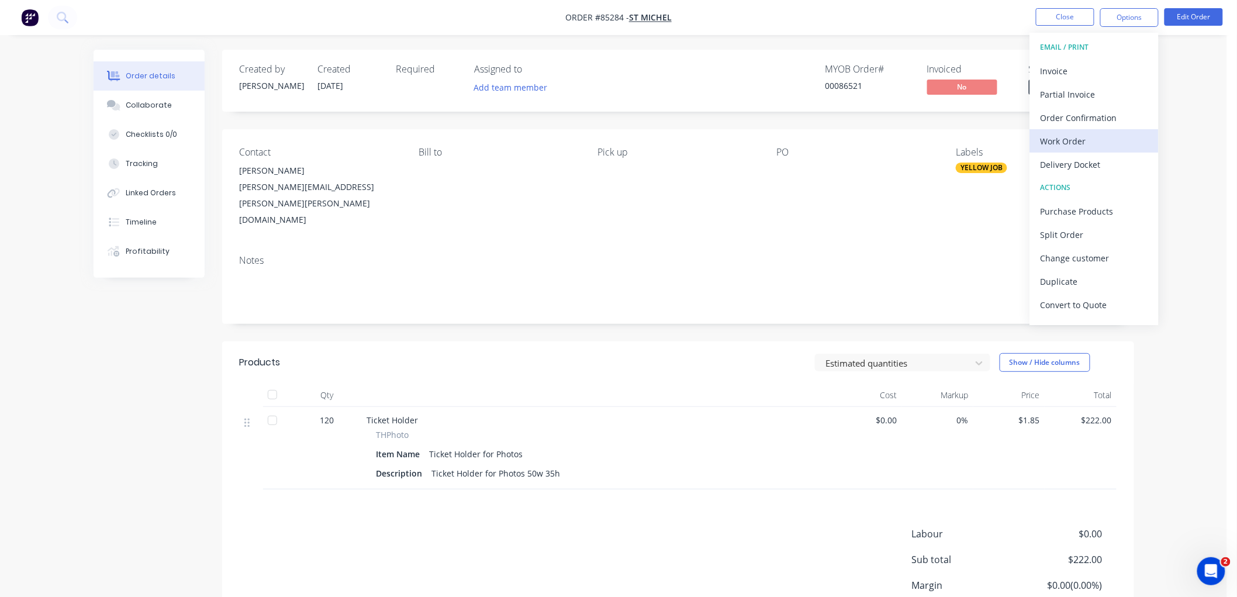
click at [1085, 147] on div "Work Order" at bounding box center [1094, 141] width 108 height 17
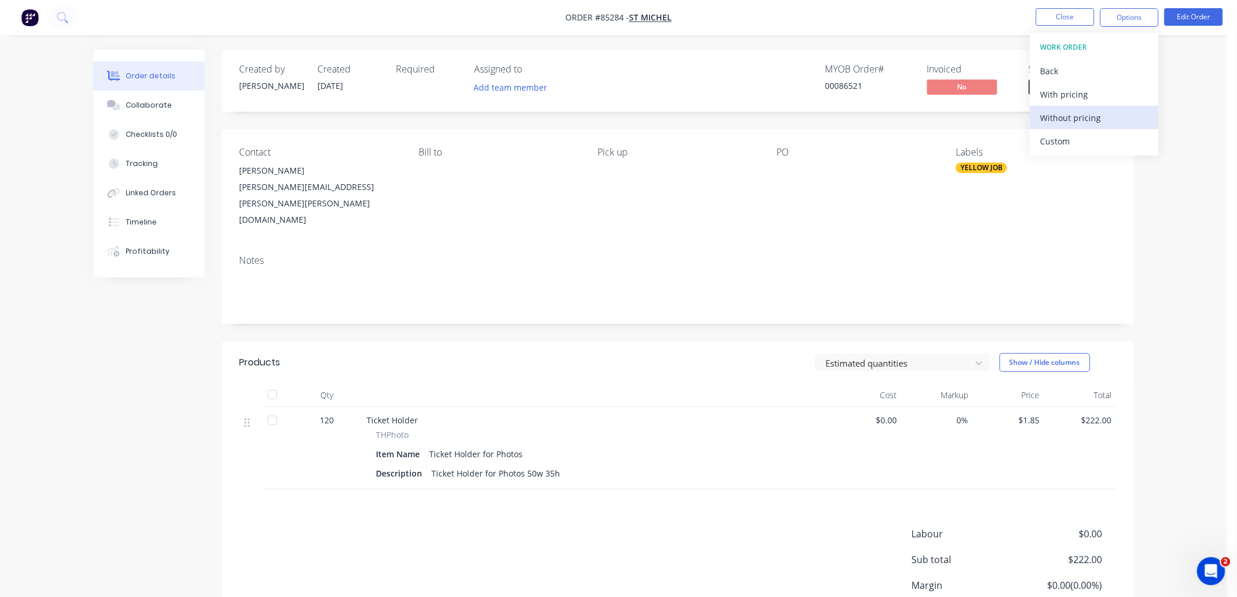
click at [1095, 120] on div "Without pricing" at bounding box center [1094, 117] width 108 height 17
drag, startPoint x: 838, startPoint y: 44, endPoint x: 849, endPoint y: 47, distance: 11.1
click at [839, 44] on div "Order details Collaborate Checklists 0/0 Tracking Linked Orders Timeline Profit…" at bounding box center [613, 348] width 1227 height 697
click at [1131, 22] on button "Options" at bounding box center [1129, 17] width 58 height 19
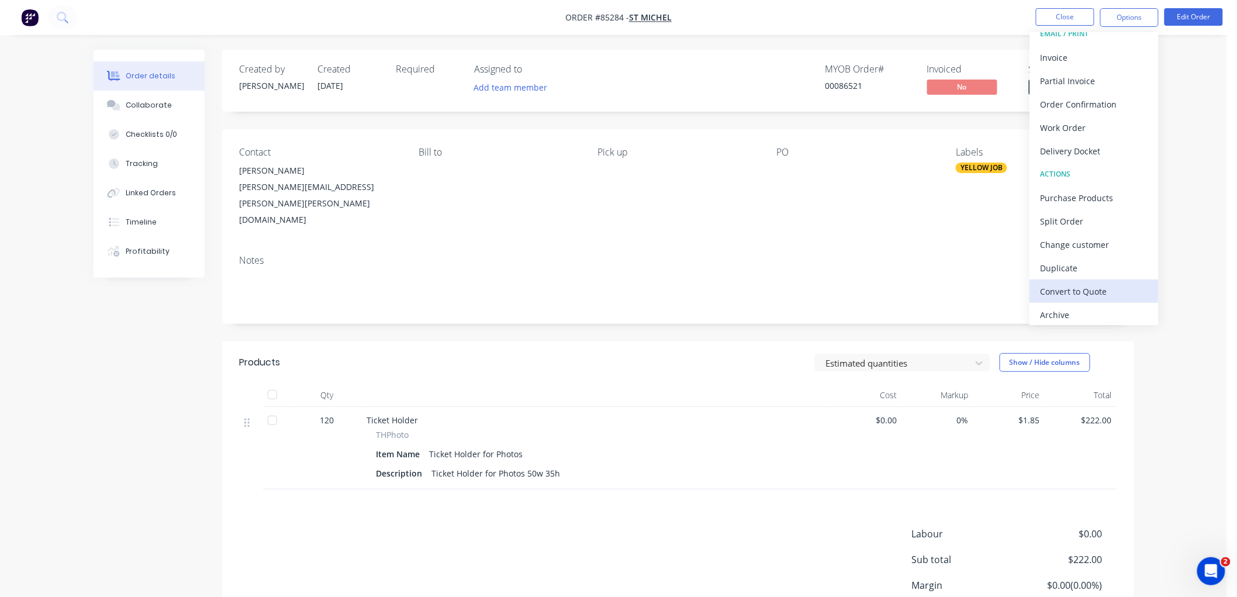
scroll to position [18, 0]
click at [1067, 265] on div "Duplicate" at bounding box center [1094, 263] width 108 height 17
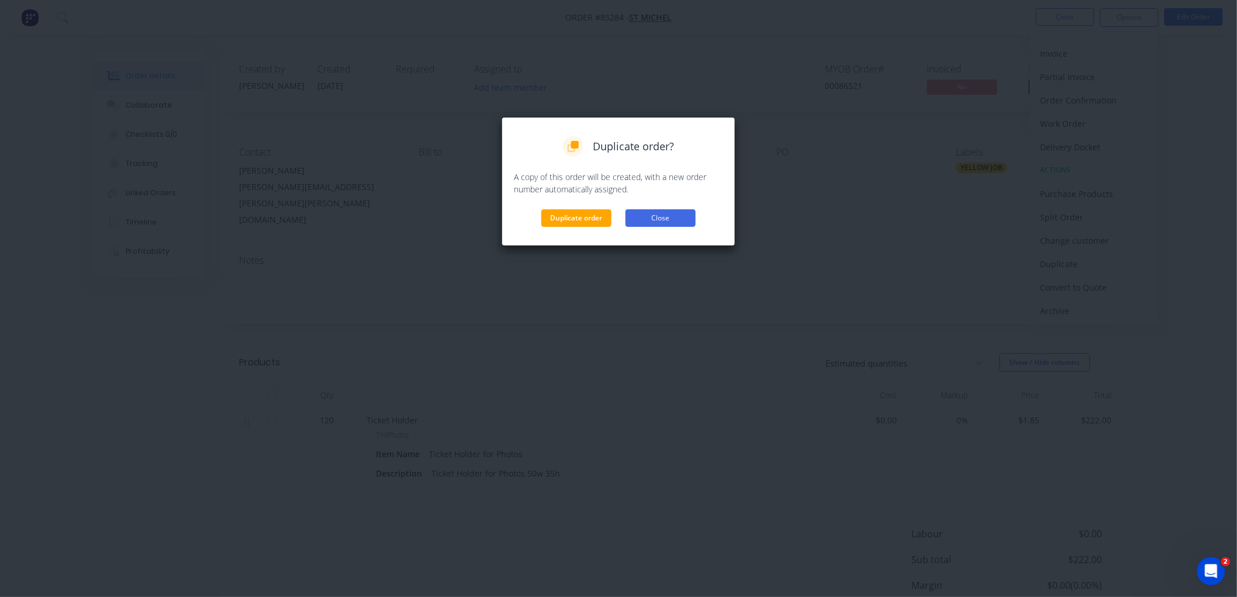
click at [645, 215] on button "Close" at bounding box center [660, 218] width 70 height 18
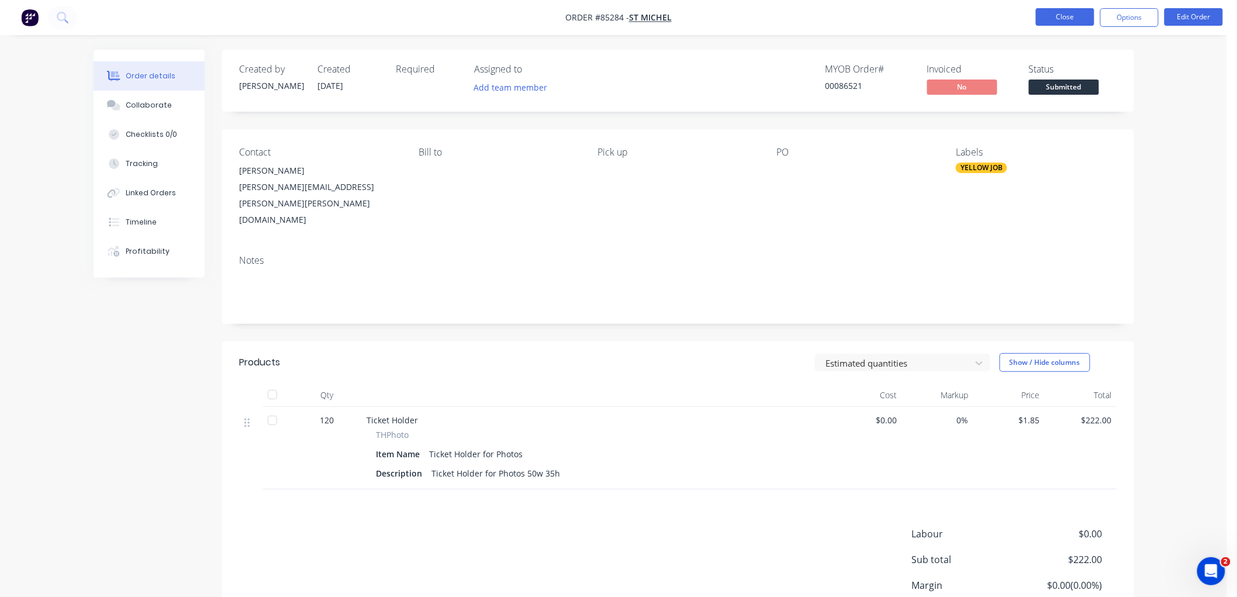
click at [1065, 19] on button "Close" at bounding box center [1065, 17] width 58 height 18
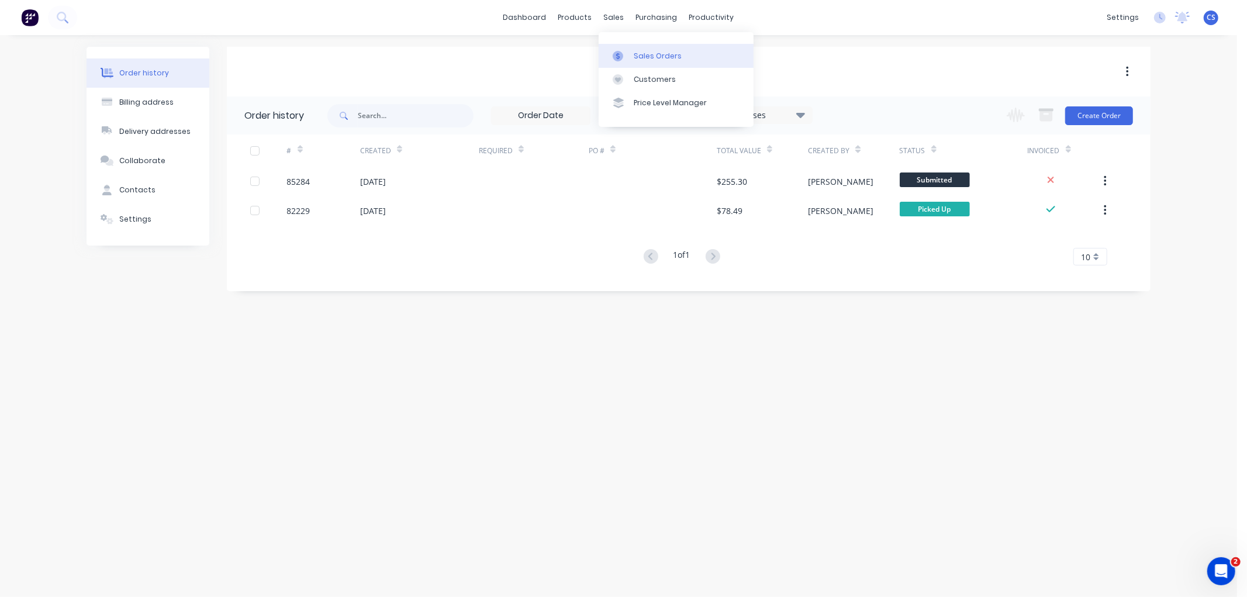
click at [627, 53] on div at bounding box center [622, 56] width 18 height 11
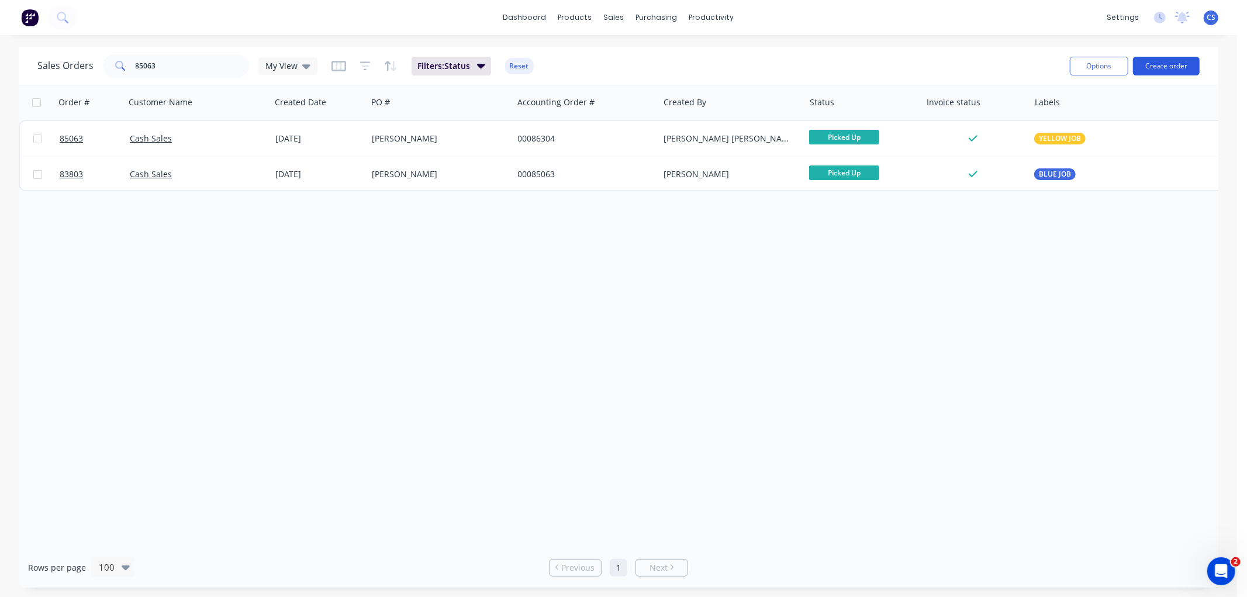
click at [1158, 64] on button "Create order" at bounding box center [1166, 66] width 67 height 19
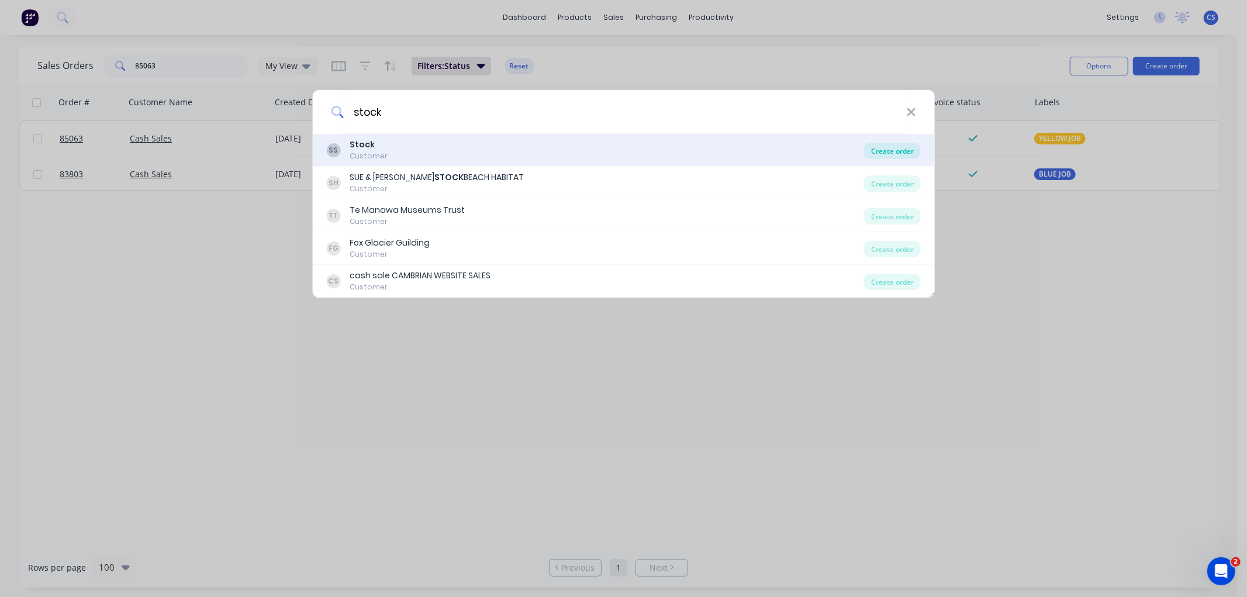
type input "stock"
click at [904, 152] on div "Create order" at bounding box center [892, 151] width 57 height 16
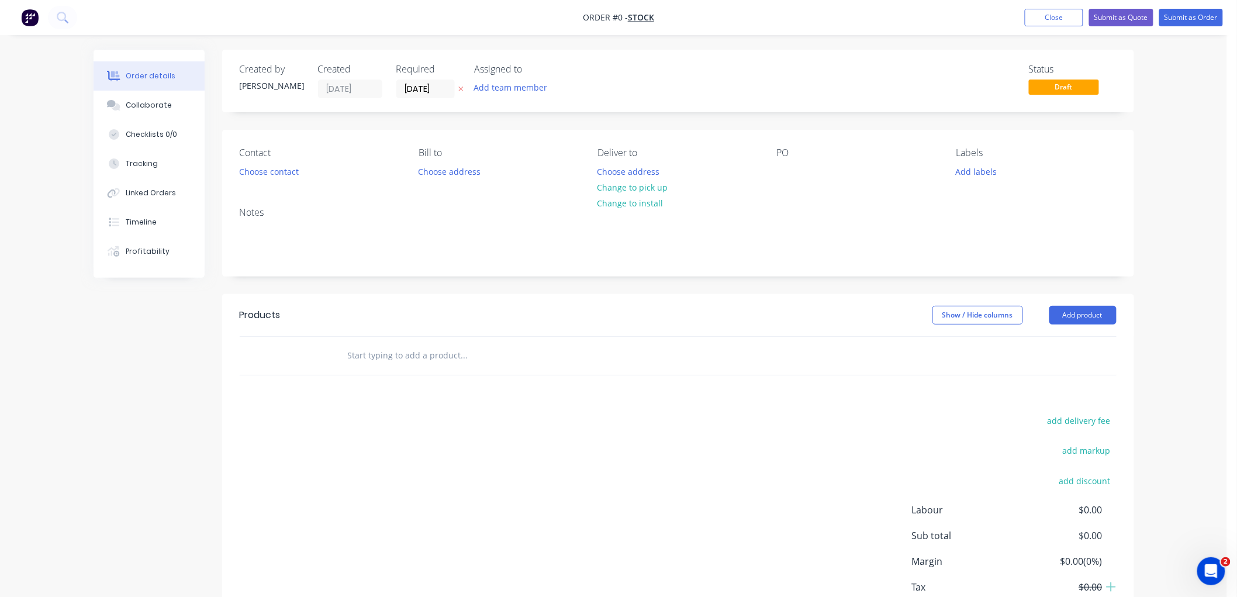
click at [380, 354] on input "text" at bounding box center [464, 355] width 234 height 23
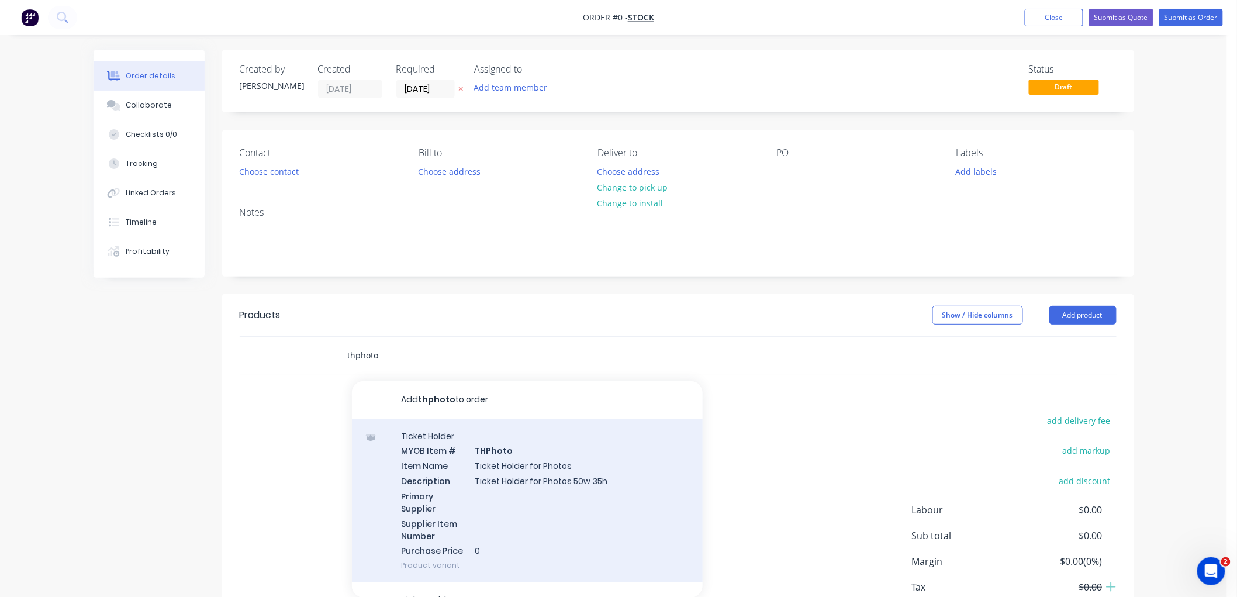
type input "thphoto"
click at [522, 469] on div "Ticket Holder MYOB Item # THPhoto Item Name Ticket Holder for Photos Descriptio…" at bounding box center [527, 500] width 351 height 164
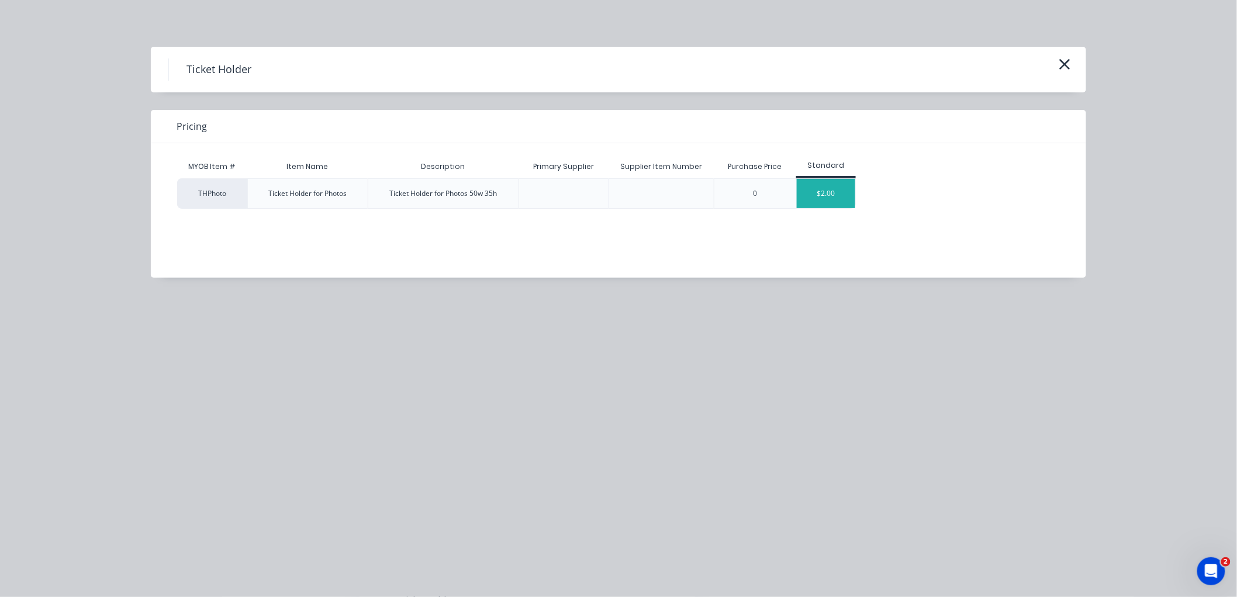
click at [822, 194] on div "$2.00" at bounding box center [826, 193] width 58 height 29
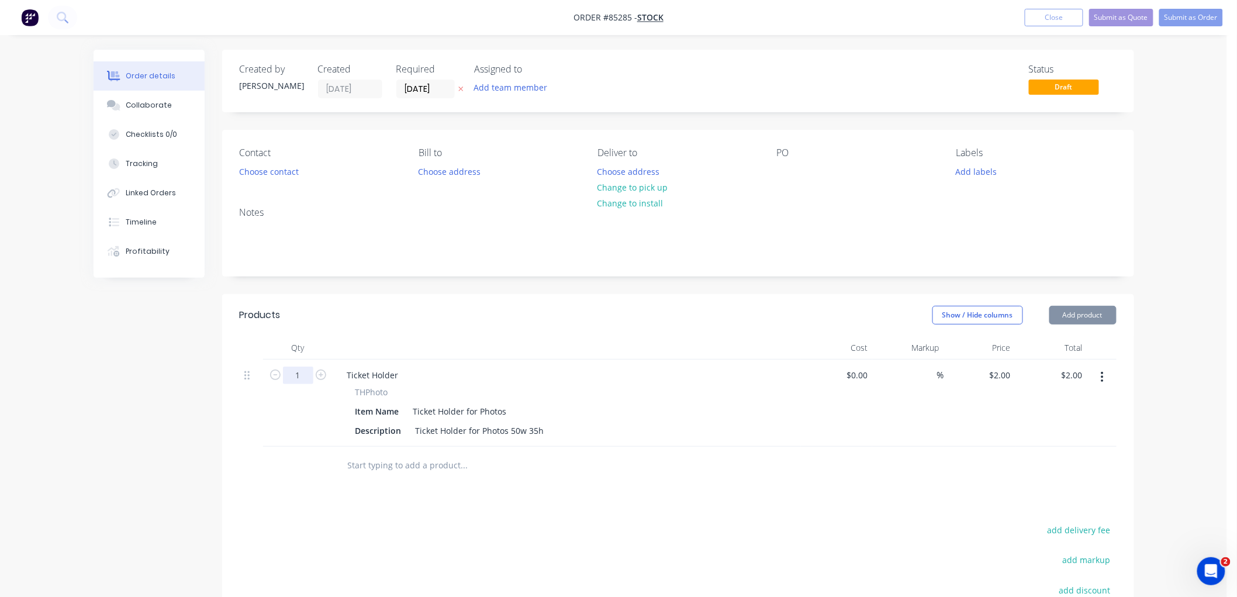
click at [294, 375] on input "1" at bounding box center [298, 375] width 30 height 18
type input "20"
type input "$40.00"
type input "2"
click at [997, 376] on div "2 $2.00" at bounding box center [980, 402] width 72 height 87
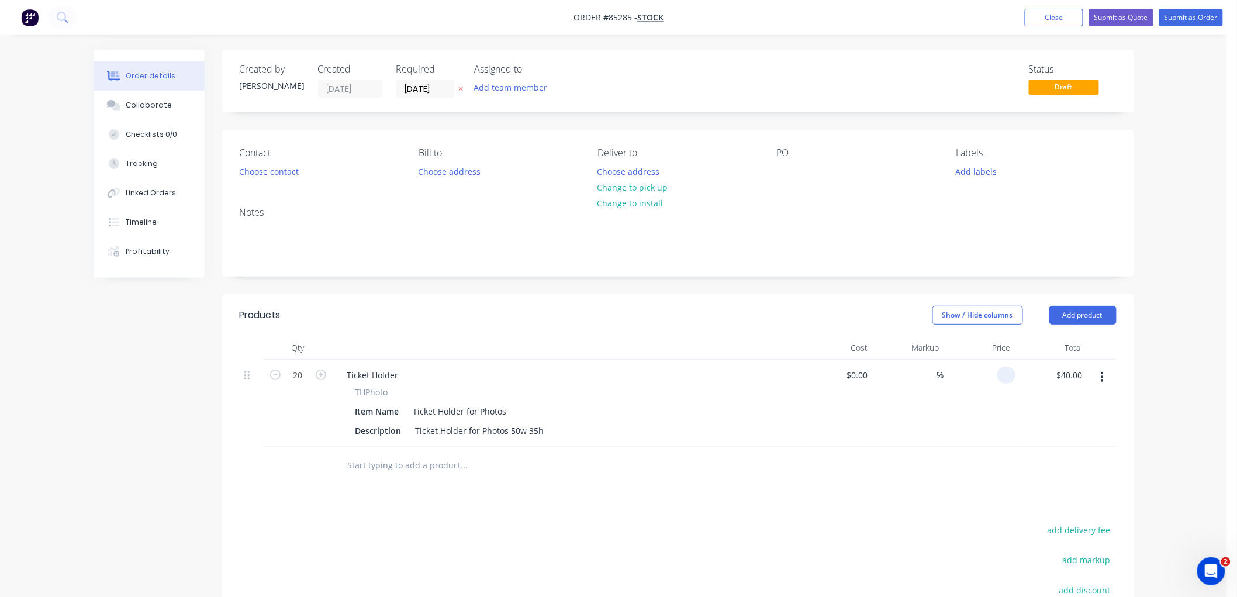
type input "$0.00"
click at [457, 88] on button "button" at bounding box center [461, 88] width 12 height 13
click at [277, 167] on button "Choose contact" at bounding box center [269, 171] width 72 height 16
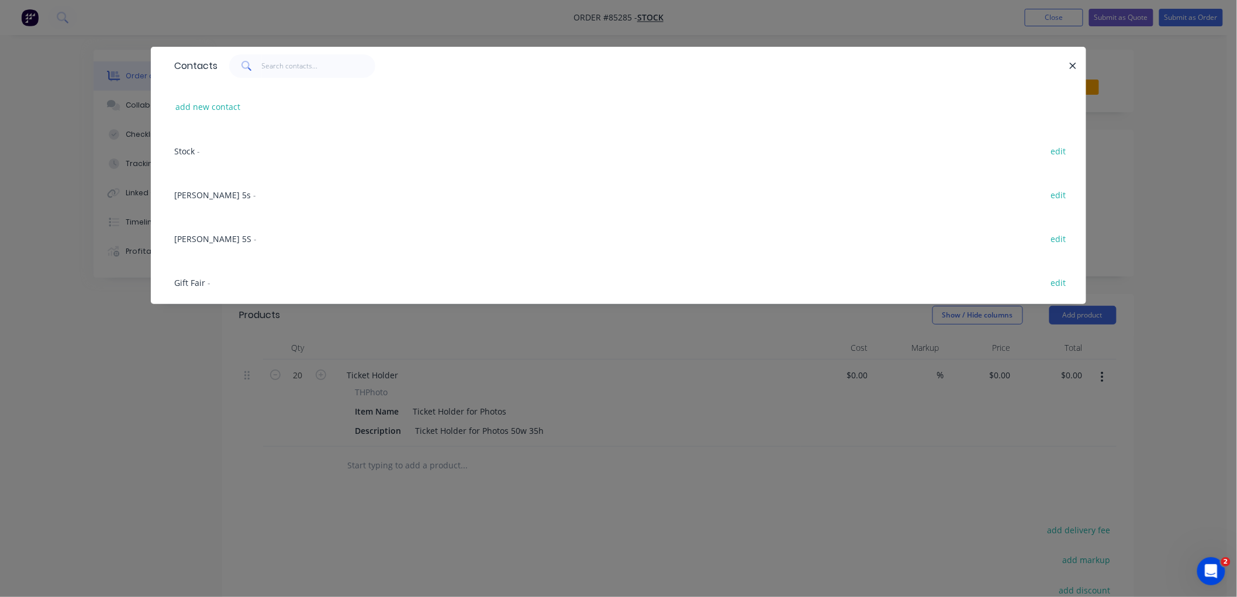
click at [185, 146] on span "Stock" at bounding box center [184, 151] width 20 height 11
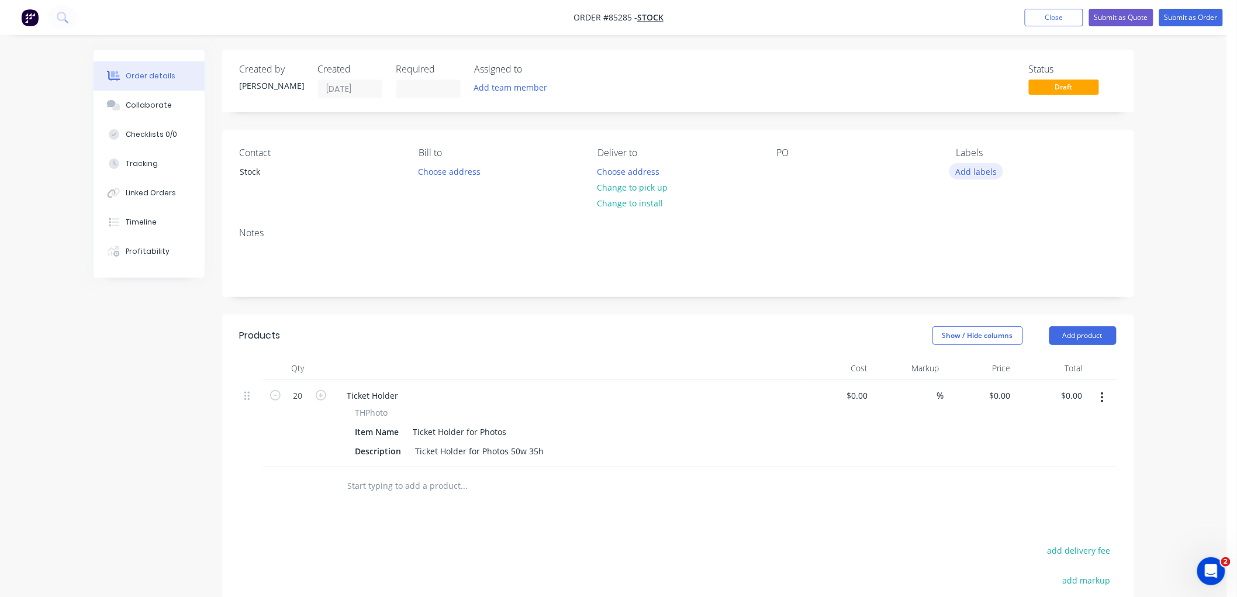
click at [969, 168] on button "Add labels" at bounding box center [976, 171] width 54 height 16
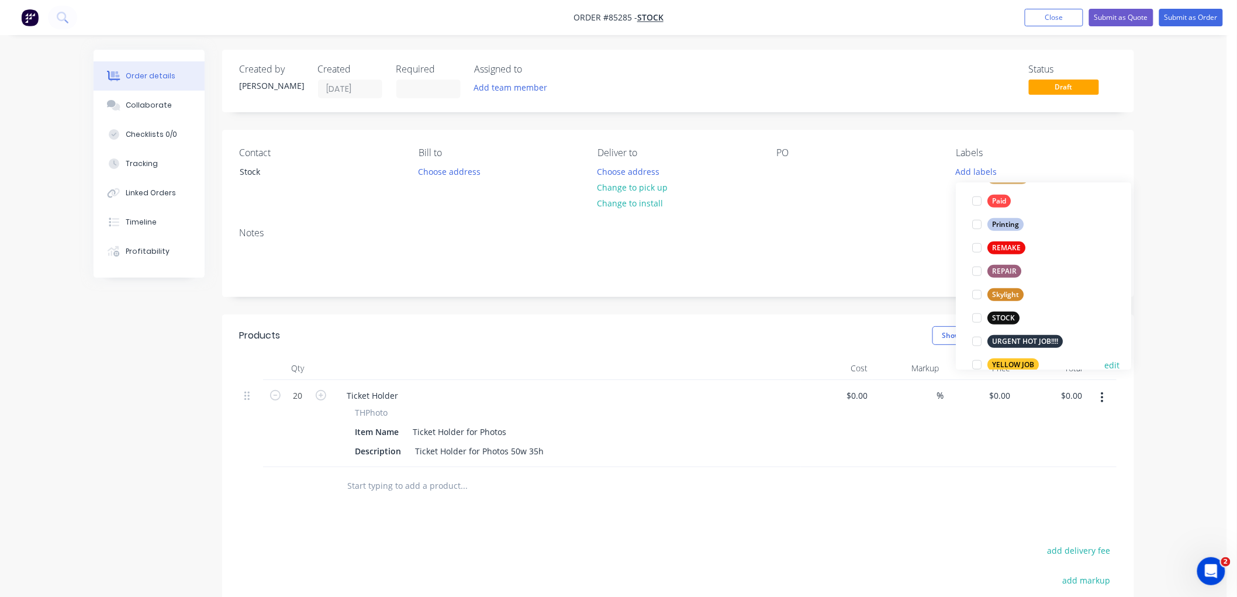
scroll to position [491, 0]
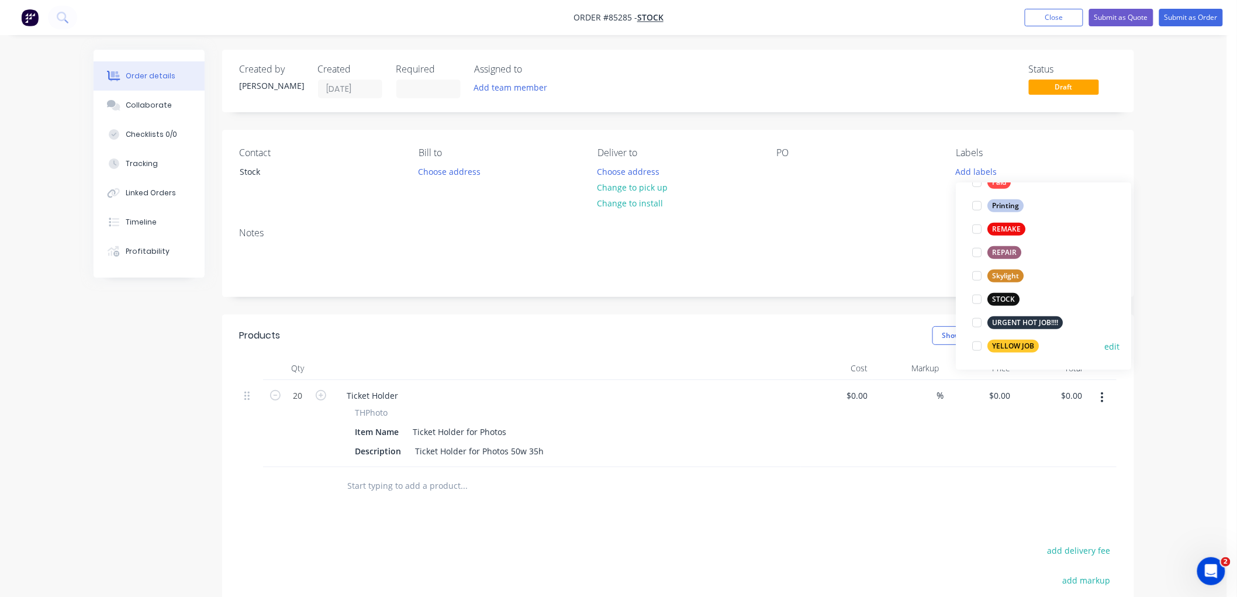
click at [1012, 342] on div "YELLOW JOB" at bounding box center [1013, 346] width 51 height 13
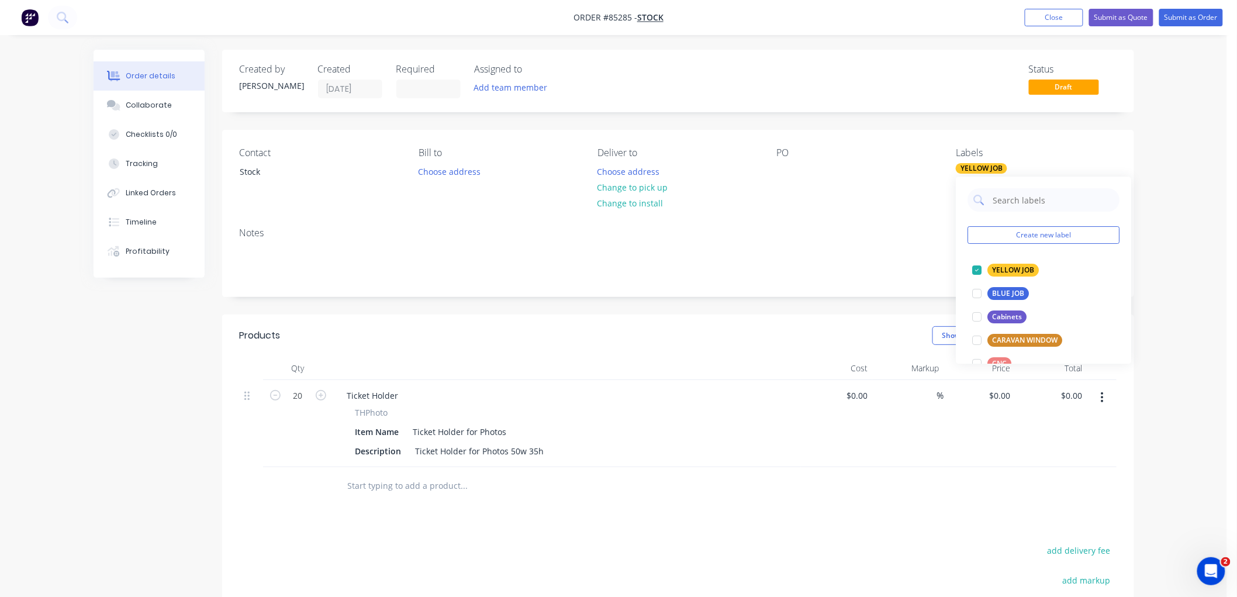
click at [697, 196] on div "Deliver to Choose address Change to pick up Change to install" at bounding box center [677, 173] width 160 height 53
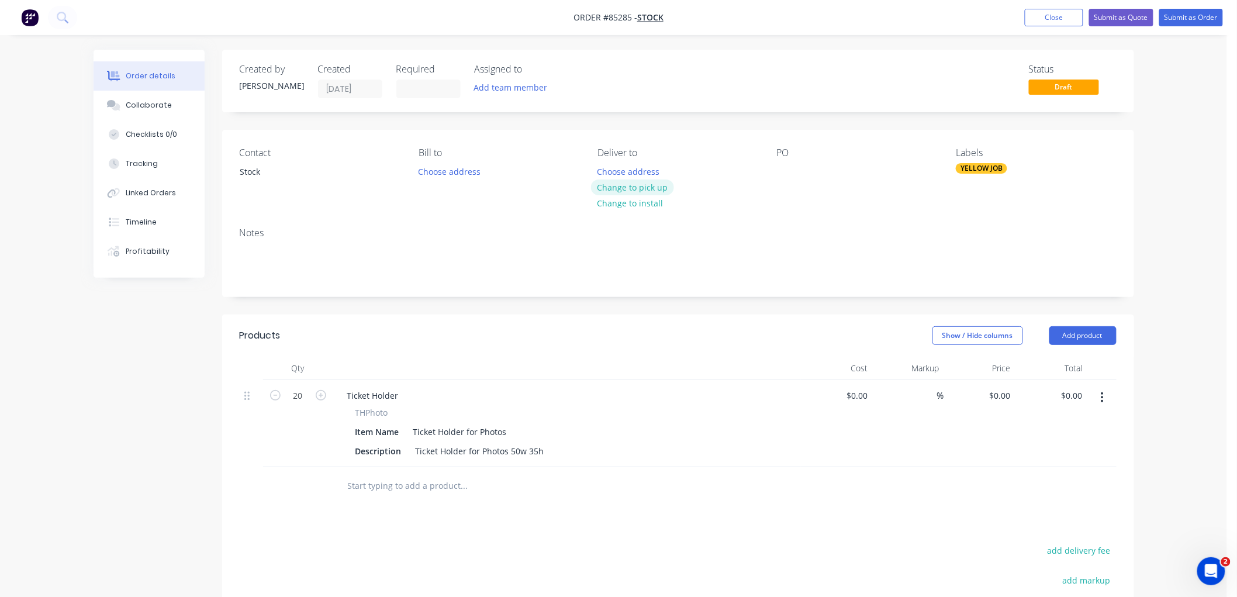
click at [627, 189] on button "Change to pick up" at bounding box center [632, 187] width 83 height 16
click at [784, 168] on div at bounding box center [786, 171] width 19 height 17
click at [299, 392] on input "20" at bounding box center [298, 396] width 30 height 18
type input "10"
click at [1175, 15] on button "Submit as Order" at bounding box center [1191, 18] width 64 height 18
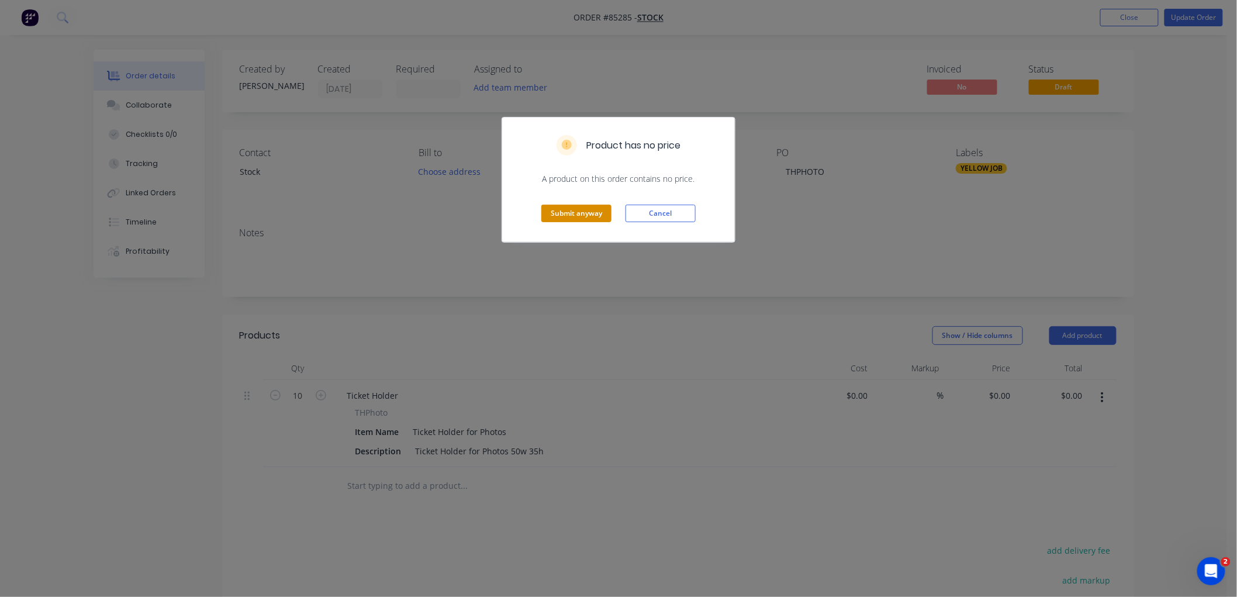
click at [573, 215] on button "Submit anyway" at bounding box center [576, 214] width 70 height 18
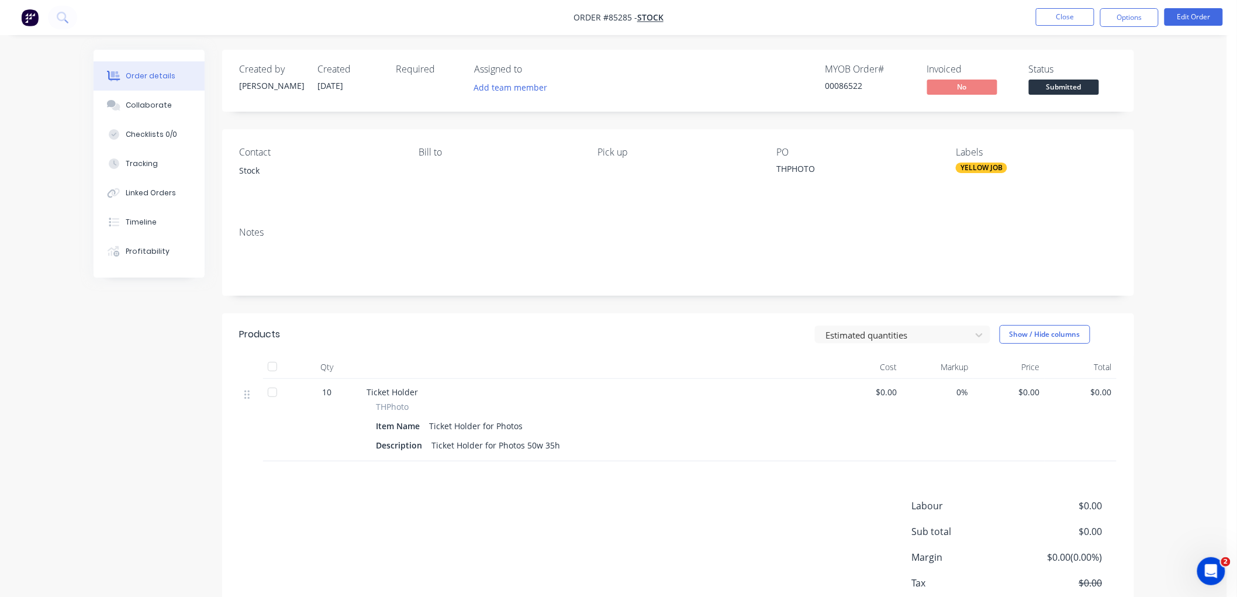
drag, startPoint x: 1142, startPoint y: 20, endPoint x: 1142, endPoint y: 29, distance: 8.8
click at [1141, 23] on button "Options" at bounding box center [1129, 17] width 58 height 19
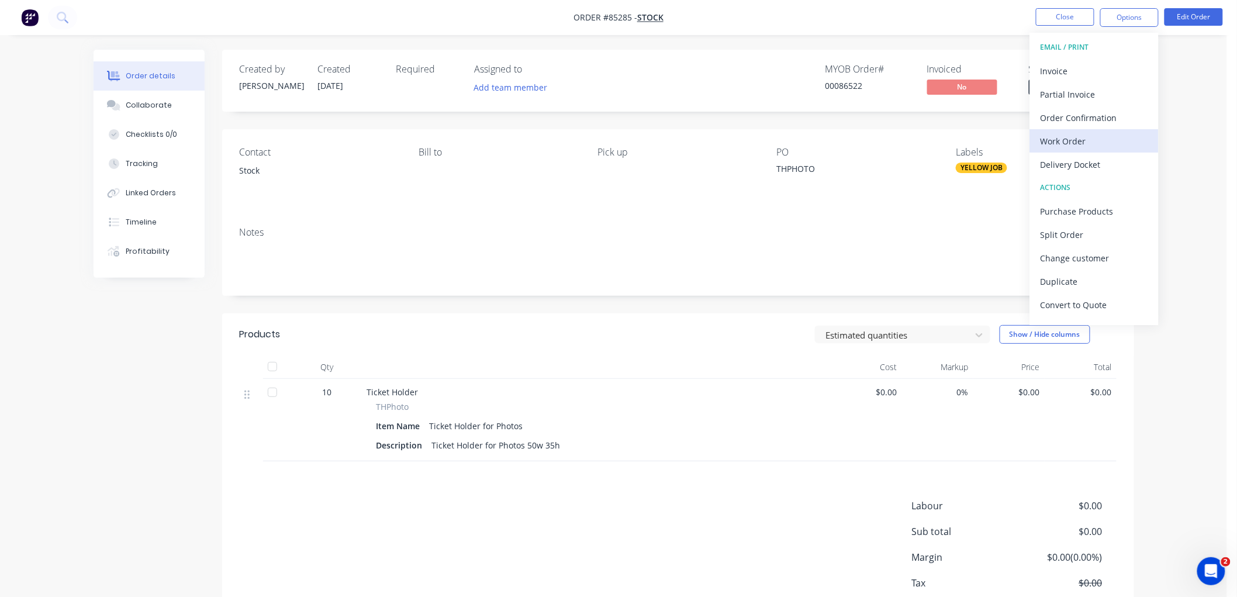
click at [1081, 143] on div "Work Order" at bounding box center [1094, 141] width 108 height 17
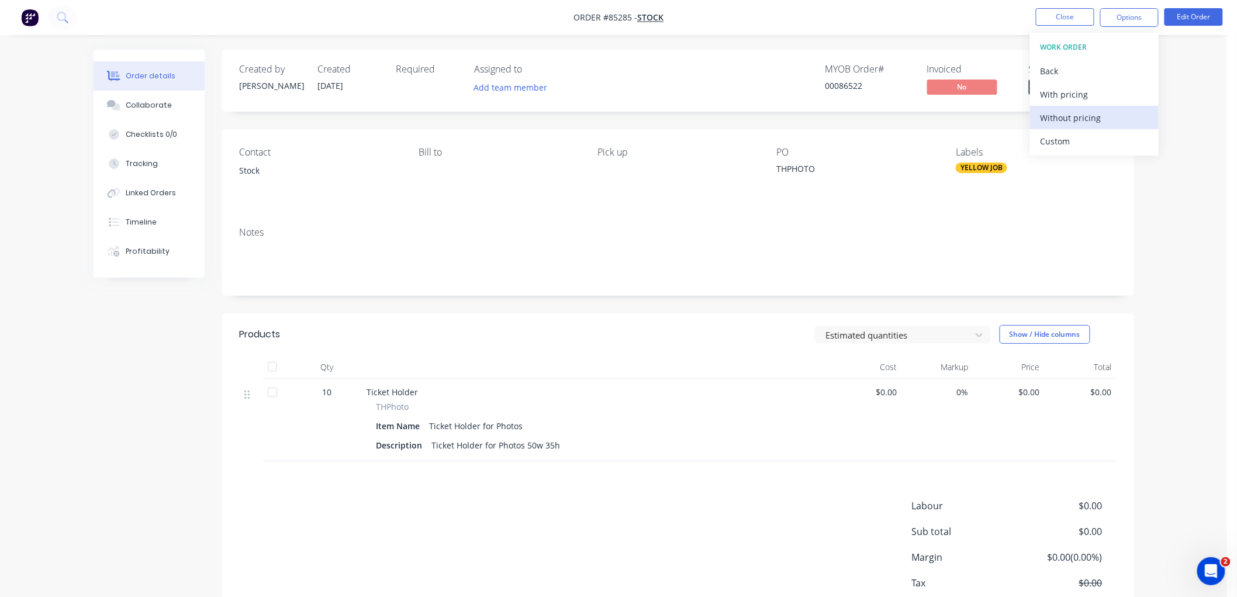
click at [1078, 115] on div "Without pricing" at bounding box center [1094, 117] width 108 height 17
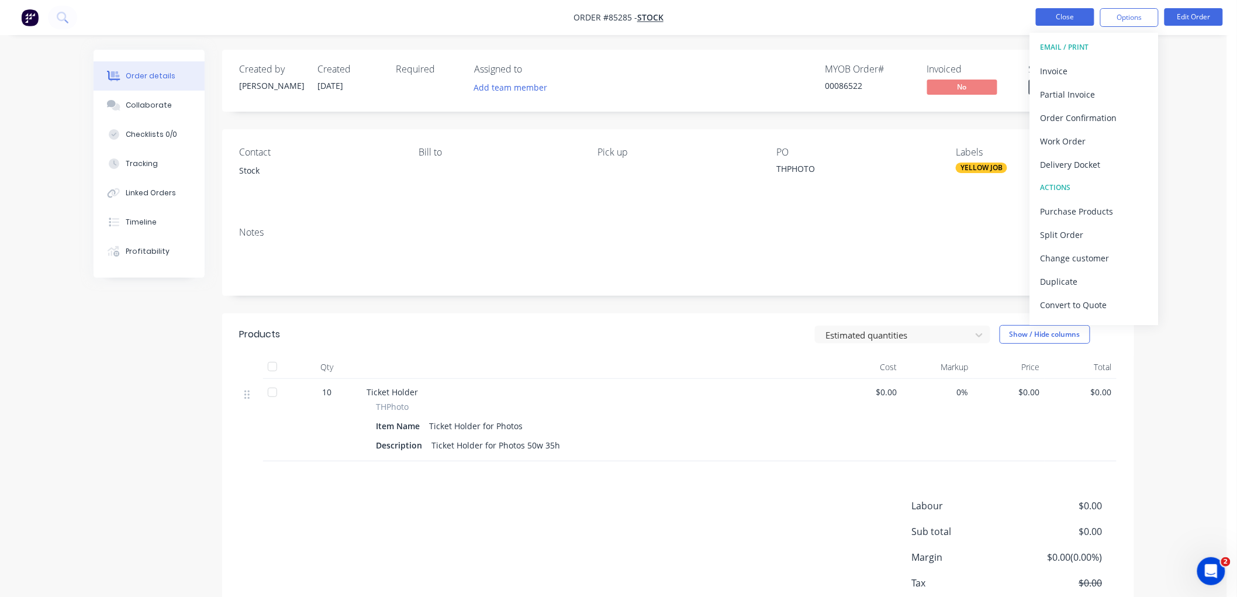
click at [1048, 18] on button "Close" at bounding box center [1065, 17] width 58 height 18
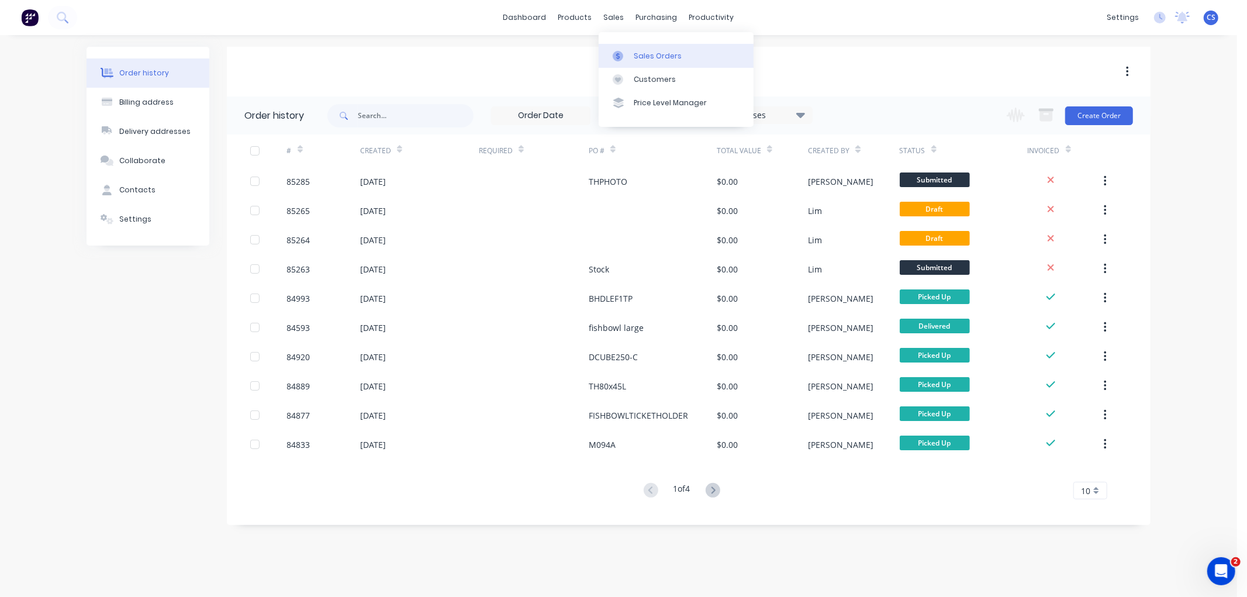
click at [622, 47] on link "Sales Orders" at bounding box center [676, 55] width 155 height 23
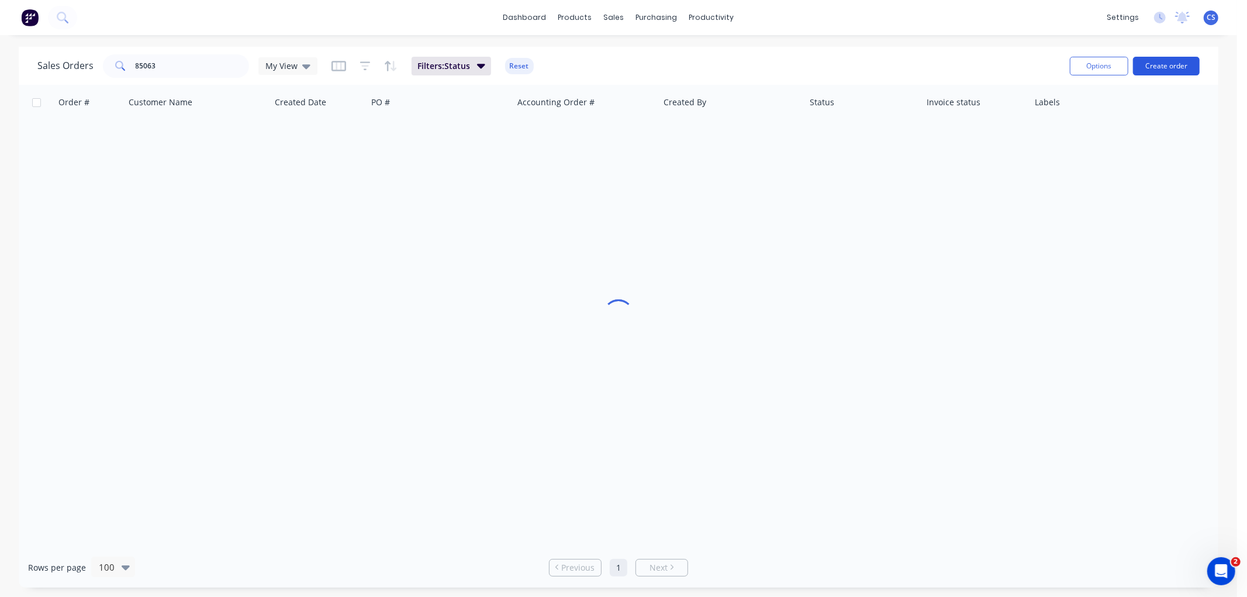
click at [1177, 63] on button "Create order" at bounding box center [1166, 66] width 67 height 19
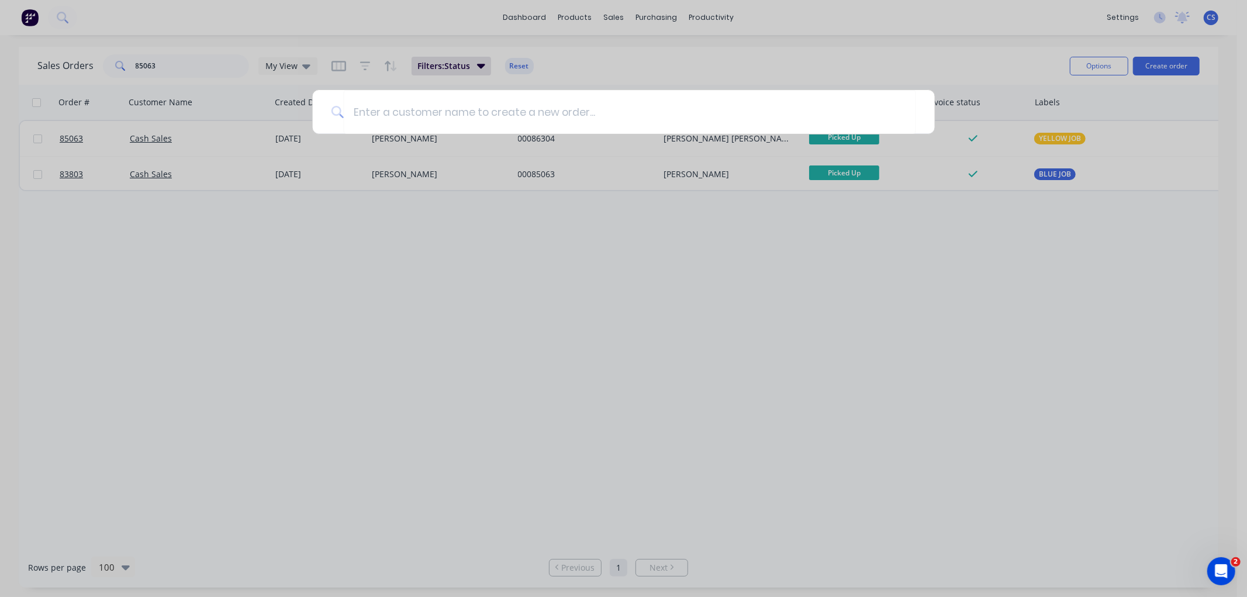
click at [465, 220] on div at bounding box center [623, 298] width 1247 height 597
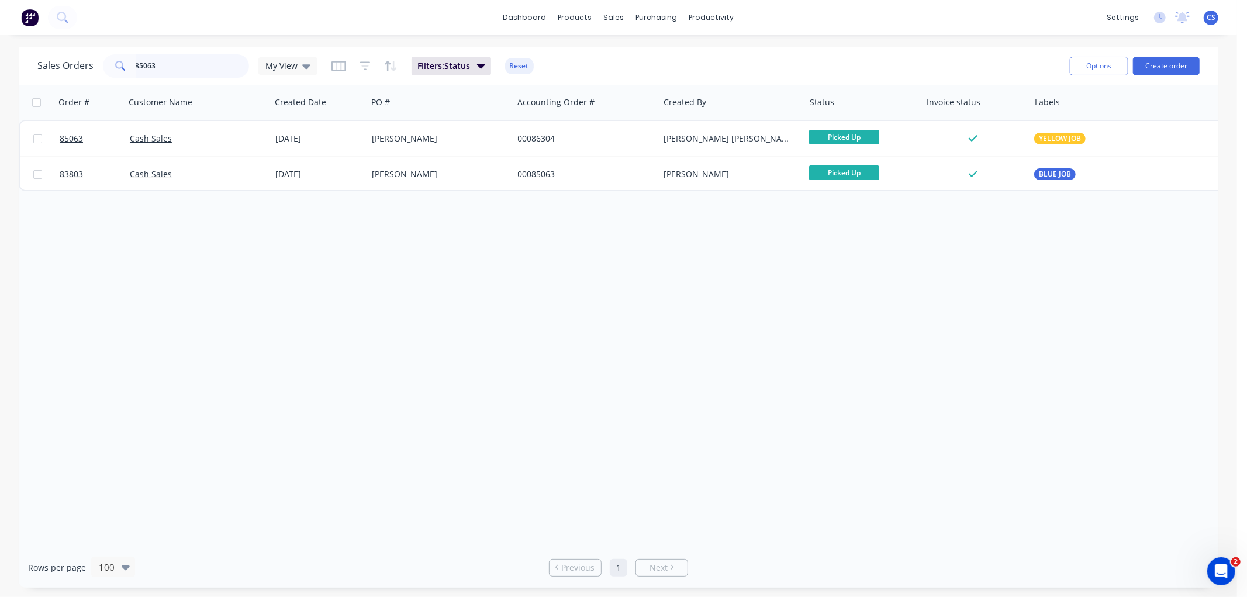
click at [191, 67] on input "85063" at bounding box center [193, 65] width 114 height 23
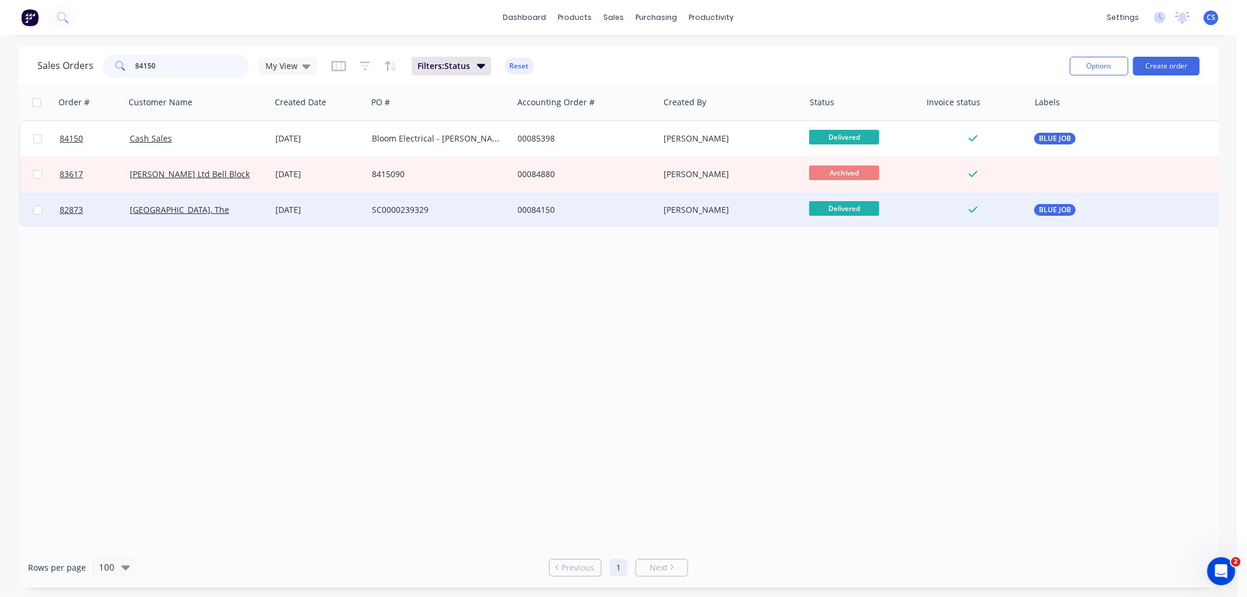
type input "84150"
click at [567, 212] on div "00084150" at bounding box center [583, 210] width 130 height 12
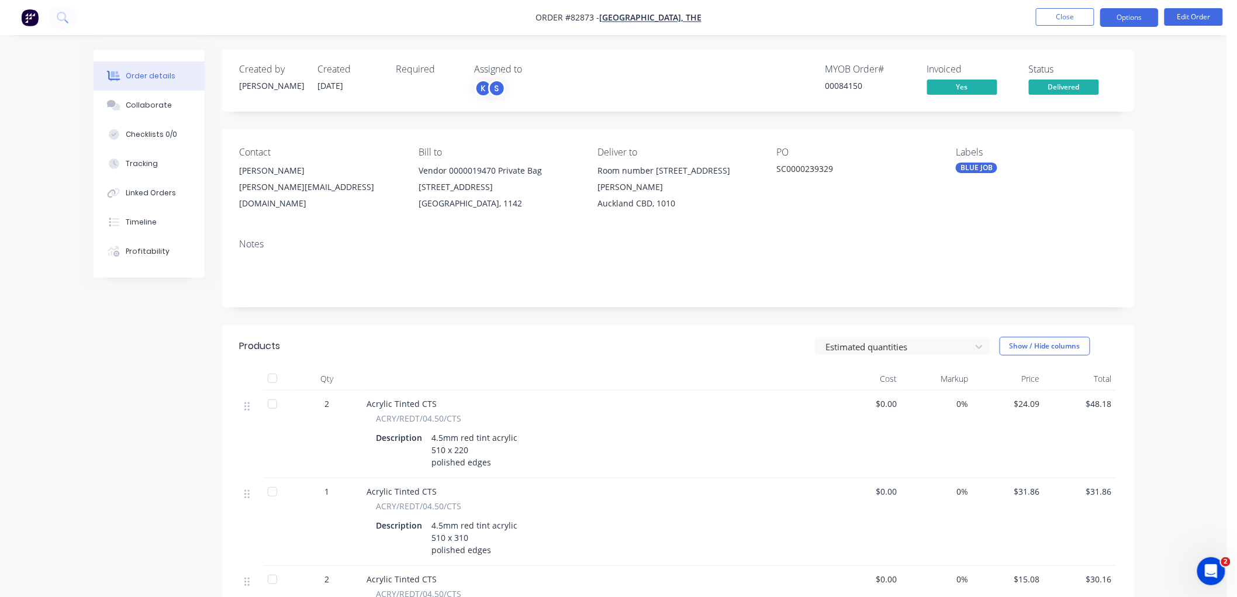
click at [1127, 13] on button "Options" at bounding box center [1129, 17] width 58 height 19
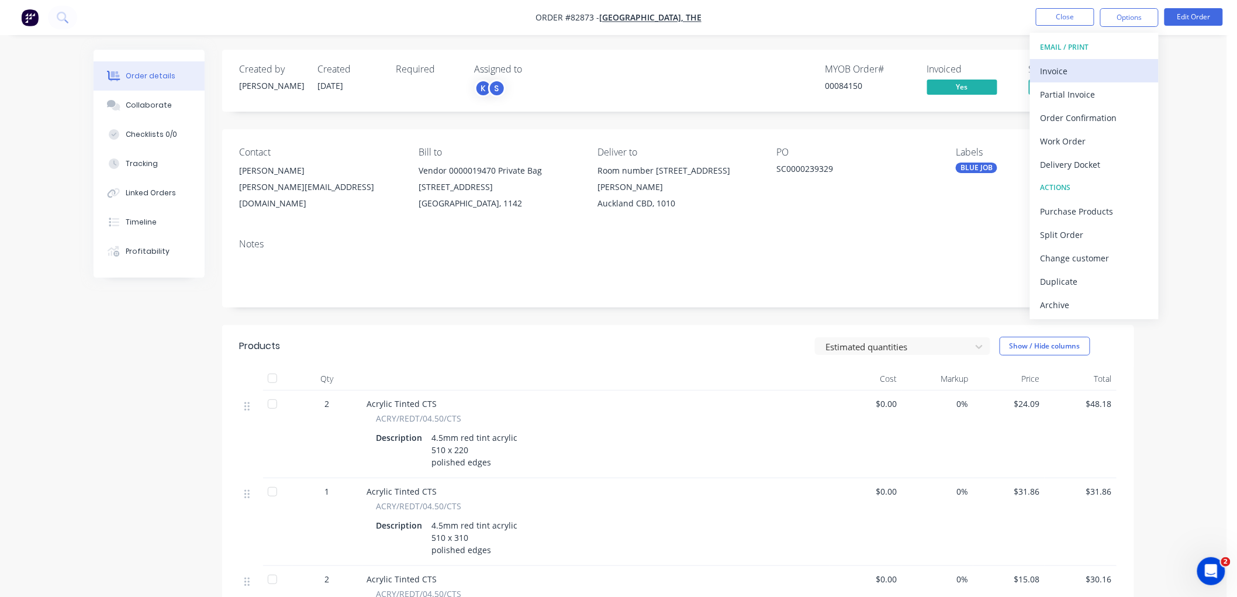
click at [1070, 70] on div "Invoice" at bounding box center [1094, 71] width 108 height 17
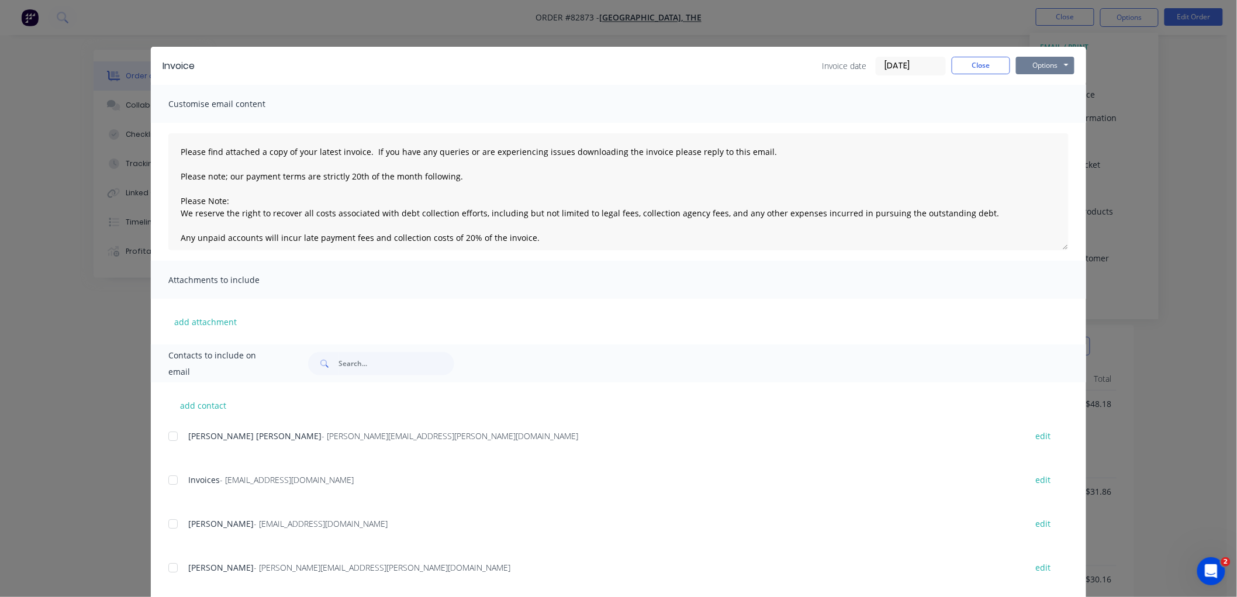
click at [1047, 67] on button "Options" at bounding box center [1045, 66] width 58 height 18
click at [1044, 88] on button "Preview" at bounding box center [1053, 86] width 75 height 19
click at [984, 67] on button "Close" at bounding box center [981, 66] width 58 height 18
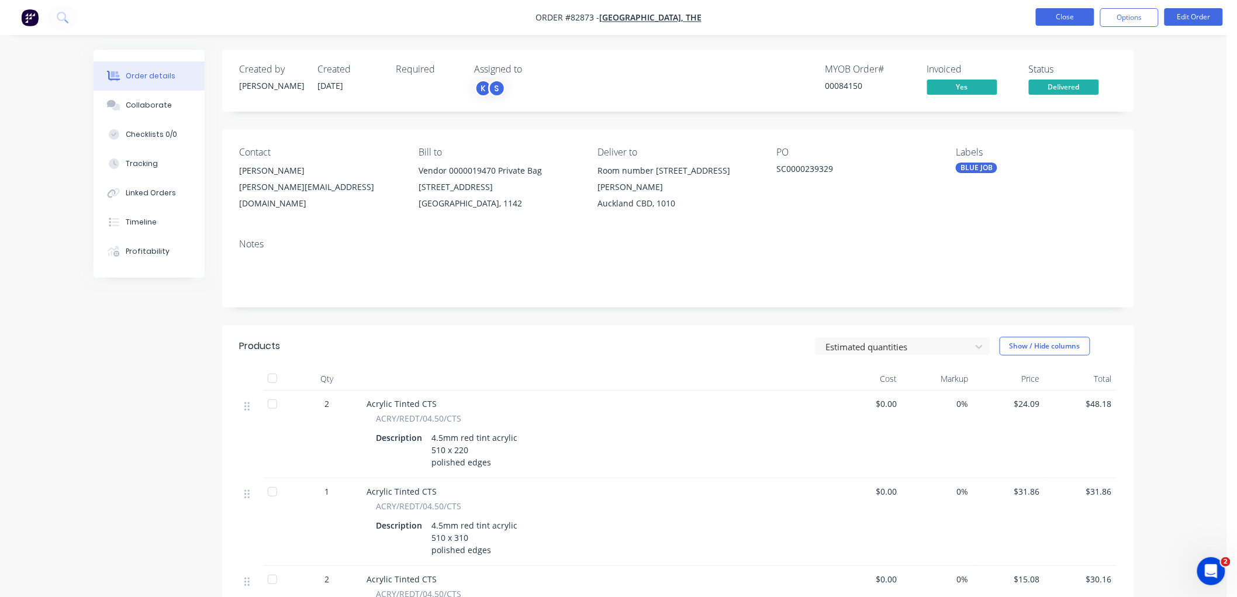
click at [1060, 19] on button "Close" at bounding box center [1065, 17] width 58 height 18
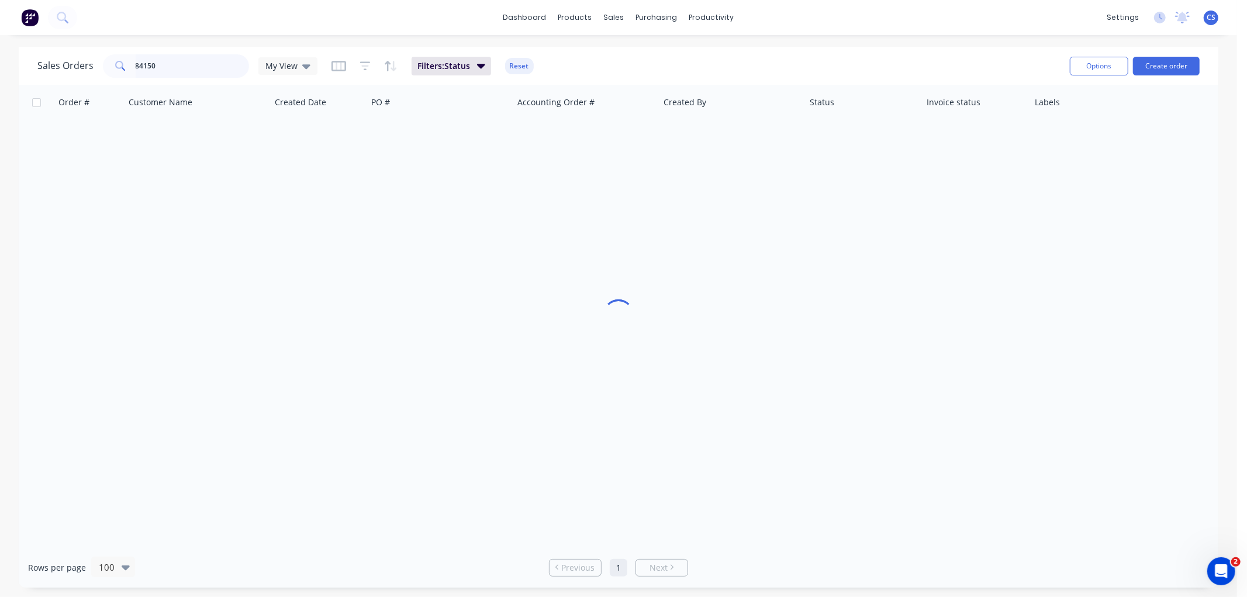
click at [164, 62] on input "84150" at bounding box center [193, 65] width 114 height 23
type input "84442"
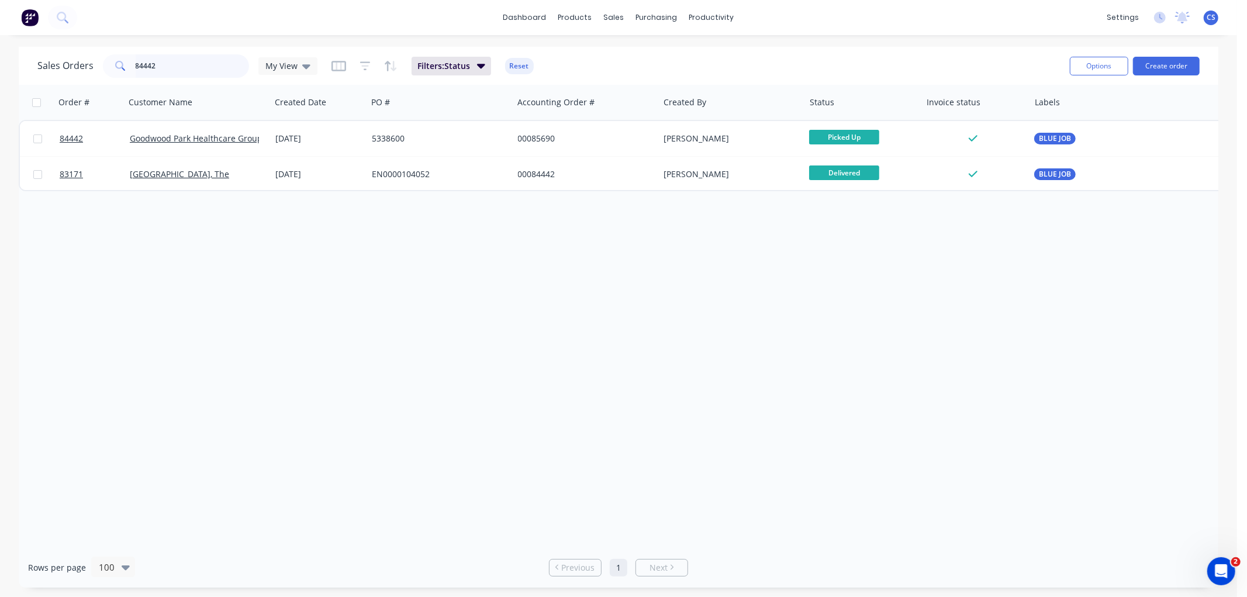
click at [177, 65] on input "84442" at bounding box center [193, 65] width 114 height 23
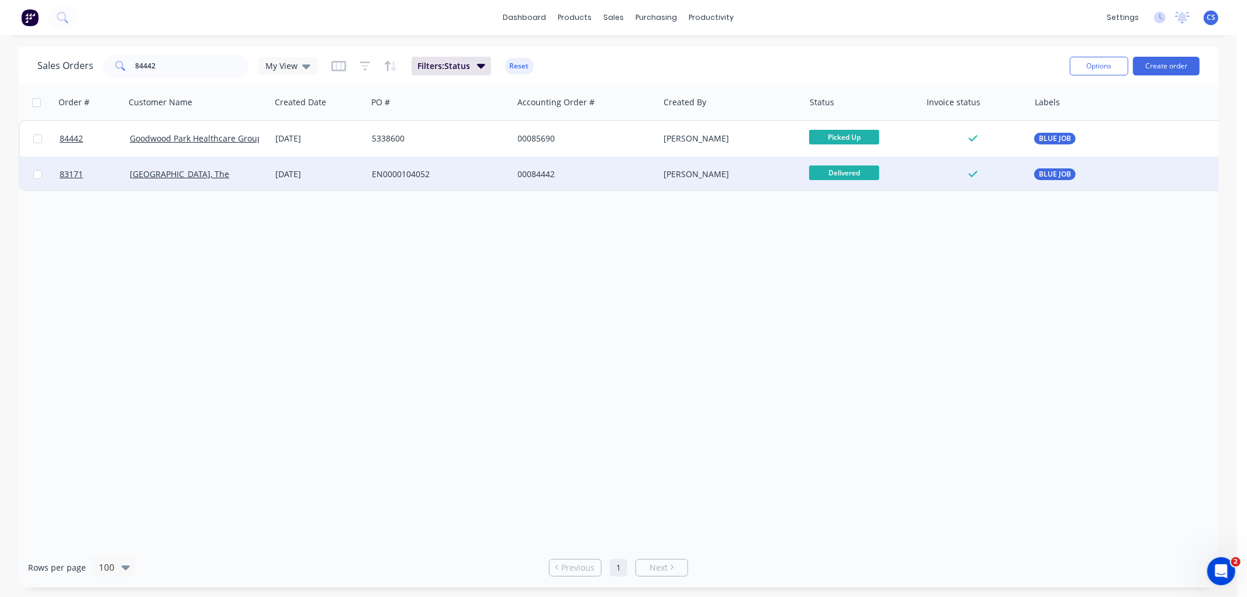
click at [546, 176] on div "00084442" at bounding box center [583, 174] width 130 height 12
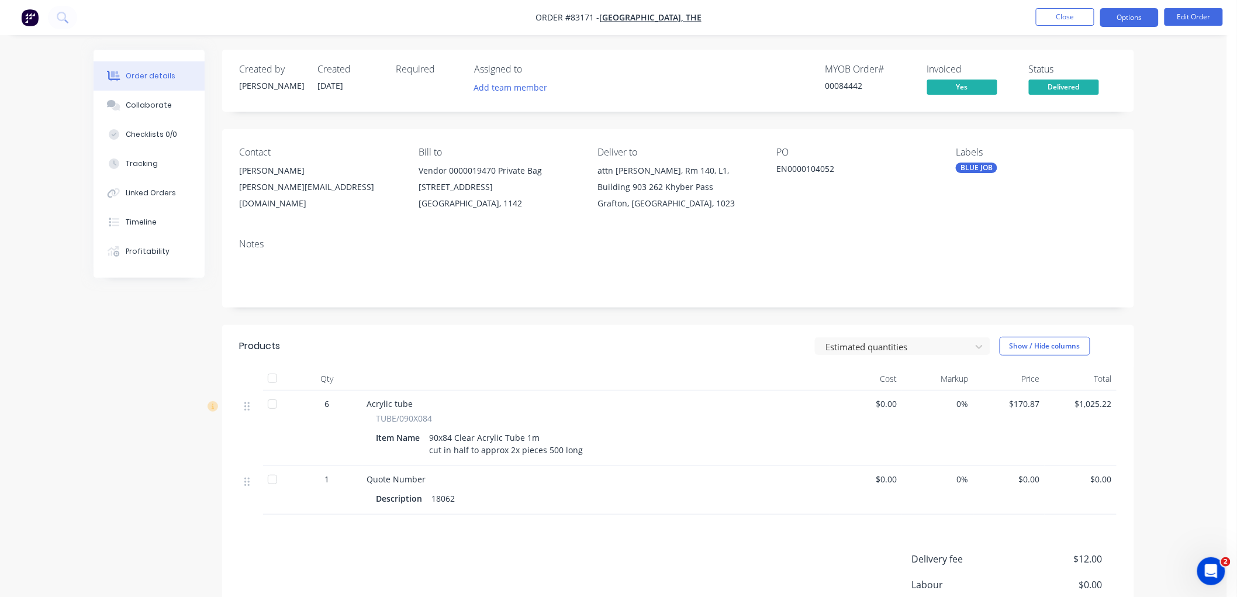
click at [1130, 18] on button "Options" at bounding box center [1129, 17] width 58 height 19
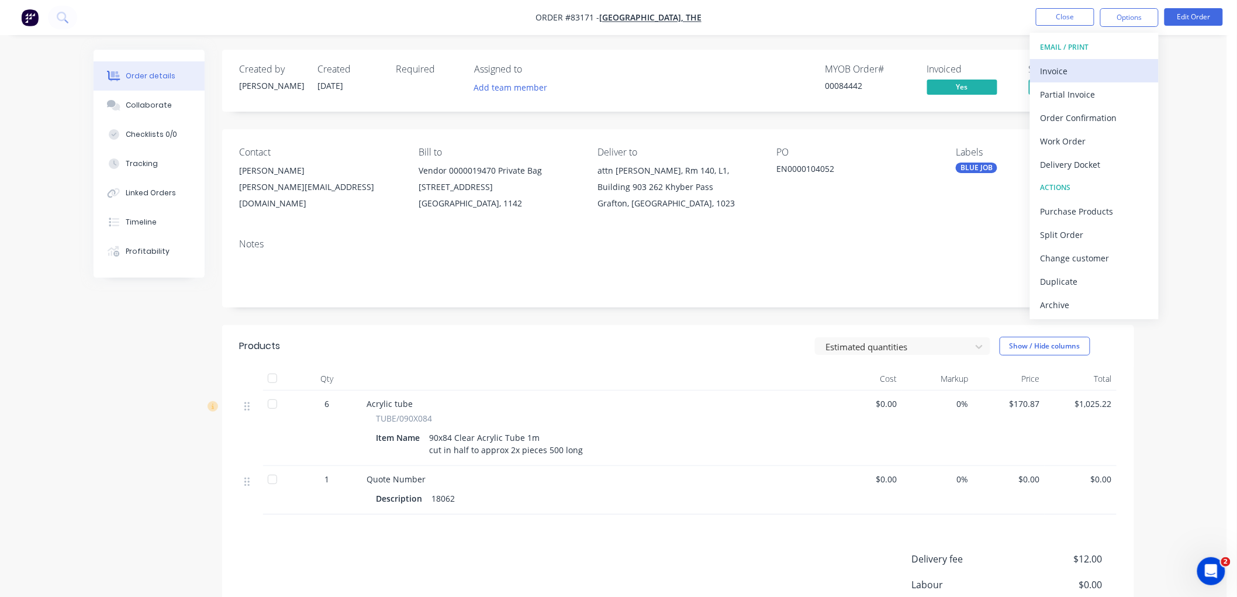
click at [1065, 71] on div "Invoice" at bounding box center [1094, 71] width 108 height 17
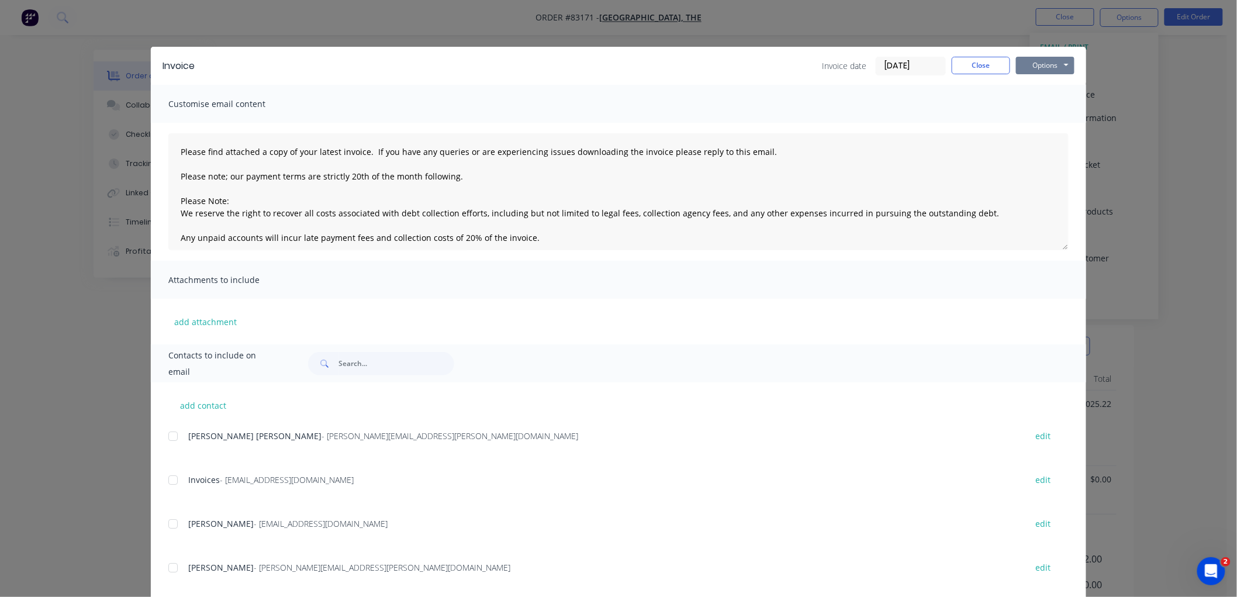
click at [1047, 68] on button "Options" at bounding box center [1045, 66] width 58 height 18
click at [1039, 86] on button "Preview" at bounding box center [1053, 86] width 75 height 19
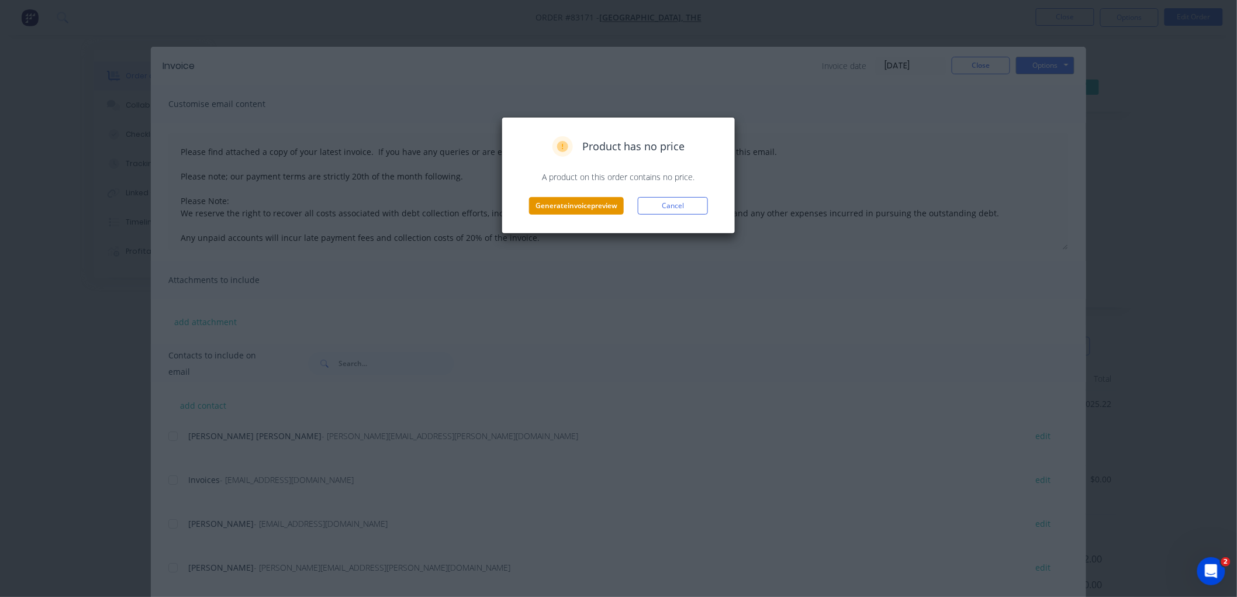
click at [579, 209] on button "Generate invoice preview" at bounding box center [576, 206] width 95 height 18
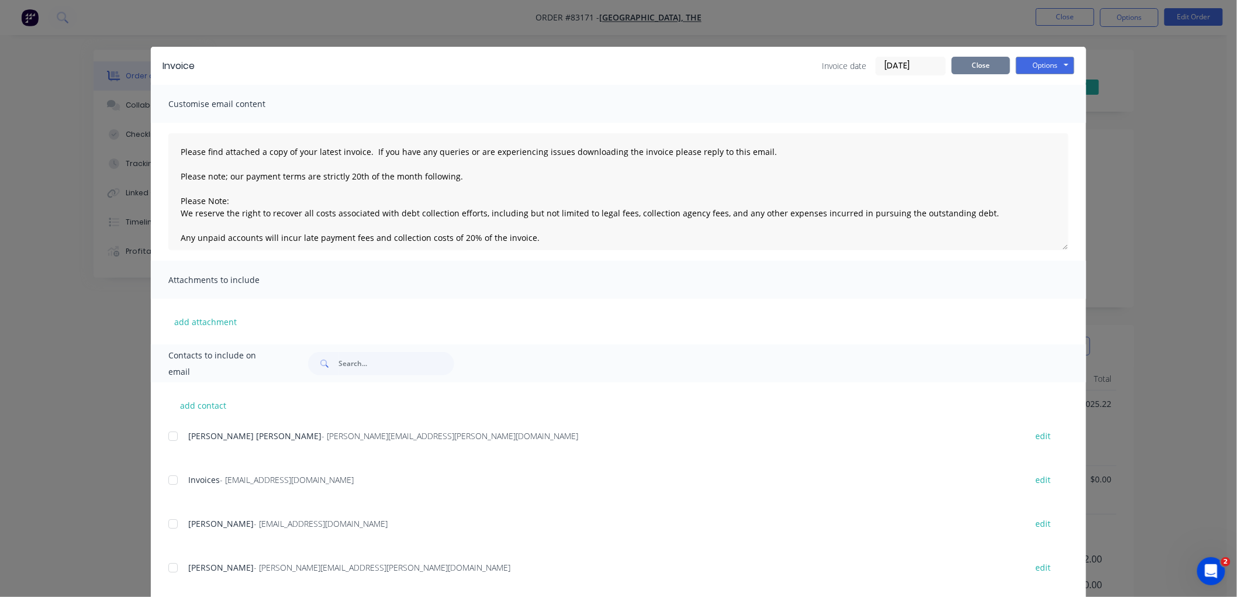
click at [980, 61] on button "Close" at bounding box center [981, 66] width 58 height 18
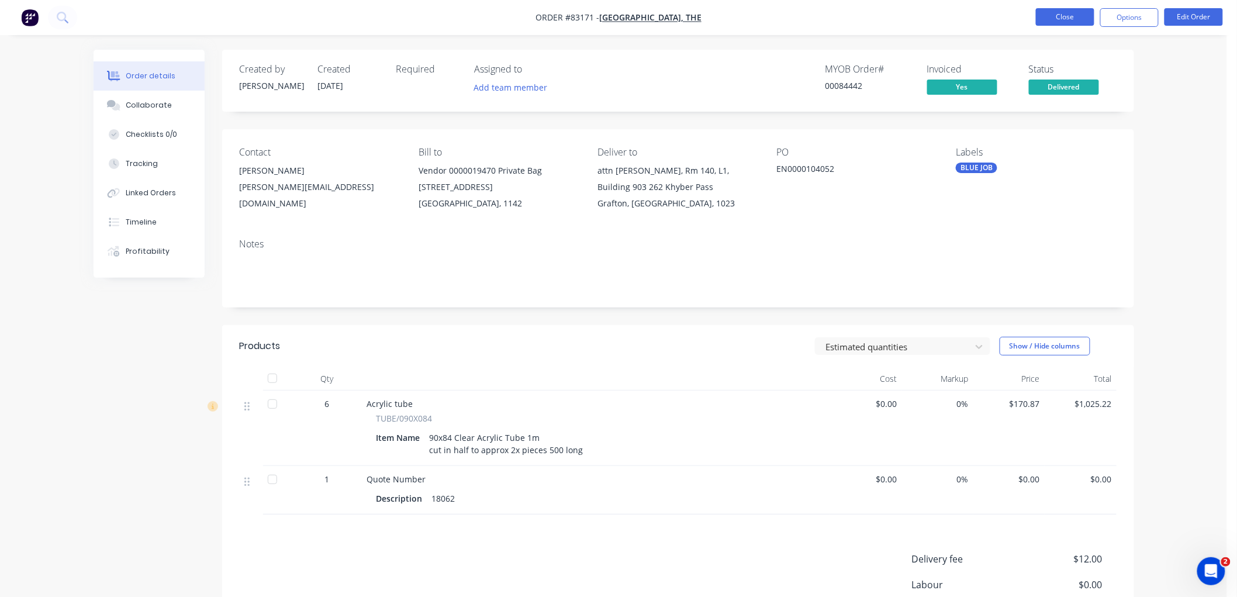
click at [1054, 18] on button "Close" at bounding box center [1065, 17] width 58 height 18
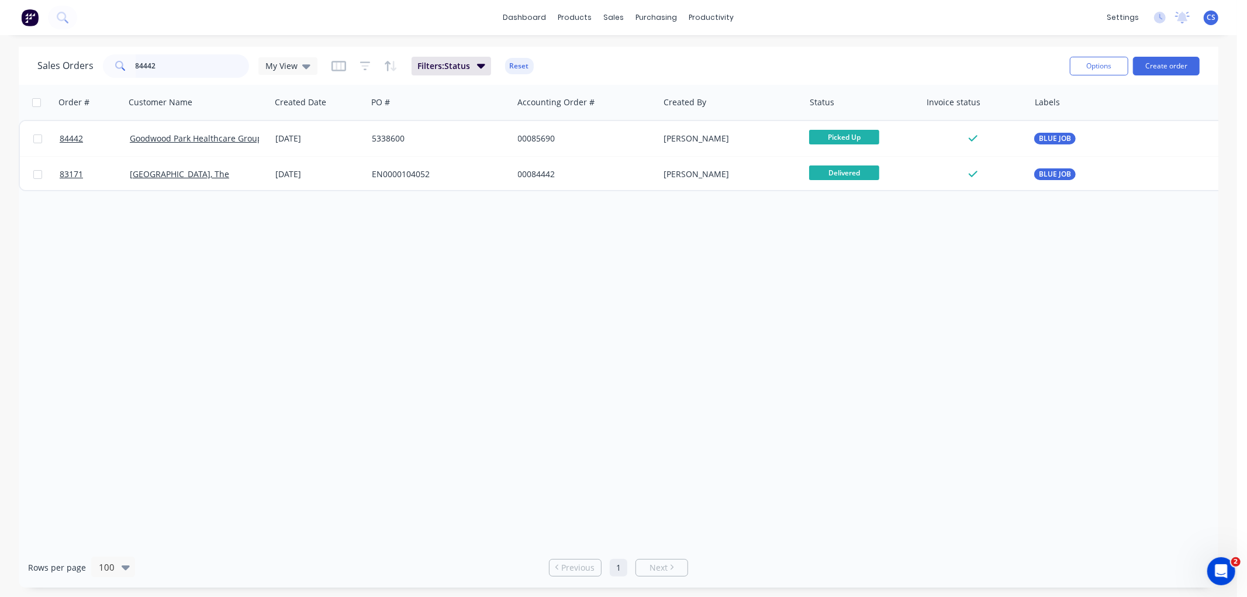
click at [158, 58] on input "84442" at bounding box center [193, 65] width 114 height 23
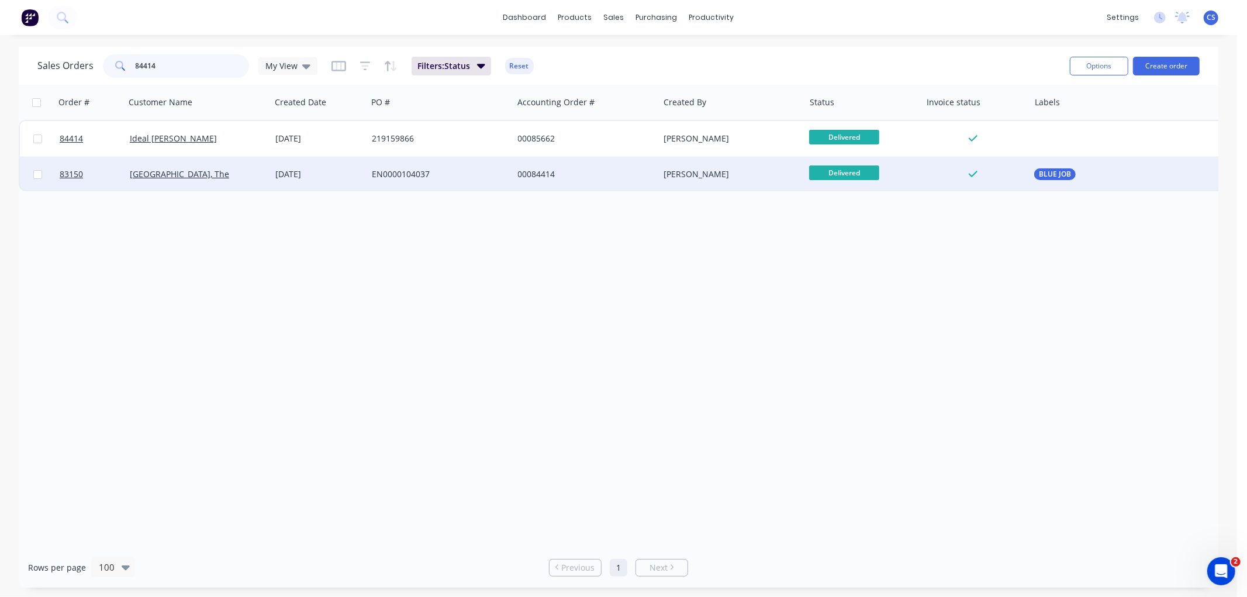
type input "84414"
click at [468, 171] on div "EN0000104037" at bounding box center [437, 174] width 130 height 12
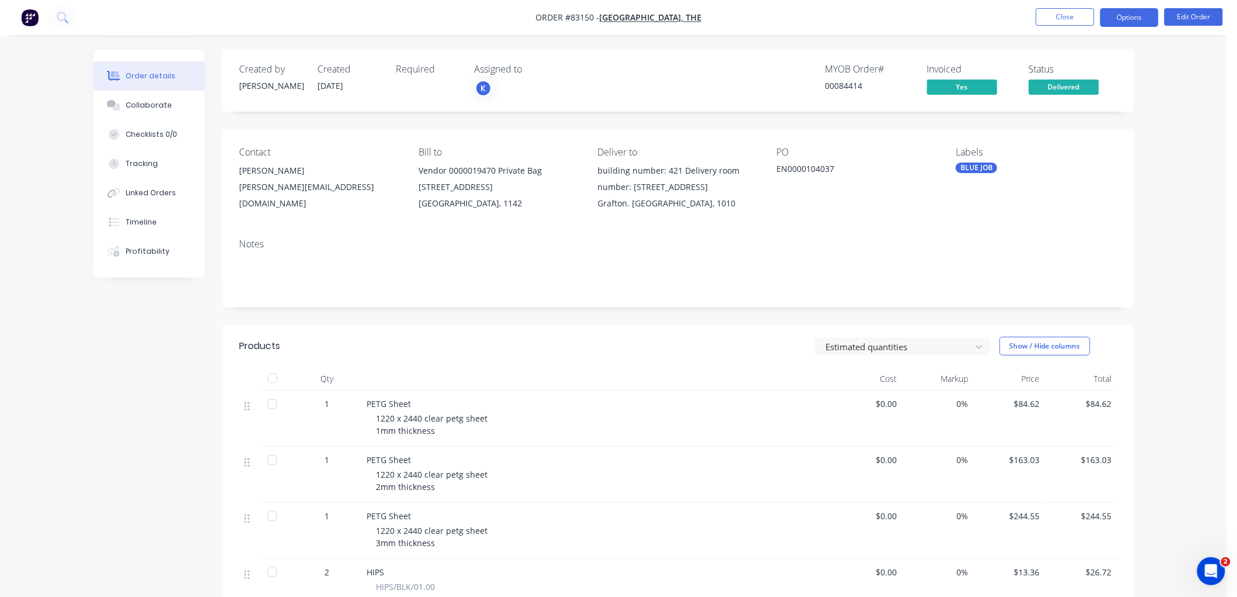
click at [1131, 16] on button "Options" at bounding box center [1129, 17] width 58 height 19
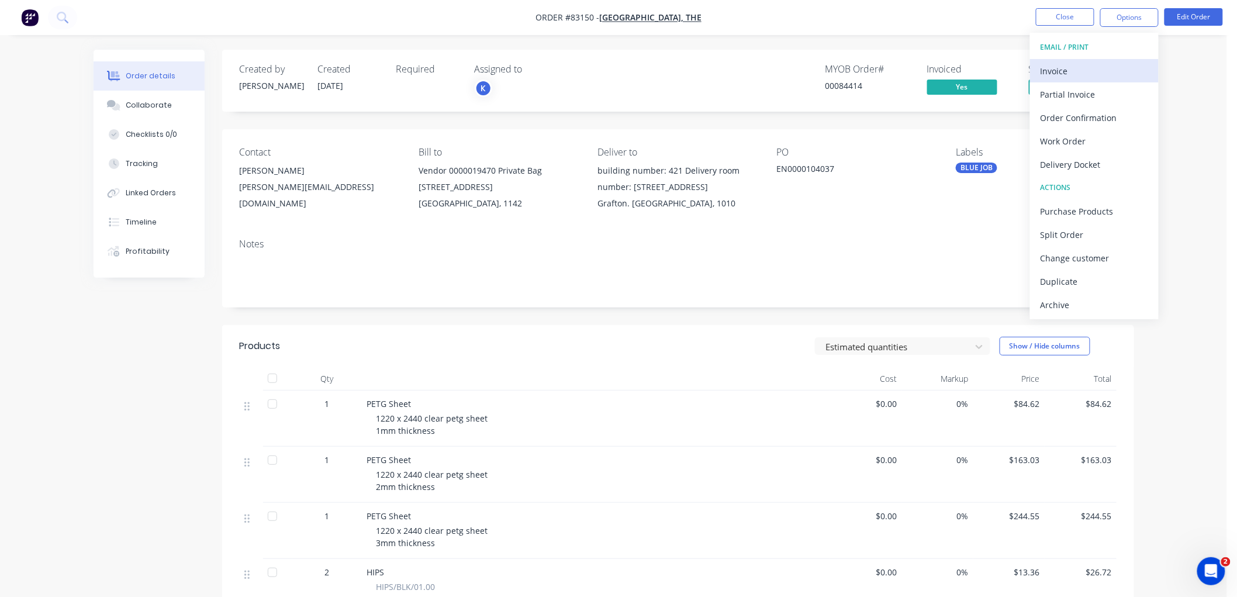
click at [1083, 67] on div "Invoice" at bounding box center [1094, 71] width 108 height 17
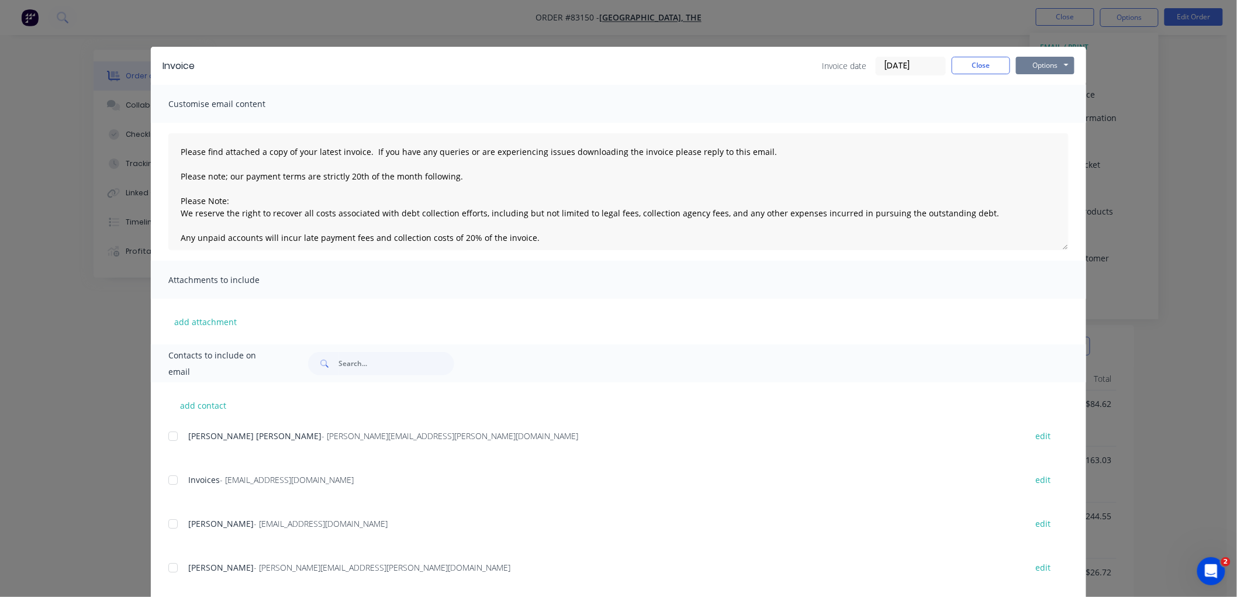
click at [1054, 65] on button "Options" at bounding box center [1045, 66] width 58 height 18
click at [1043, 85] on button "Preview" at bounding box center [1053, 86] width 75 height 19
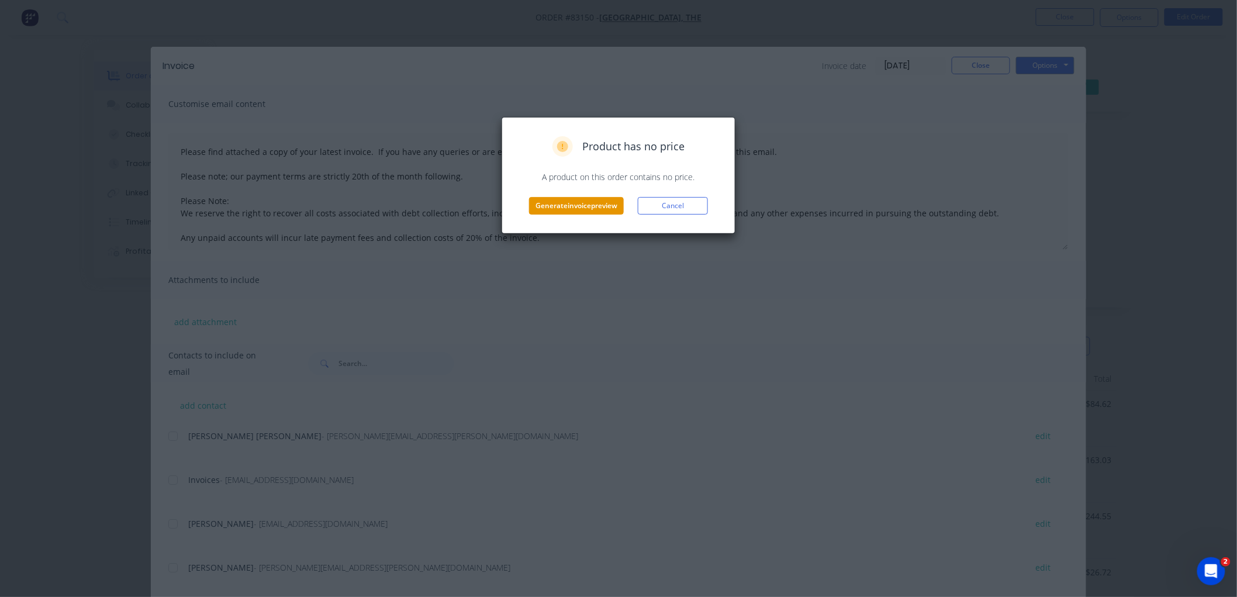
click at [589, 203] on button "Generate invoice preview" at bounding box center [576, 206] width 95 height 18
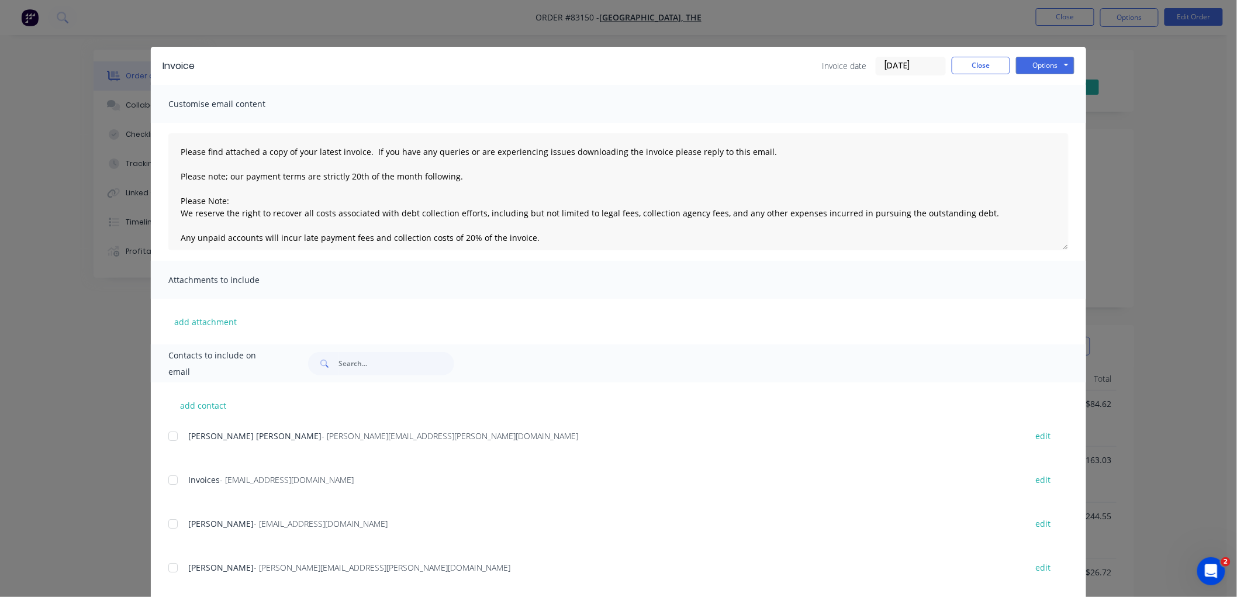
drag, startPoint x: 908, startPoint y: 94, endPoint x: 978, endPoint y: 87, distance: 70.5
drag, startPoint x: 978, startPoint y: 87, endPoint x: 966, endPoint y: 67, distance: 23.2
click at [966, 67] on button "Close" at bounding box center [981, 66] width 58 height 18
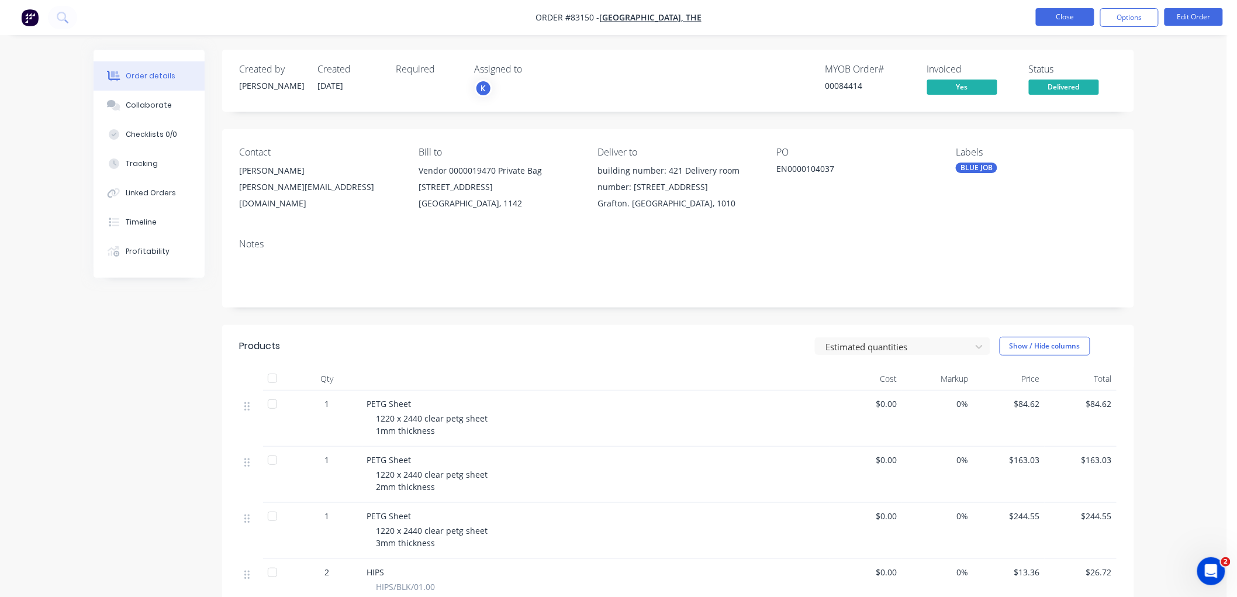
click at [1085, 18] on button "Close" at bounding box center [1065, 17] width 58 height 18
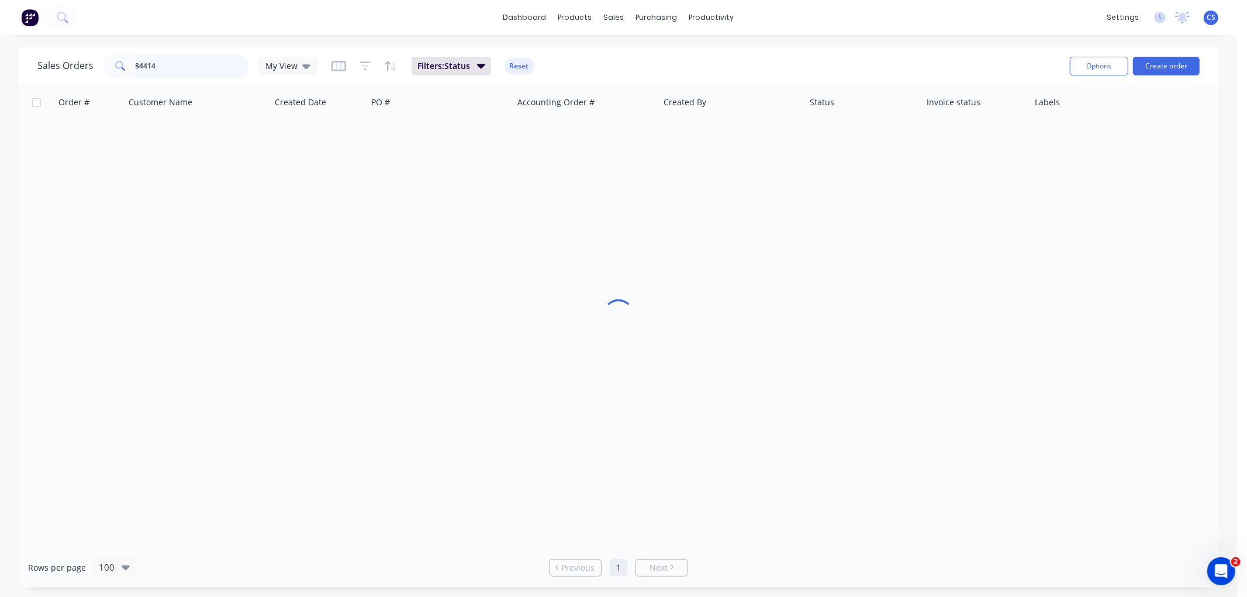
click at [177, 68] on input "84414" at bounding box center [193, 65] width 114 height 23
click at [177, 67] on input "84414" at bounding box center [193, 65] width 114 height 23
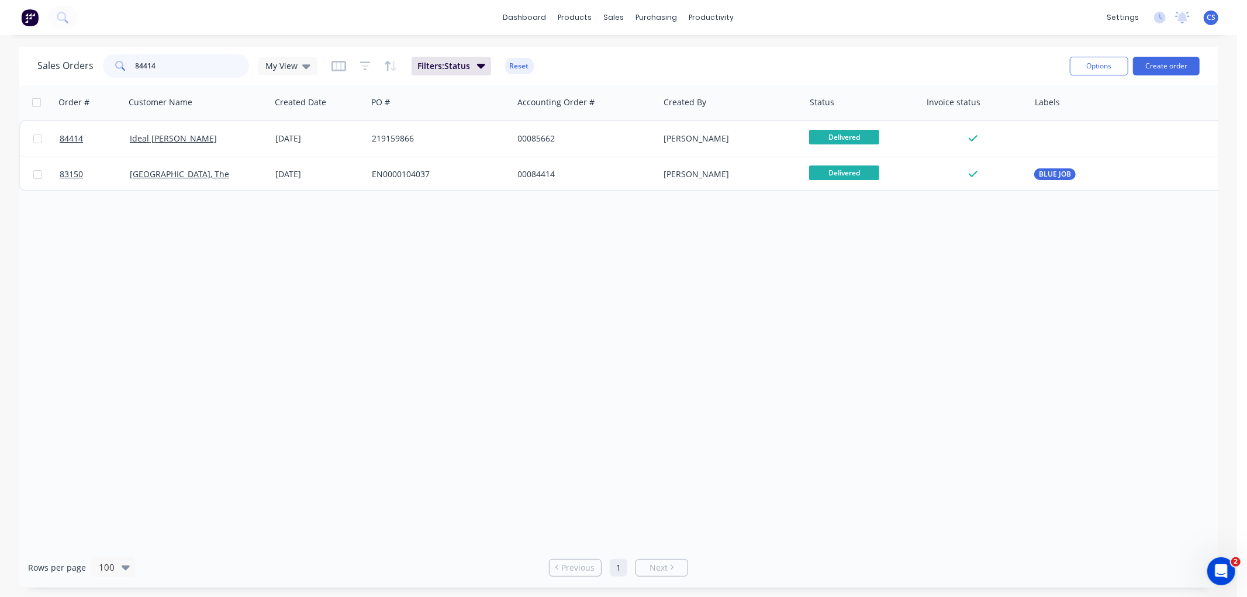
click at [173, 63] on input "84414" at bounding box center [193, 65] width 114 height 23
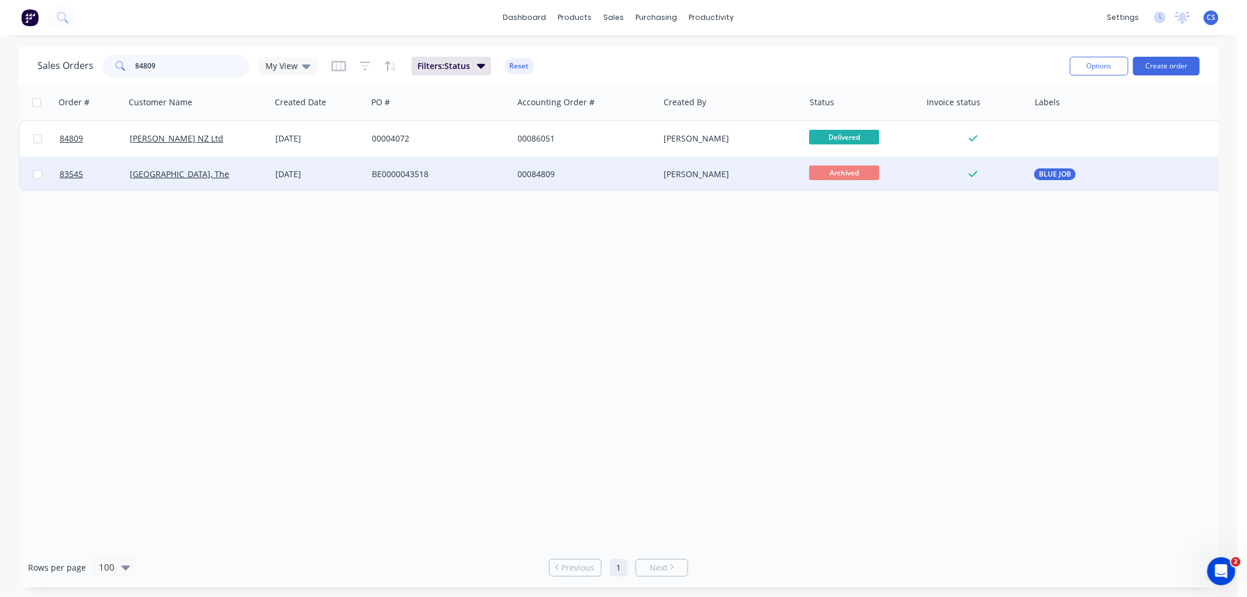
type input "84809"
click at [472, 172] on div "BE0000043518" at bounding box center [437, 174] width 130 height 12
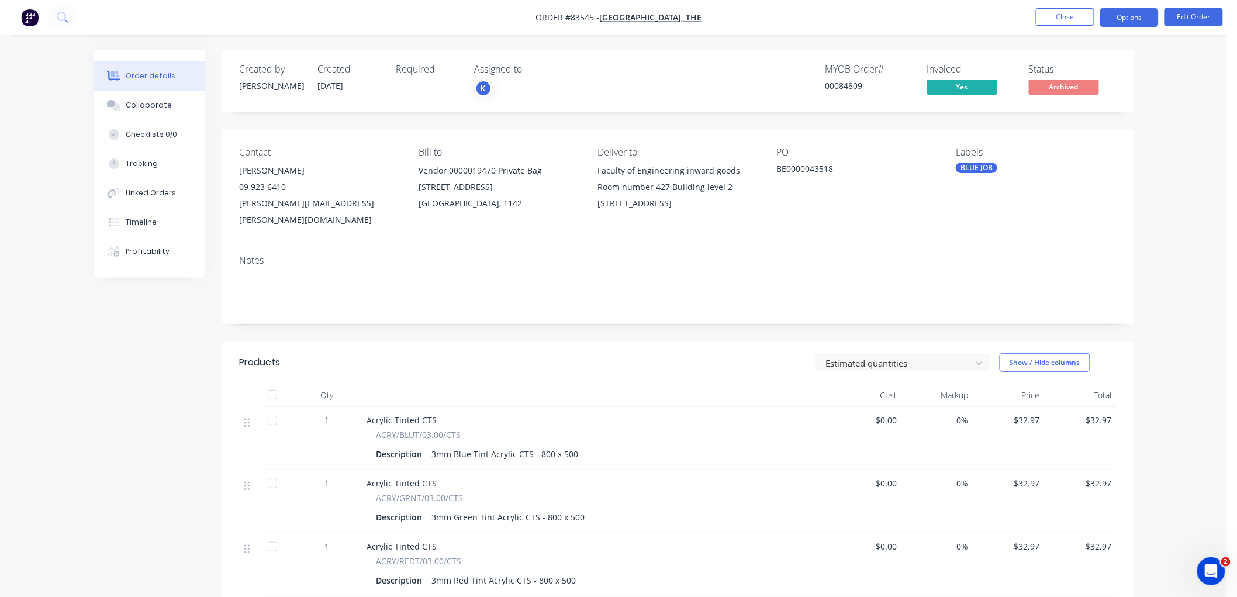
click at [1123, 21] on button "Options" at bounding box center [1129, 17] width 58 height 19
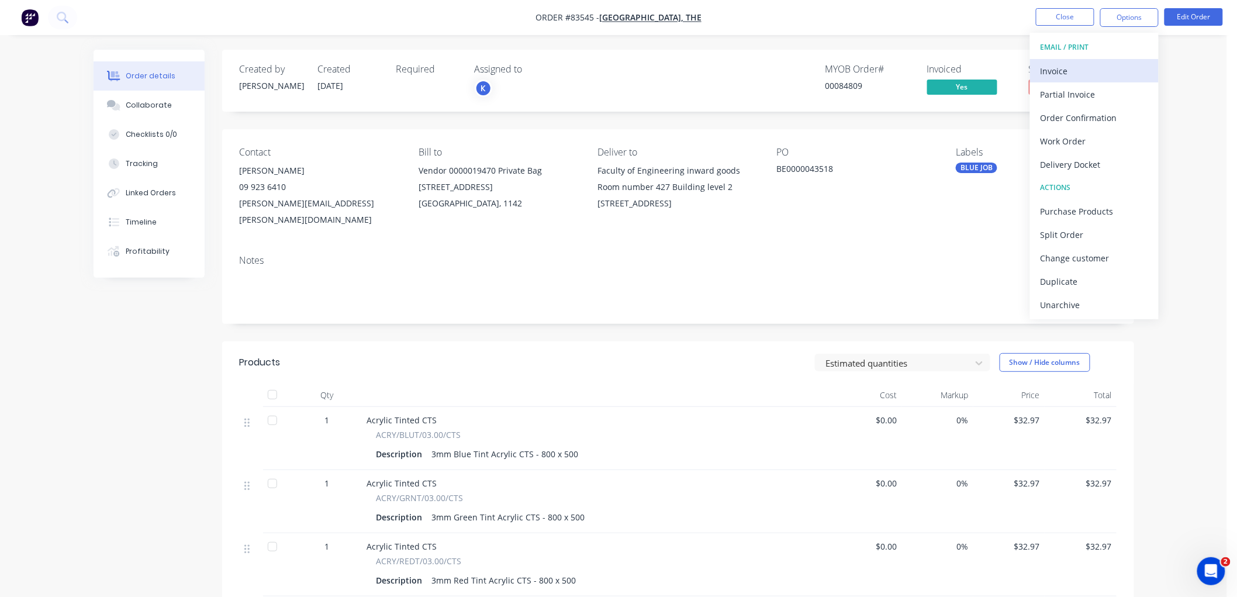
click at [1074, 65] on div "Invoice" at bounding box center [1094, 71] width 108 height 17
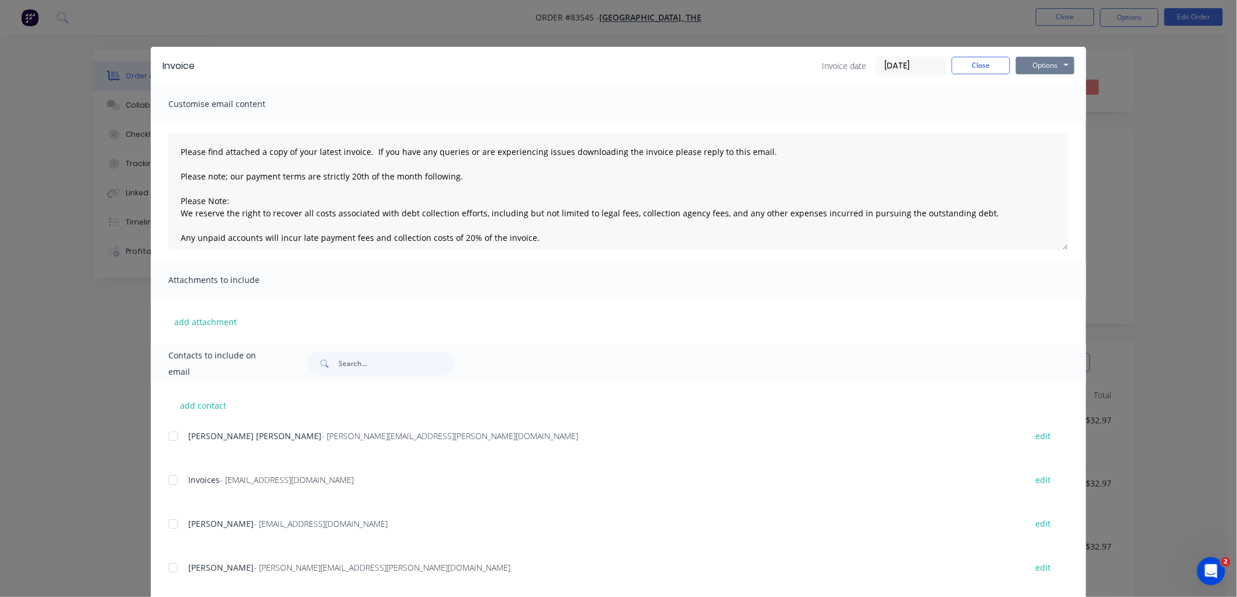
click at [1056, 63] on button "Options" at bounding box center [1045, 66] width 58 height 18
click at [1047, 83] on button "Preview" at bounding box center [1053, 86] width 75 height 19
click at [969, 66] on button "Close" at bounding box center [981, 66] width 58 height 18
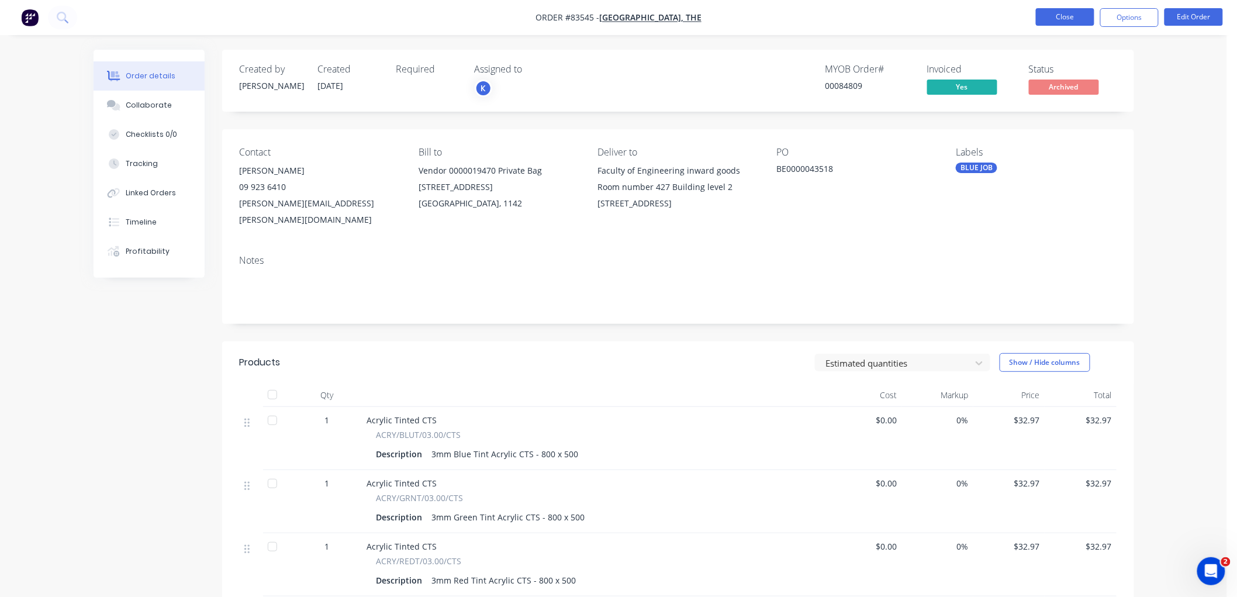
click at [1059, 21] on button "Close" at bounding box center [1065, 17] width 58 height 18
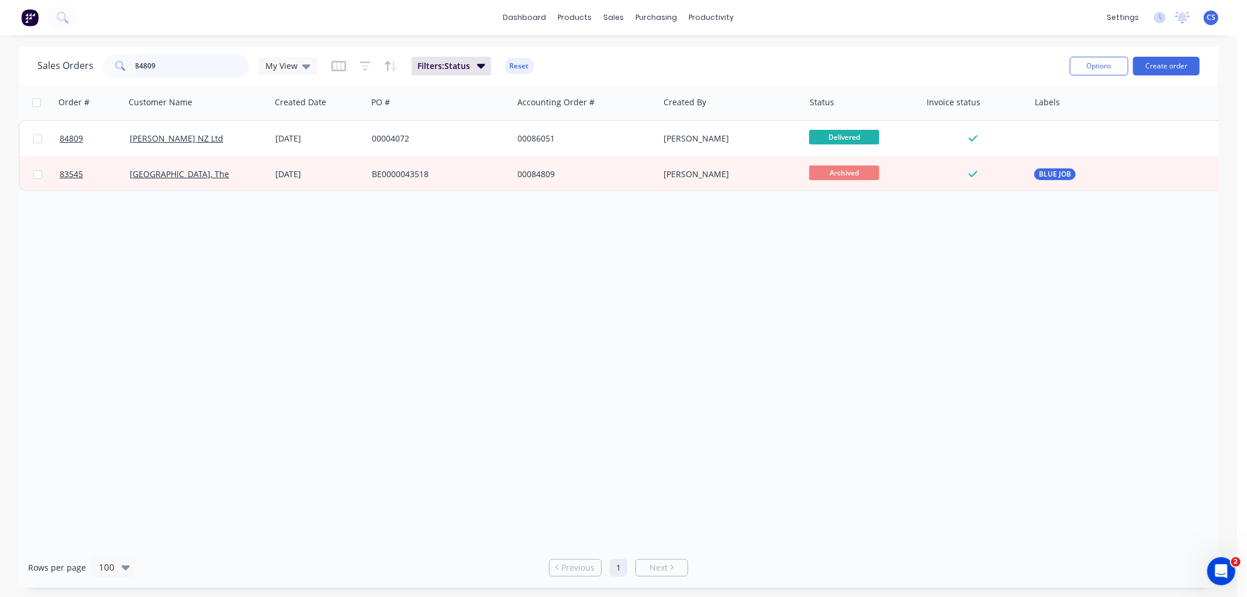
click at [165, 66] on input "84809" at bounding box center [193, 65] width 114 height 23
paste input "EN0000104594"
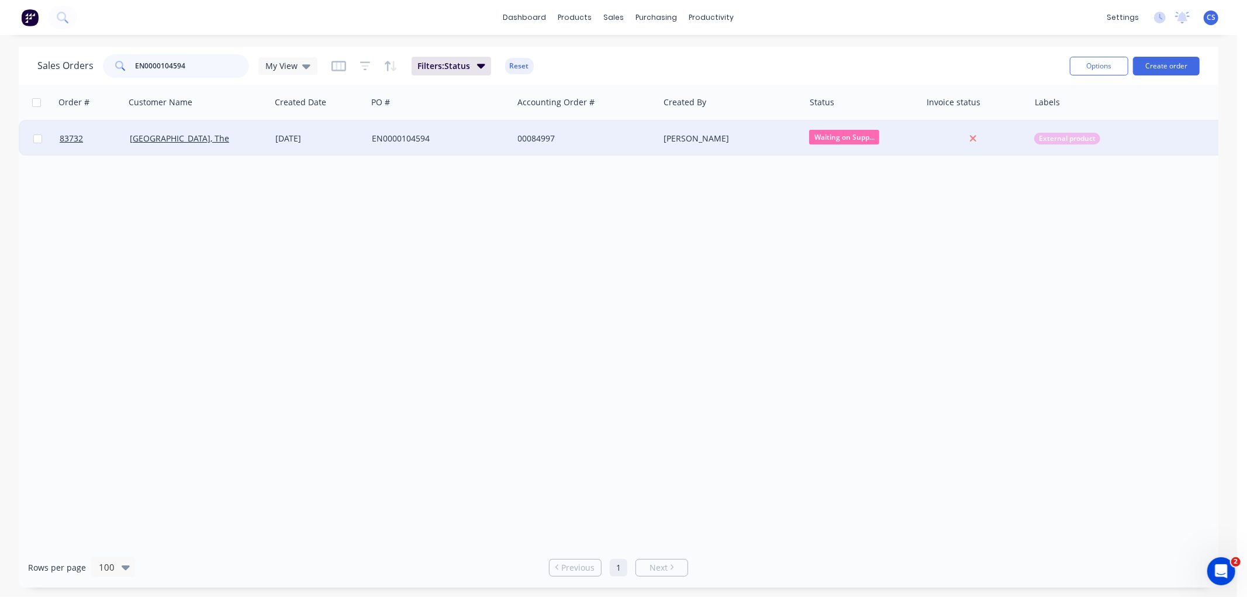
type input "EN0000104594"
click at [273, 139] on div "[DATE]" at bounding box center [319, 138] width 96 height 35
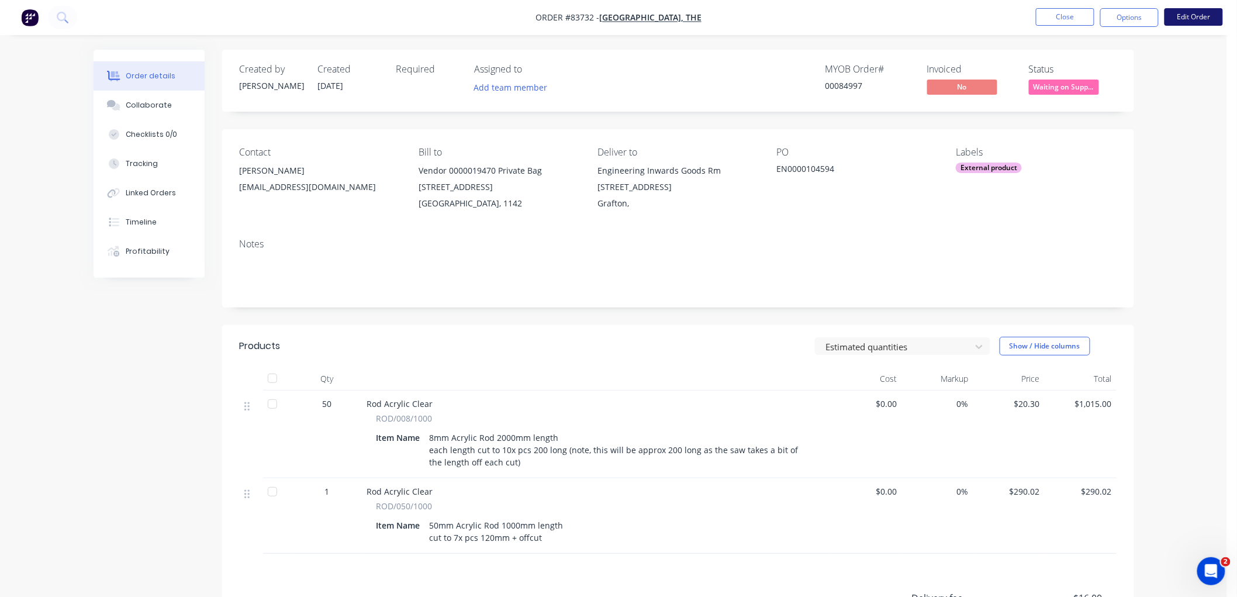
click at [1189, 19] on button "Edit Order" at bounding box center [1193, 17] width 58 height 18
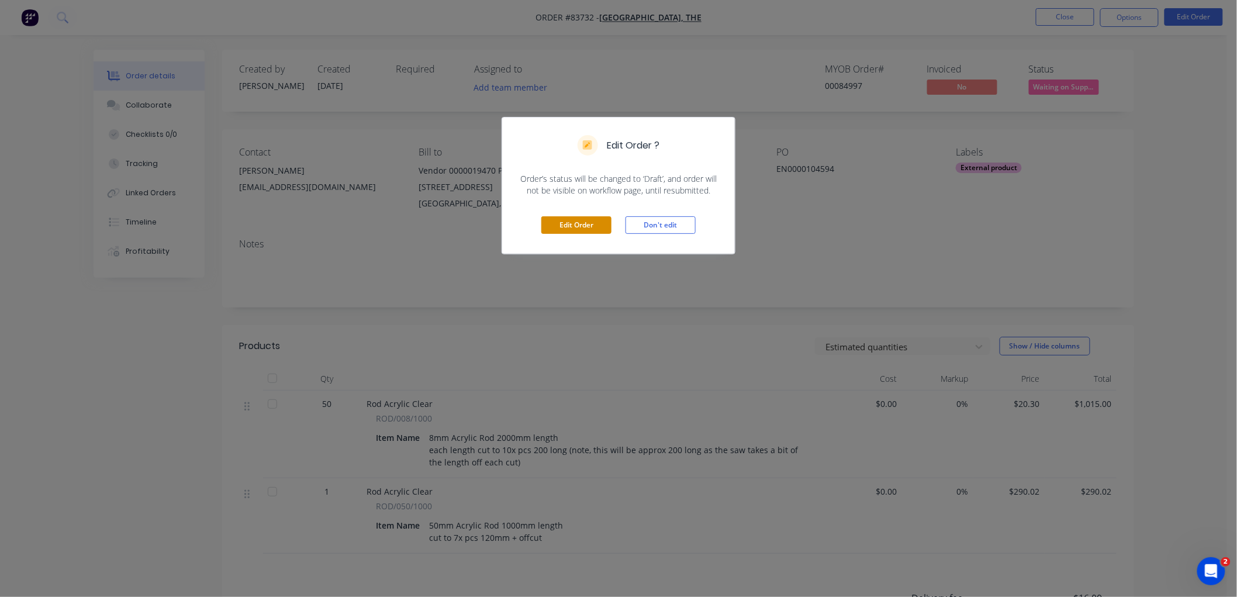
click at [583, 218] on button "Edit Order" at bounding box center [576, 225] width 70 height 18
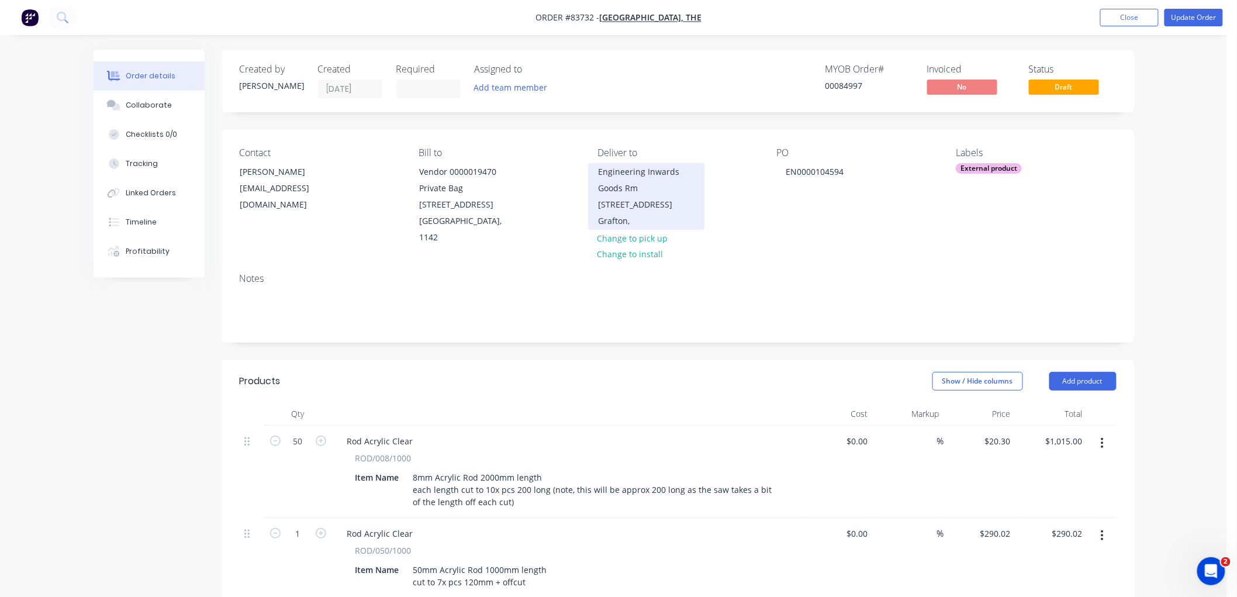
click at [649, 189] on div "Engineering Inwards Goods Rm 275, L2, Engineering Block 5 5 Grafton Rd" at bounding box center [646, 188] width 97 height 49
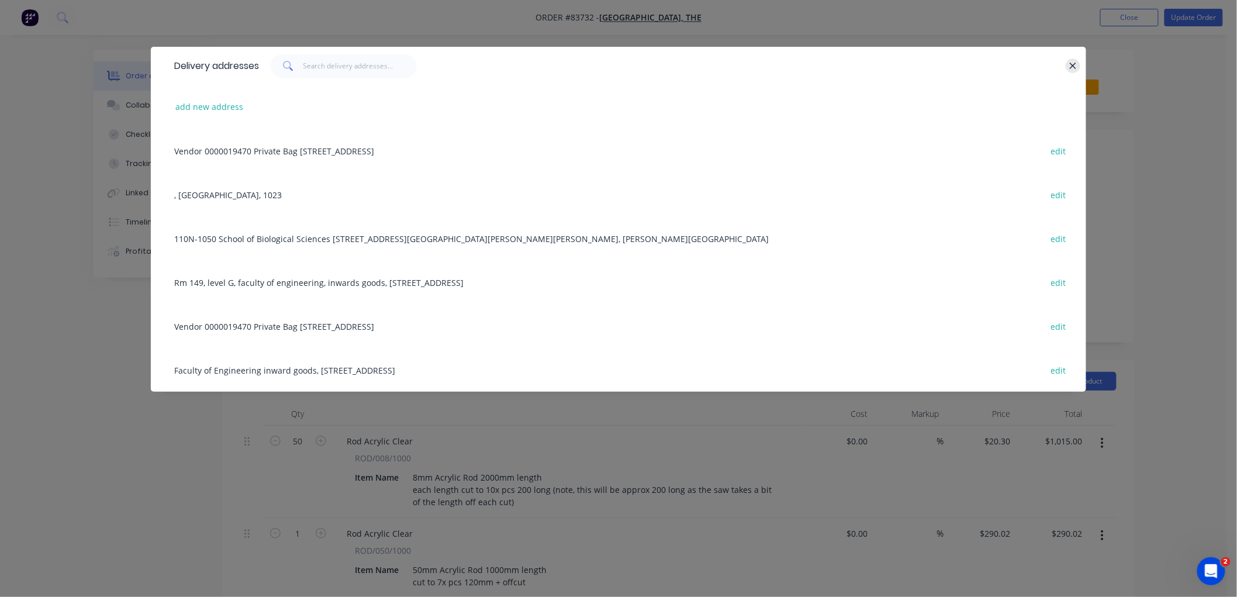
click at [1069, 61] on icon "button" at bounding box center [1073, 66] width 8 height 11
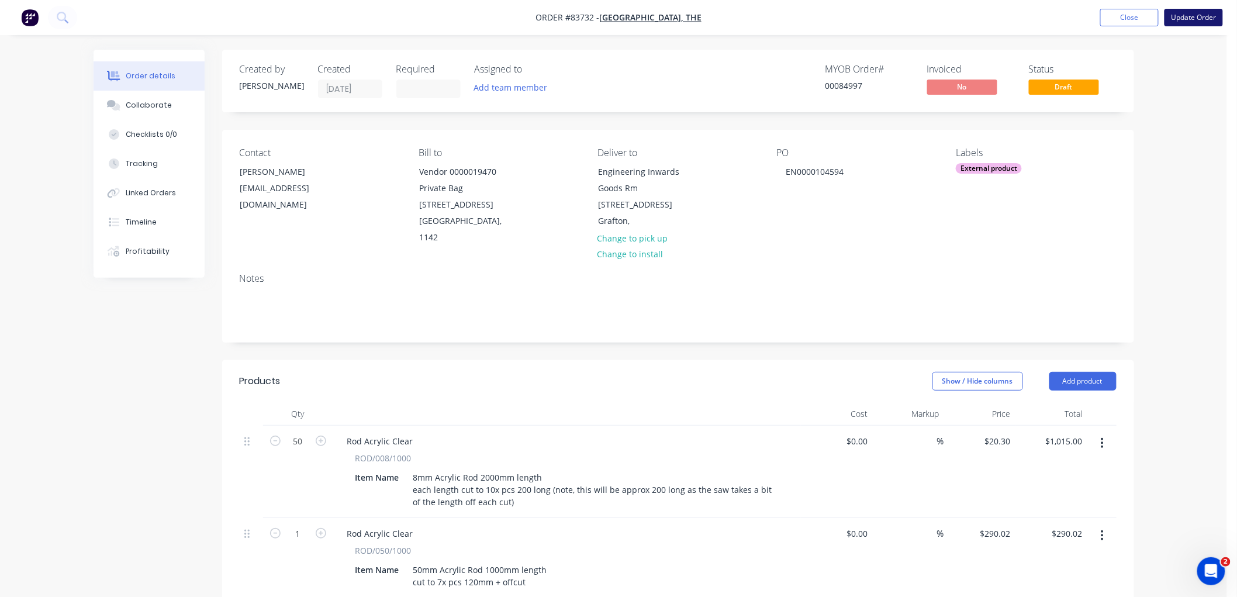
click at [1201, 19] on button "Update Order" at bounding box center [1193, 18] width 58 height 18
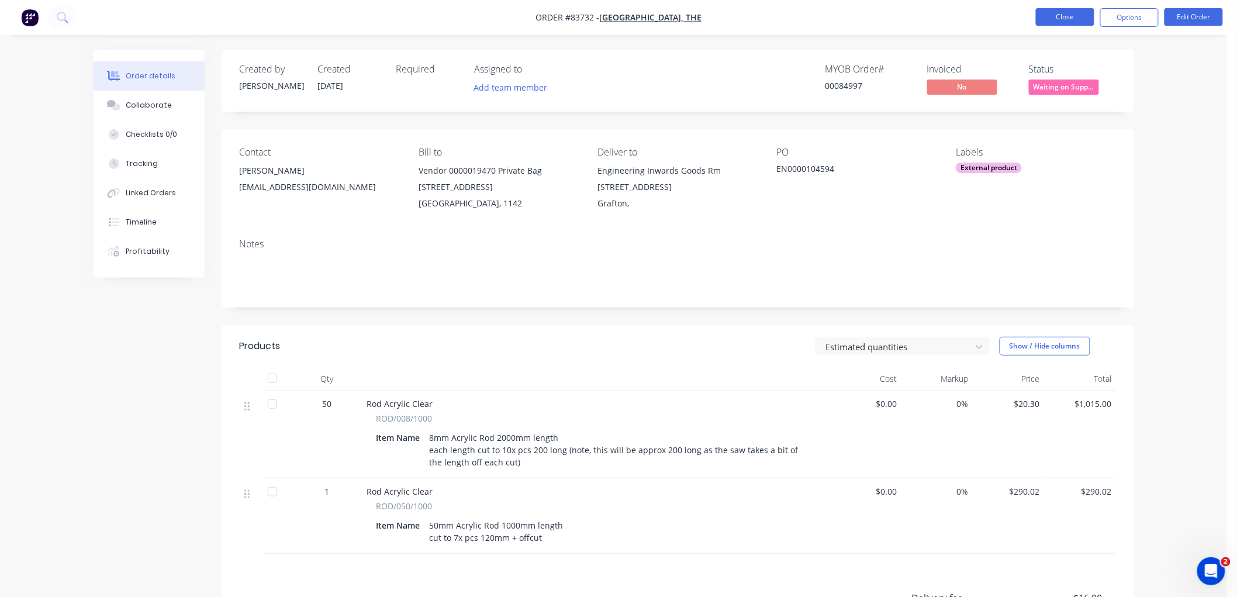
click at [1057, 21] on button "Close" at bounding box center [1065, 17] width 58 height 18
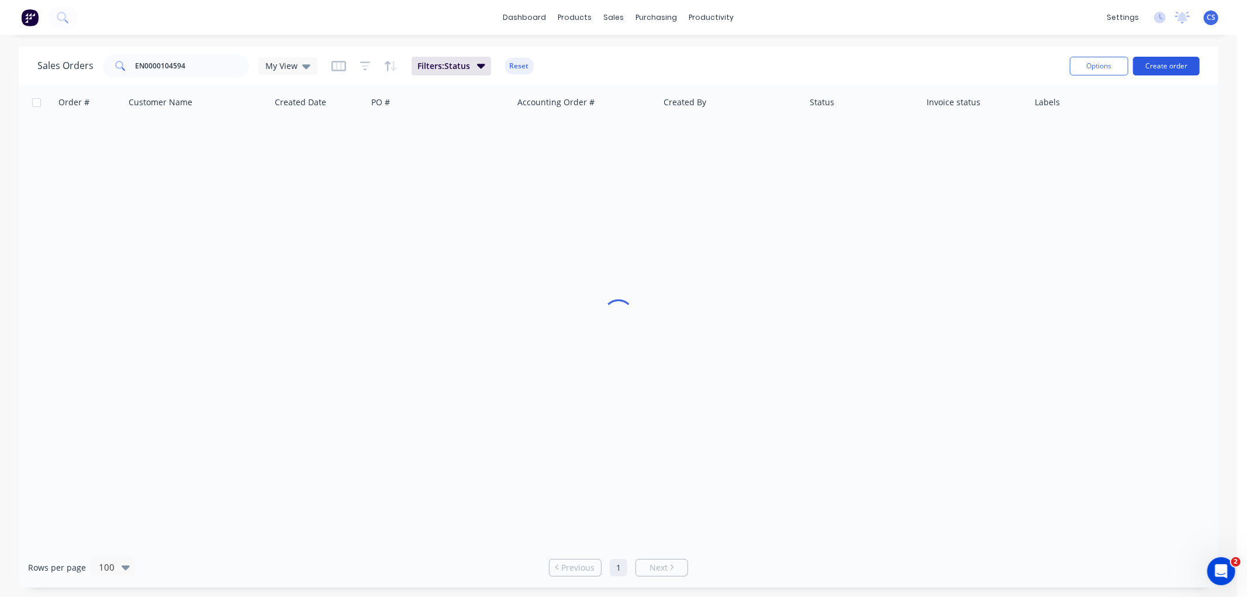
click at [1156, 63] on button "Create order" at bounding box center [1166, 66] width 67 height 19
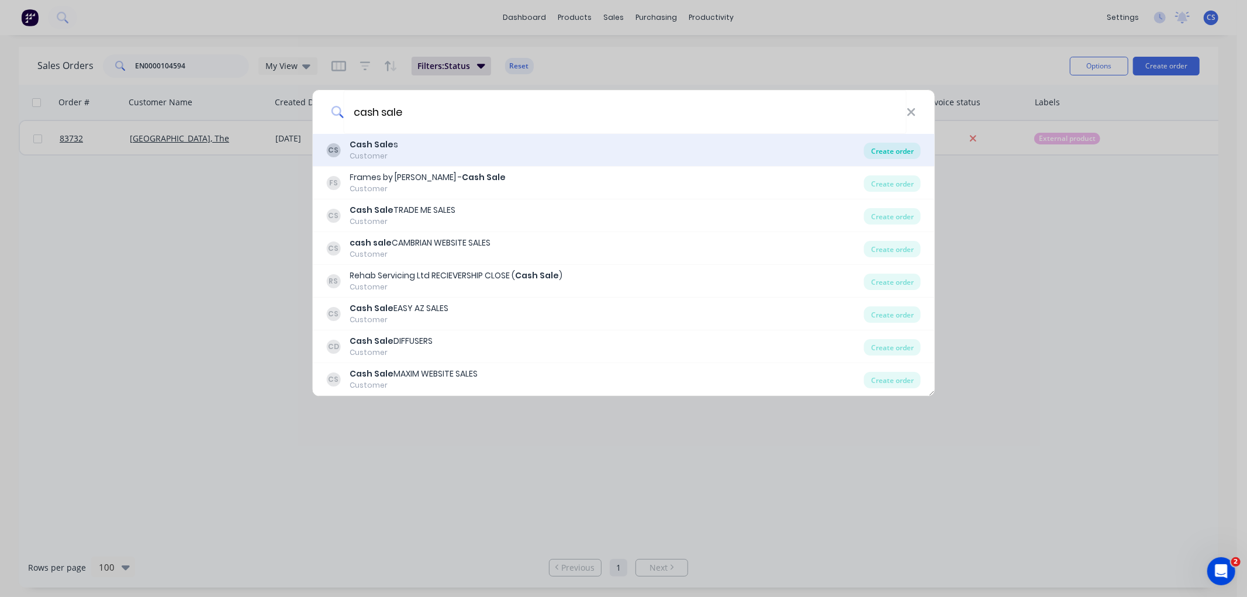
type input "cash sale"
click at [895, 147] on div "Create order" at bounding box center [892, 151] width 57 height 16
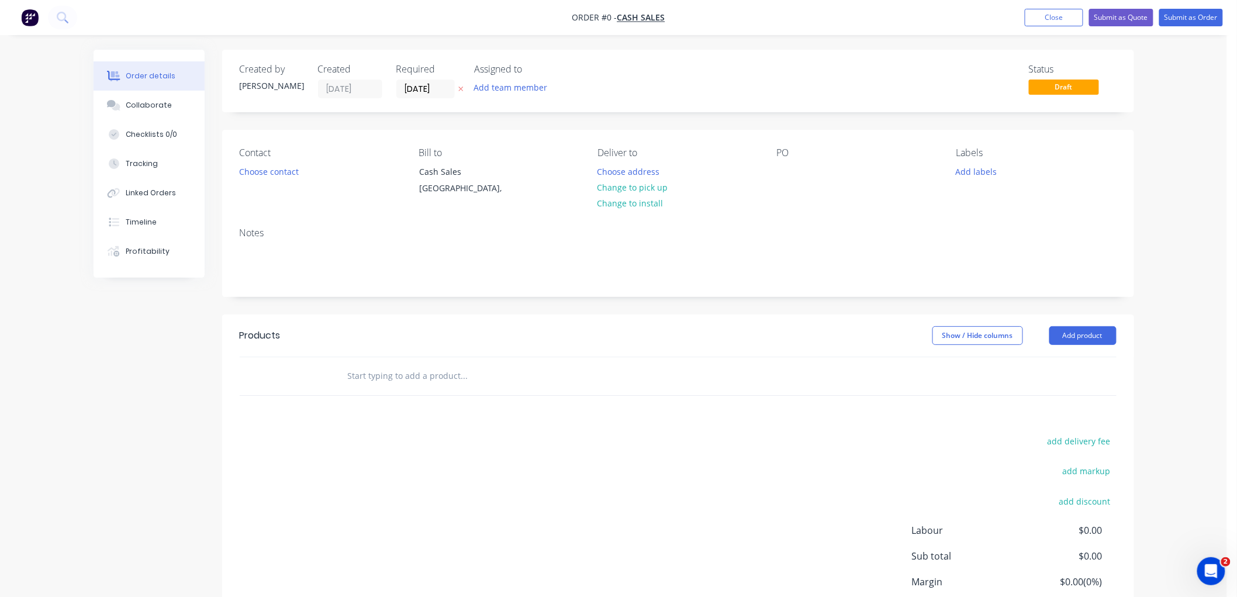
click at [458, 86] on icon "button" at bounding box center [460, 88] width 5 height 7
click at [279, 171] on button "Choose contact" at bounding box center [269, 171] width 72 height 16
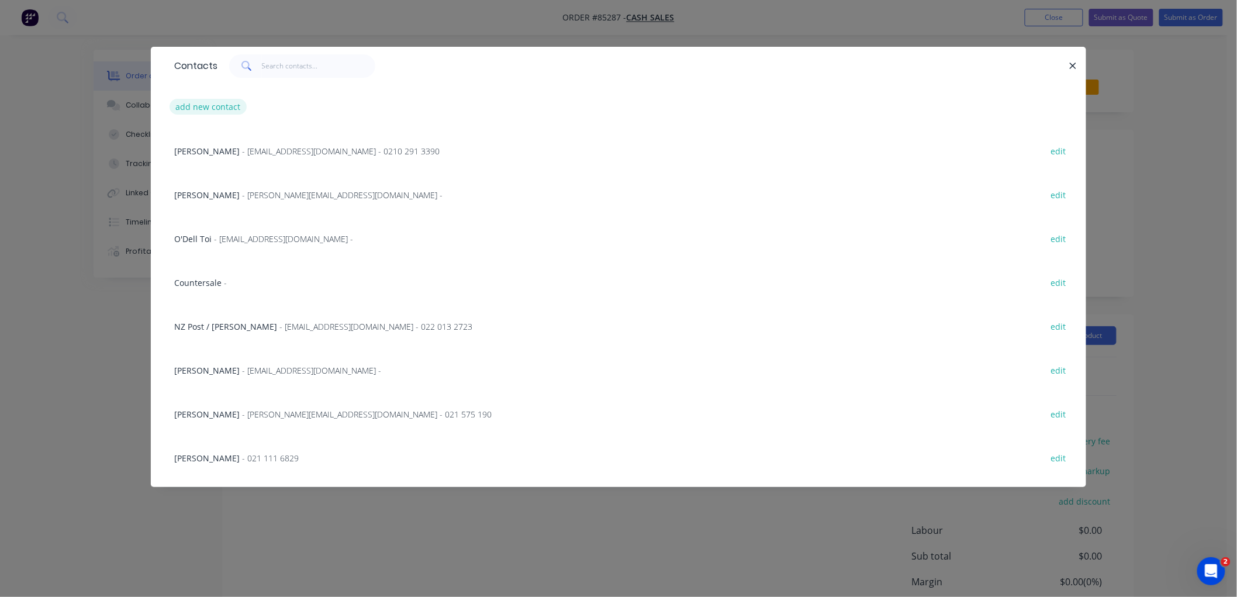
click at [215, 102] on button "add new contact" at bounding box center [207, 107] width 77 height 16
select select "NZ"
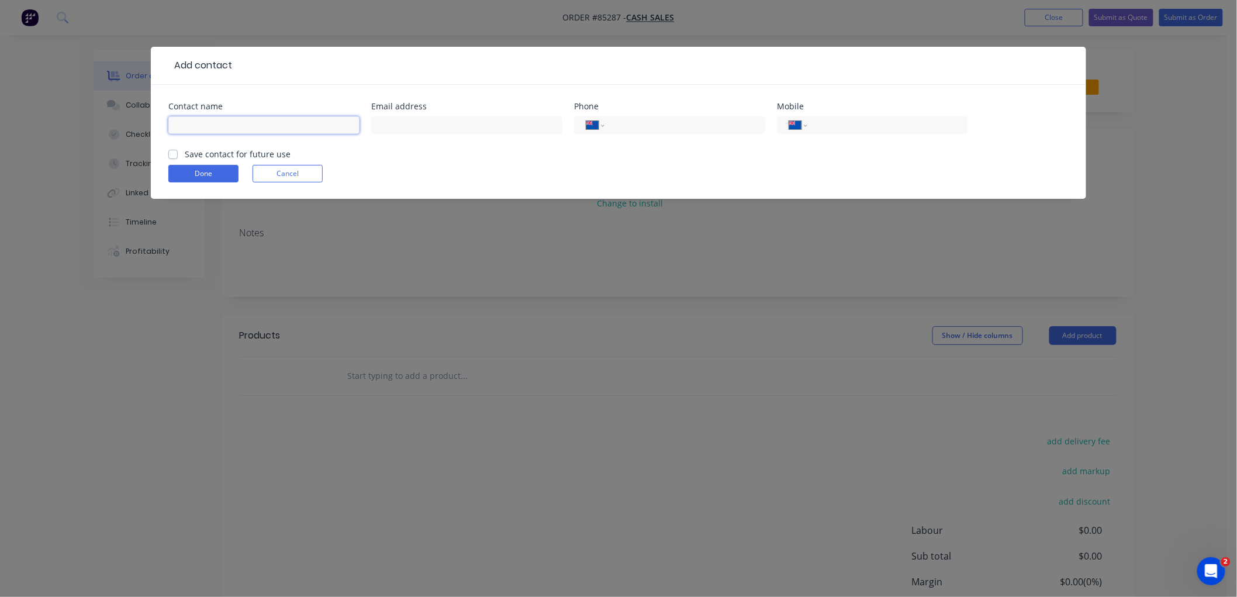
click at [245, 120] on input "text" at bounding box center [263, 125] width 191 height 18
type input "[PERSON_NAME]"
click at [827, 123] on input "tel" at bounding box center [885, 125] width 140 height 13
type input "0274 997 271"
click at [185, 154] on label "Save contact for future use" at bounding box center [238, 154] width 106 height 12
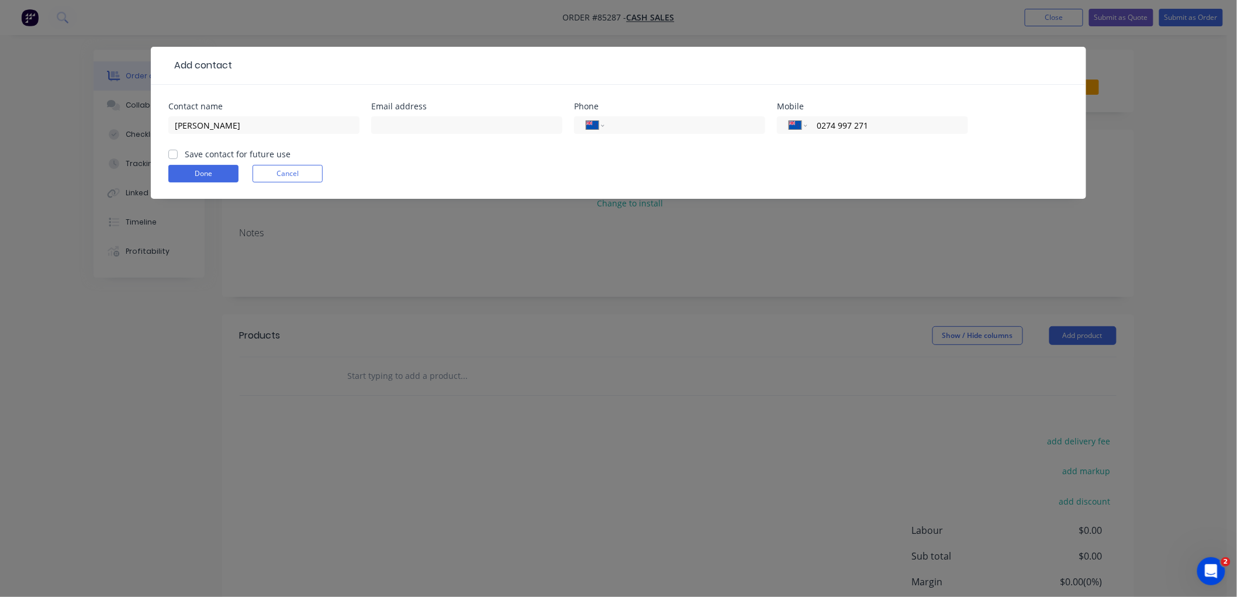
click at [174, 154] on input "Save contact for future use" at bounding box center [172, 153] width 9 height 11
checkbox input "true"
click at [189, 169] on button "Done" at bounding box center [203, 174] width 70 height 18
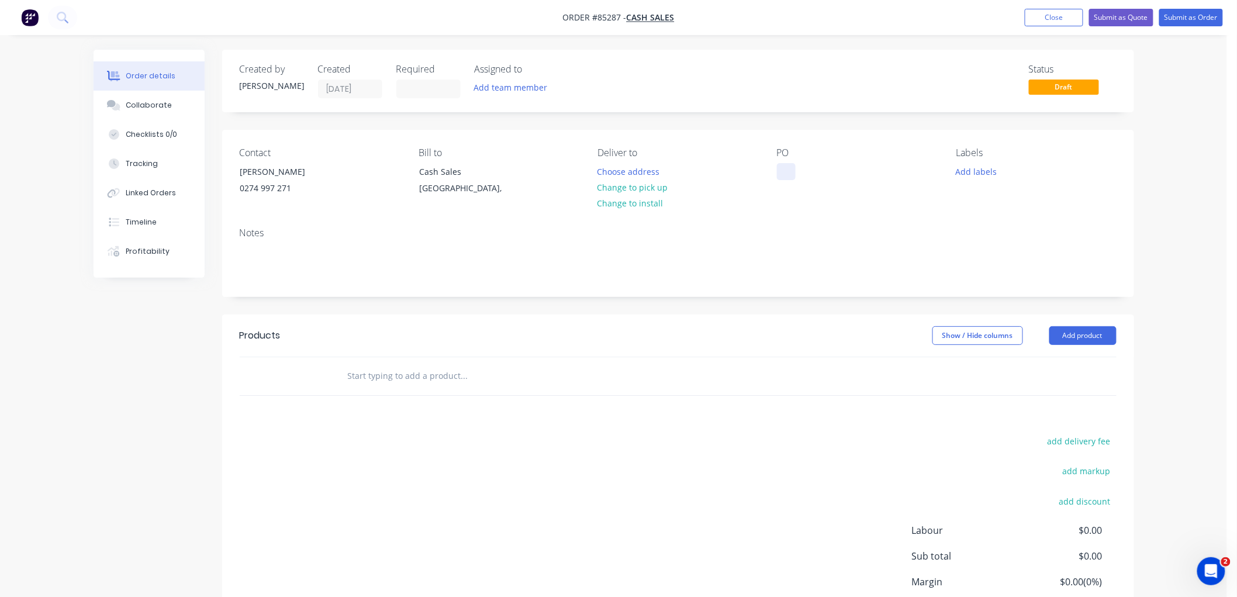
click at [789, 169] on div at bounding box center [786, 171] width 19 height 17
click at [653, 187] on button "Change to pick up" at bounding box center [632, 187] width 83 height 16
click at [393, 380] on input "text" at bounding box center [464, 375] width 234 height 23
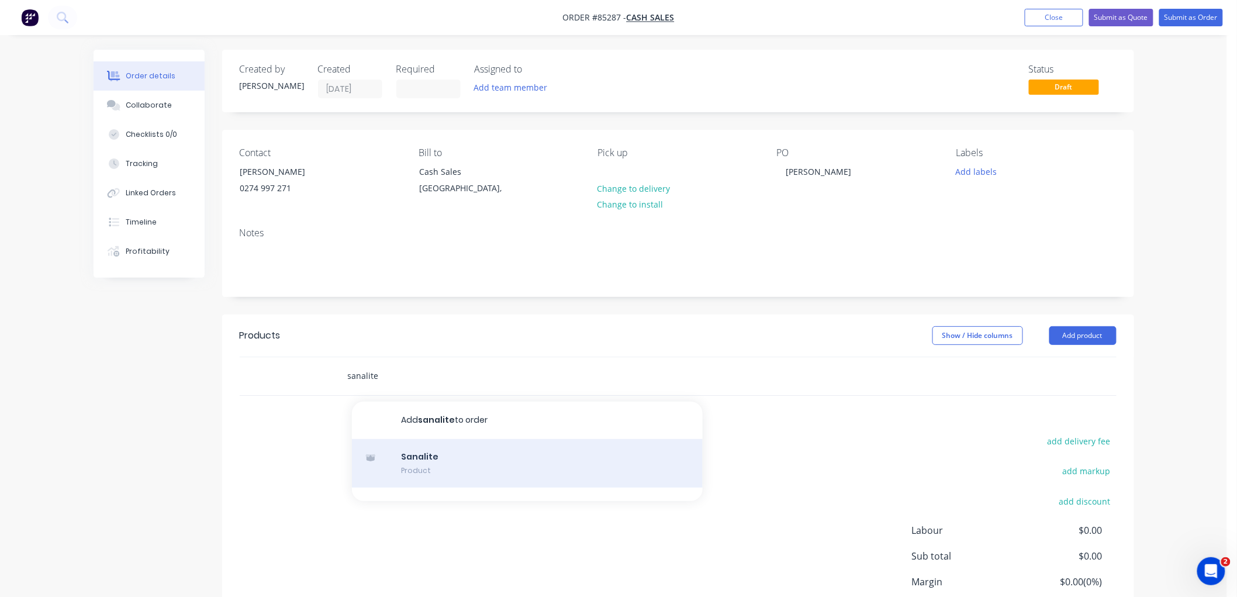
type input "sanalite"
click at [442, 449] on div "Sanalite Product" at bounding box center [527, 463] width 351 height 49
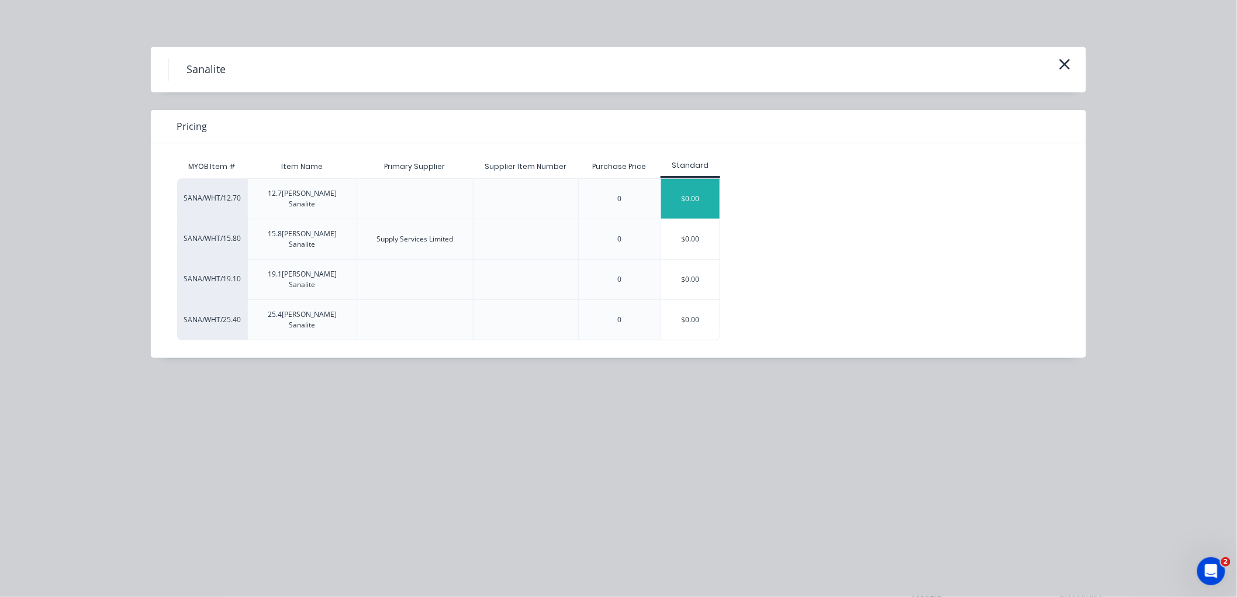
click at [687, 193] on div "$0.00" at bounding box center [690, 199] width 58 height 40
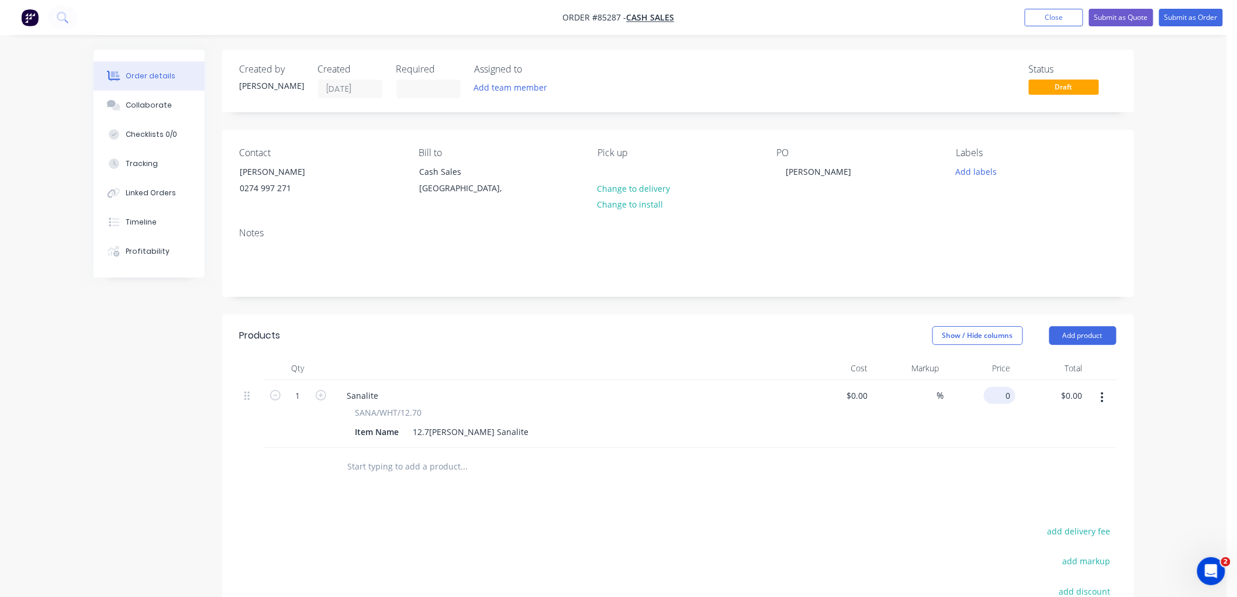
click at [997, 394] on div "0 $0.00" at bounding box center [1000, 395] width 32 height 17
type input "$93.80"
click at [501, 430] on div "12.7mm White Sanalite" at bounding box center [471, 431] width 125 height 17
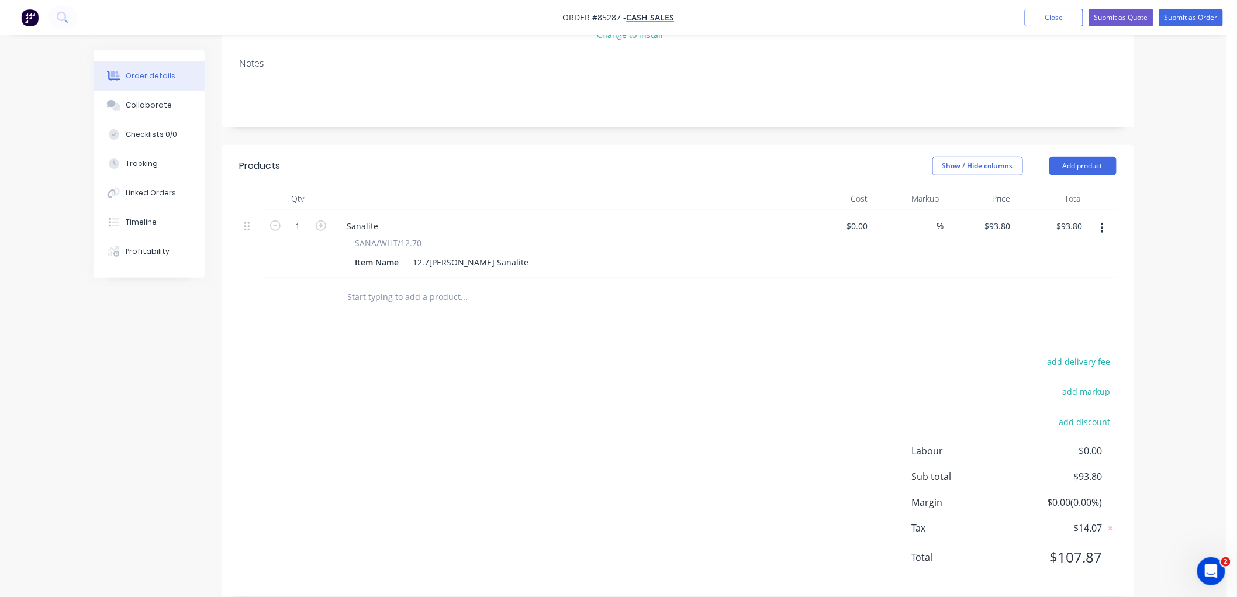
scroll to position [187, 0]
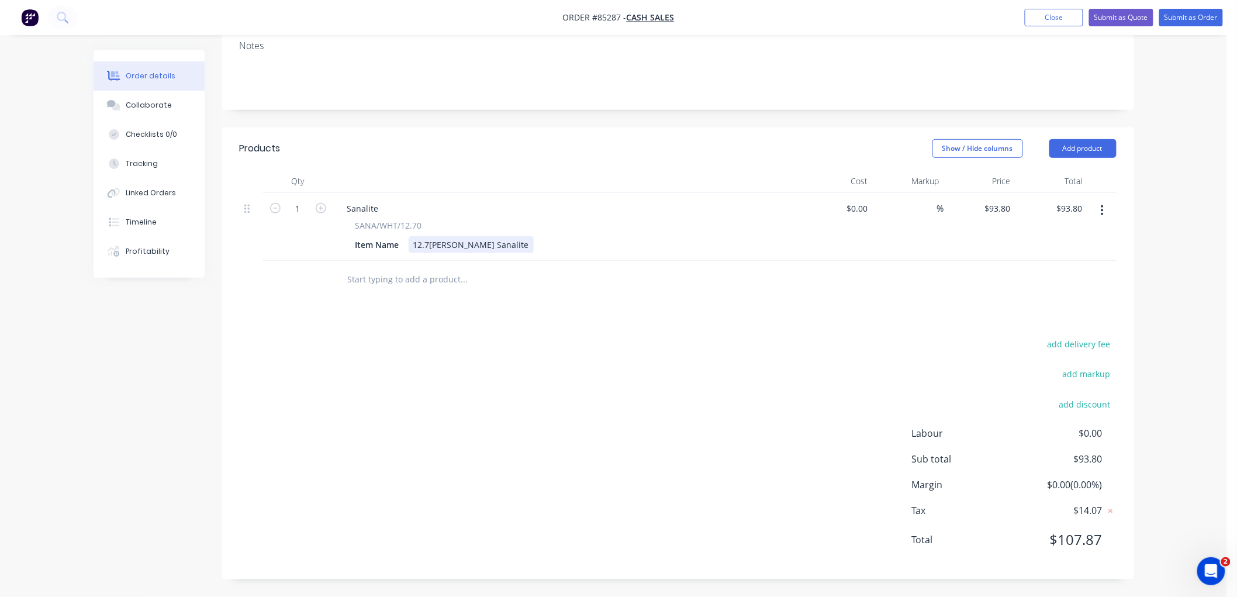
click at [504, 243] on div "12.7mm White Sanalite" at bounding box center [471, 244] width 125 height 17
click at [582, 388] on div "add delivery fee add markup add discount Labour $0.00 Sub total $93.80 Margin $…" at bounding box center [678, 449] width 877 height 226
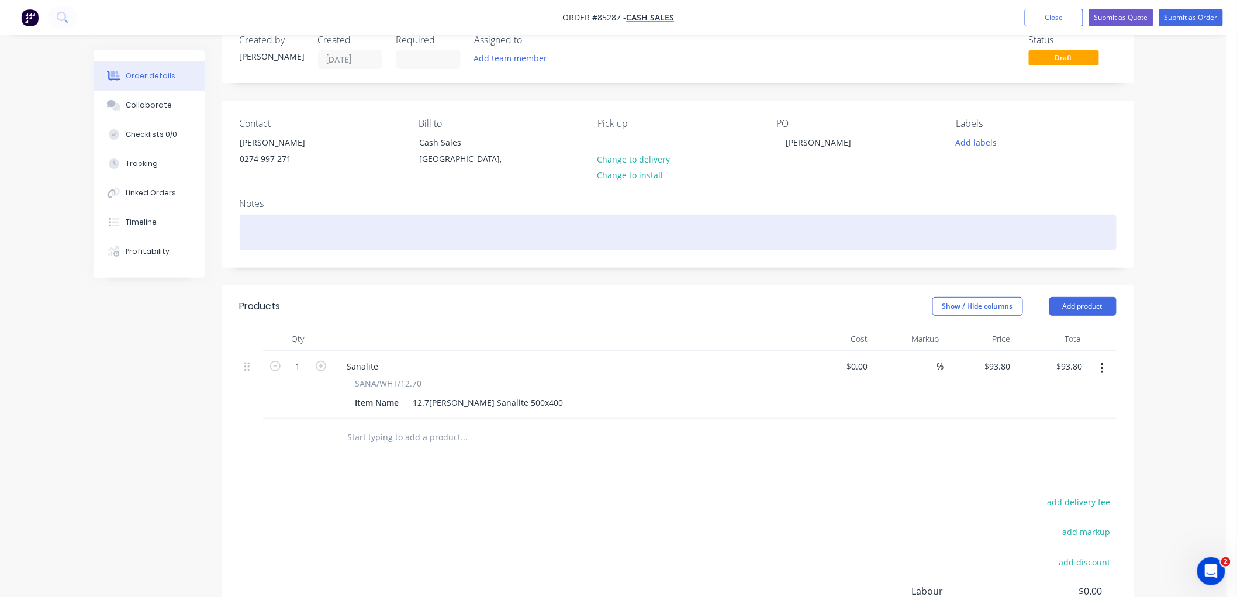
scroll to position [0, 0]
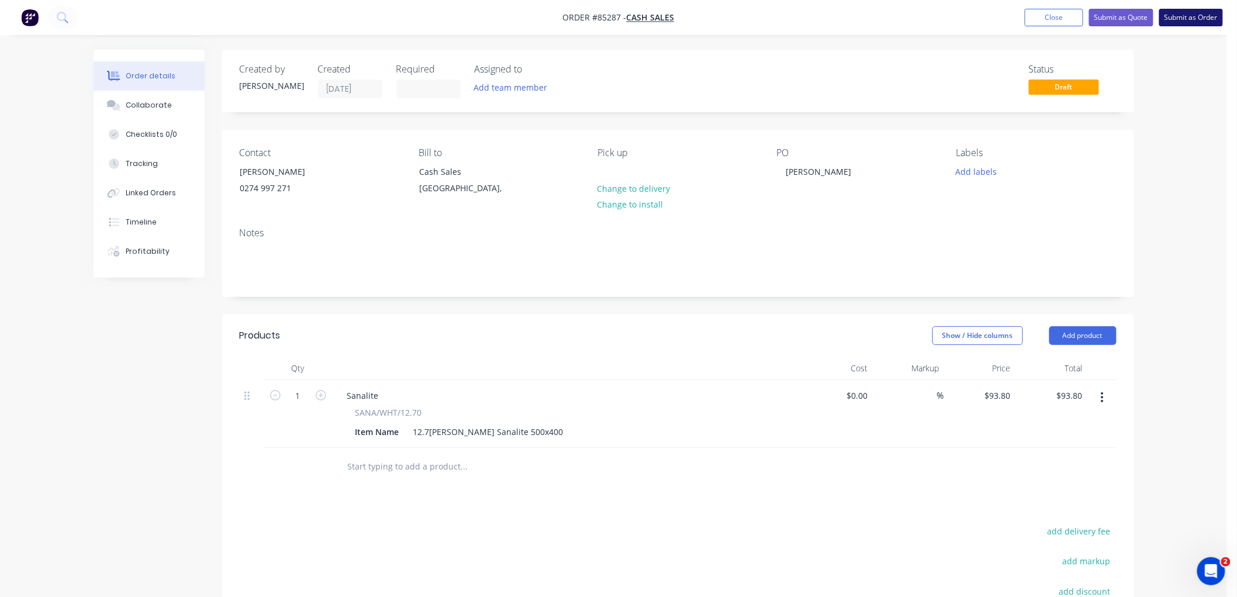
click at [1188, 12] on button "Submit as Order" at bounding box center [1191, 18] width 64 height 18
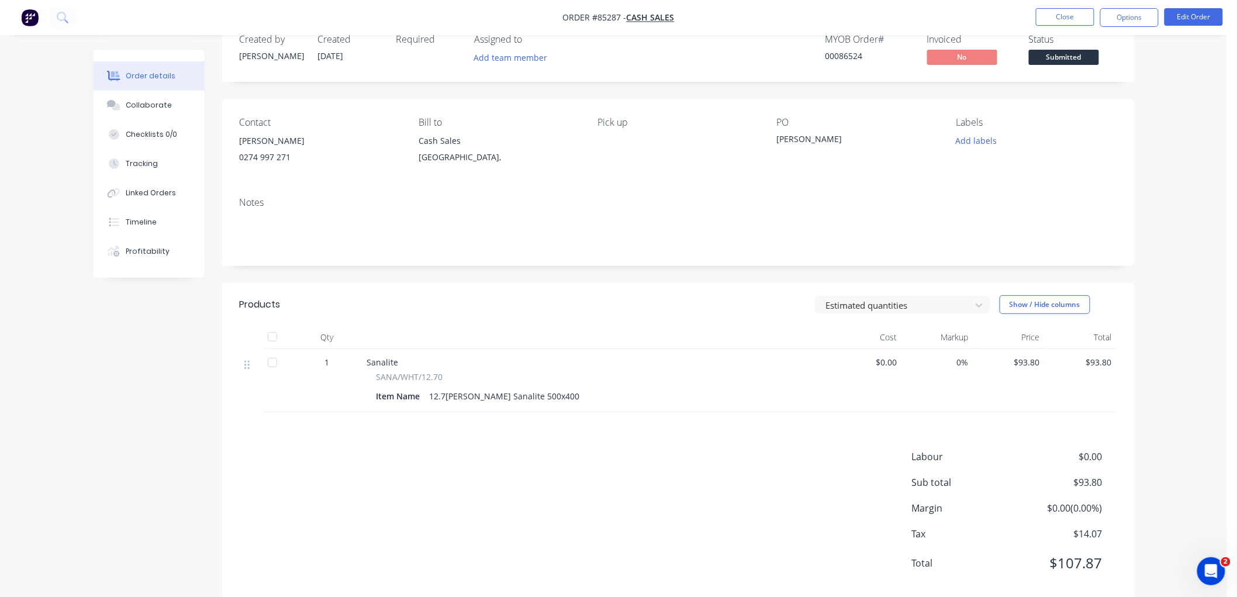
scroll to position [54, 0]
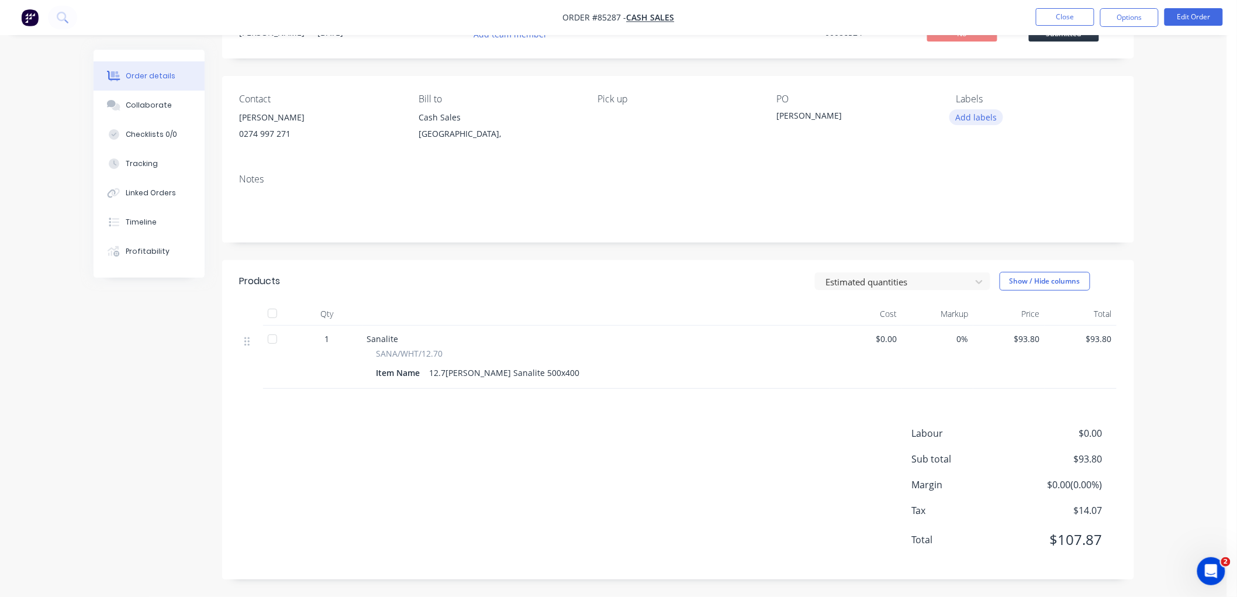
click at [978, 118] on button "Add labels" at bounding box center [976, 117] width 54 height 16
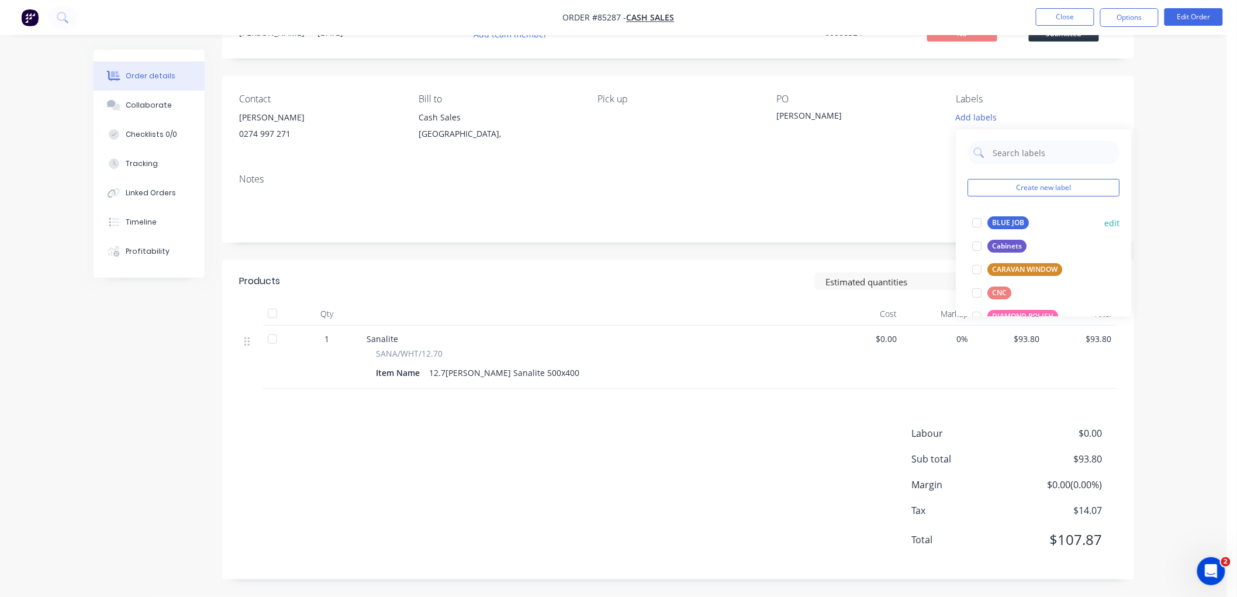
drag, startPoint x: 996, startPoint y: 219, endPoint x: 1051, endPoint y: 219, distance: 54.9
click at [996, 219] on div "BLUE JOB" at bounding box center [1008, 222] width 41 height 13
click at [1170, 132] on div "Order details Collaborate Checklists 0/0 Tracking Linked Orders Timeline Profit…" at bounding box center [613, 272] width 1227 height 650
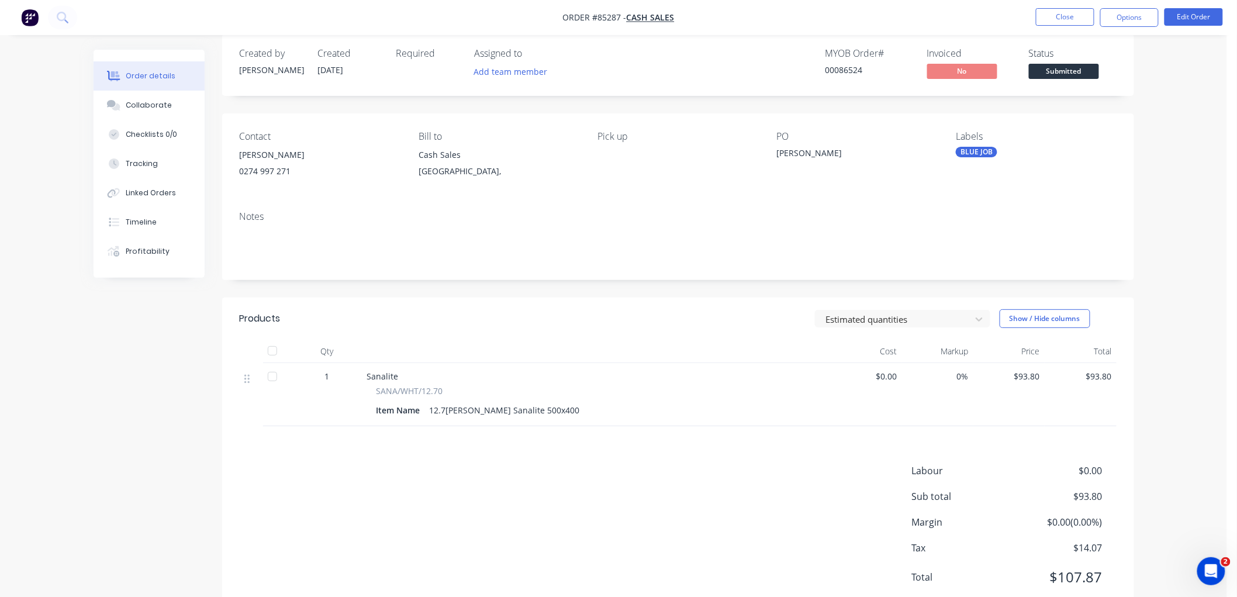
scroll to position [0, 0]
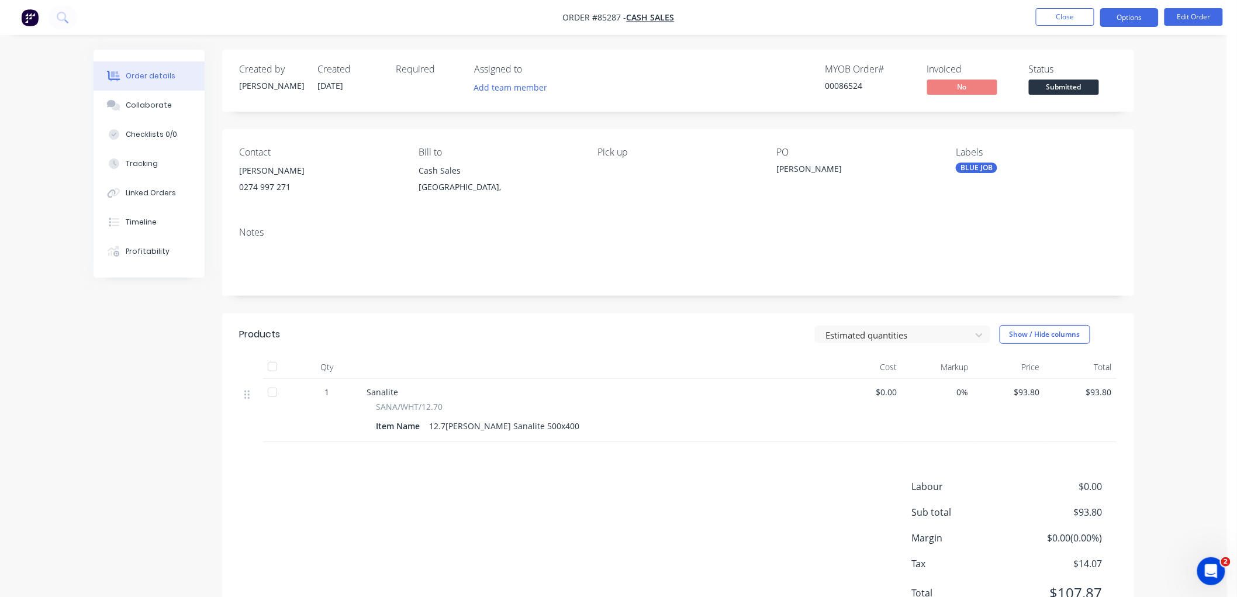
click at [1121, 15] on button "Options" at bounding box center [1129, 17] width 58 height 19
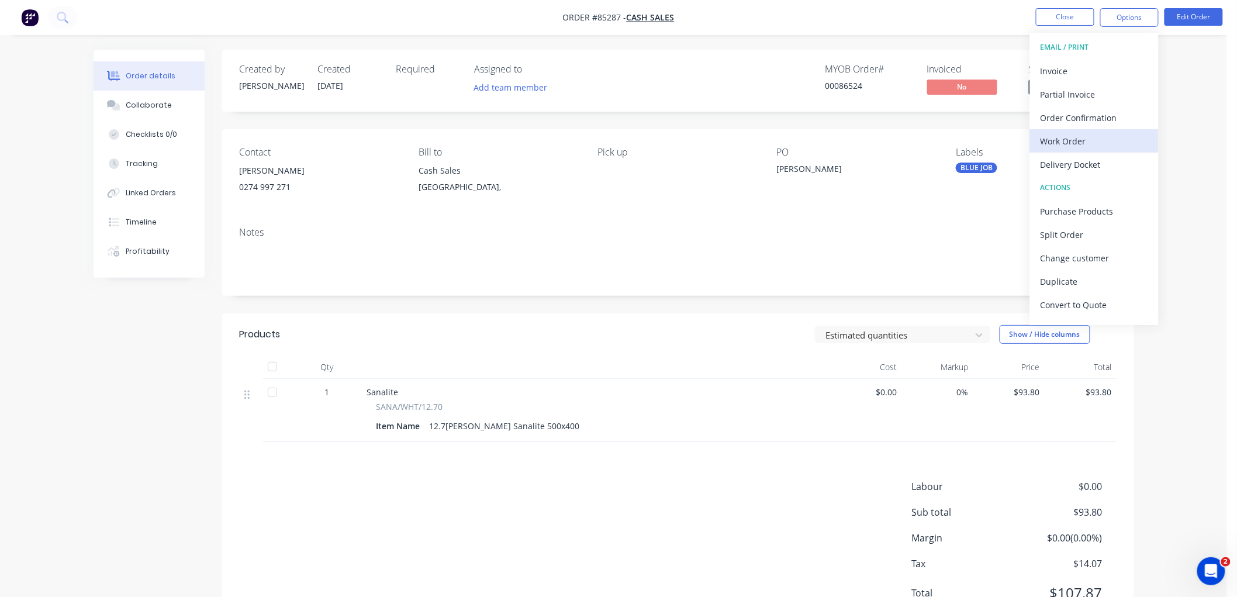
click at [1087, 135] on div "Work Order" at bounding box center [1094, 141] width 108 height 17
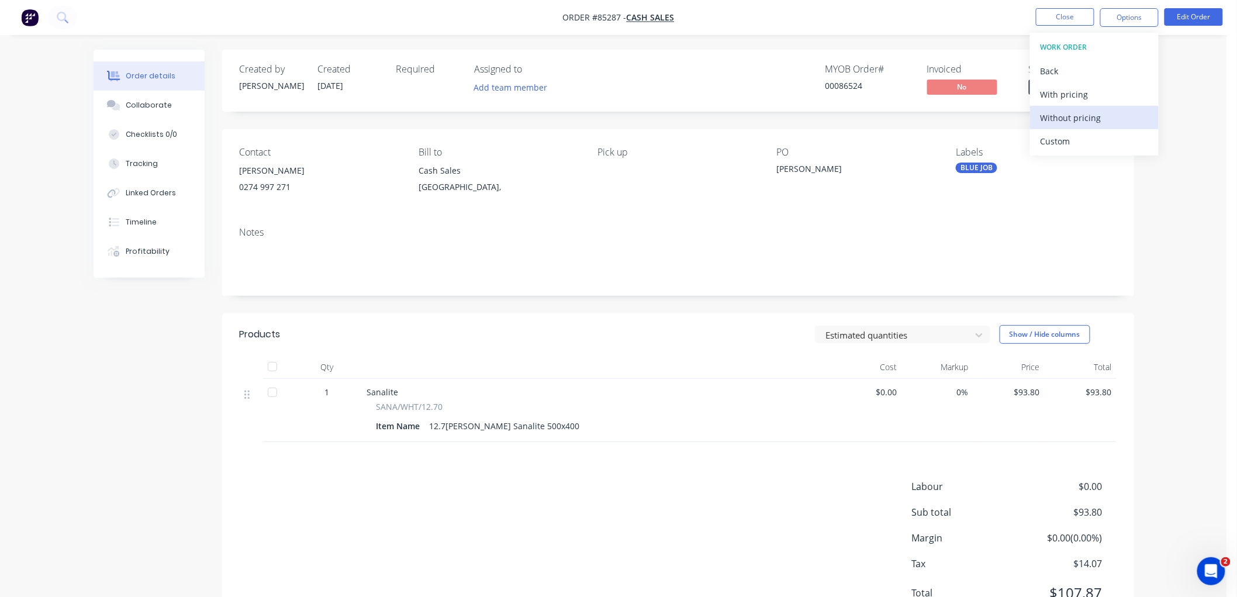
click at [1094, 118] on div "Without pricing" at bounding box center [1094, 117] width 108 height 17
click at [1177, 132] on div "Order details Collaborate Checklists 0/0 Tracking Linked Orders Timeline Profit…" at bounding box center [613, 325] width 1227 height 650
click at [1125, 21] on button "Options" at bounding box center [1129, 17] width 58 height 19
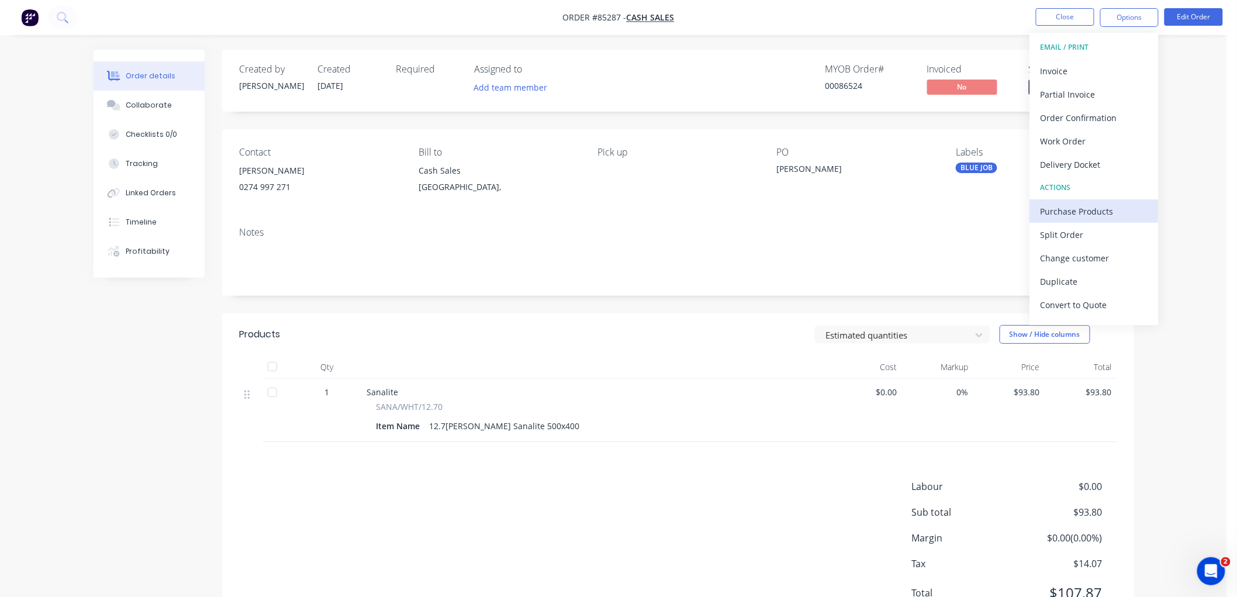
click at [1070, 212] on div "Purchase Products" at bounding box center [1094, 211] width 108 height 17
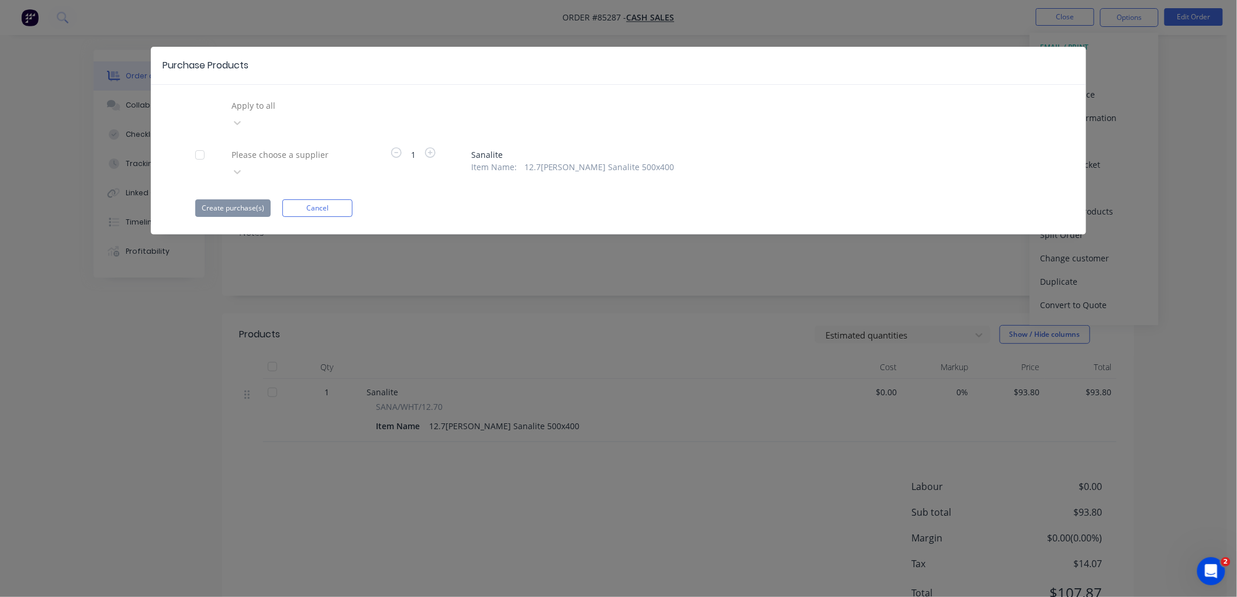
click at [200, 143] on div at bounding box center [199, 154] width 23 height 23
click at [299, 147] on div at bounding box center [314, 154] width 168 height 15
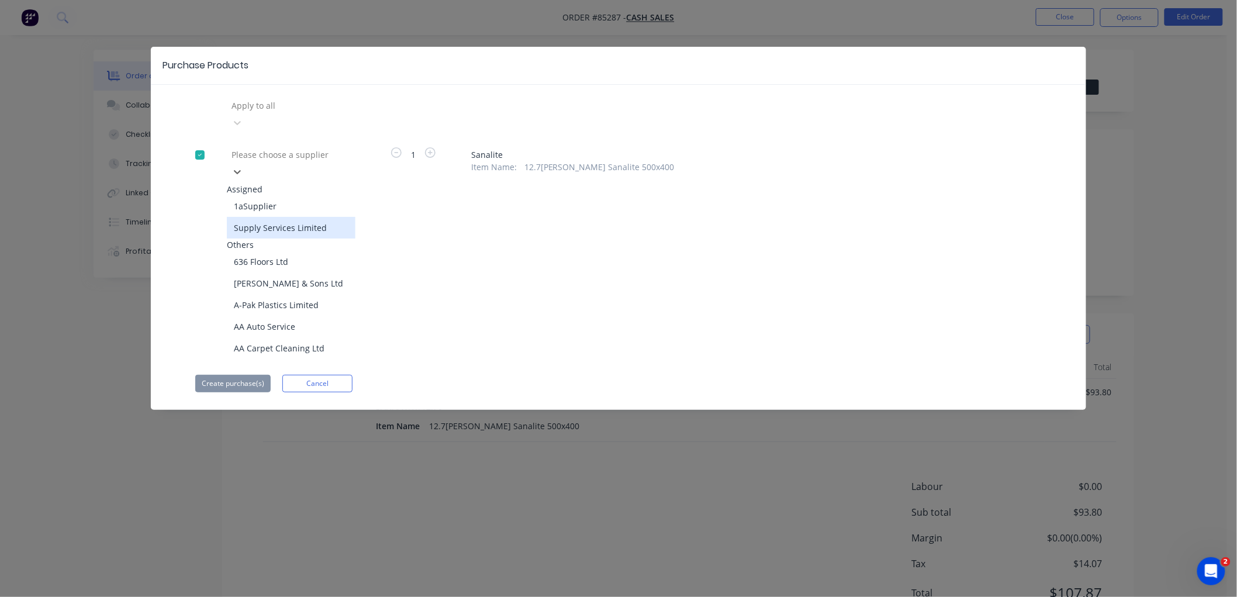
click at [281, 217] on div "Supply Services Limited" at bounding box center [291, 228] width 129 height 22
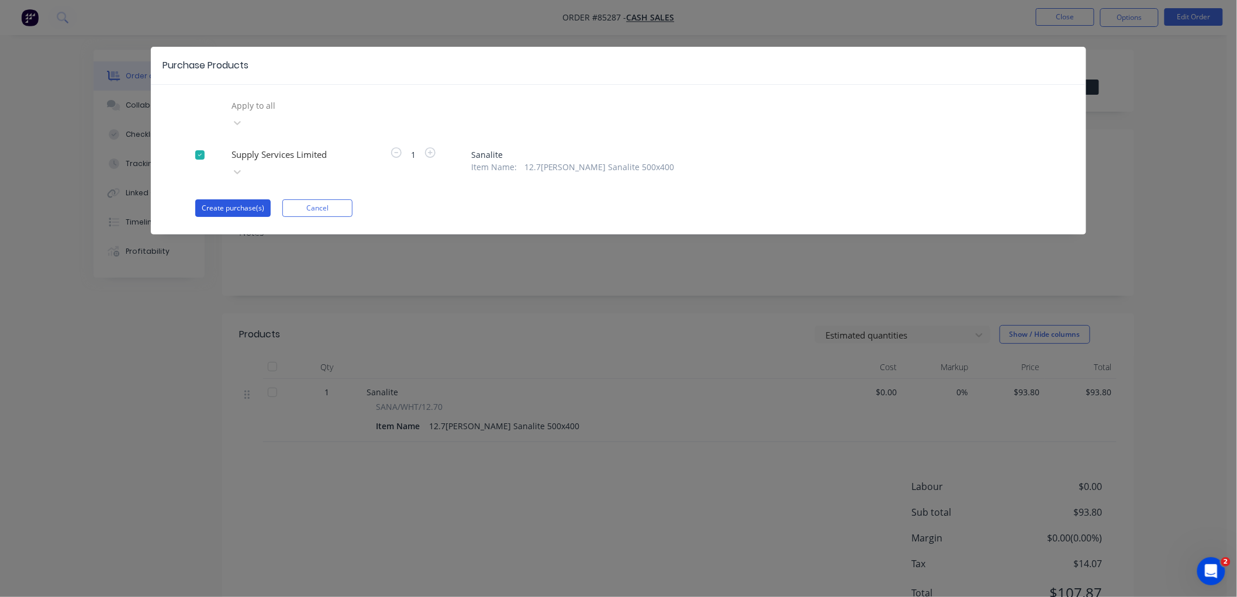
click at [234, 199] on button "Create purchase(s)" at bounding box center [232, 208] width 75 height 18
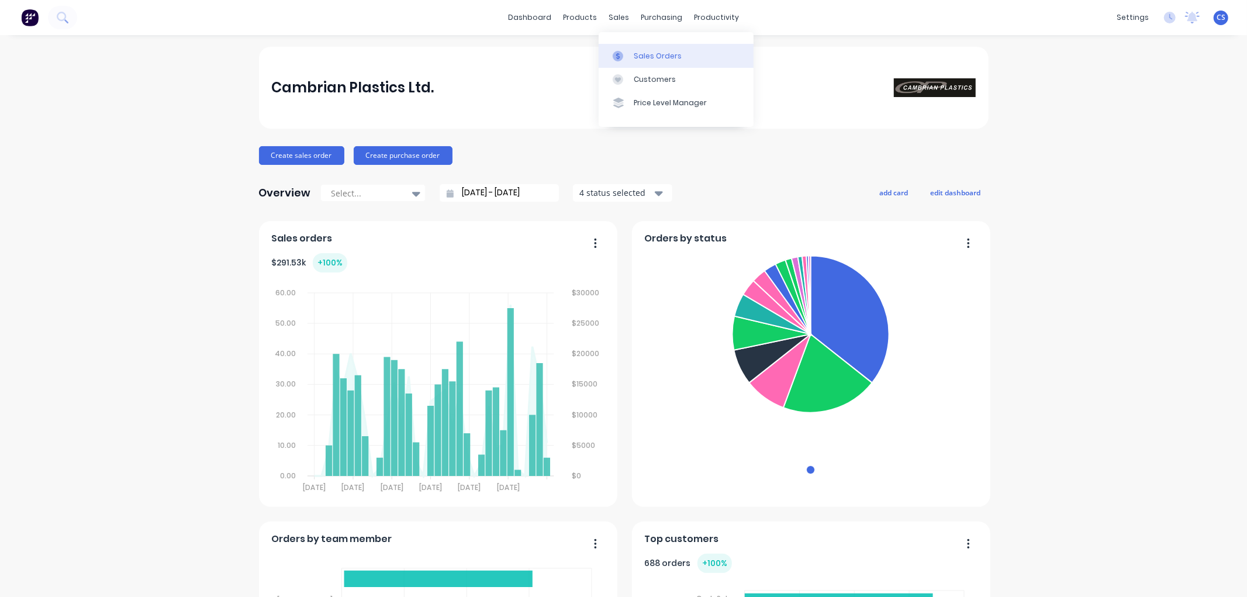
click at [621, 55] on icon at bounding box center [618, 56] width 11 height 11
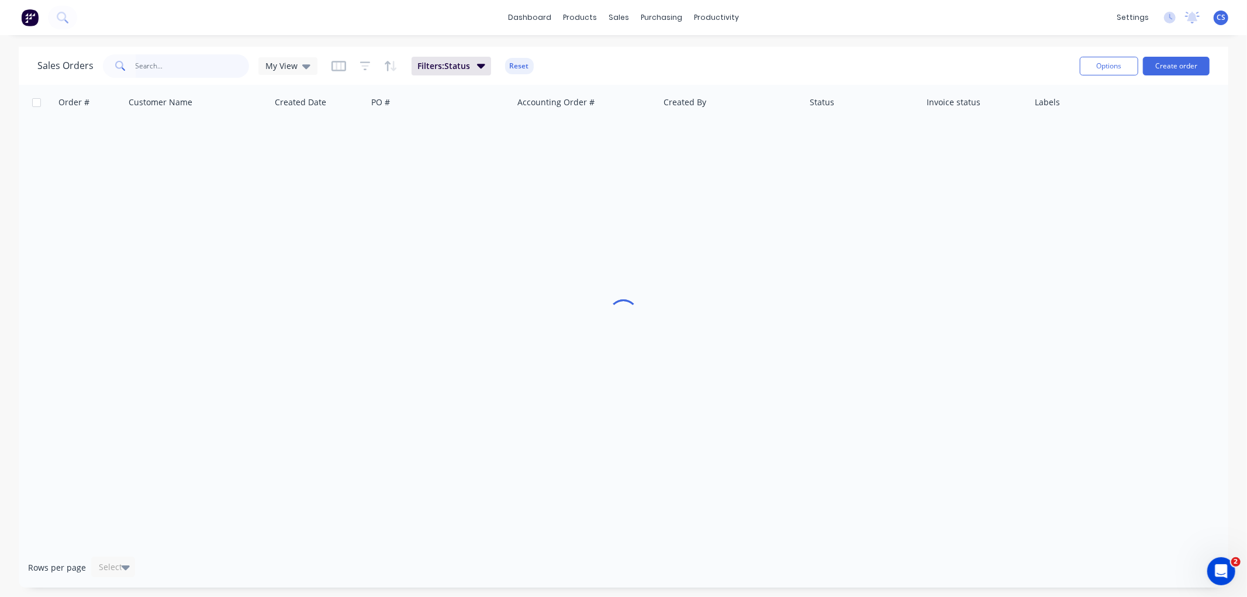
click at [179, 62] on input "text" at bounding box center [193, 65] width 114 height 23
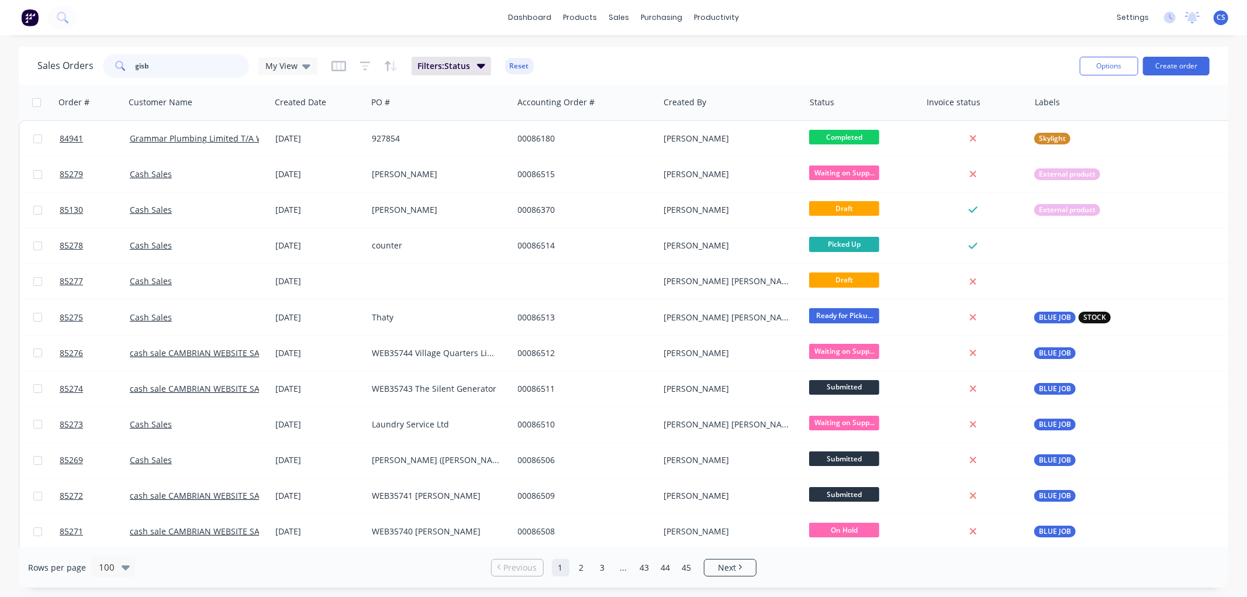
type input "gisbo"
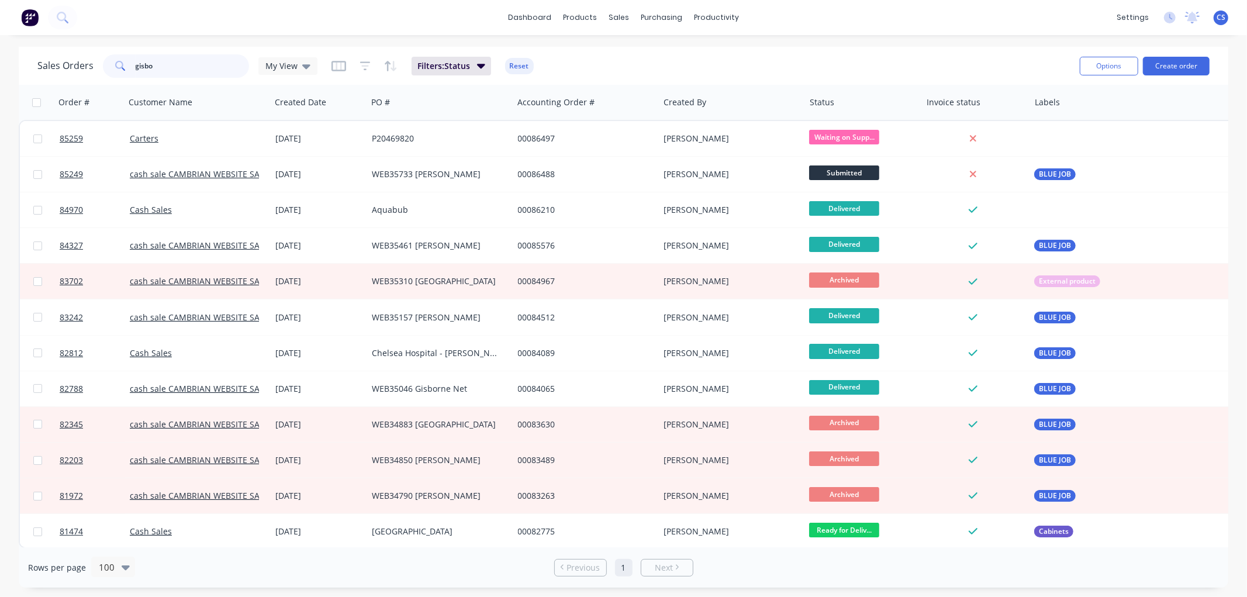
click at [176, 67] on input "gisbo" at bounding box center [193, 65] width 114 height 23
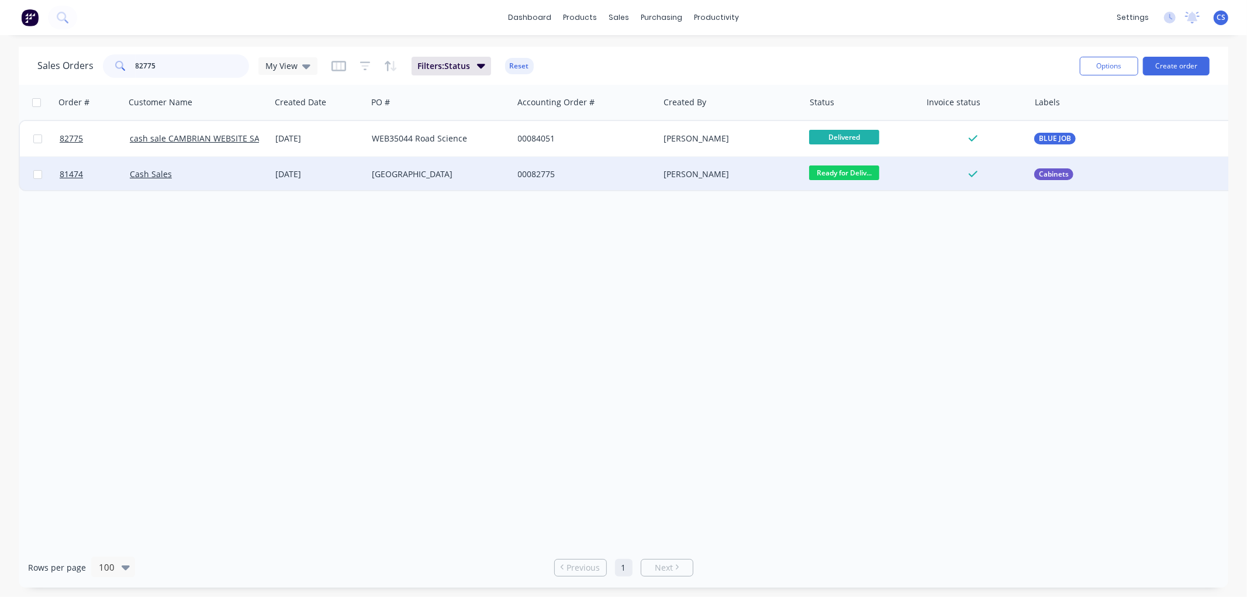
type input "82775"
click at [424, 176] on div "Gisborne Central School" at bounding box center [437, 174] width 130 height 12
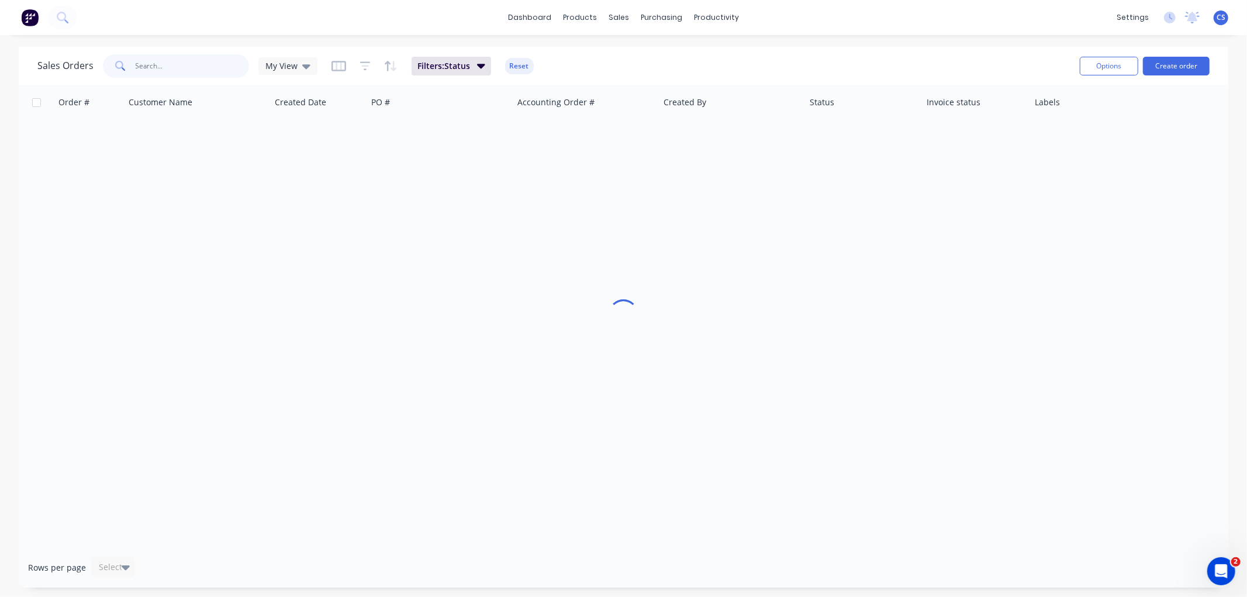
click at [198, 61] on input "text" at bounding box center [193, 65] width 114 height 23
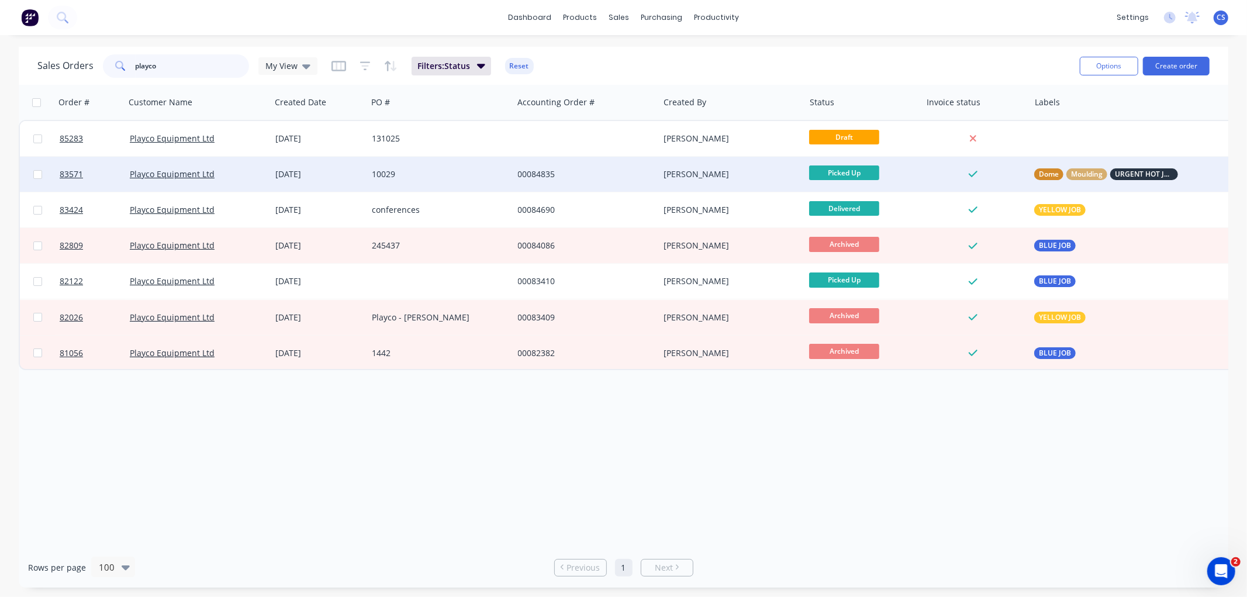
type input "playco"
click at [503, 173] on div "10029" at bounding box center [440, 174] width 136 height 12
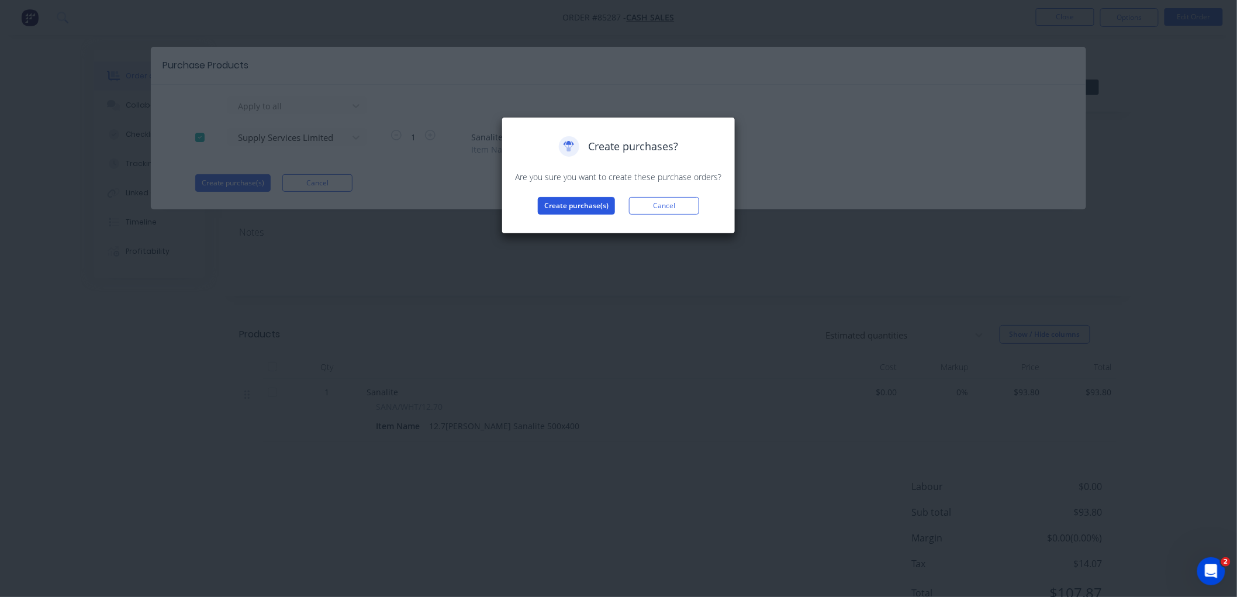
click at [575, 203] on button "Create purchase(s)" at bounding box center [576, 206] width 77 height 18
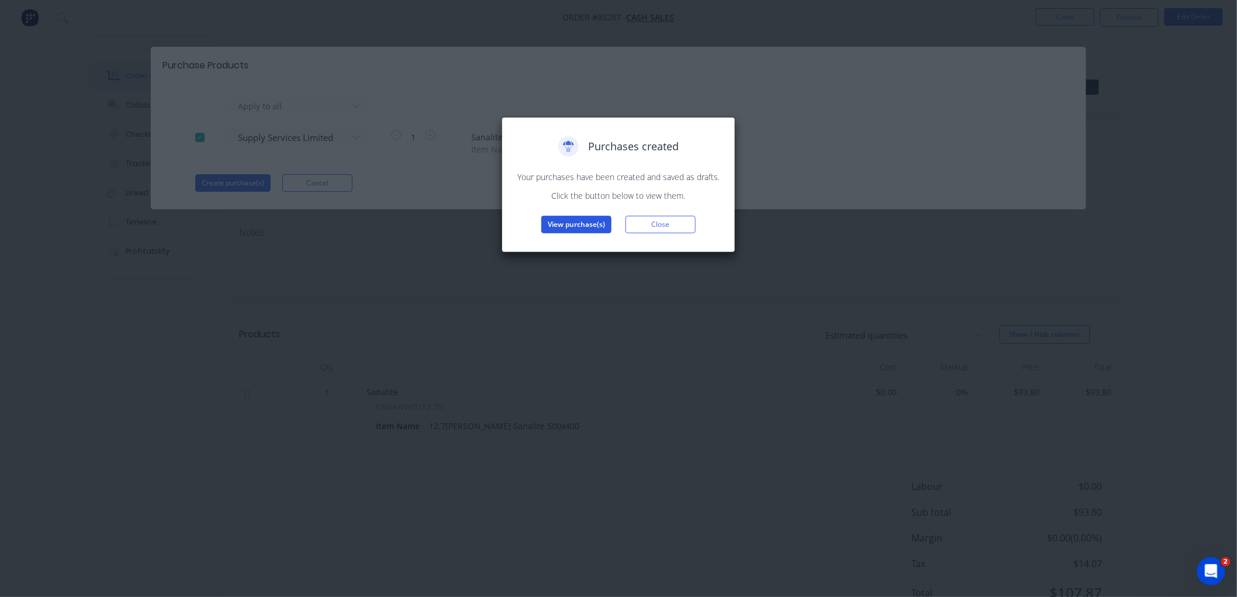
click at [580, 228] on button "View purchase(s)" at bounding box center [576, 225] width 70 height 18
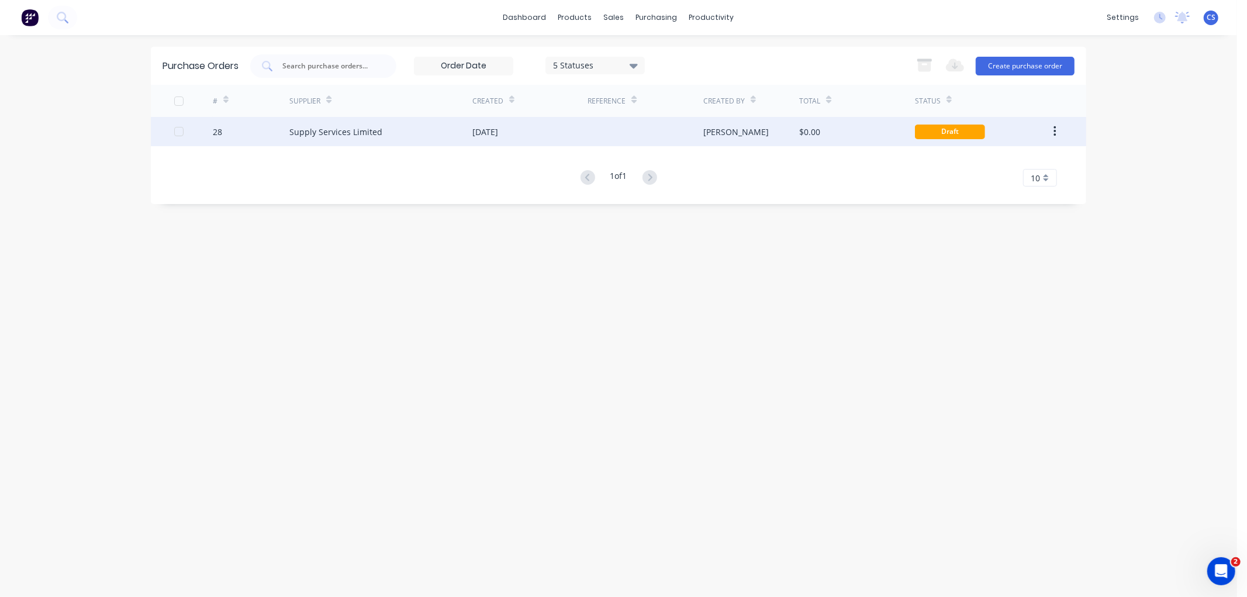
click at [556, 127] on div "[DATE]" at bounding box center [529, 131] width 115 height 29
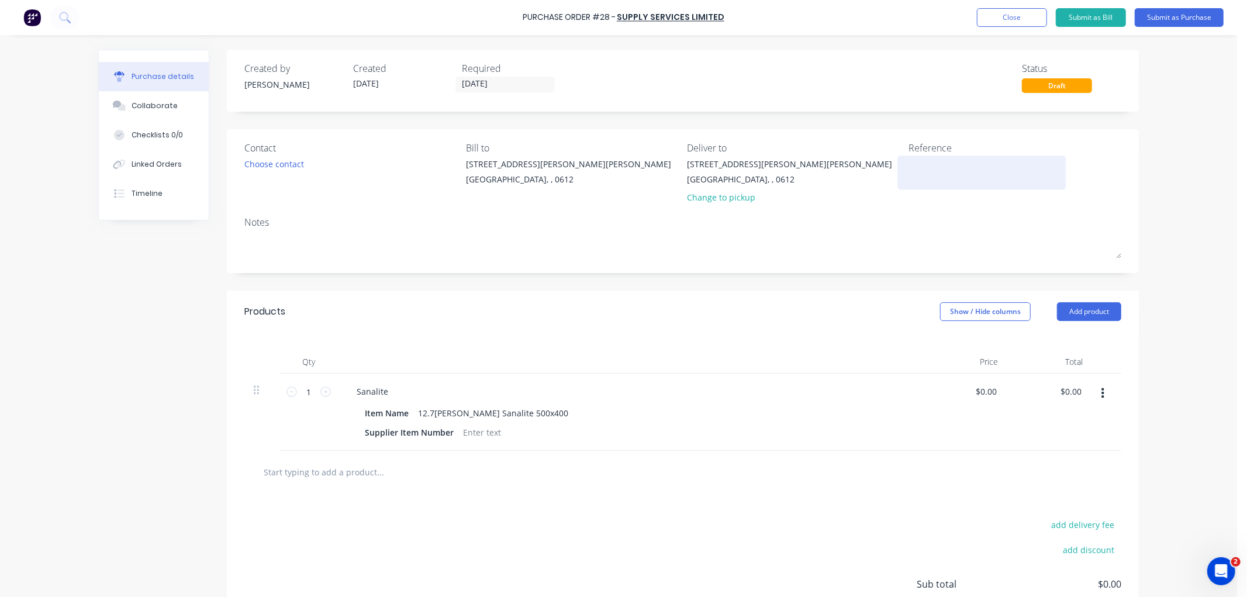
click at [947, 172] on textarea at bounding box center [981, 171] width 146 height 26
type textarea "x"
type textarea "8"
type textarea "x"
type textarea "86"
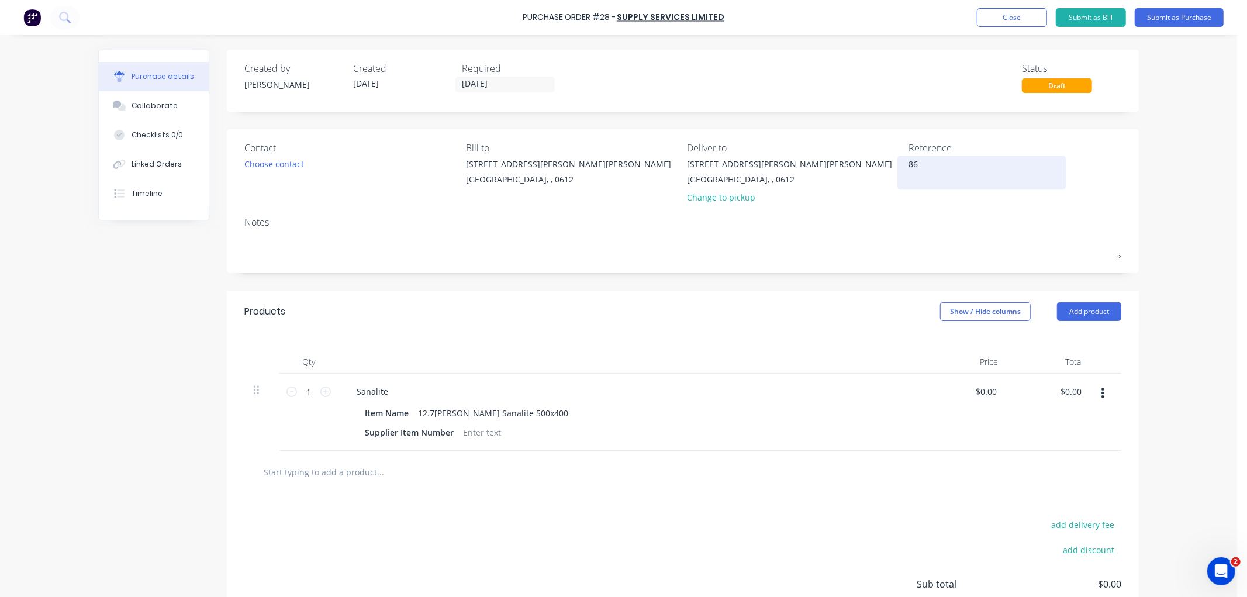
type textarea "x"
type textarea "865"
type textarea "x"
type textarea "8652"
type textarea "x"
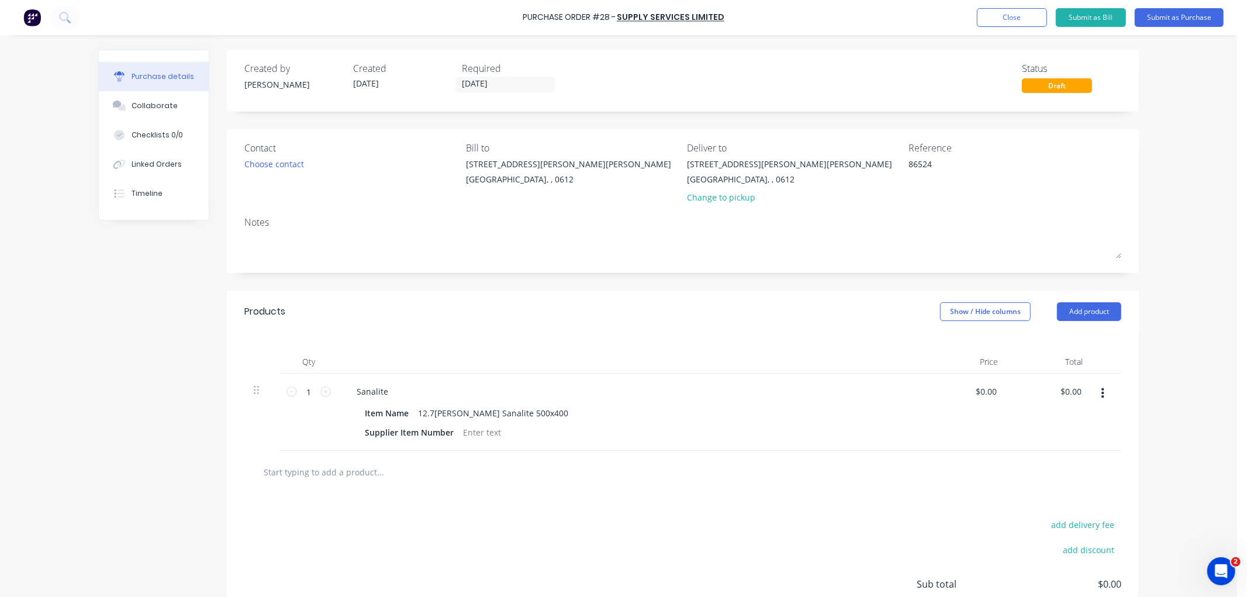
type textarea "86524"
type textarea "x"
type textarea "86524"
click at [1125, 167] on div "Contact Choose contact [PERSON_NAME] to [STREET_ADDRESS][PERSON_NAME][PERSON_NA…" at bounding box center [683, 201] width 912 height 144
click at [379, 431] on div "Supplier Item Number" at bounding box center [409, 432] width 98 height 17
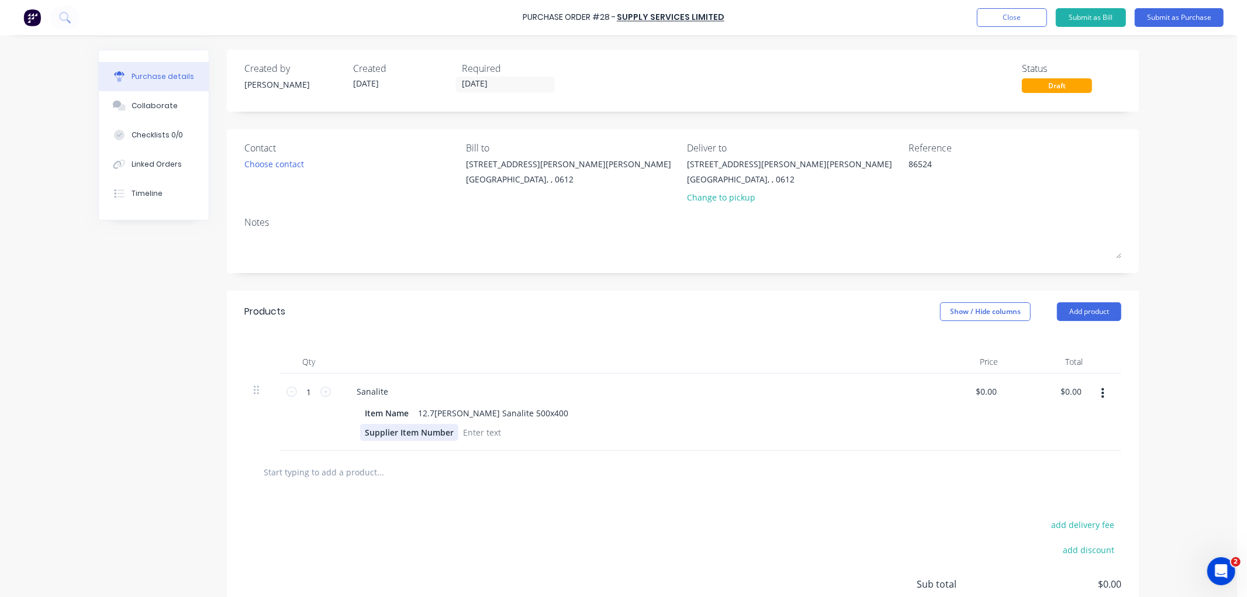
type textarea "x"
click at [379, 431] on div "Supplier Item Number" at bounding box center [409, 432] width 98 height 17
click at [393, 434] on div "Item Number" at bounding box center [391, 432] width 63 height 17
click at [374, 433] on div "Item" at bounding box center [373, 432] width 27 height 17
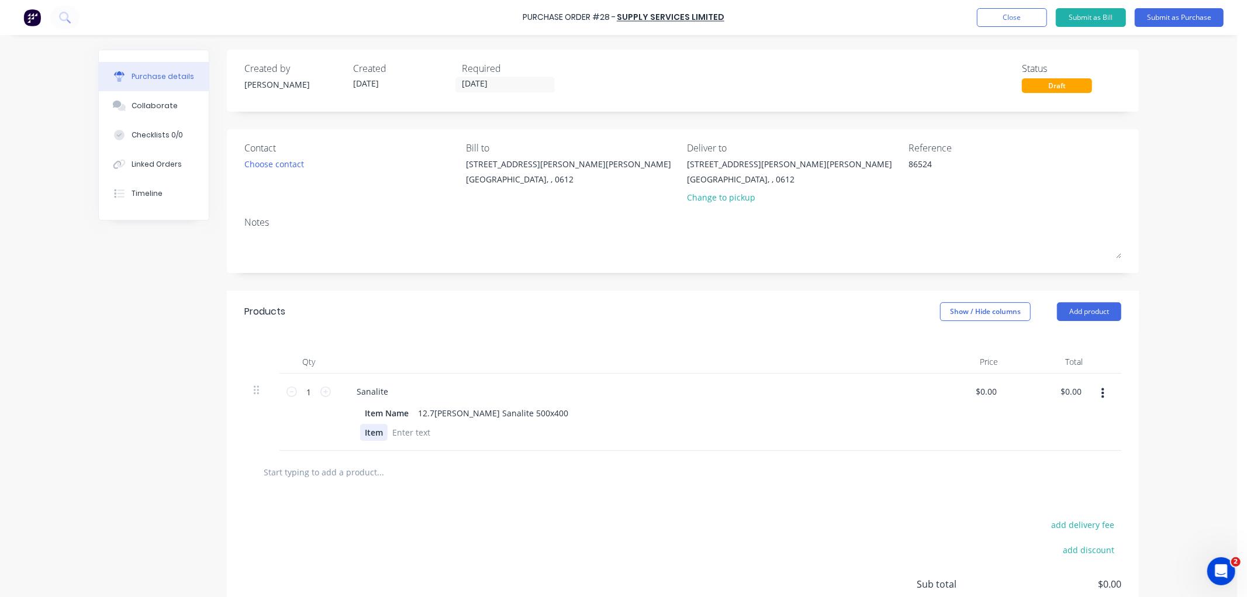
click at [374, 433] on div "Item" at bounding box center [373, 432] width 27 height 17
drag, startPoint x: 425, startPoint y: 466, endPoint x: 452, endPoint y: 473, distance: 27.9
click at [425, 468] on input "text" at bounding box center [380, 471] width 234 height 23
click at [1184, 16] on button "Submit as Purchase" at bounding box center [1178, 17] width 89 height 19
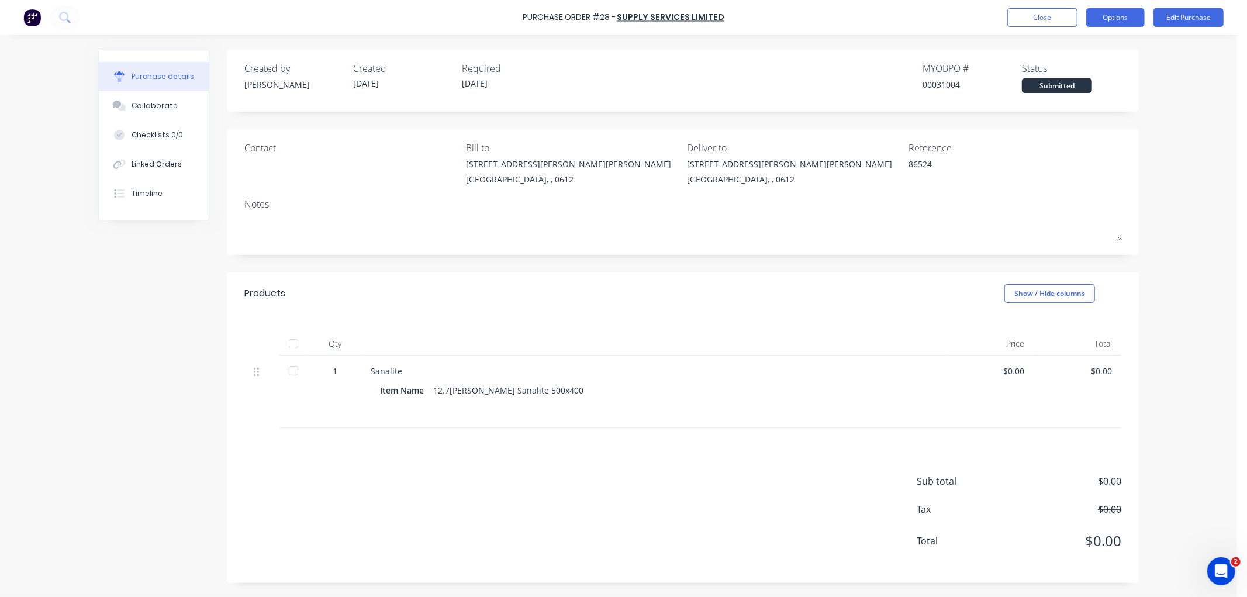
click at [1116, 22] on button "Options" at bounding box center [1115, 17] width 58 height 19
click at [1068, 45] on div "Print / Email" at bounding box center [1089, 47] width 90 height 17
click at [1082, 89] on div "Without pricing" at bounding box center [1089, 94] width 90 height 17
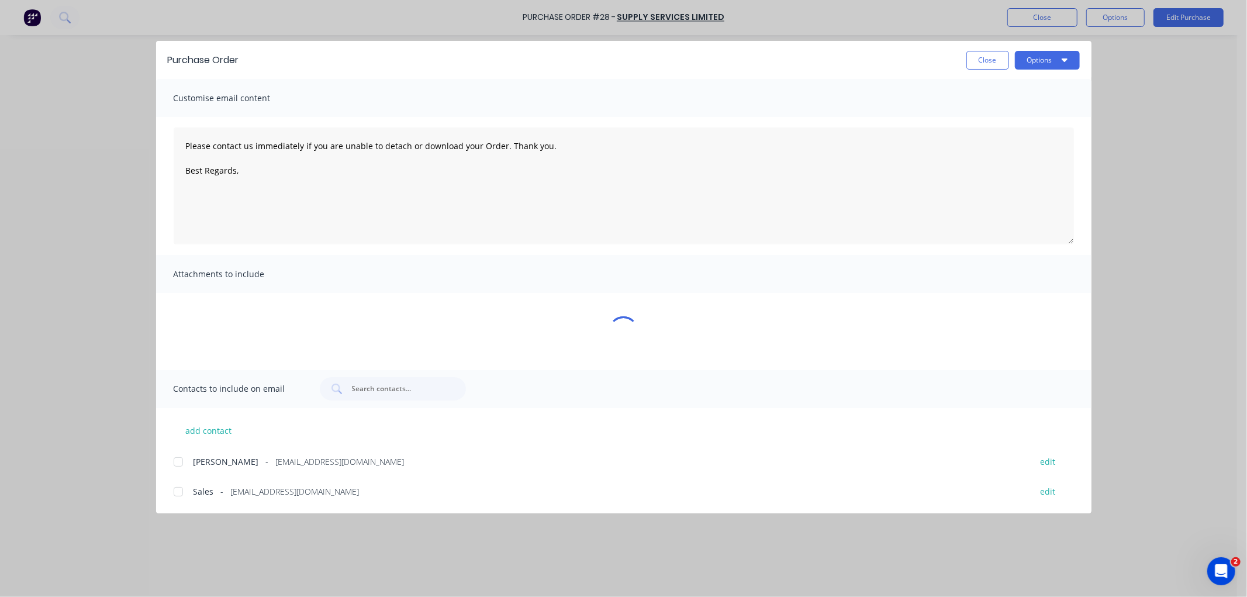
type textarea "x"
type textarea "Please contact us immediately if you are unable to detach or download your Orde…"
type textarea "x"
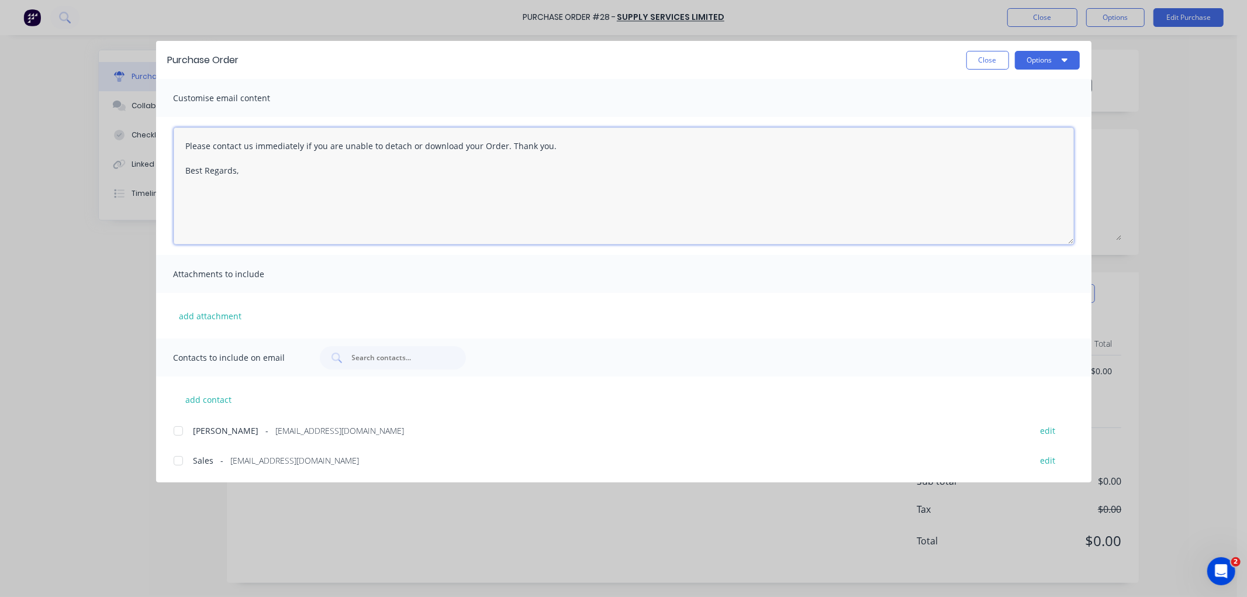
click at [284, 177] on textarea "Please contact us immediately if you are unable to detach or download your Orde…" at bounding box center [624, 185] width 900 height 117
click at [178, 462] on div at bounding box center [178, 460] width 23 height 23
type textarea "Please contact us immediately if you are unable to detach or download your Orde…"
click at [1043, 57] on button "Options" at bounding box center [1047, 60] width 65 height 19
click at [998, 131] on div "Email" at bounding box center [1024, 136] width 90 height 17
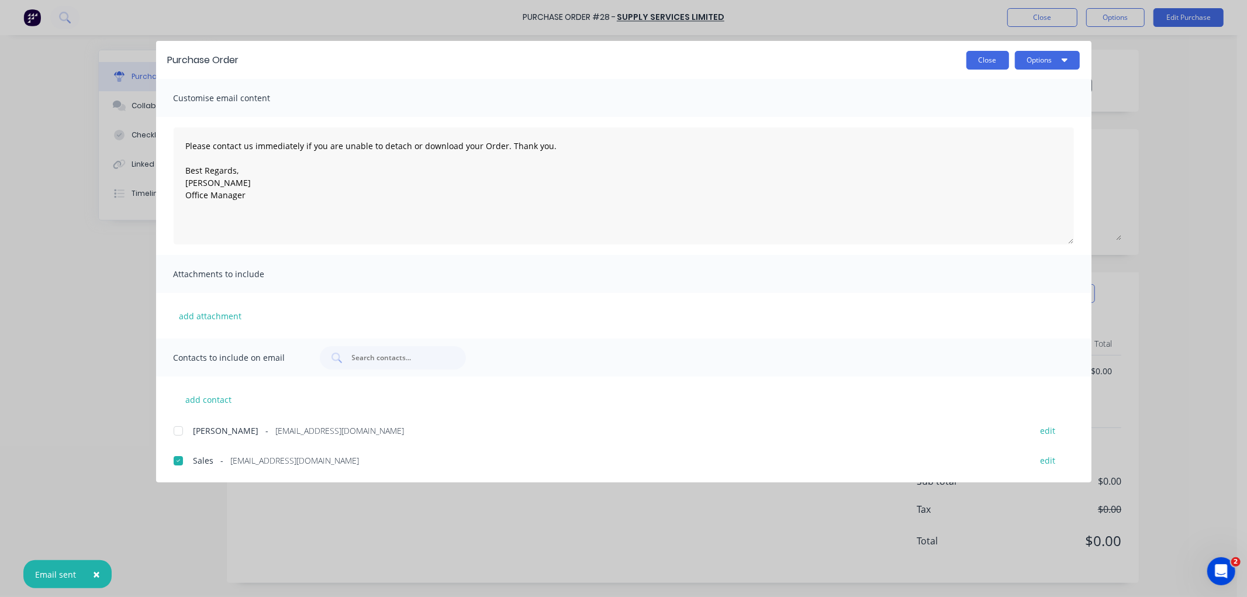
click at [981, 63] on button "Close" at bounding box center [987, 60] width 43 height 19
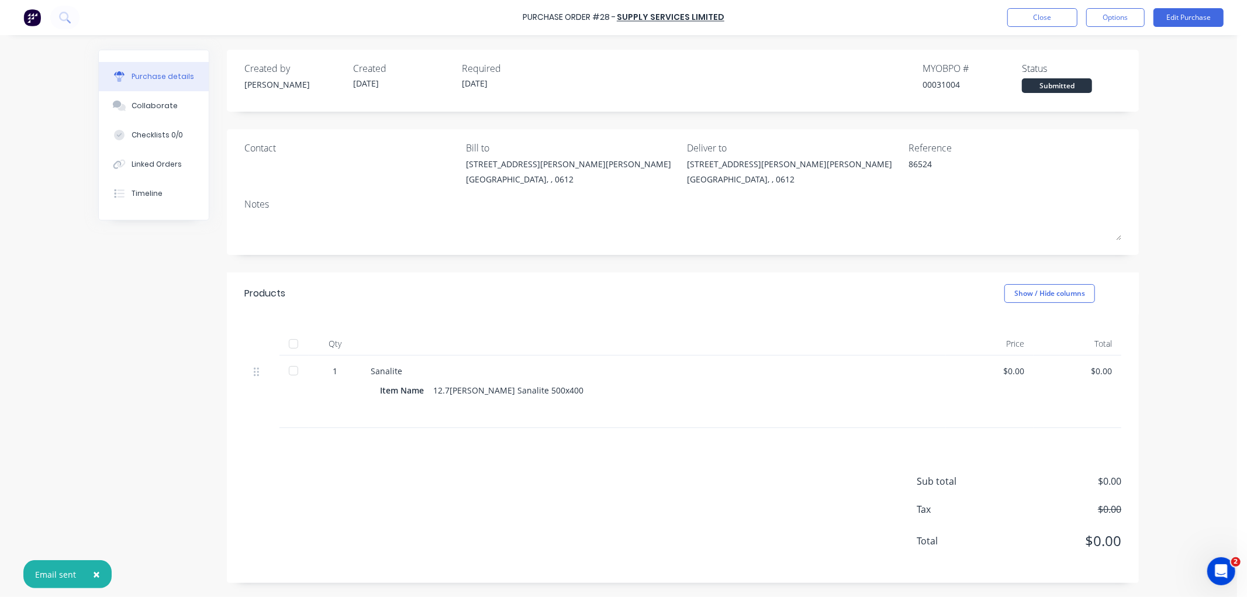
type textarea "x"
click at [1065, 84] on div "Submitted" at bounding box center [1057, 85] width 70 height 15
click at [155, 161] on div "Linked Orders" at bounding box center [157, 164] width 50 height 11
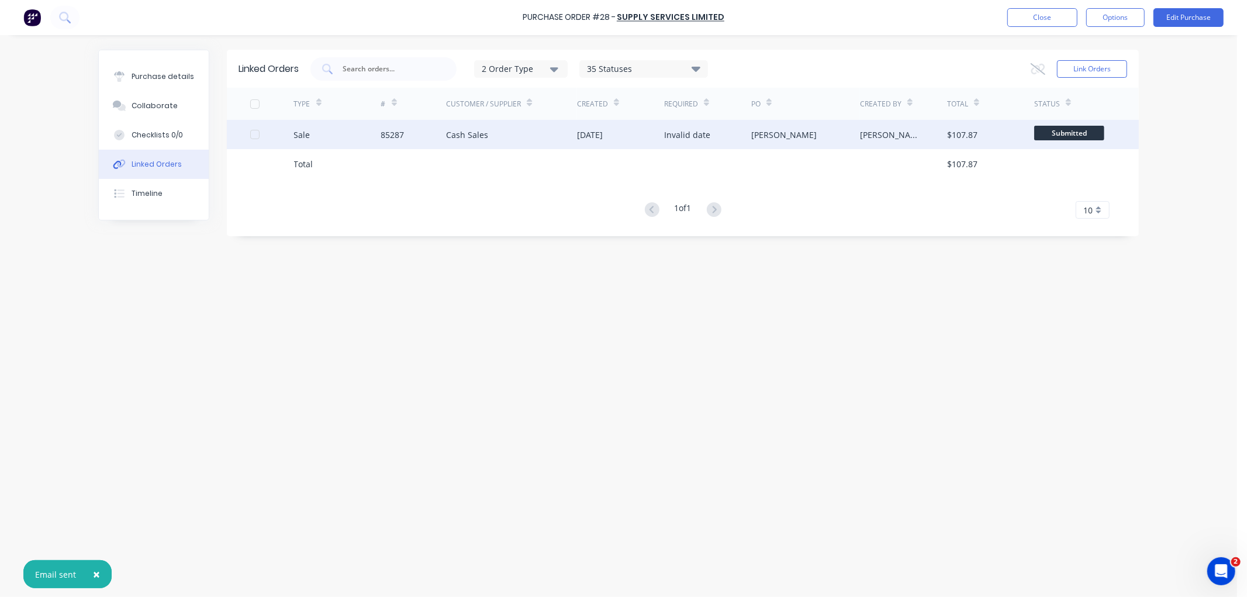
click at [875, 133] on div "[PERSON_NAME]" at bounding box center [892, 135] width 64 height 12
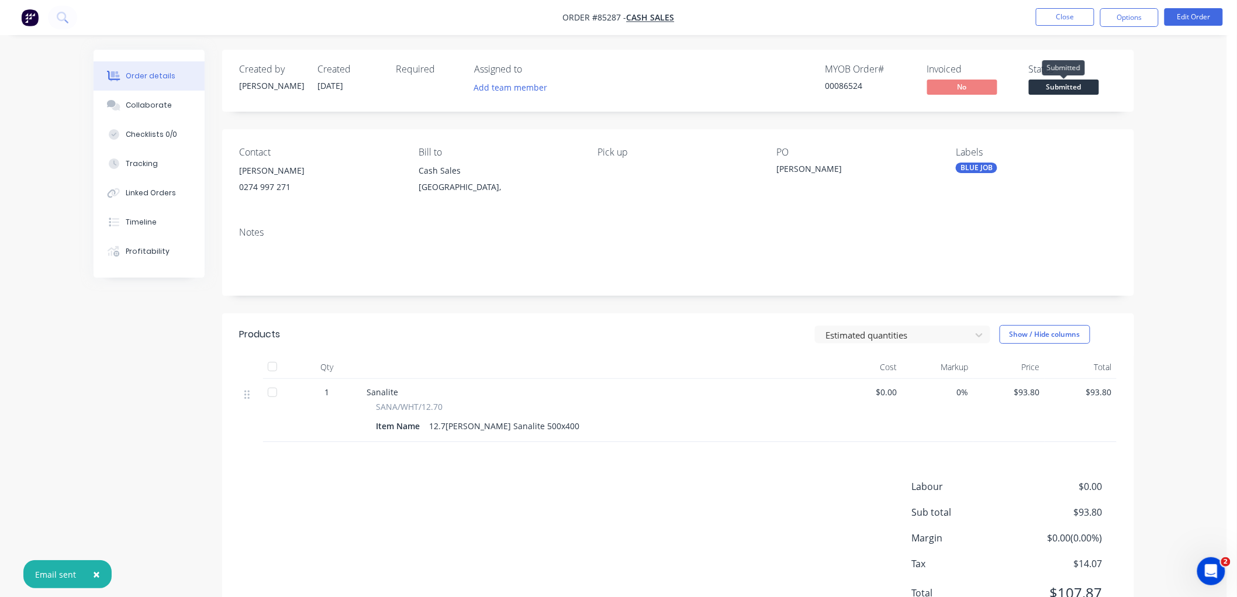
click at [1067, 88] on span "Submitted" at bounding box center [1064, 86] width 70 height 15
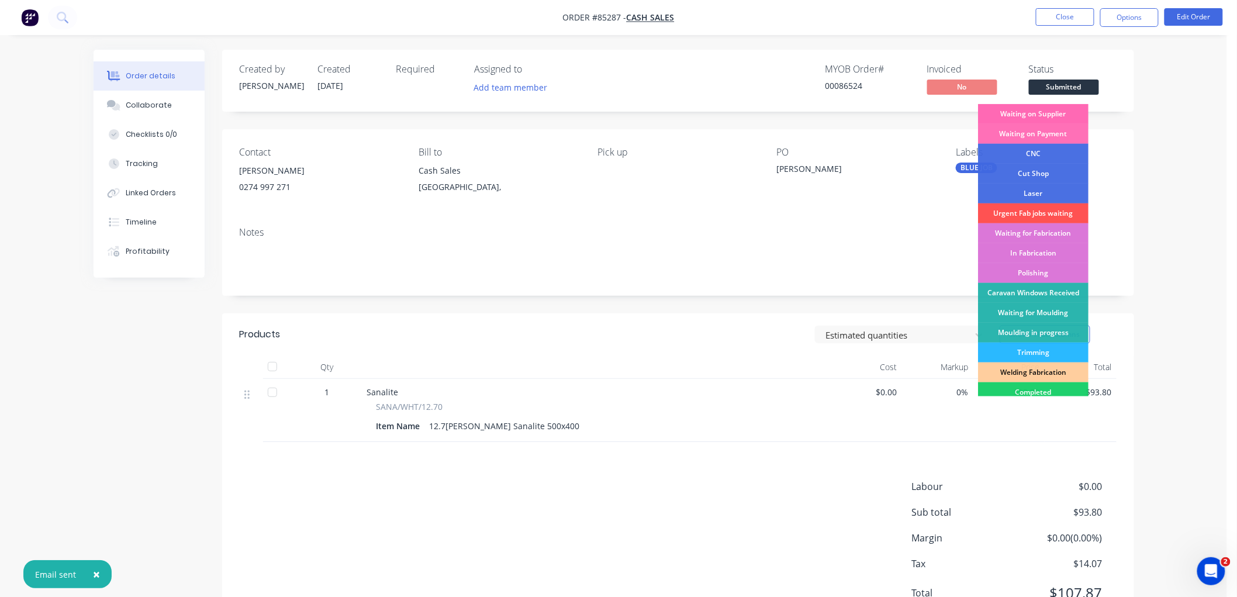
click at [1042, 113] on div "Waiting on Supplier" at bounding box center [1033, 114] width 110 height 20
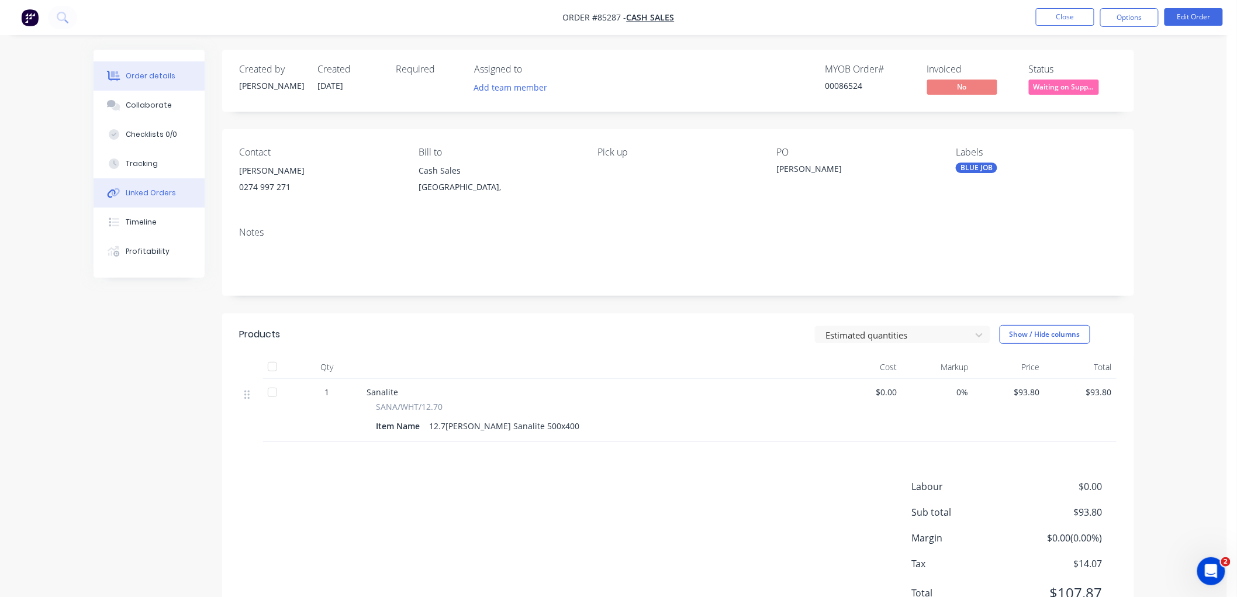
click at [156, 191] on div "Linked Orders" at bounding box center [151, 193] width 50 height 11
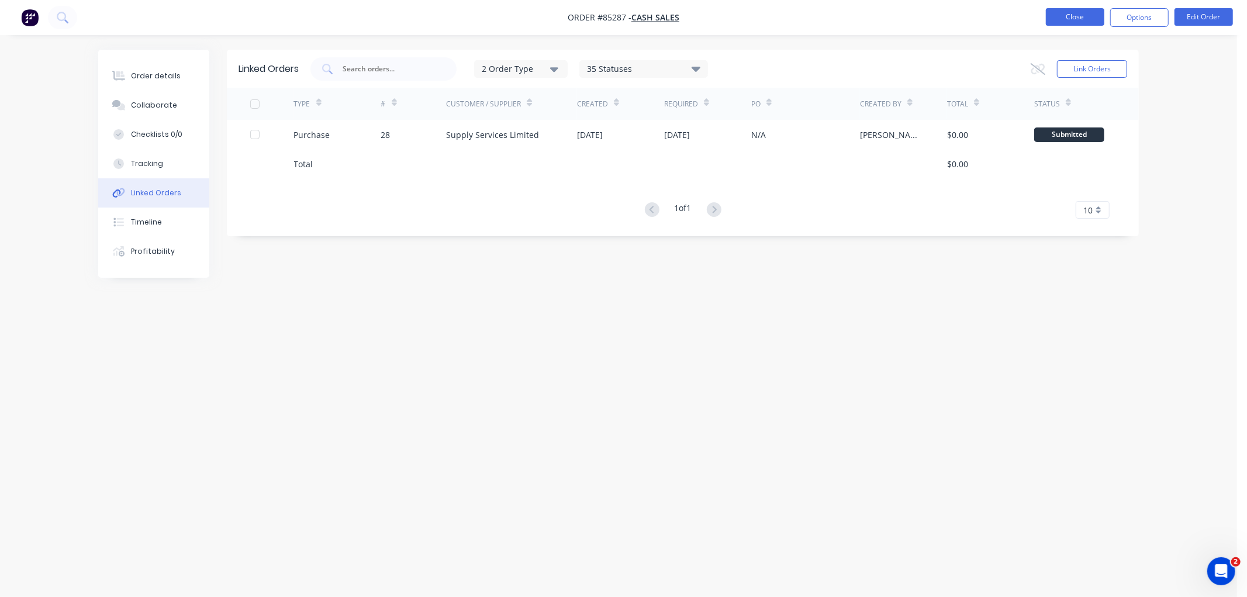
click at [1078, 19] on button "Close" at bounding box center [1075, 17] width 58 height 18
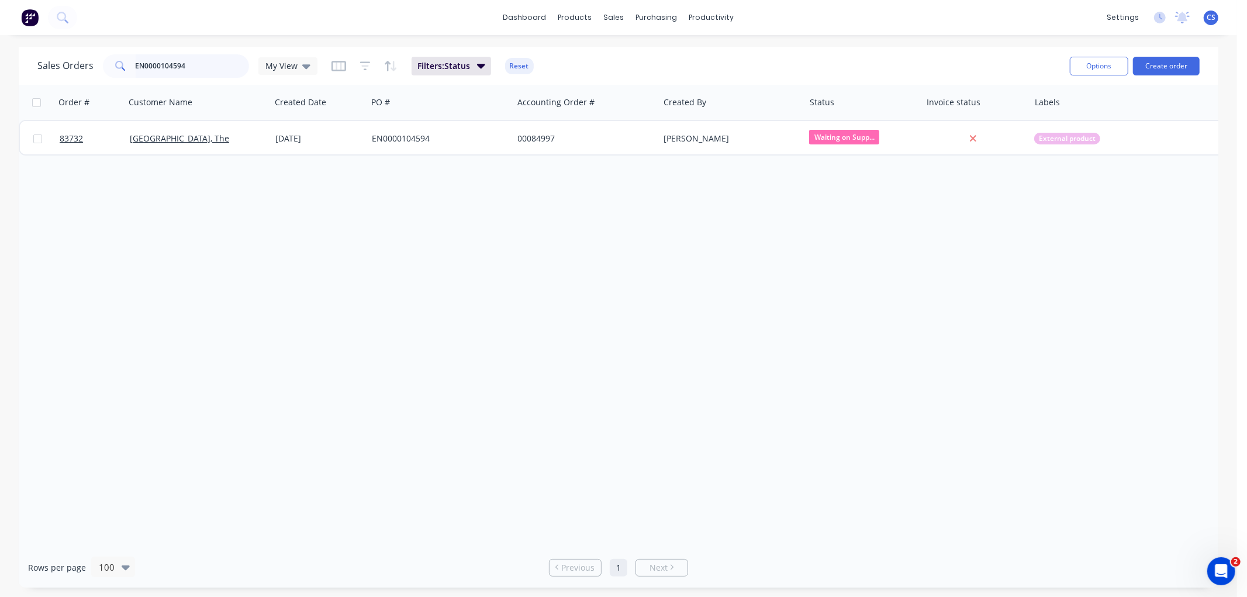
click at [170, 61] on input "EN0000104594" at bounding box center [193, 65] width 114 height 23
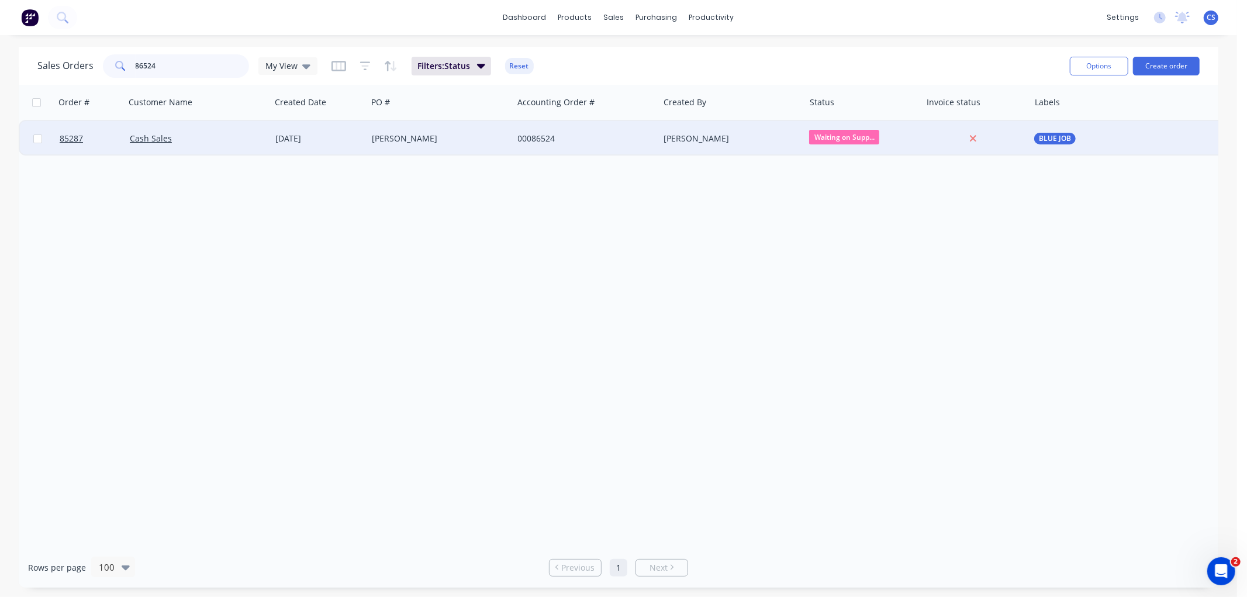
type input "86524"
click at [494, 143] on div "[PERSON_NAME]" at bounding box center [437, 139] width 130 height 12
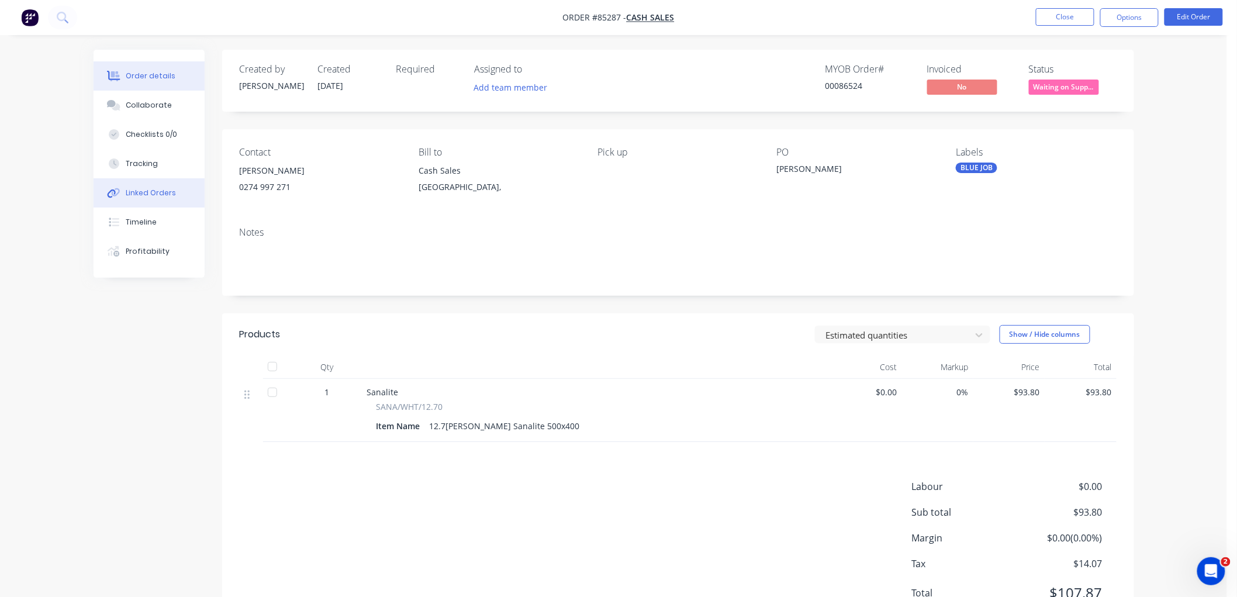
click at [147, 193] on div "Linked Orders" at bounding box center [151, 193] width 50 height 11
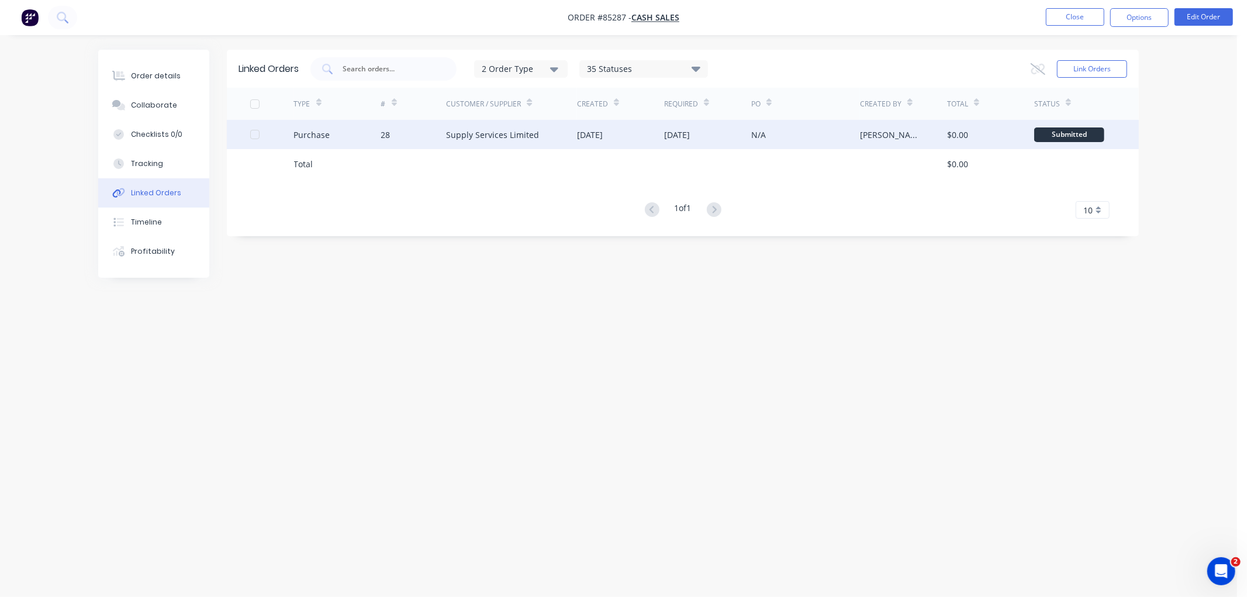
click at [563, 141] on div "Supply Services Limited" at bounding box center [511, 134] width 131 height 29
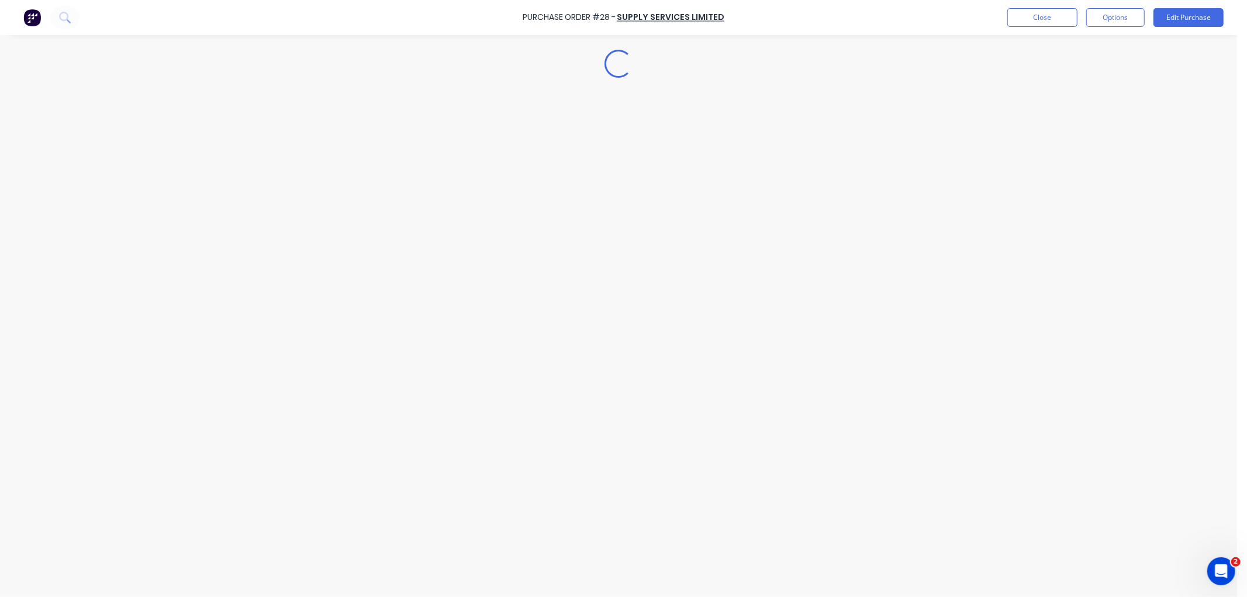
type textarea "x"
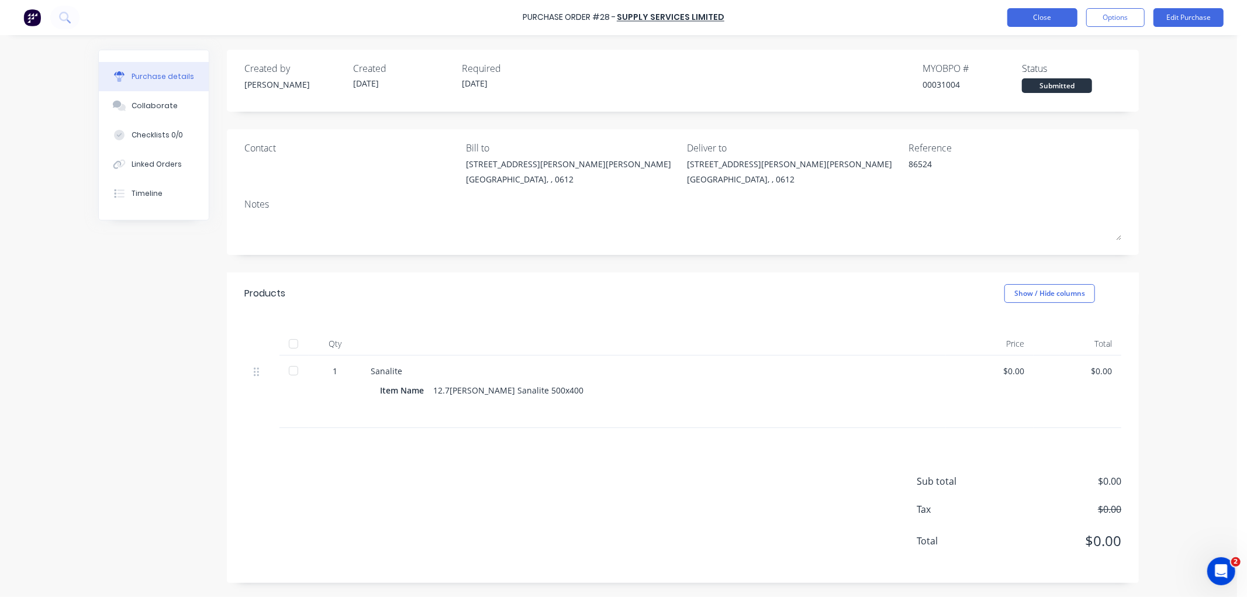
click at [1038, 18] on button "Close" at bounding box center [1042, 17] width 70 height 19
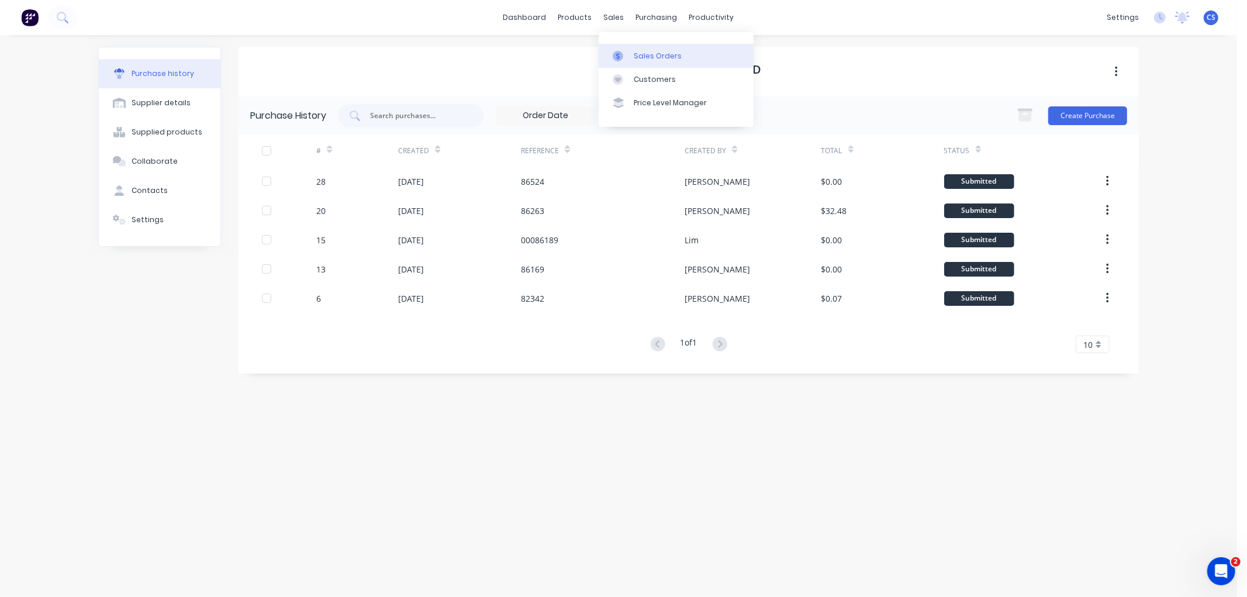
click at [630, 50] on link "Sales Orders" at bounding box center [676, 55] width 155 height 23
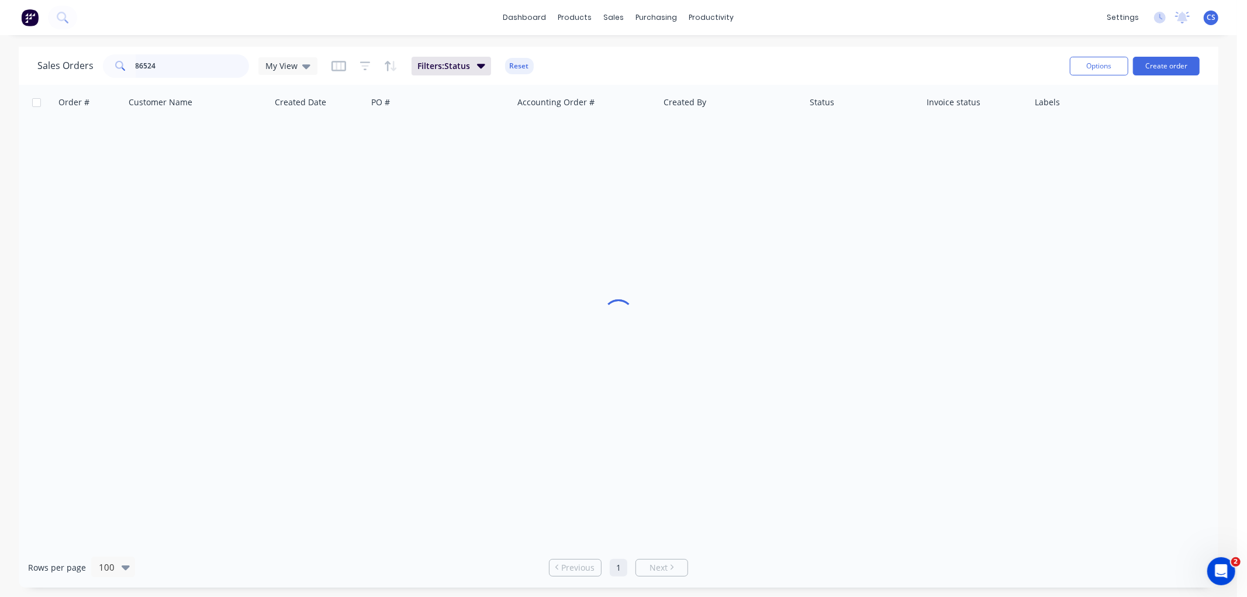
click at [186, 61] on input "86524" at bounding box center [193, 65] width 114 height 23
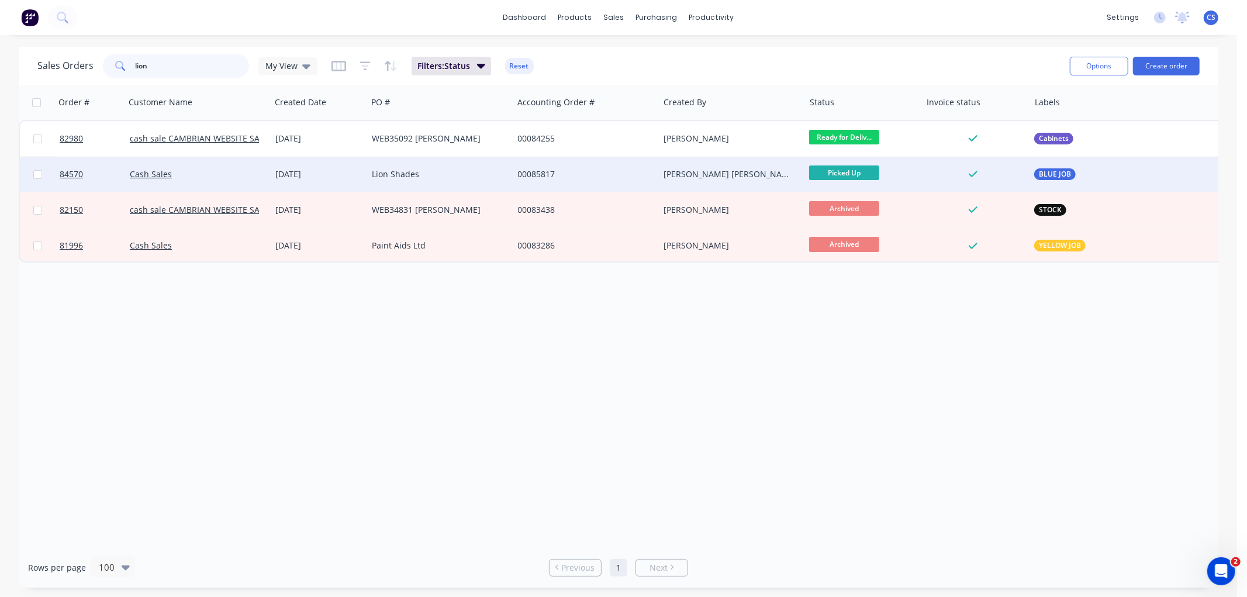
type input "lion"
click at [530, 175] on div "00085817" at bounding box center [583, 174] width 130 height 12
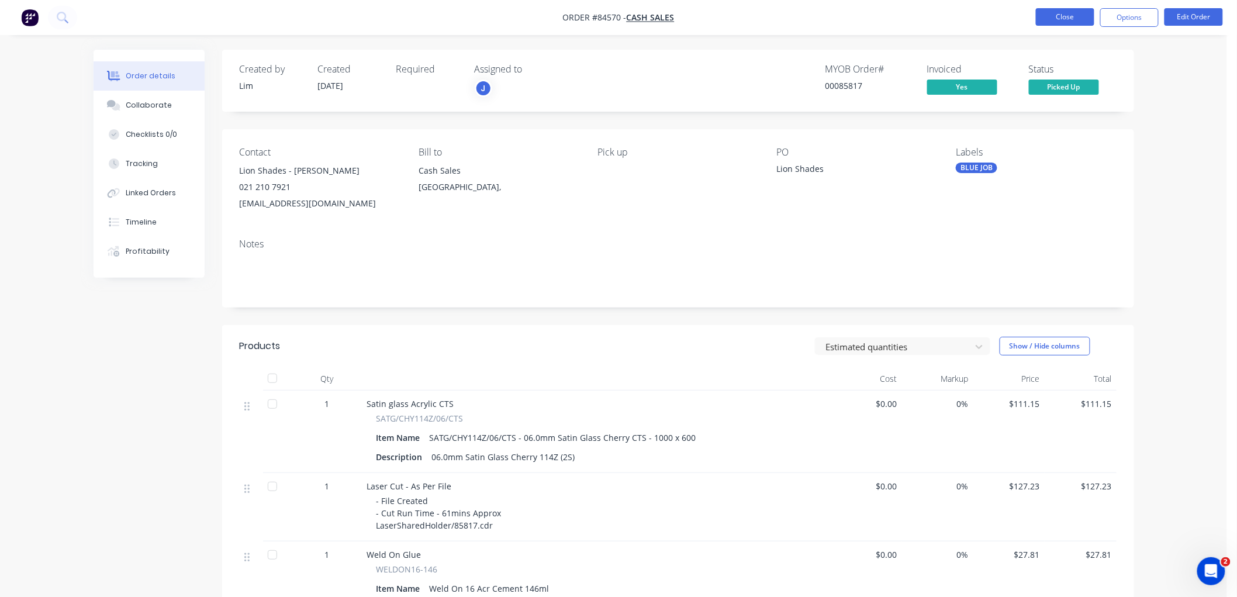
click at [1058, 19] on button "Close" at bounding box center [1065, 17] width 58 height 18
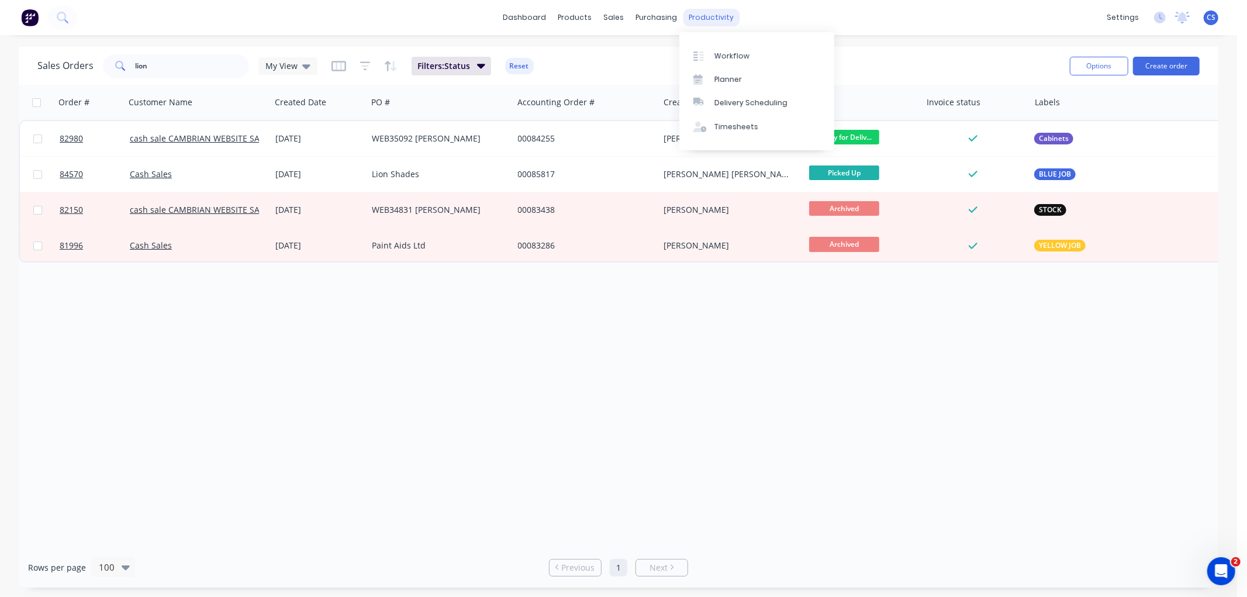
click at [710, 16] on div "productivity" at bounding box center [711, 18] width 57 height 18
click at [721, 51] on div "Workflow" at bounding box center [731, 56] width 35 height 11
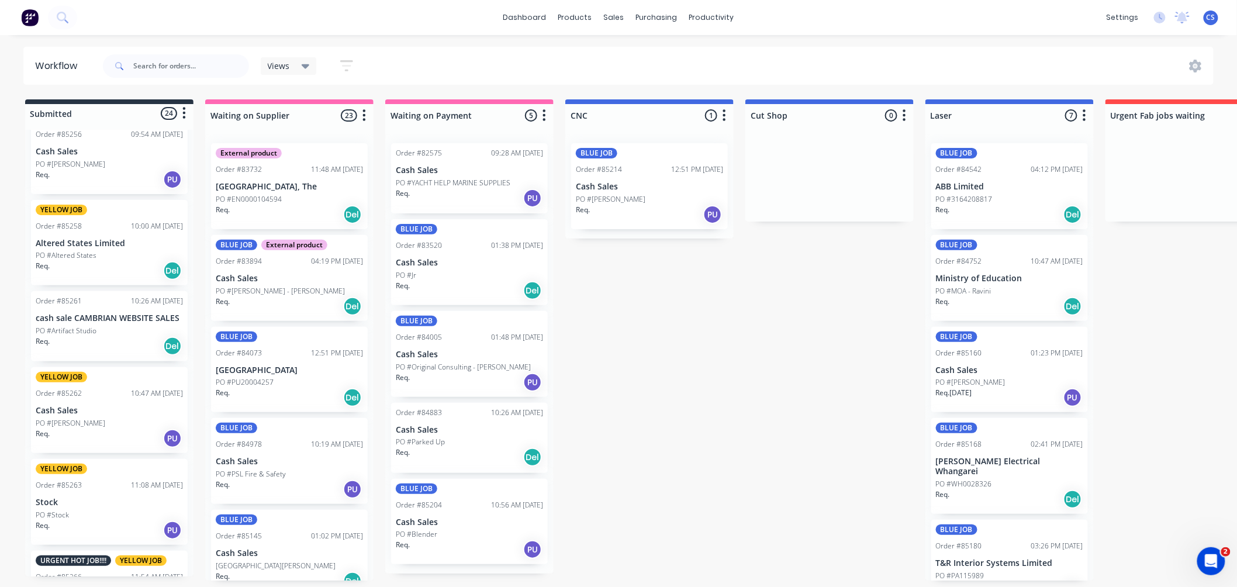
scroll to position [584, 0]
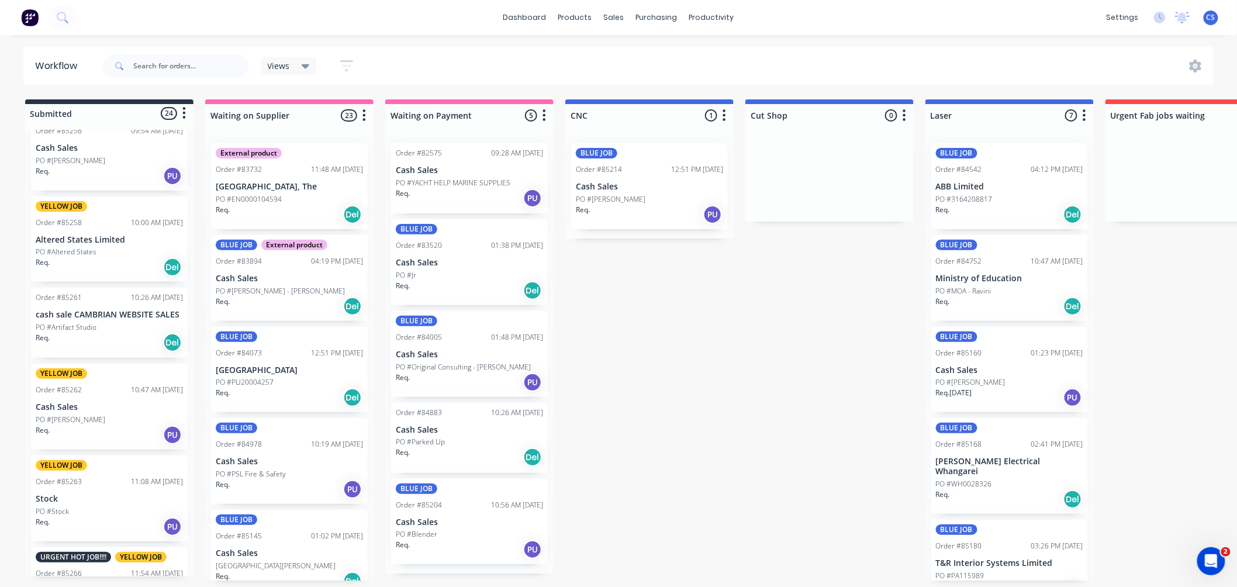
click at [86, 324] on p "PO #Artifact Studio" at bounding box center [66, 327] width 61 height 11
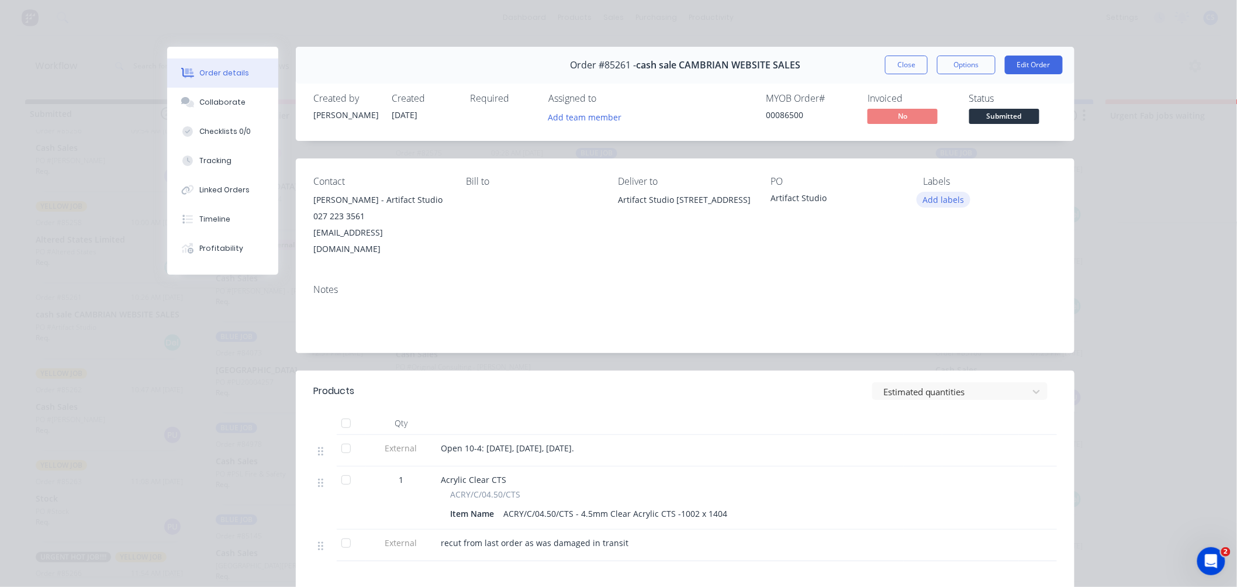
click at [942, 196] on button "Add labels" at bounding box center [943, 200] width 54 height 16
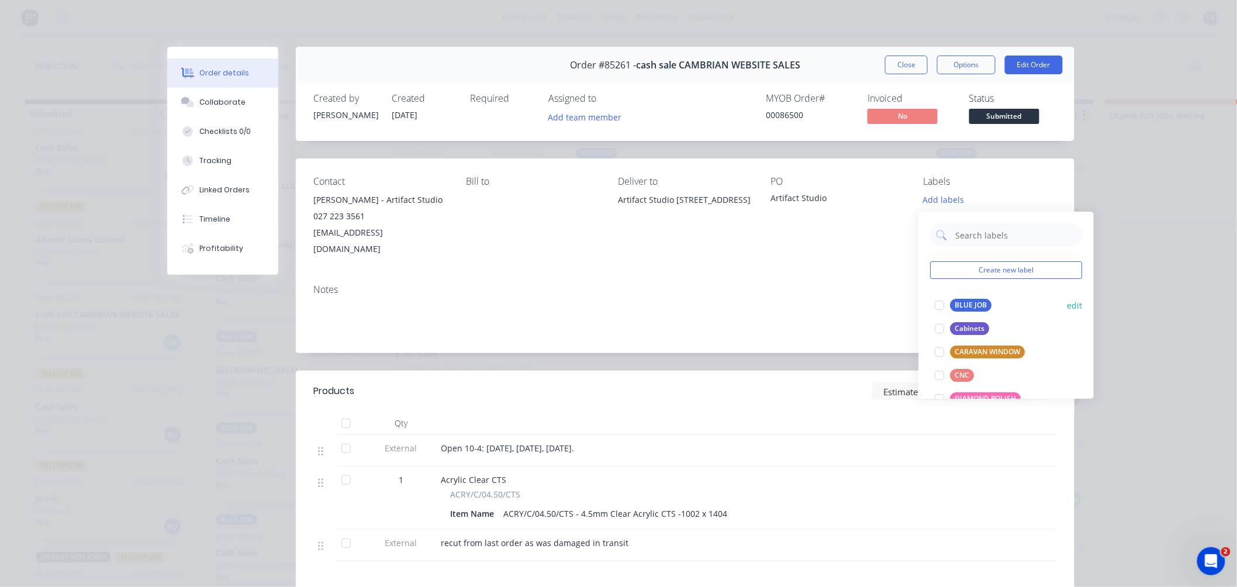
click at [963, 306] on div "BLUE JOB" at bounding box center [970, 305] width 41 height 13
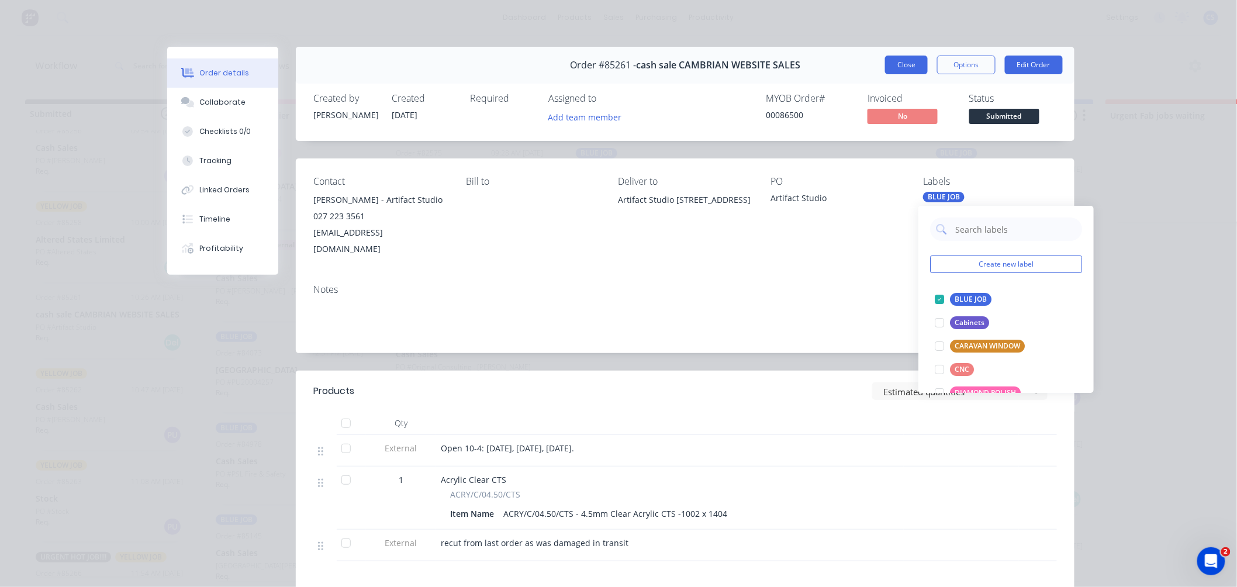
click at [907, 67] on button "Close" at bounding box center [906, 65] width 43 height 19
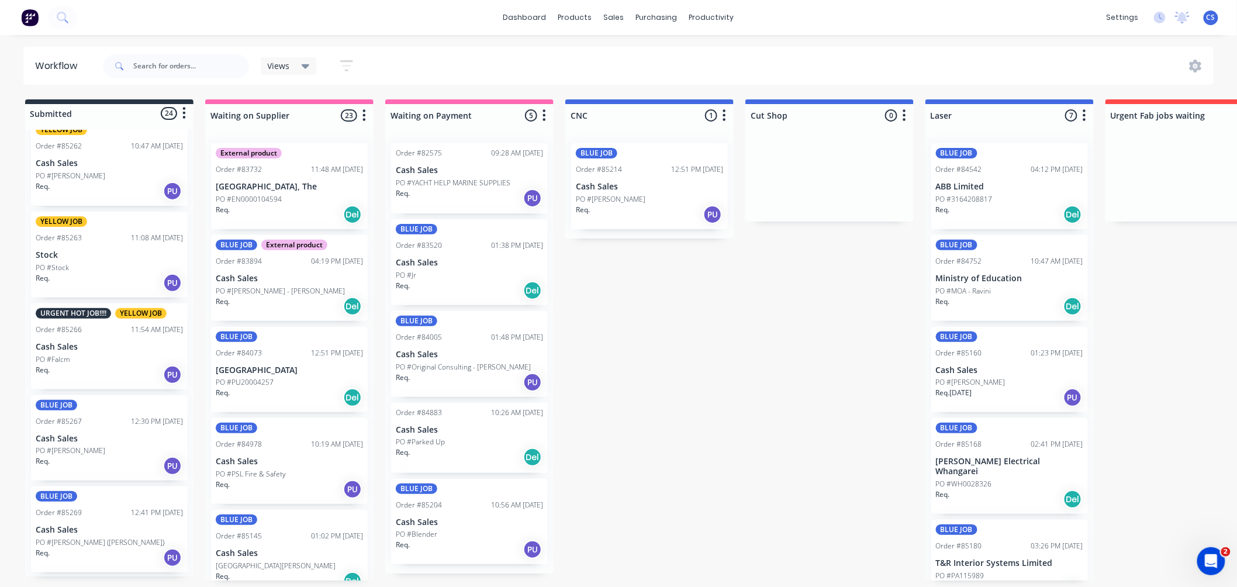
scroll to position [909, 0]
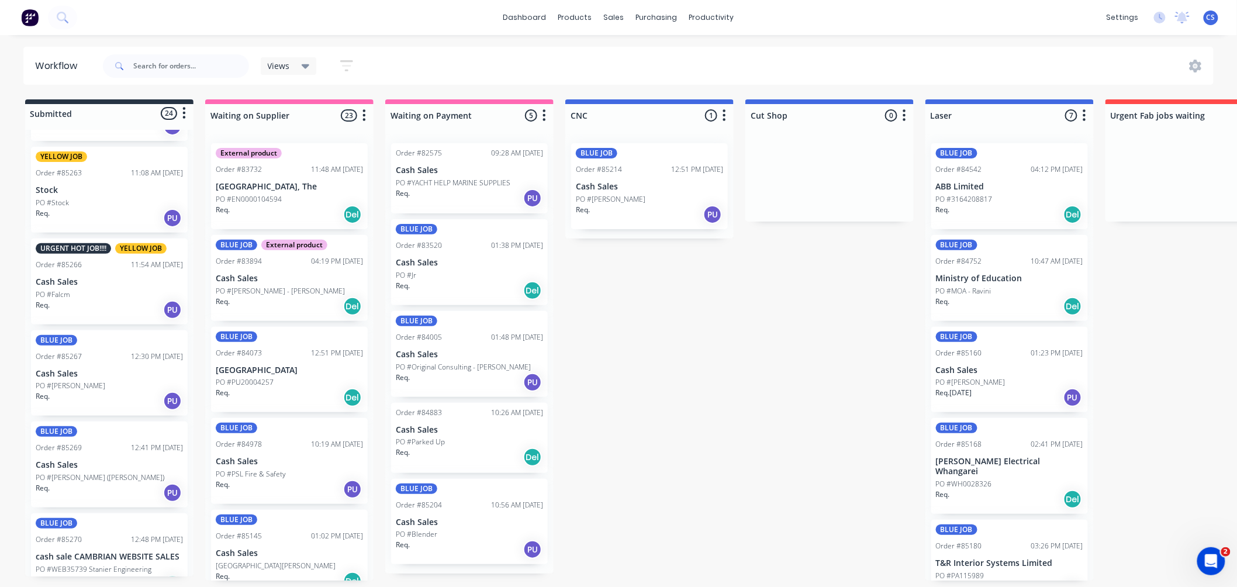
click at [105, 277] on p "Cash Sales" at bounding box center [109, 282] width 147 height 10
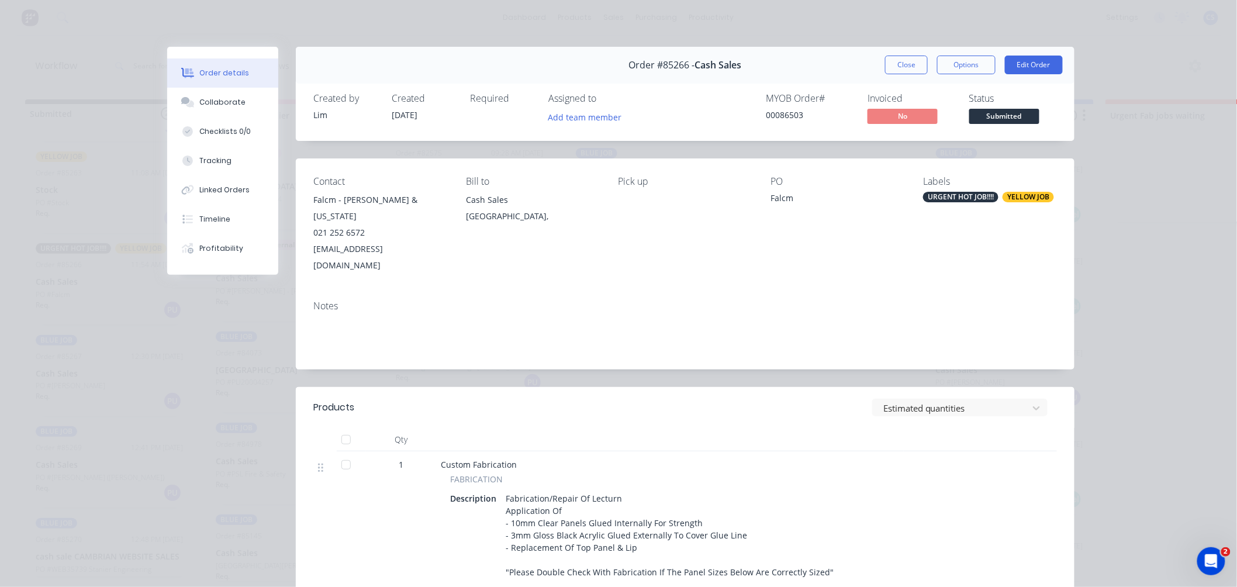
click at [1002, 198] on div "YELLOW JOB" at bounding box center [1027, 197] width 51 height 11
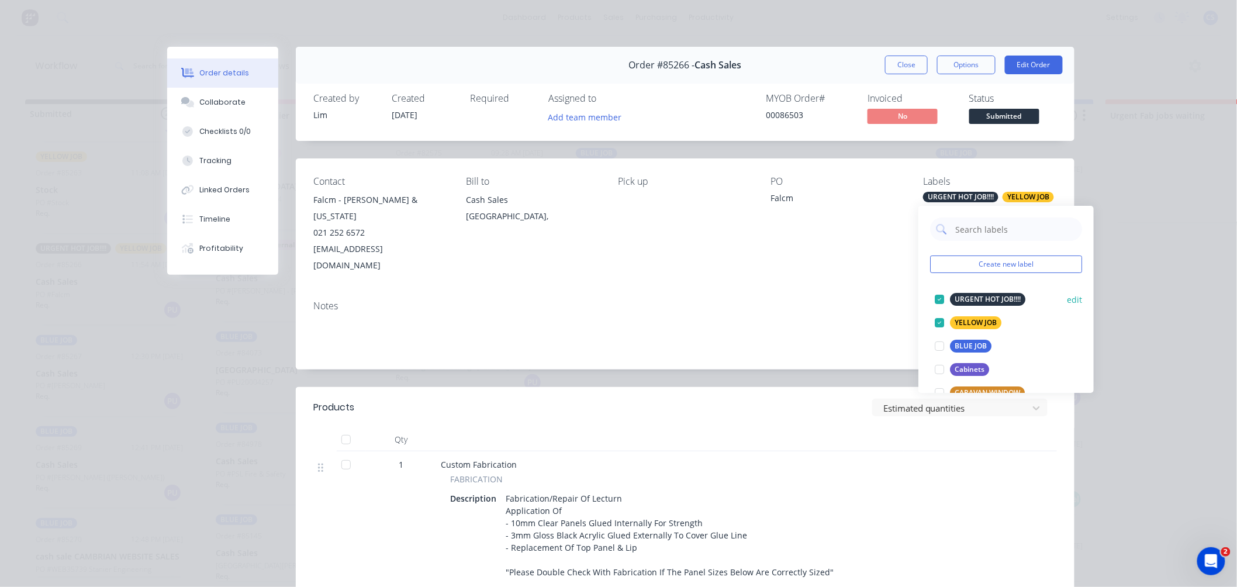
drag, startPoint x: 939, startPoint y: 298, endPoint x: 974, endPoint y: 319, distance: 41.1
click at [939, 299] on div at bounding box center [939, 299] width 23 height 23
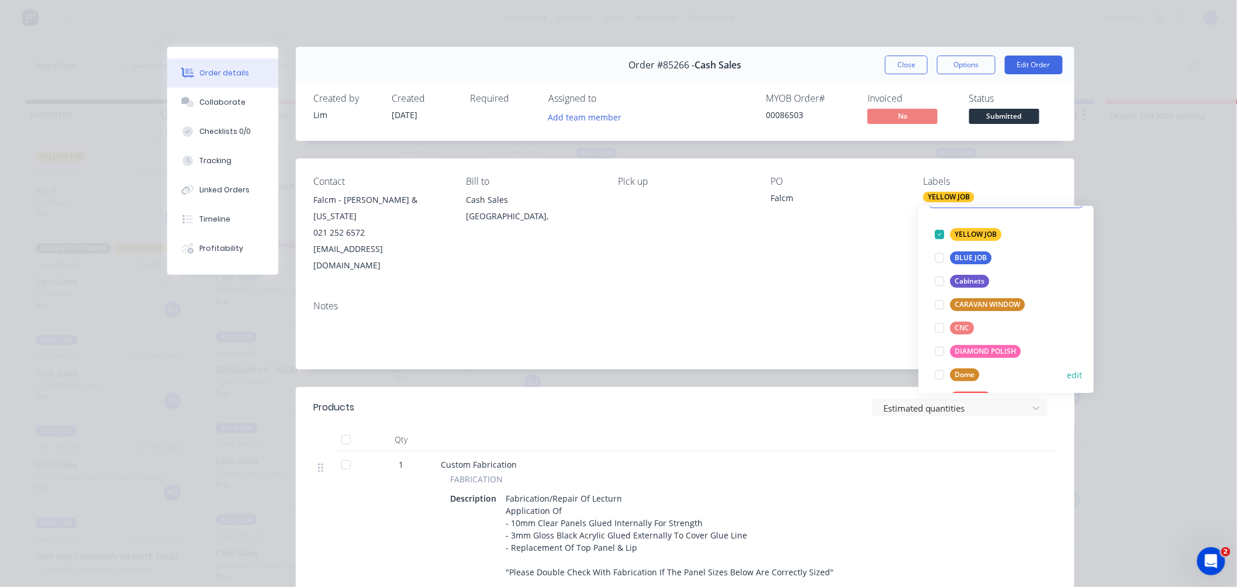
scroll to position [130, 0]
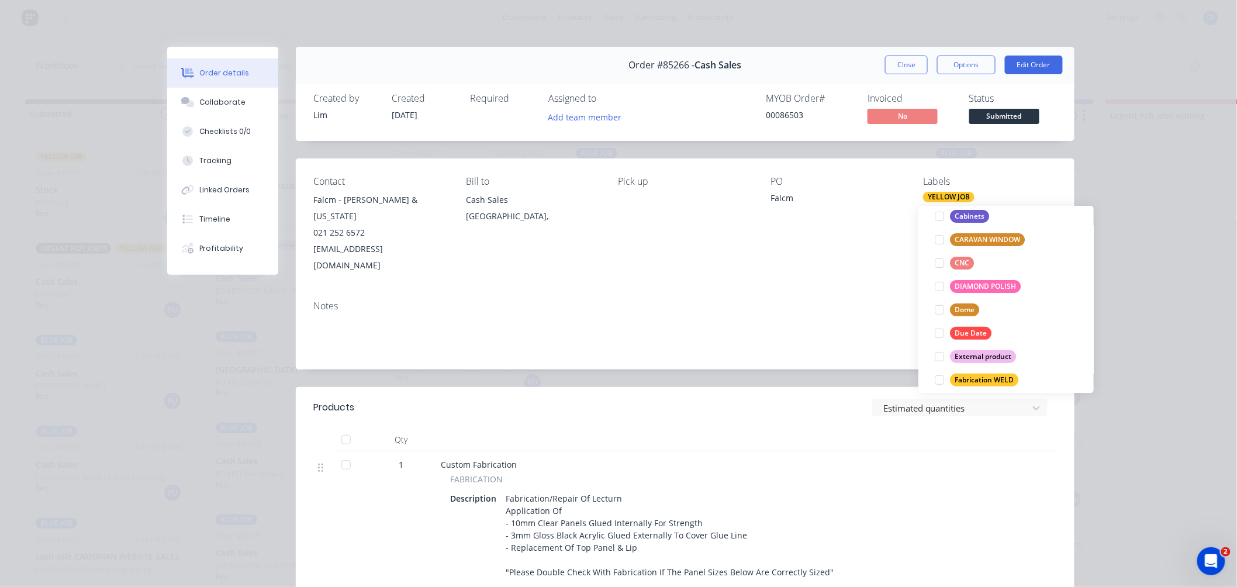
click at [971, 332] on div "Due Date" at bounding box center [970, 333] width 41 height 13
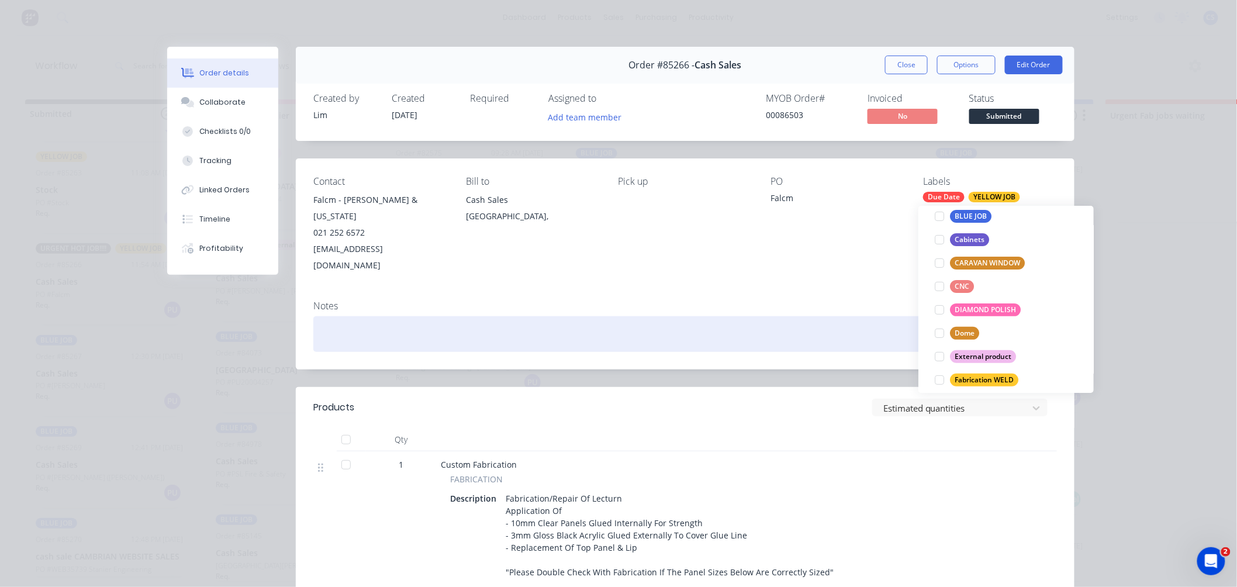
scroll to position [0, 0]
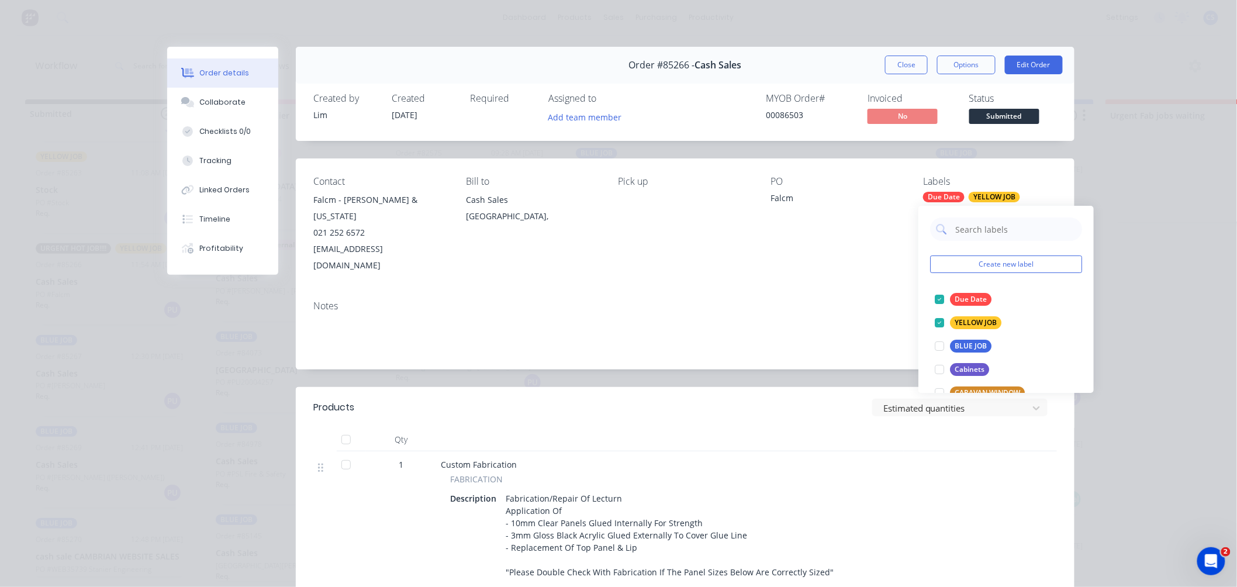
click at [866, 300] on div "Notes" at bounding box center [684, 305] width 743 height 11
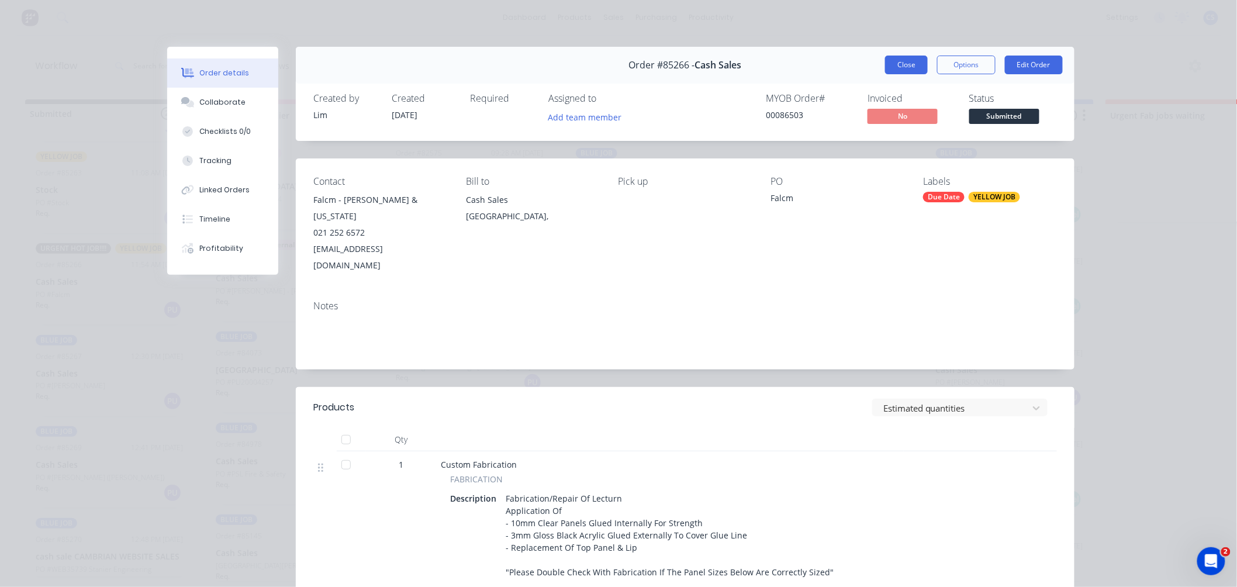
click at [901, 66] on button "Close" at bounding box center [906, 65] width 43 height 19
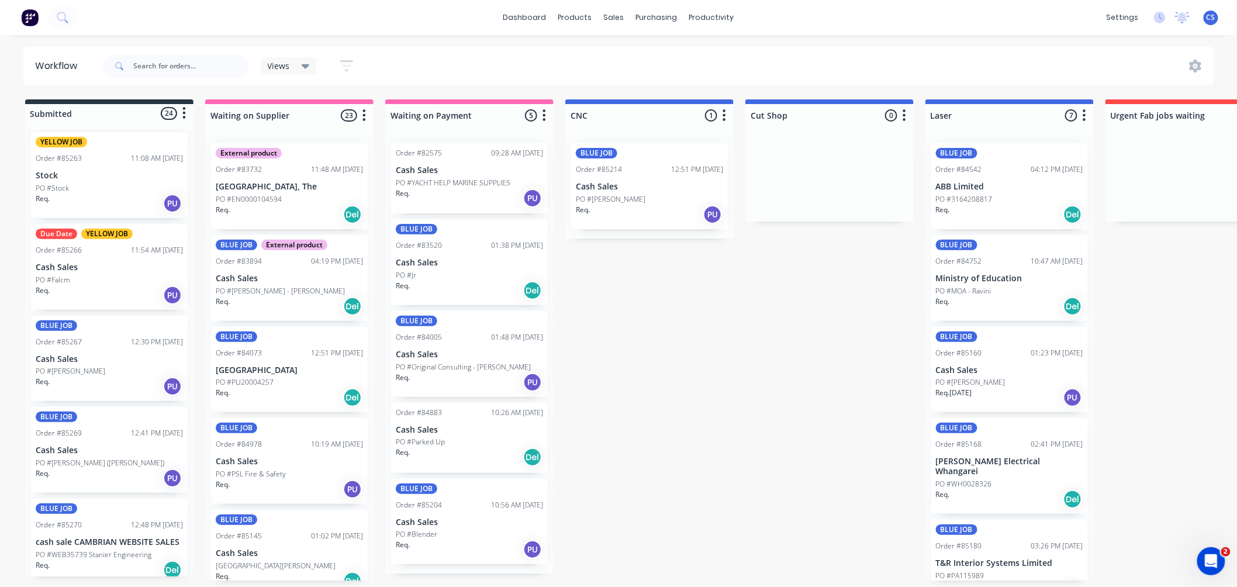
scroll to position [909, 0]
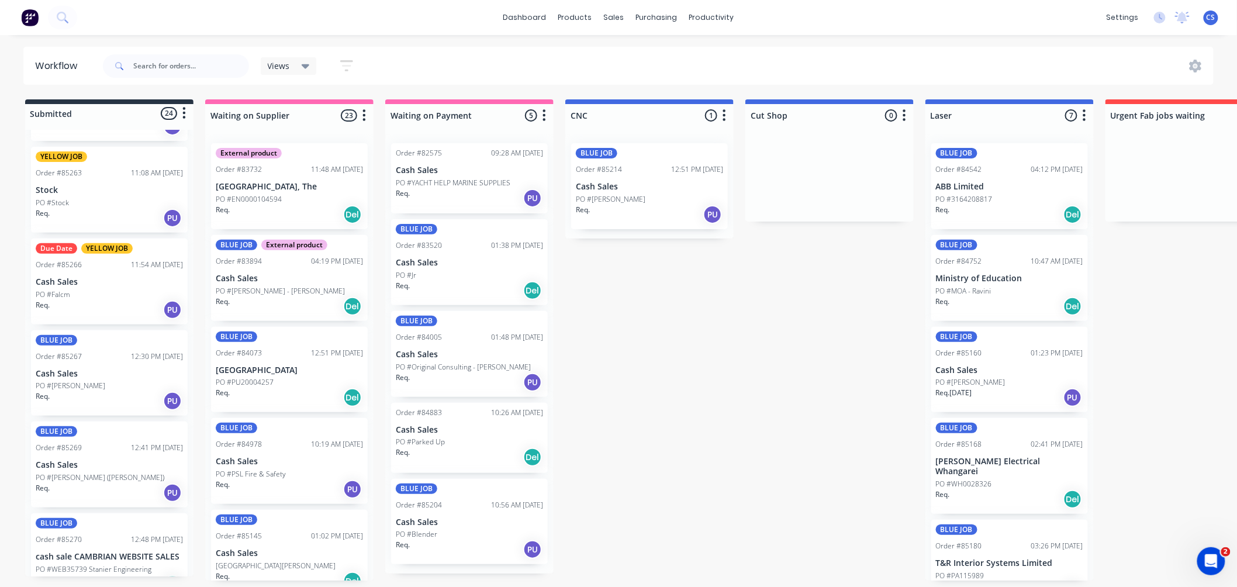
click at [108, 289] on div "PO #Falcm" at bounding box center [109, 294] width 147 height 11
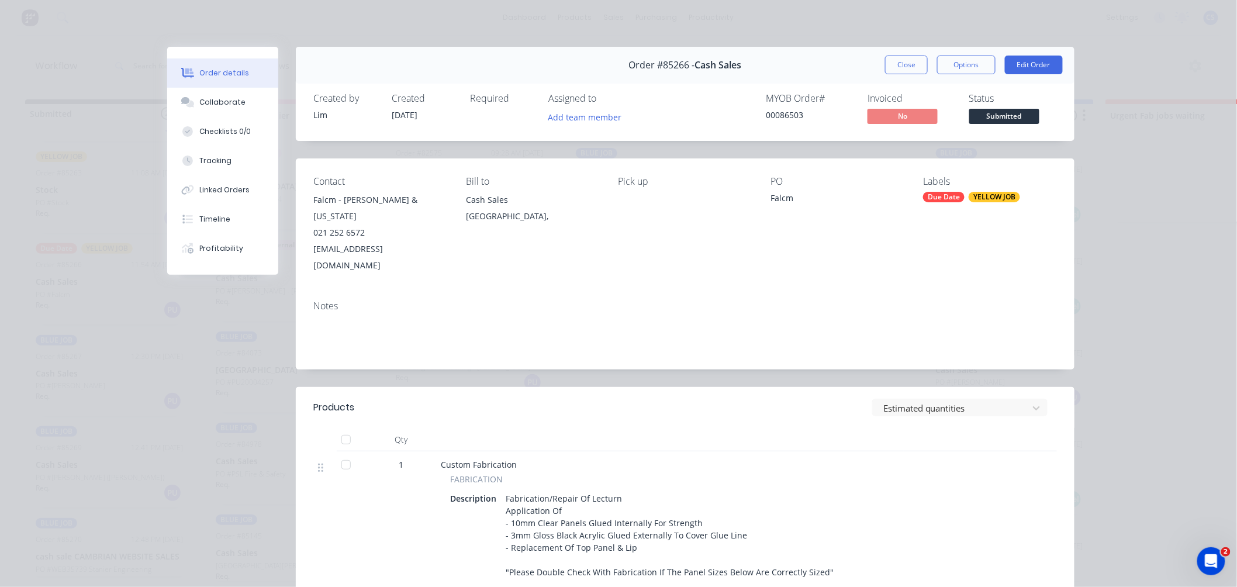
click at [968, 199] on div "YELLOW JOB" at bounding box center [993, 197] width 51 height 11
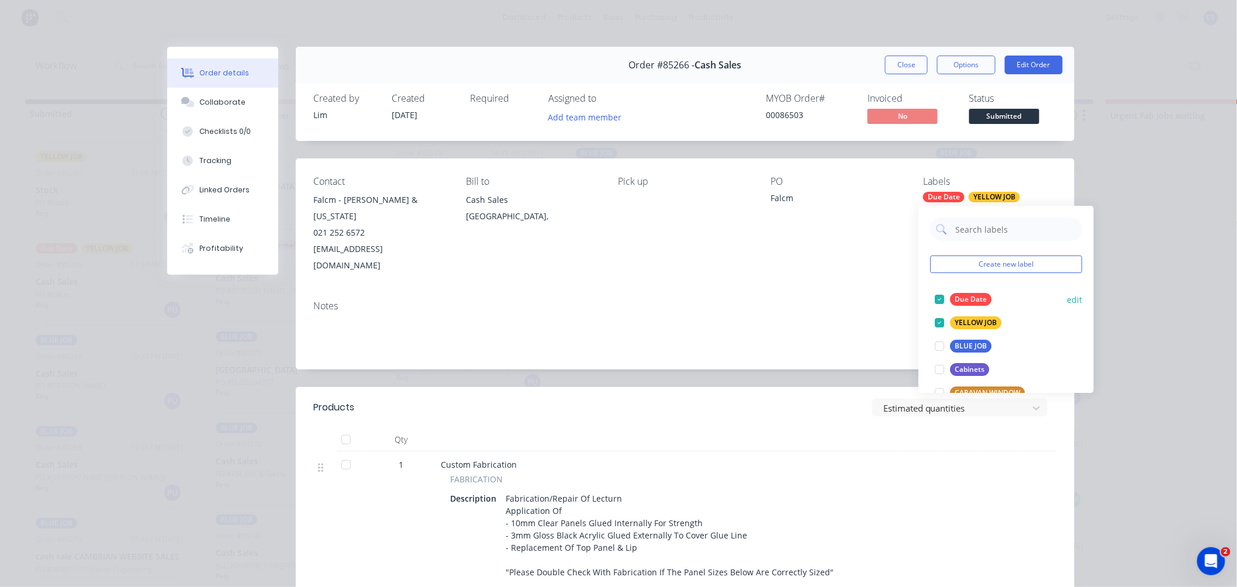
click at [938, 300] on div at bounding box center [939, 299] width 23 height 23
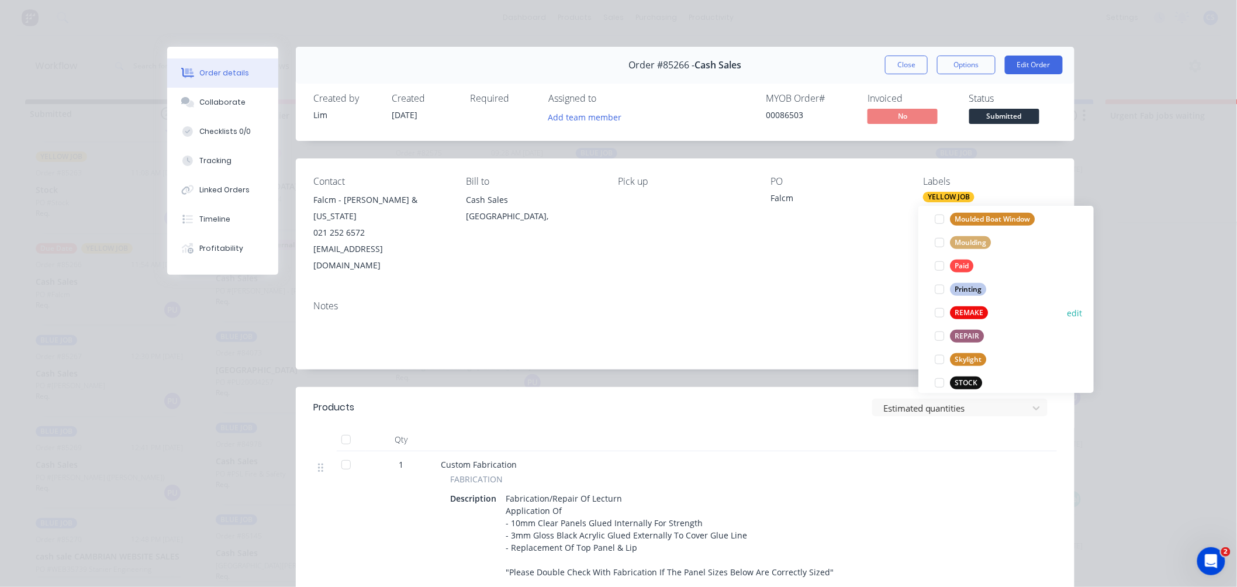
scroll to position [491, 0]
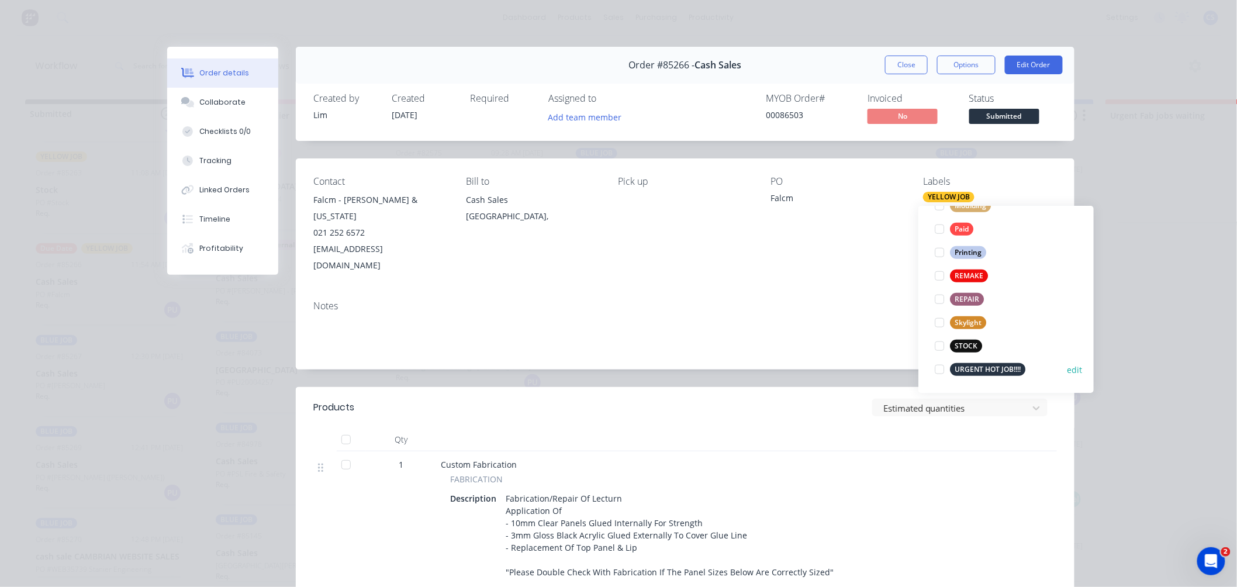
click at [991, 366] on div "URGENT HOT JOB!!!!" at bounding box center [987, 369] width 75 height 13
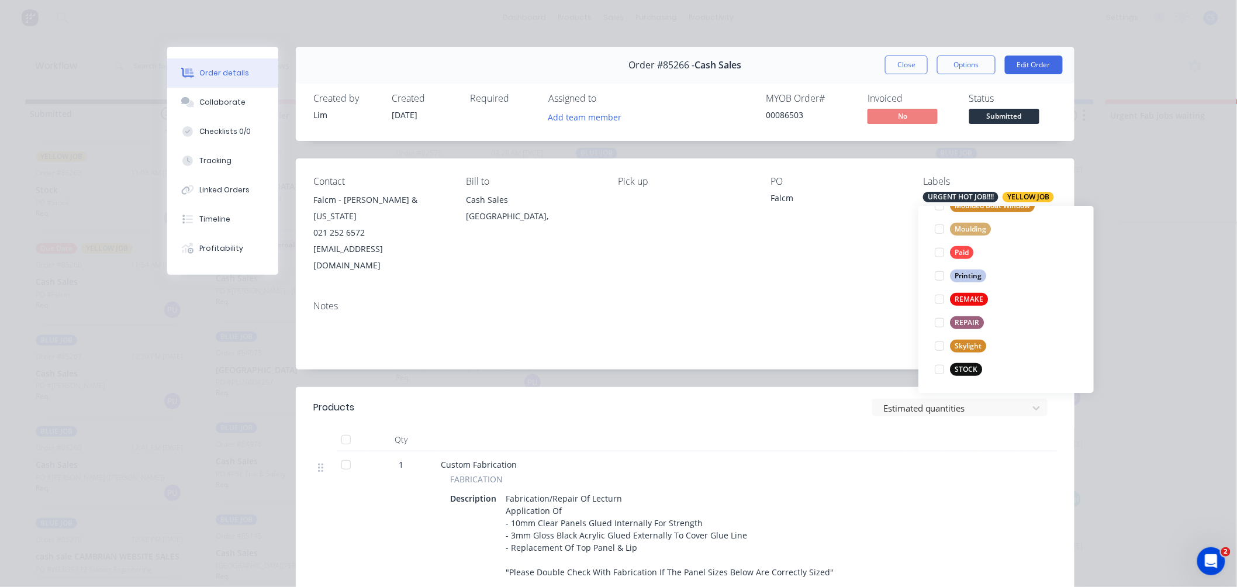
scroll to position [0, 0]
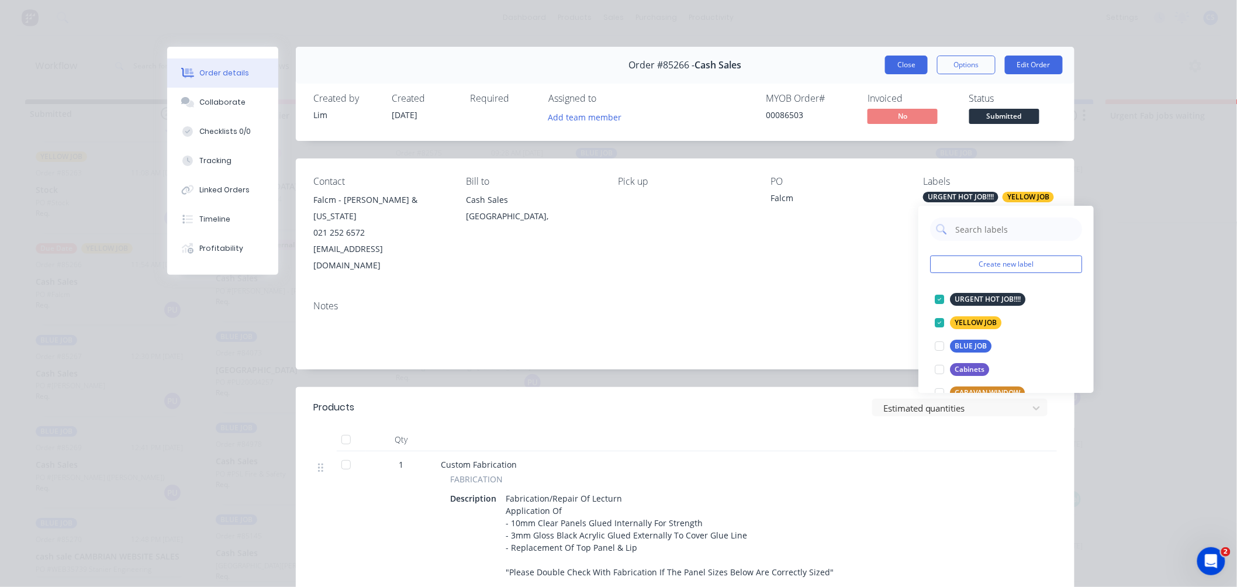
click at [899, 68] on button "Close" at bounding box center [906, 65] width 43 height 19
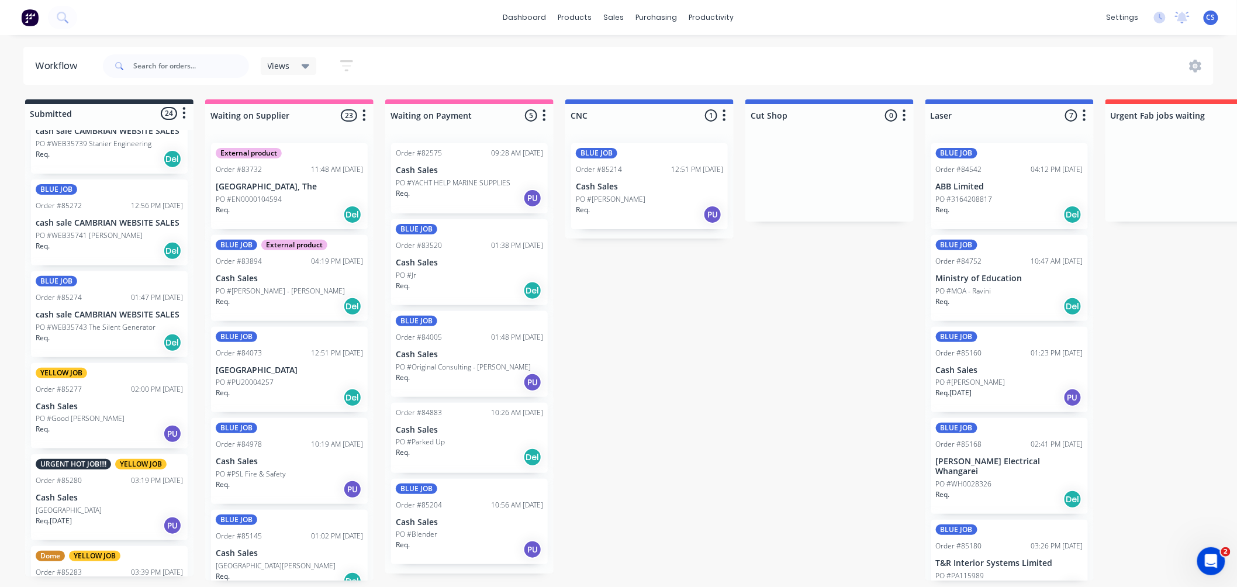
scroll to position [1364, 0]
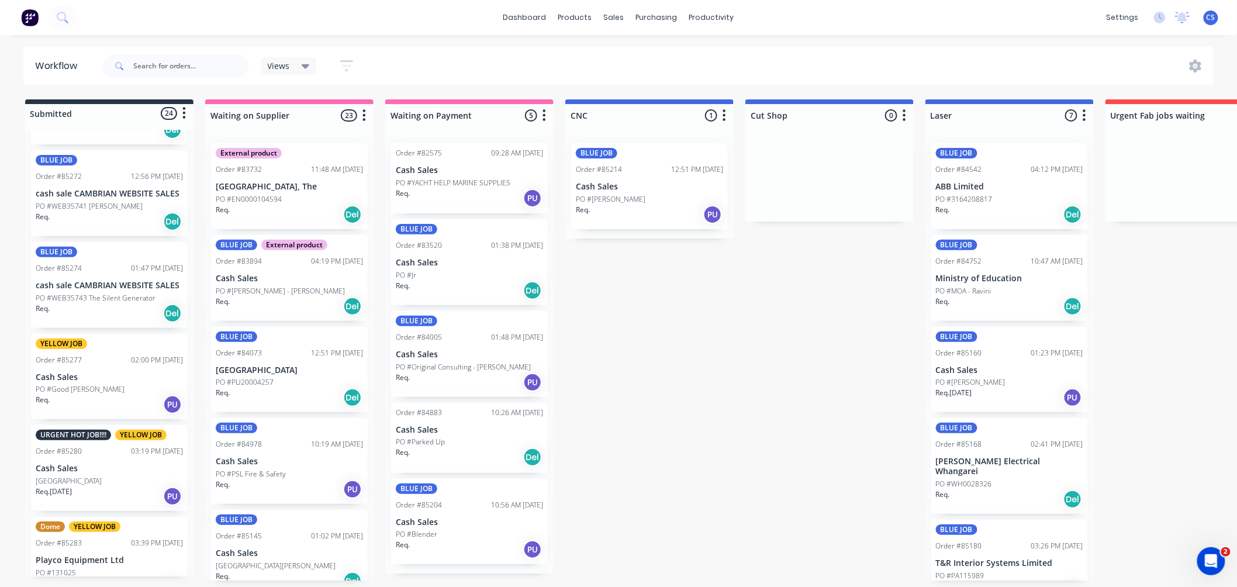
click at [89, 437] on div "URGENT HOT JOB!!!!" at bounding box center [73, 435] width 75 height 11
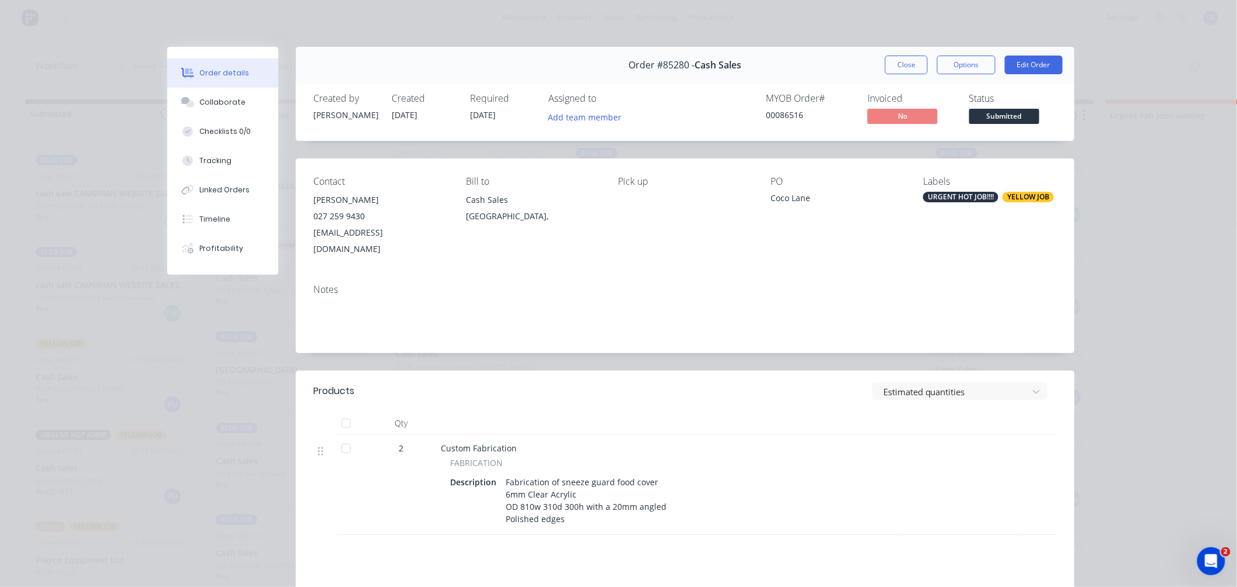
click at [965, 195] on div "URGENT HOT JOB!!!!" at bounding box center [960, 197] width 75 height 11
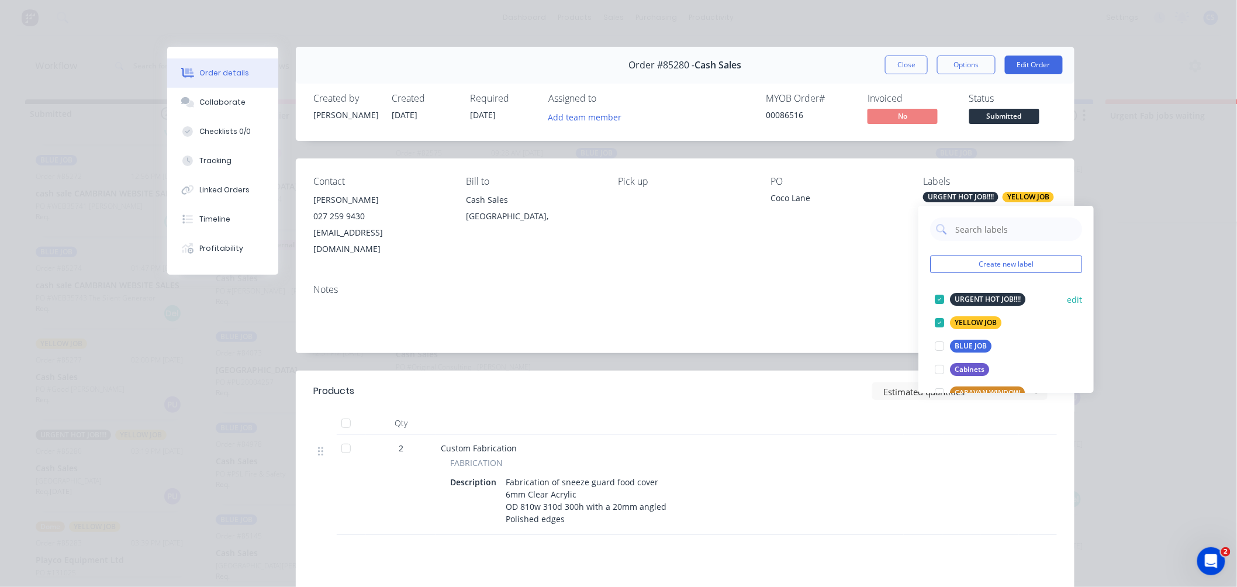
click at [939, 300] on div at bounding box center [939, 299] width 23 height 23
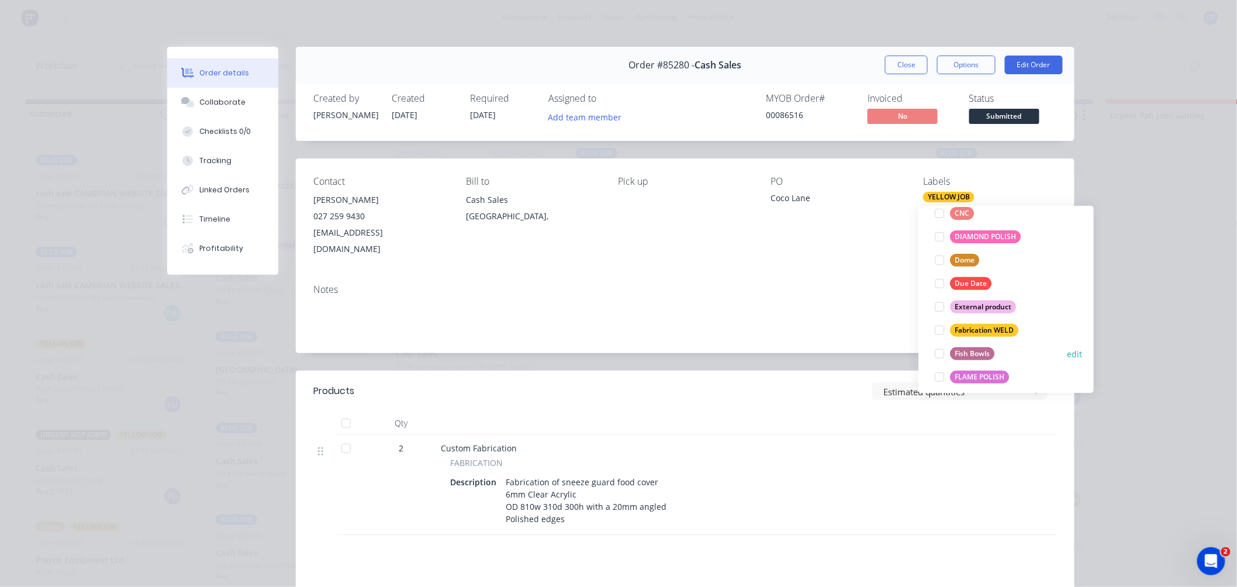
scroll to position [195, 0]
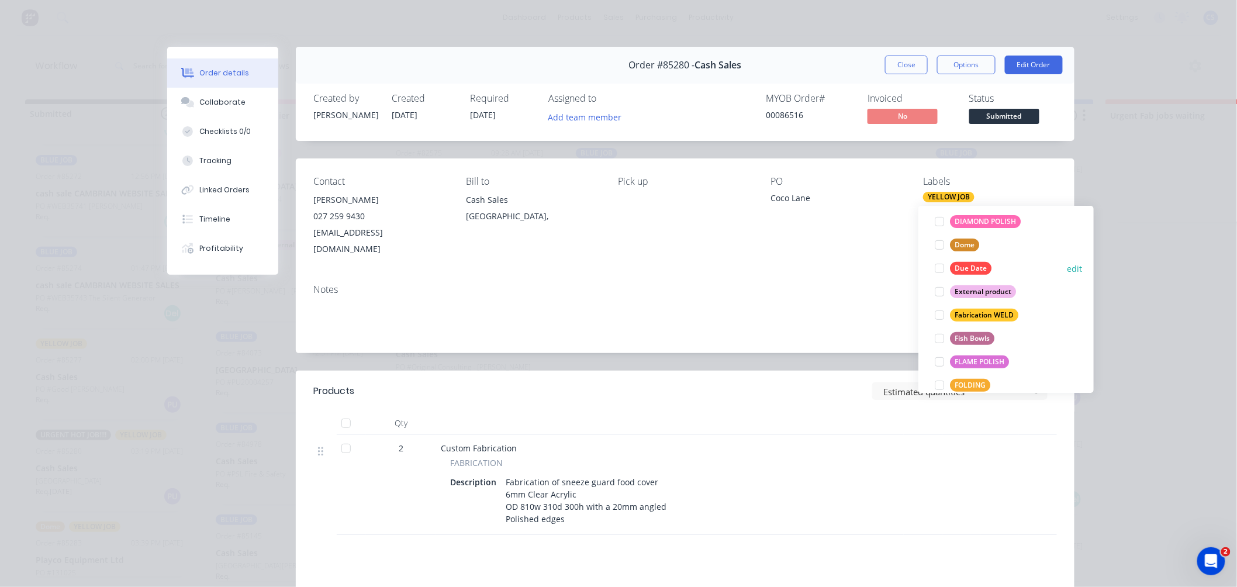
click at [976, 268] on div "Due Date" at bounding box center [970, 268] width 41 height 13
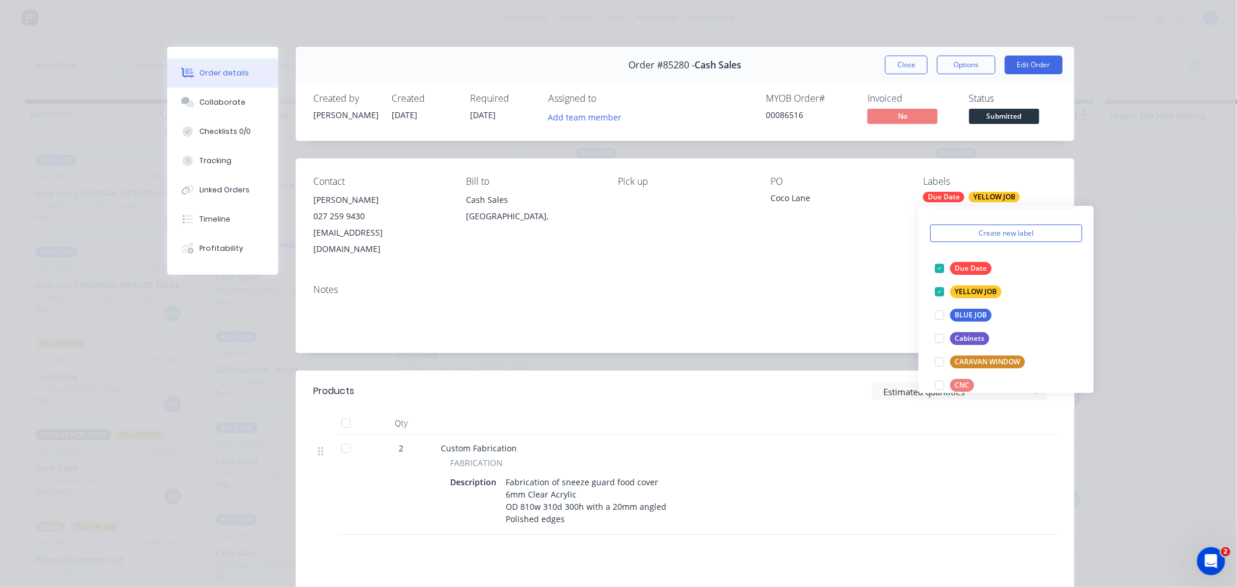
drag, startPoint x: 851, startPoint y: 236, endPoint x: 905, endPoint y: 109, distance: 137.8
click at [851, 235] on div "PO Coco Lane" at bounding box center [837, 216] width 134 height 81
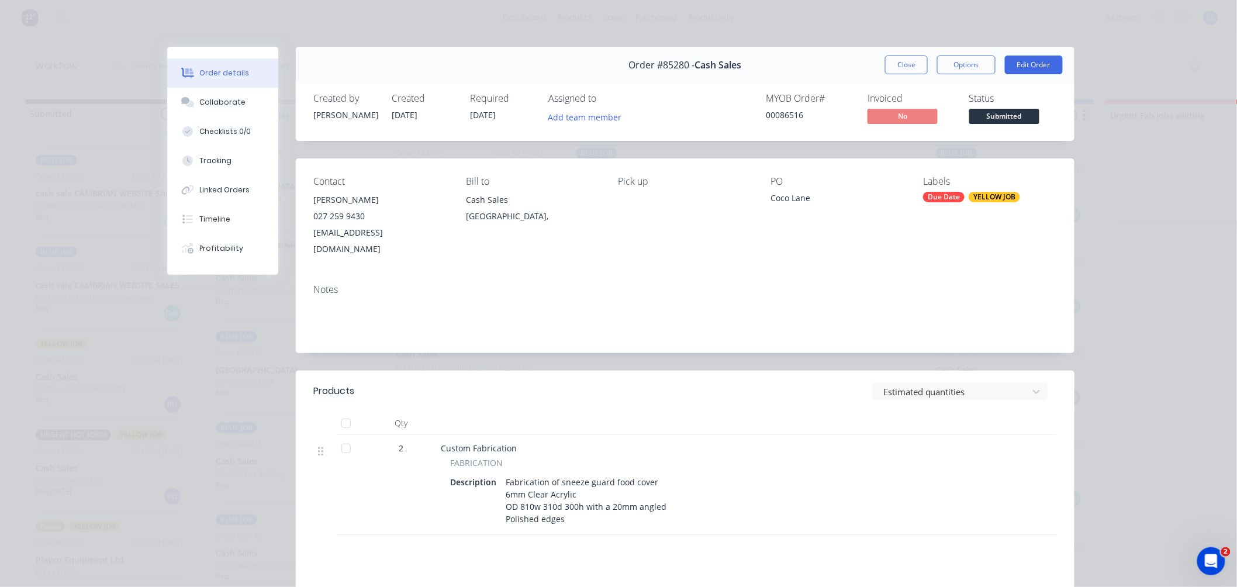
click at [899, 65] on button "Close" at bounding box center [906, 65] width 43 height 19
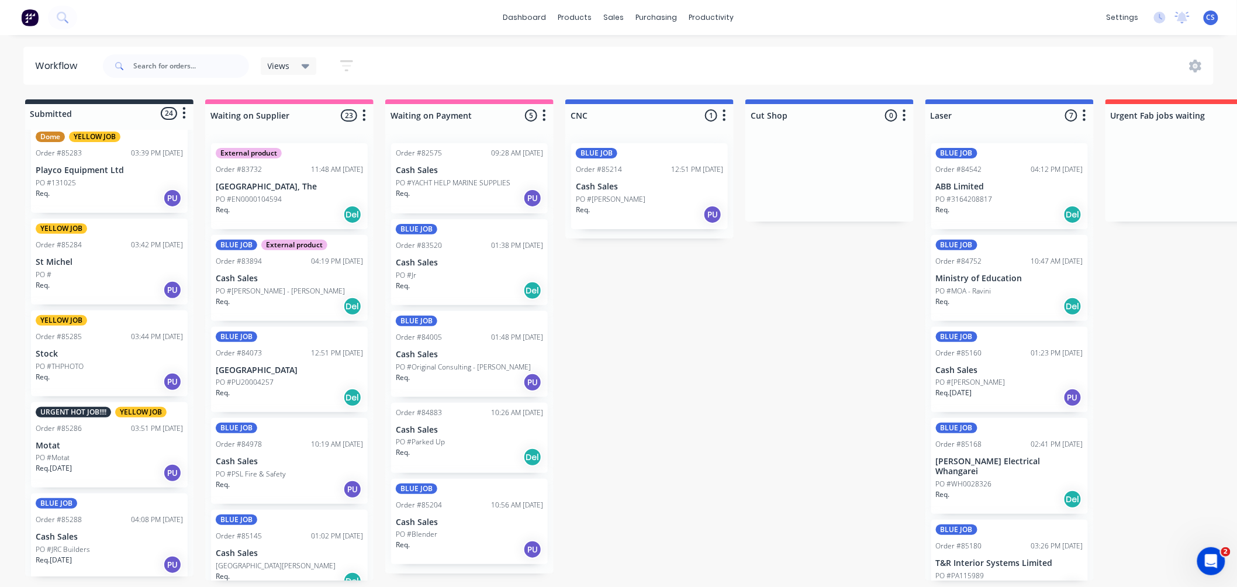
scroll to position [1754, 0]
click at [94, 452] on div "PO #Motat" at bounding box center [109, 457] width 147 height 11
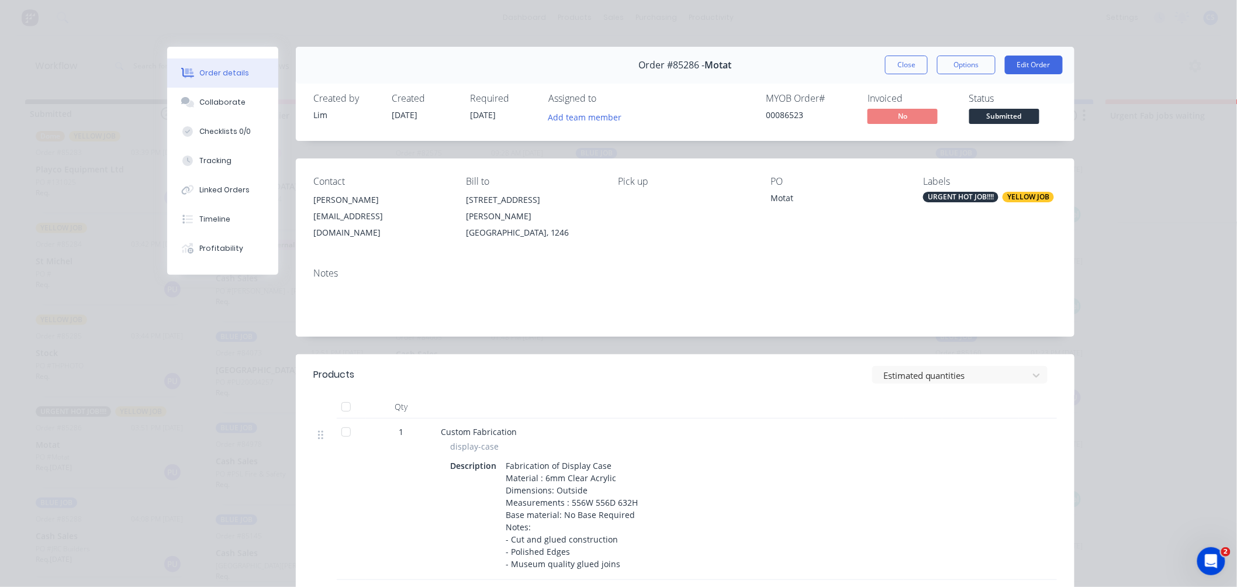
click at [999, 193] on div "URGENT HOT JOB!!!! YELLOW JOB" at bounding box center [990, 197] width 134 height 11
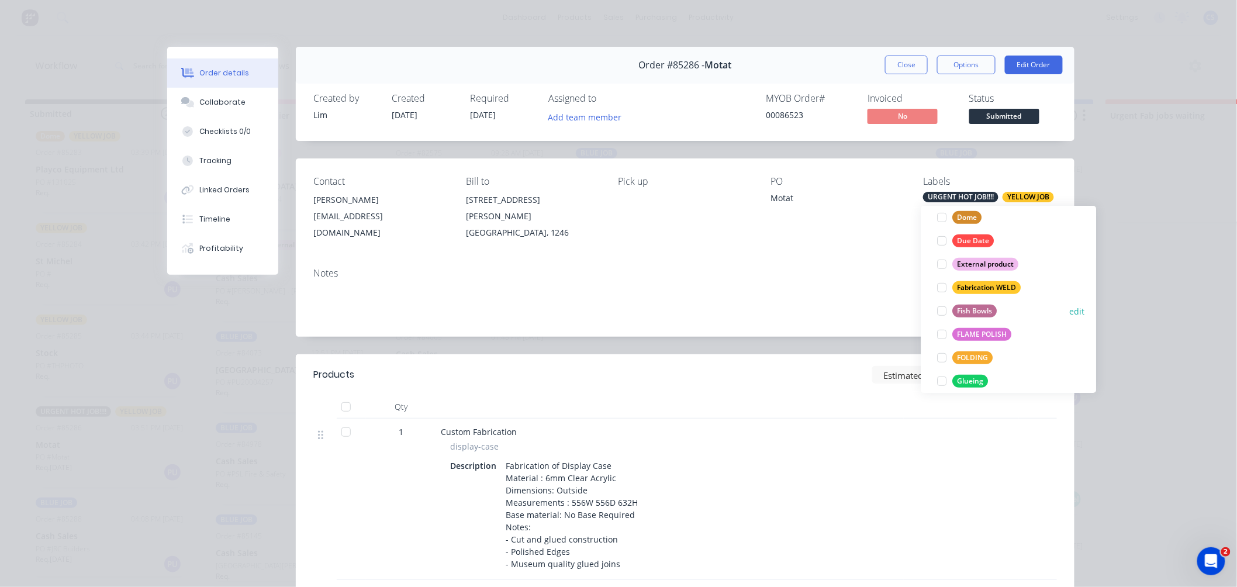
scroll to position [260, 0]
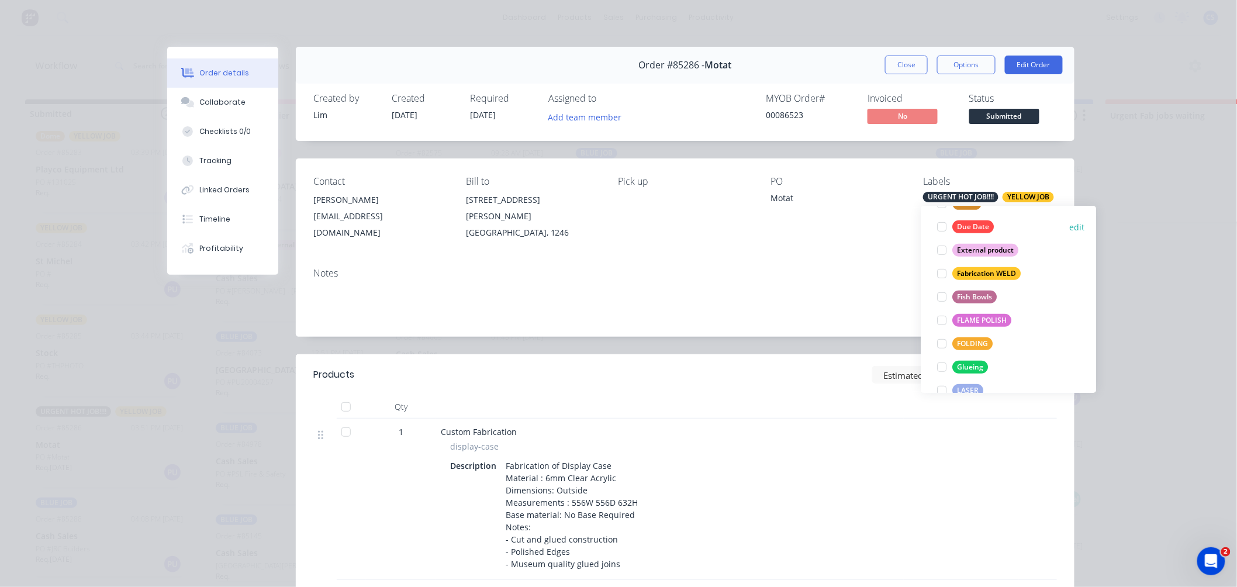
click at [947, 228] on div at bounding box center [941, 226] width 23 height 23
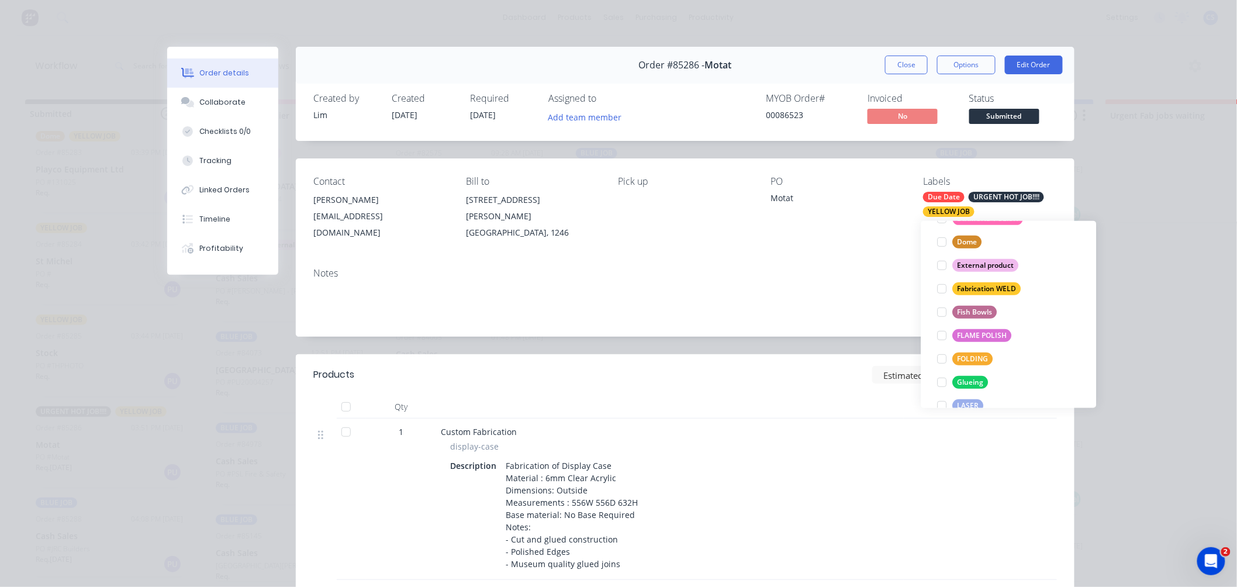
scroll to position [72, 0]
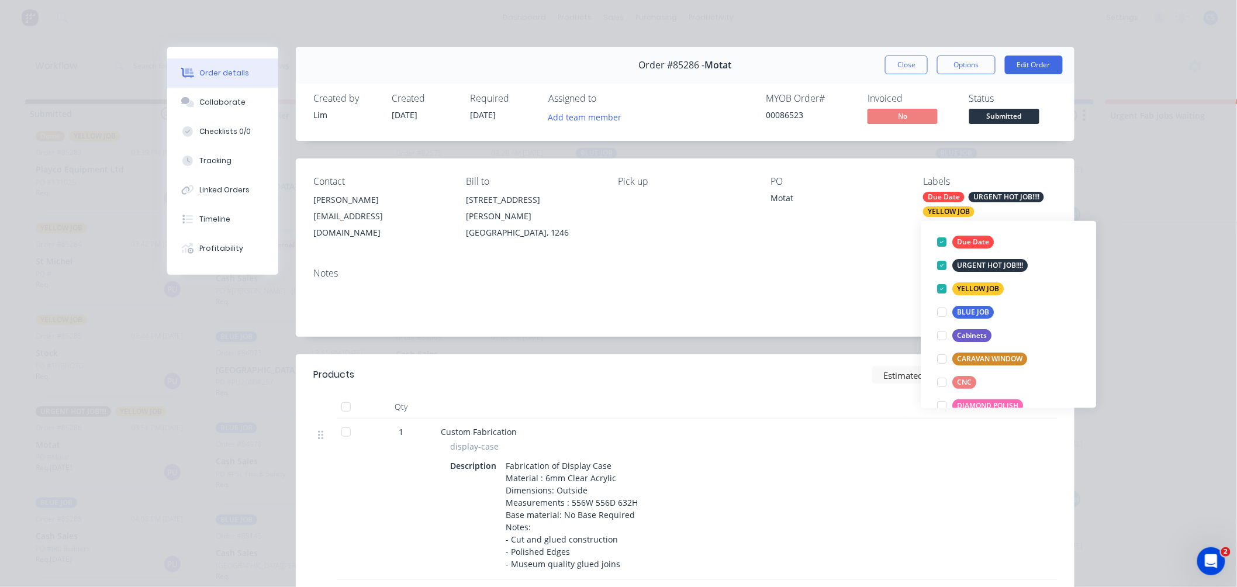
click at [886, 258] on div "Notes" at bounding box center [685, 297] width 779 height 78
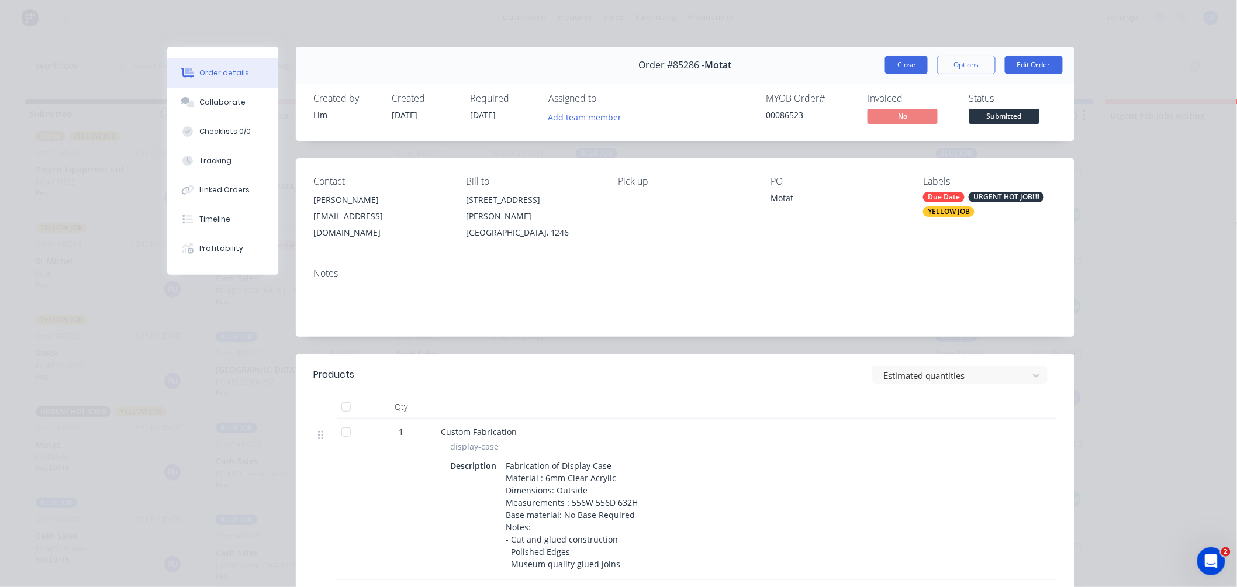
click at [905, 66] on button "Close" at bounding box center [906, 65] width 43 height 19
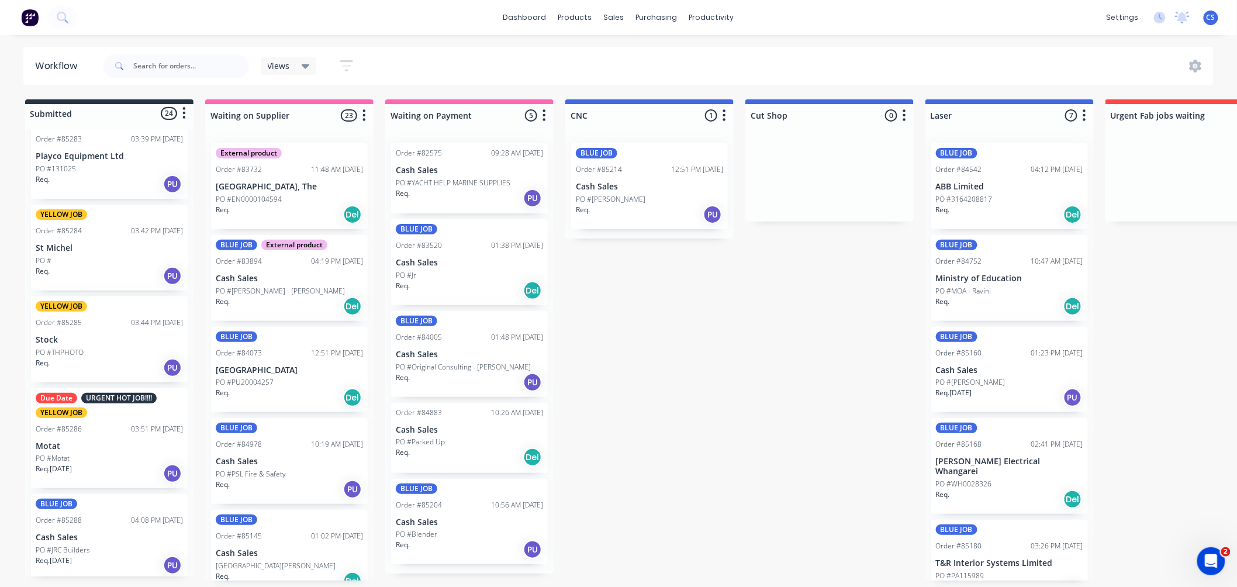
scroll to position [1768, 0]
click at [364, 115] on icon "button" at bounding box center [364, 115] width 3 height 12
click at [284, 195] on button "Sort By" at bounding box center [312, 198] width 117 height 19
click at [433, 200] on date "Created date" at bounding box center [432, 204] width 117 height 19
click at [363, 117] on icon "button" at bounding box center [364, 115] width 4 height 15
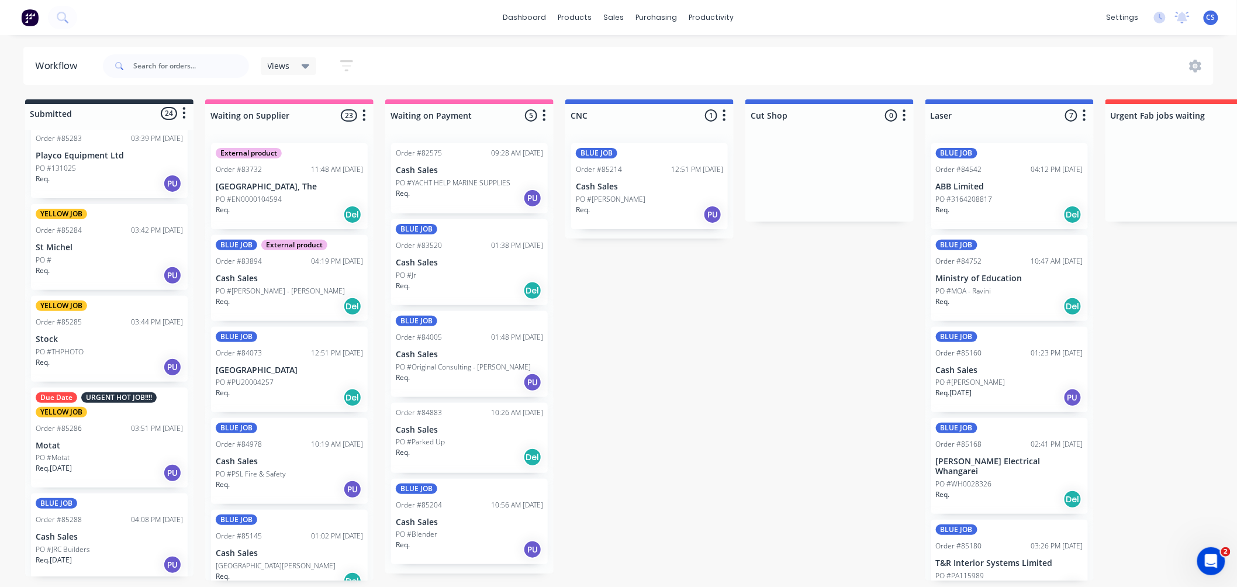
click at [363, 120] on icon "button" at bounding box center [364, 115] width 3 height 12
click at [295, 200] on button "Sort By" at bounding box center [312, 198] width 117 height 19
click at [364, 112] on icon "button" at bounding box center [364, 115] width 4 height 15
click at [283, 282] on p "Cash Sales" at bounding box center [289, 279] width 147 height 10
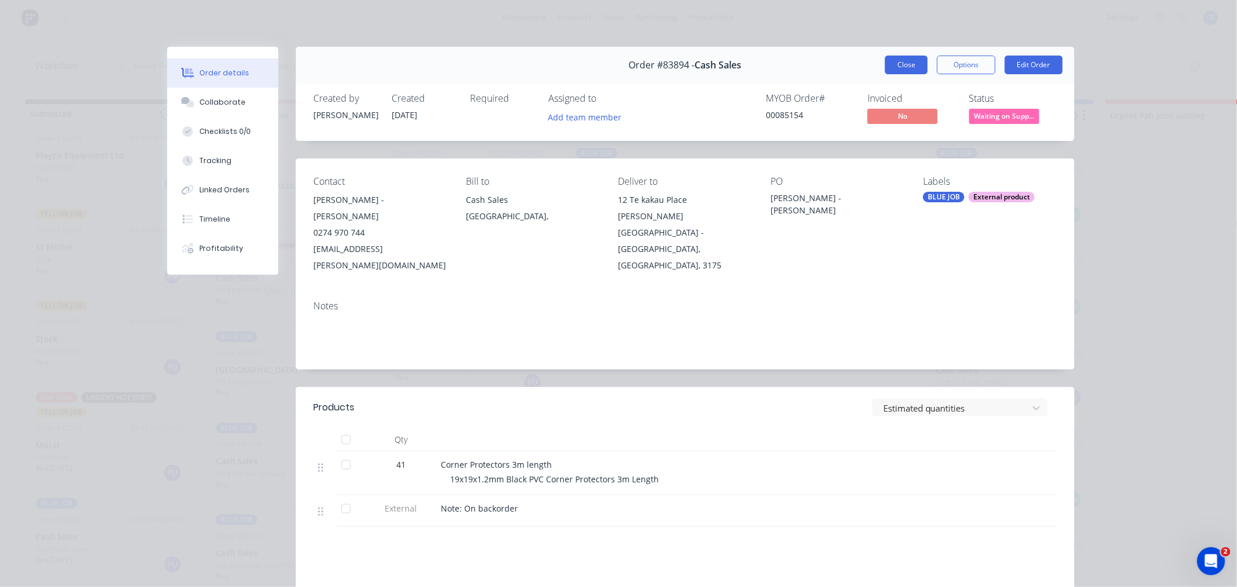
click at [895, 69] on button "Close" at bounding box center [906, 65] width 43 height 19
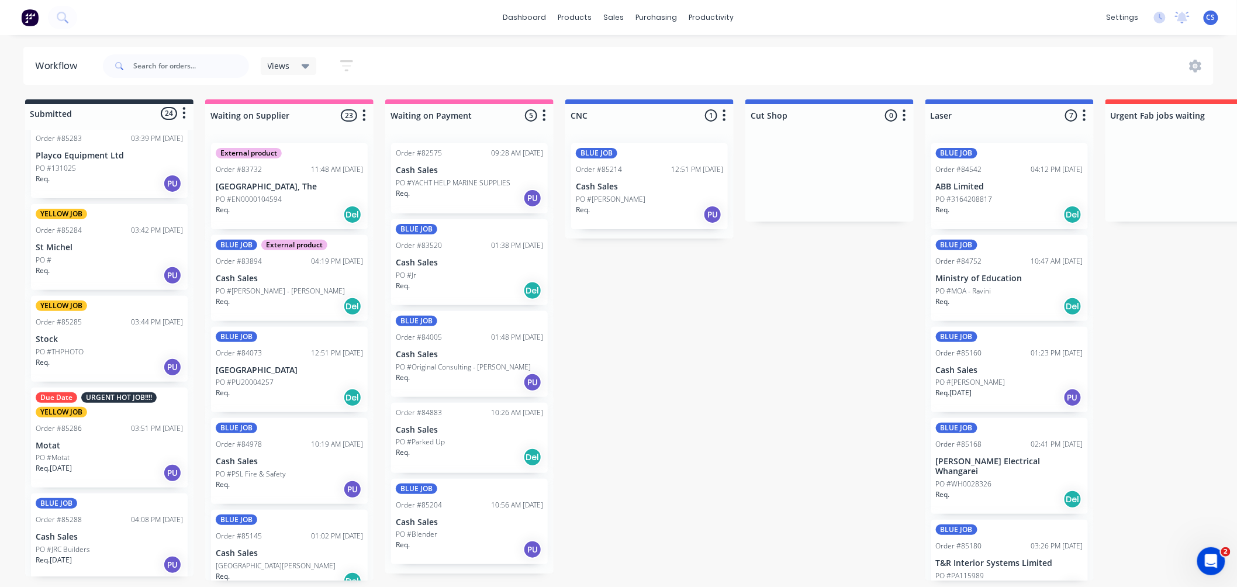
click at [275, 378] on div "PO #PU20004257" at bounding box center [289, 382] width 147 height 11
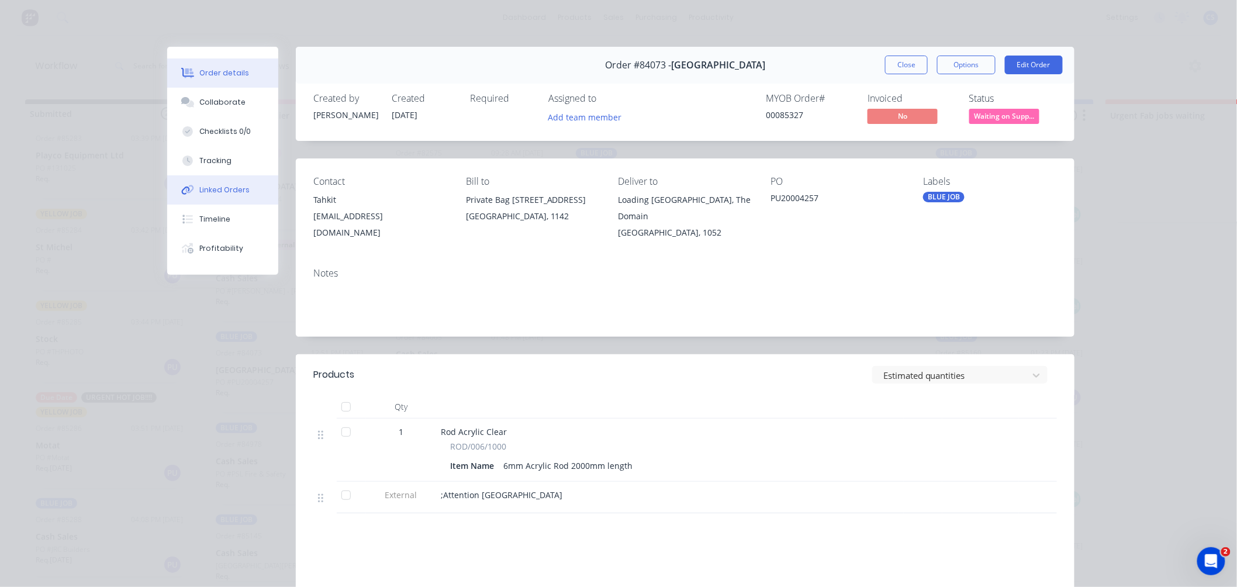
click at [223, 188] on div "Linked Orders" at bounding box center [225, 190] width 50 height 11
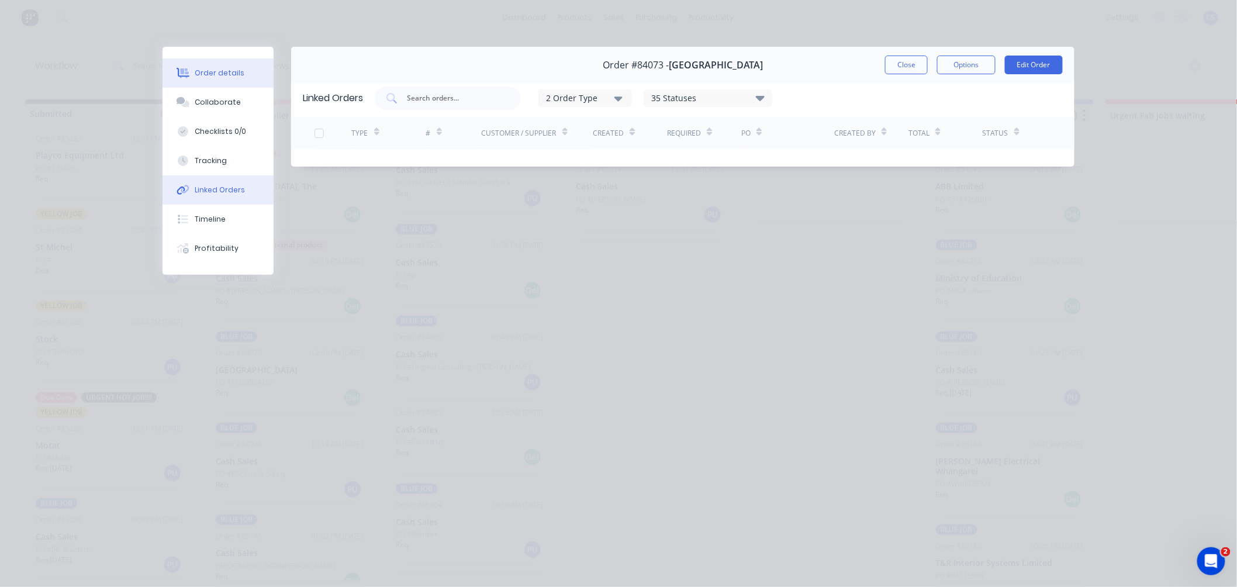
click at [225, 72] on div "Order details" at bounding box center [220, 73] width 50 height 11
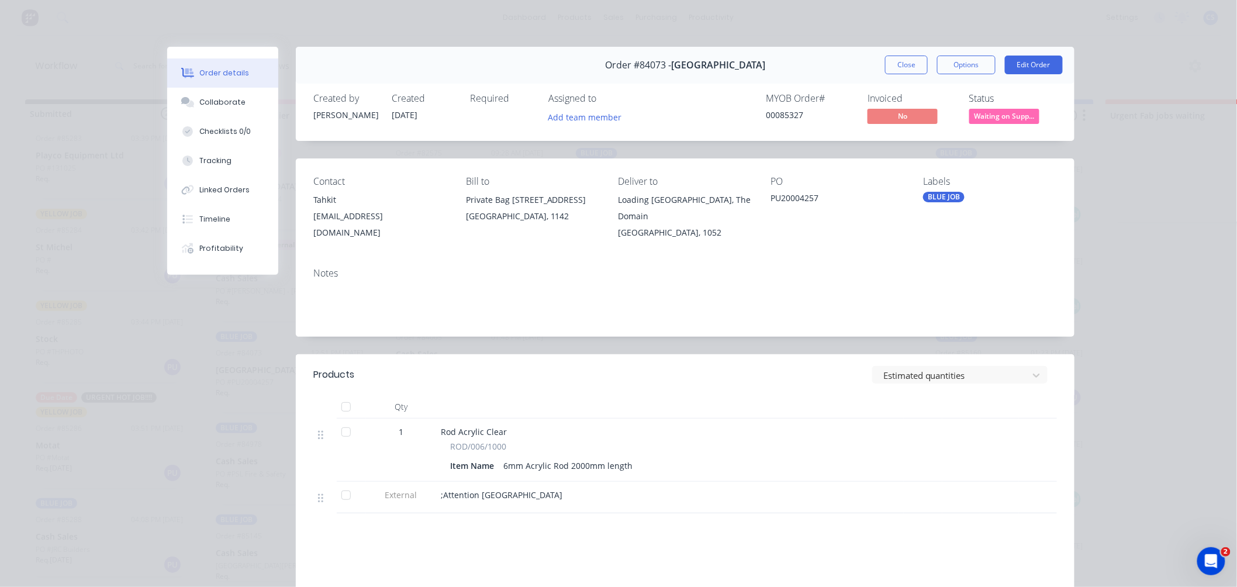
click at [793, 195] on div "PU20004257" at bounding box center [837, 200] width 134 height 16
copy div "PU20004257"
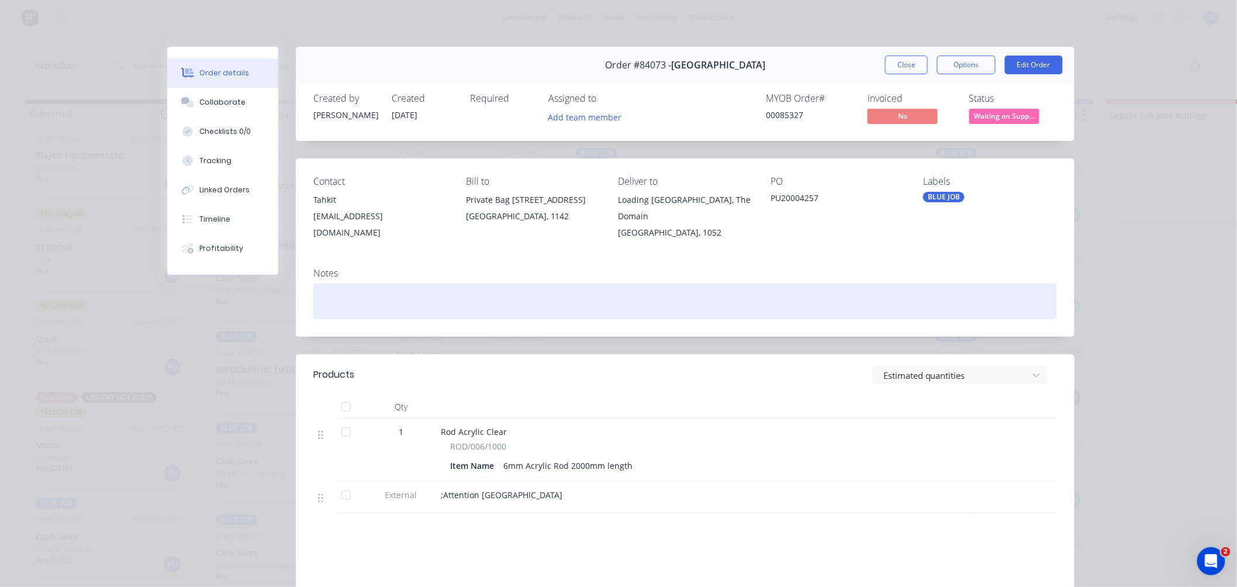
click at [334, 293] on div at bounding box center [684, 301] width 743 height 36
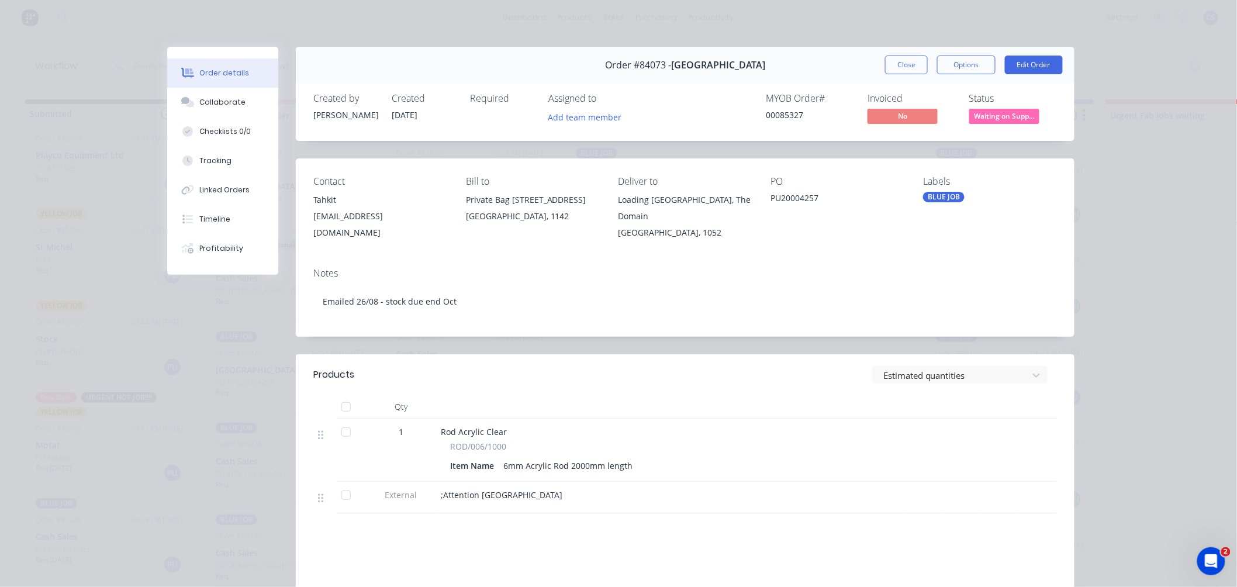
click at [1012, 115] on span "Waiting on Supp..." at bounding box center [1004, 116] width 70 height 15
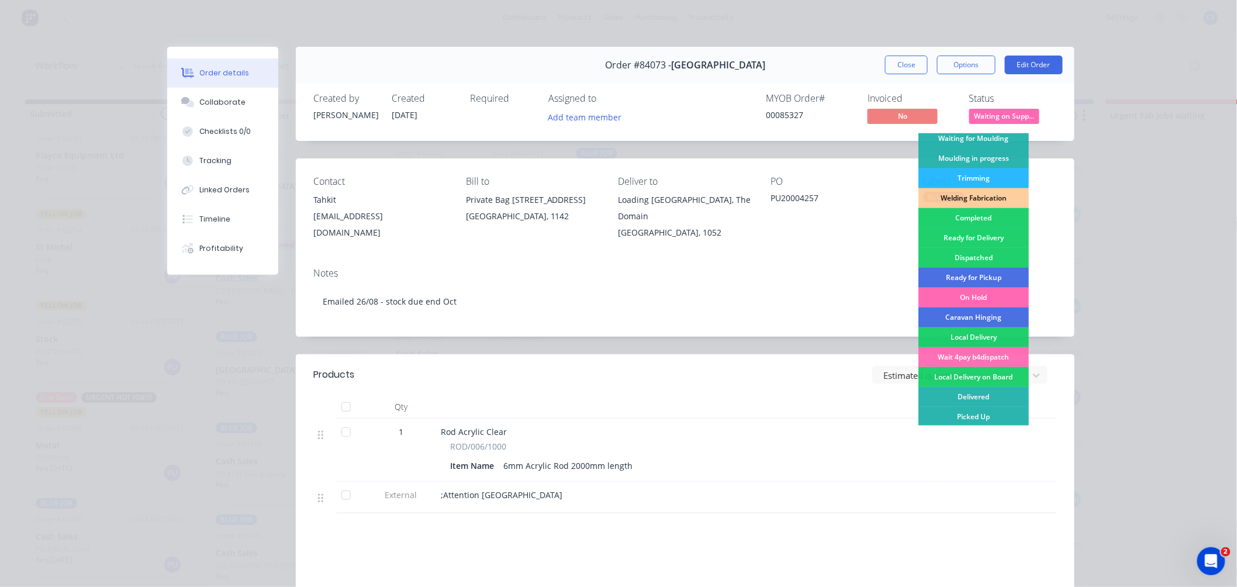
scroll to position [205, 0]
click at [973, 295] on div "On Hold" at bounding box center [973, 296] width 110 height 20
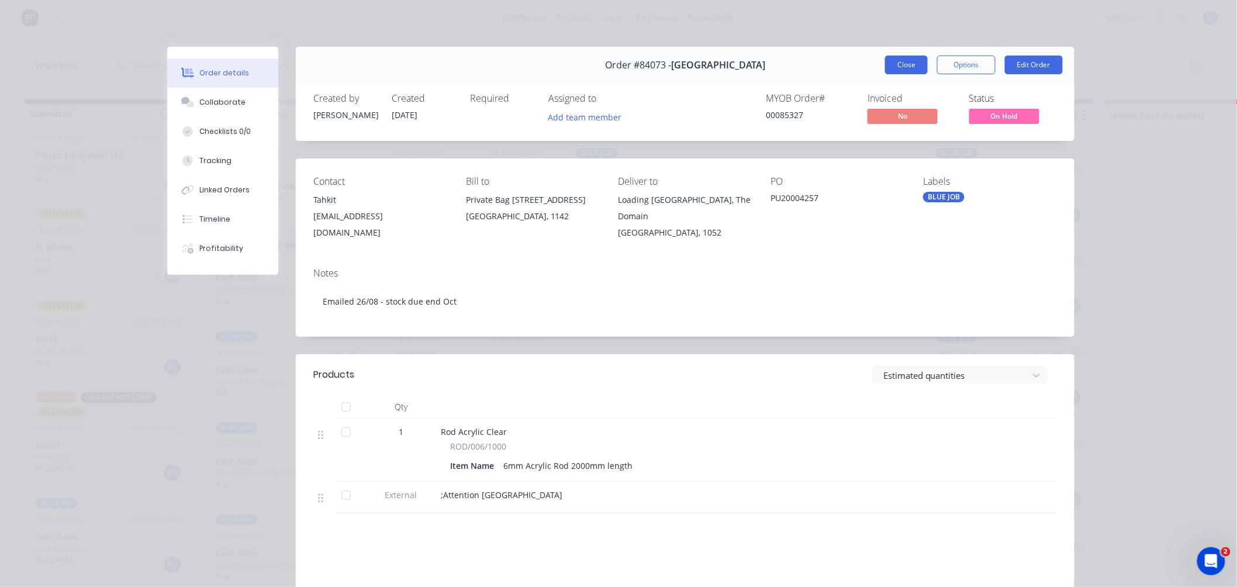
click at [905, 65] on button "Close" at bounding box center [906, 65] width 43 height 19
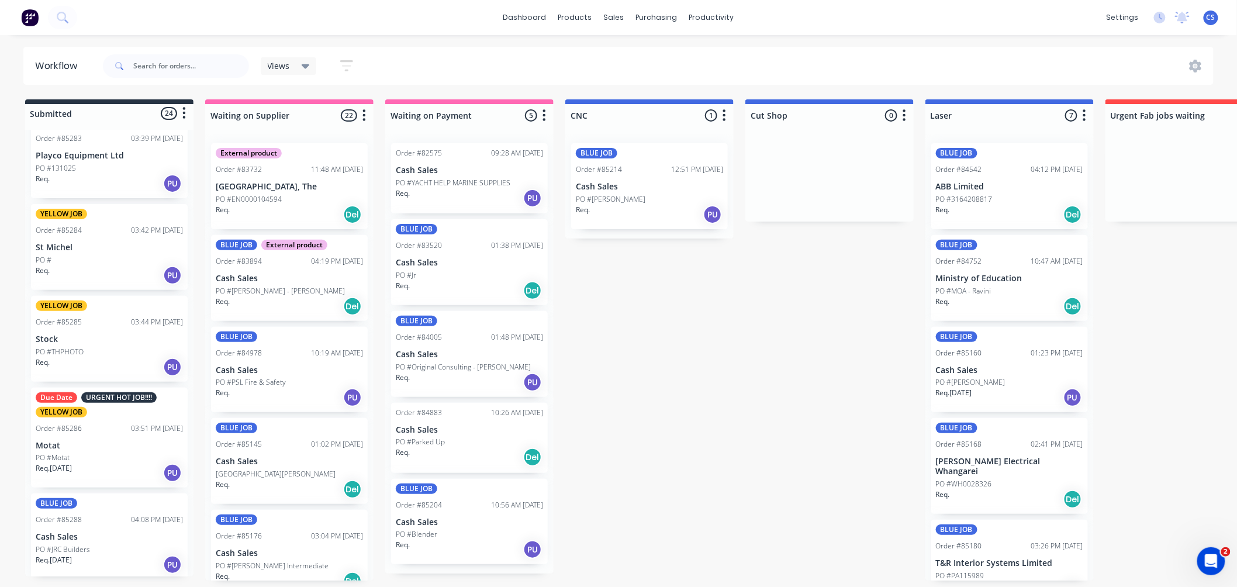
click at [297, 294] on div "PO #[PERSON_NAME] - [PERSON_NAME]" at bounding box center [289, 291] width 147 height 11
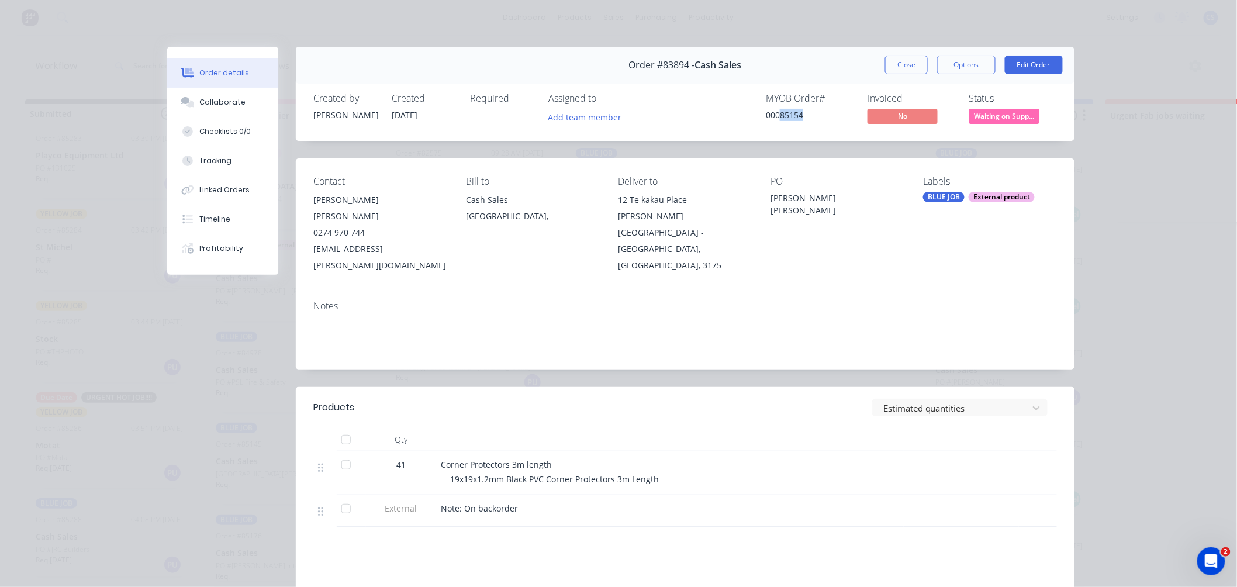
drag, startPoint x: 774, startPoint y: 114, endPoint x: 811, endPoint y: 114, distance: 36.8
click at [811, 114] on div "00085154" at bounding box center [810, 115] width 88 height 12
copy div "85154"
